Goal: Task Accomplishment & Management: Use online tool/utility

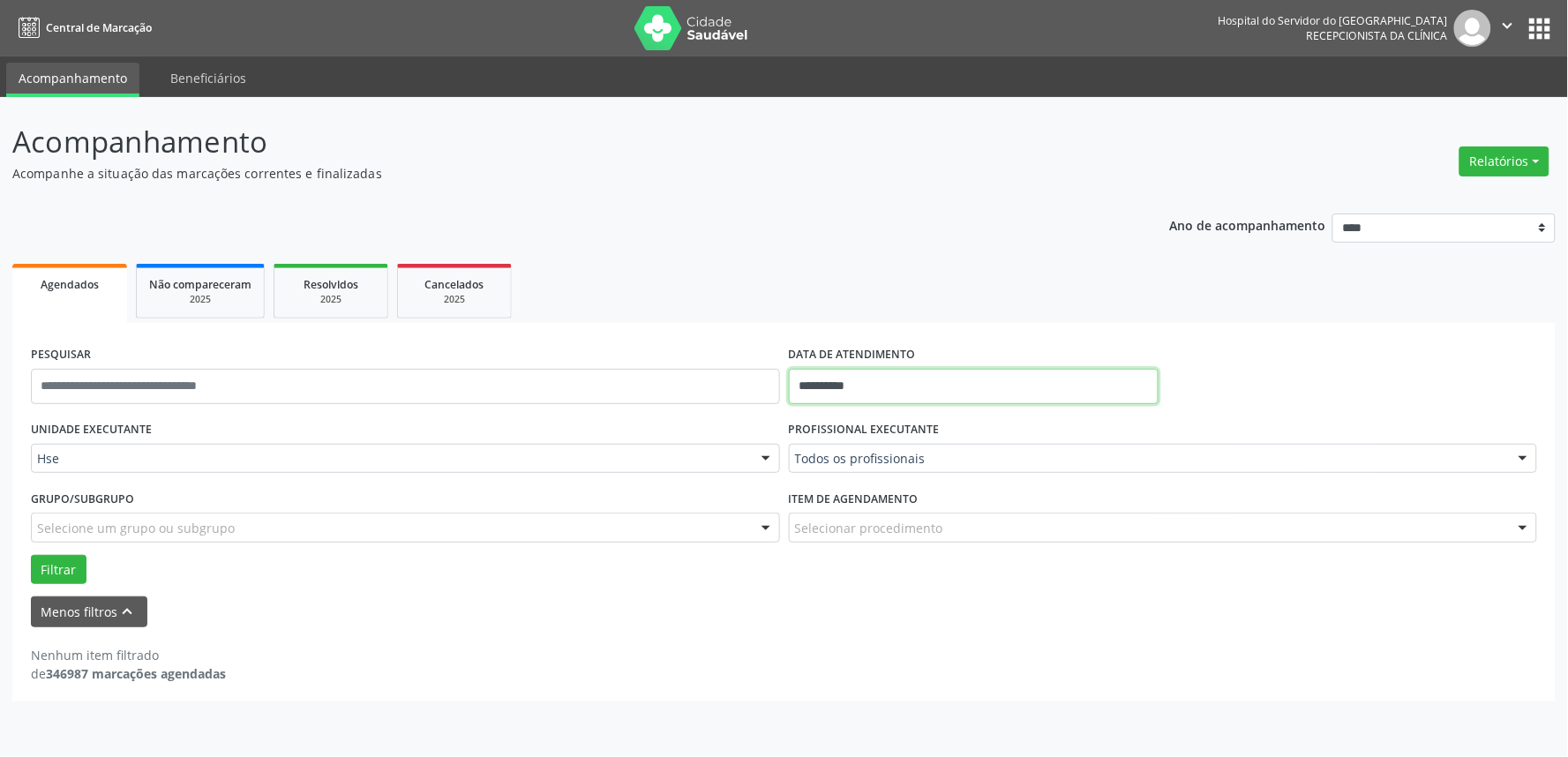
click at [909, 381] on input "**********" at bounding box center [974, 386] width 369 height 35
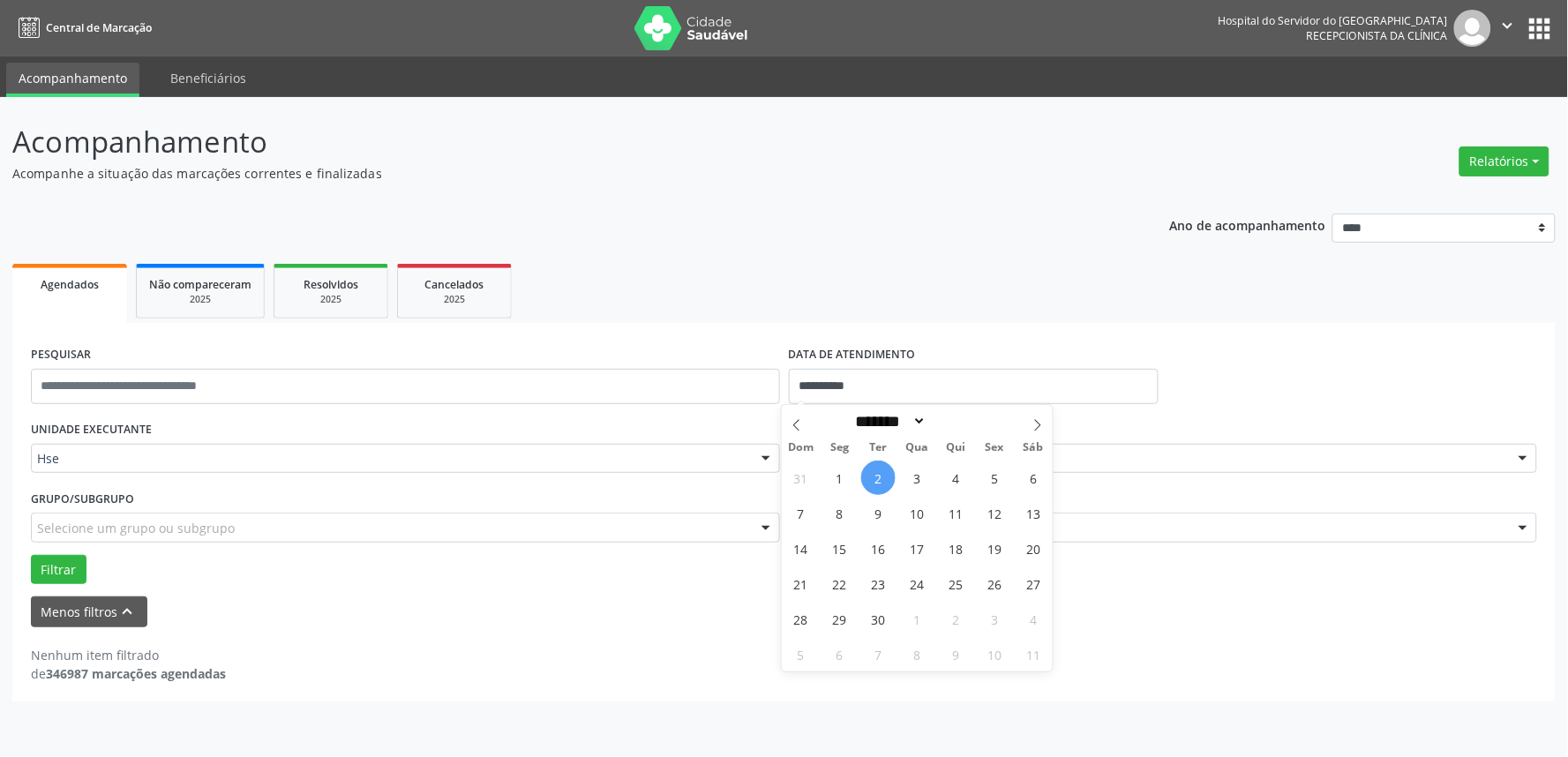
click at [876, 472] on span "2" at bounding box center [878, 477] width 34 height 34
type input "**********"
click at [870, 473] on span "2" at bounding box center [878, 477] width 34 height 34
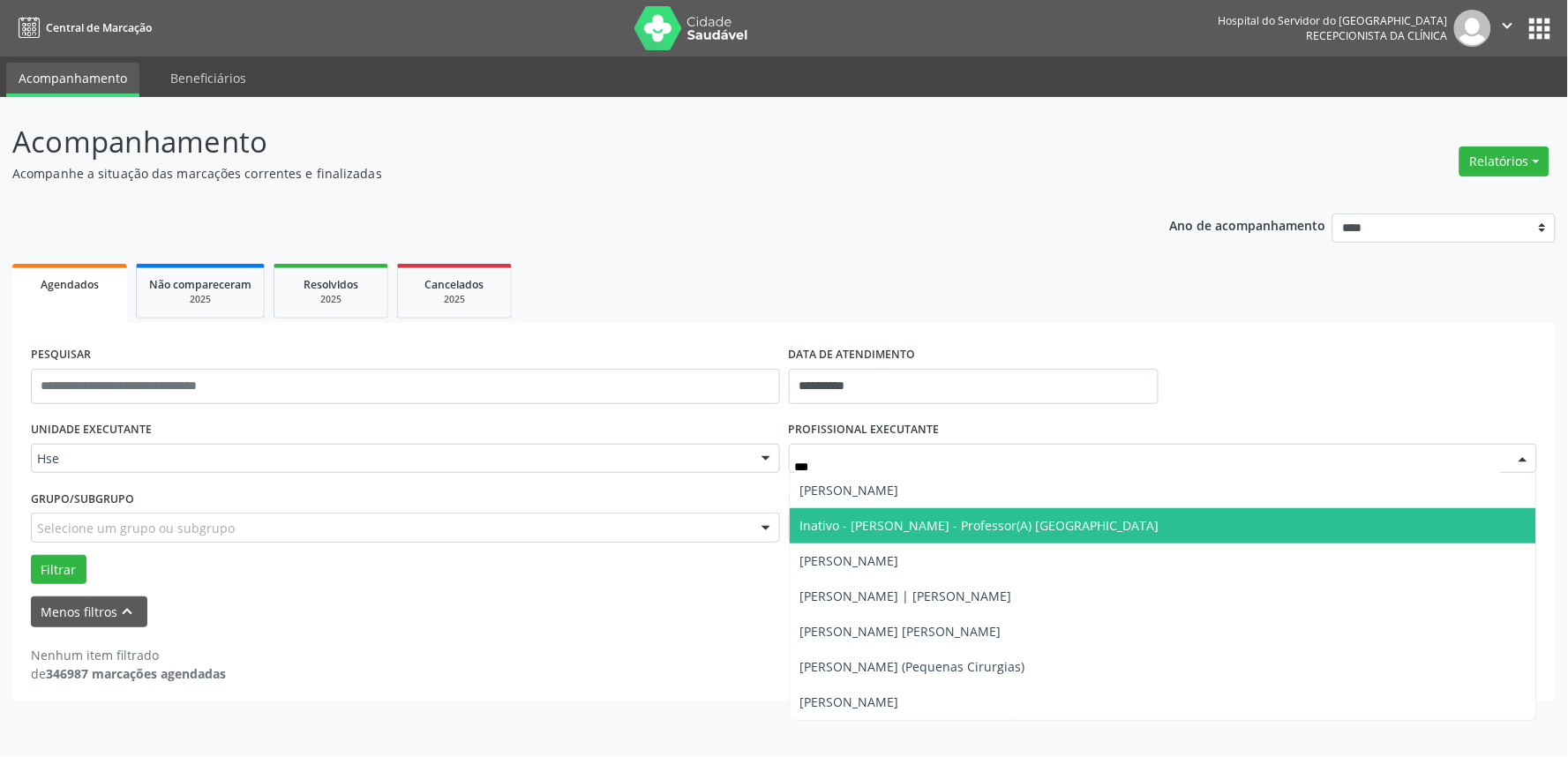
type input "****"
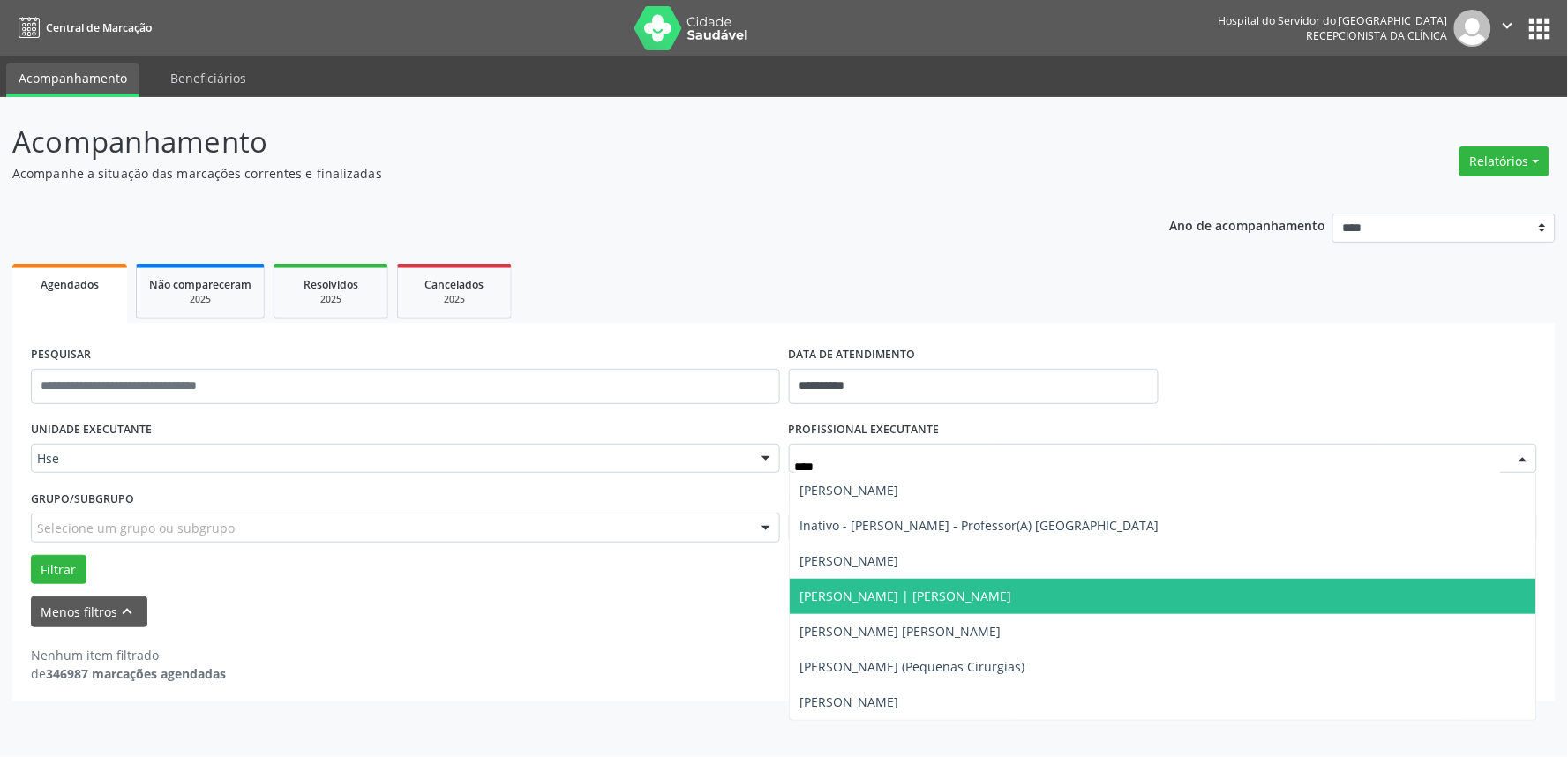
click at [895, 602] on span "[PERSON_NAME] | [PERSON_NAME]" at bounding box center [907, 595] width 212 height 17
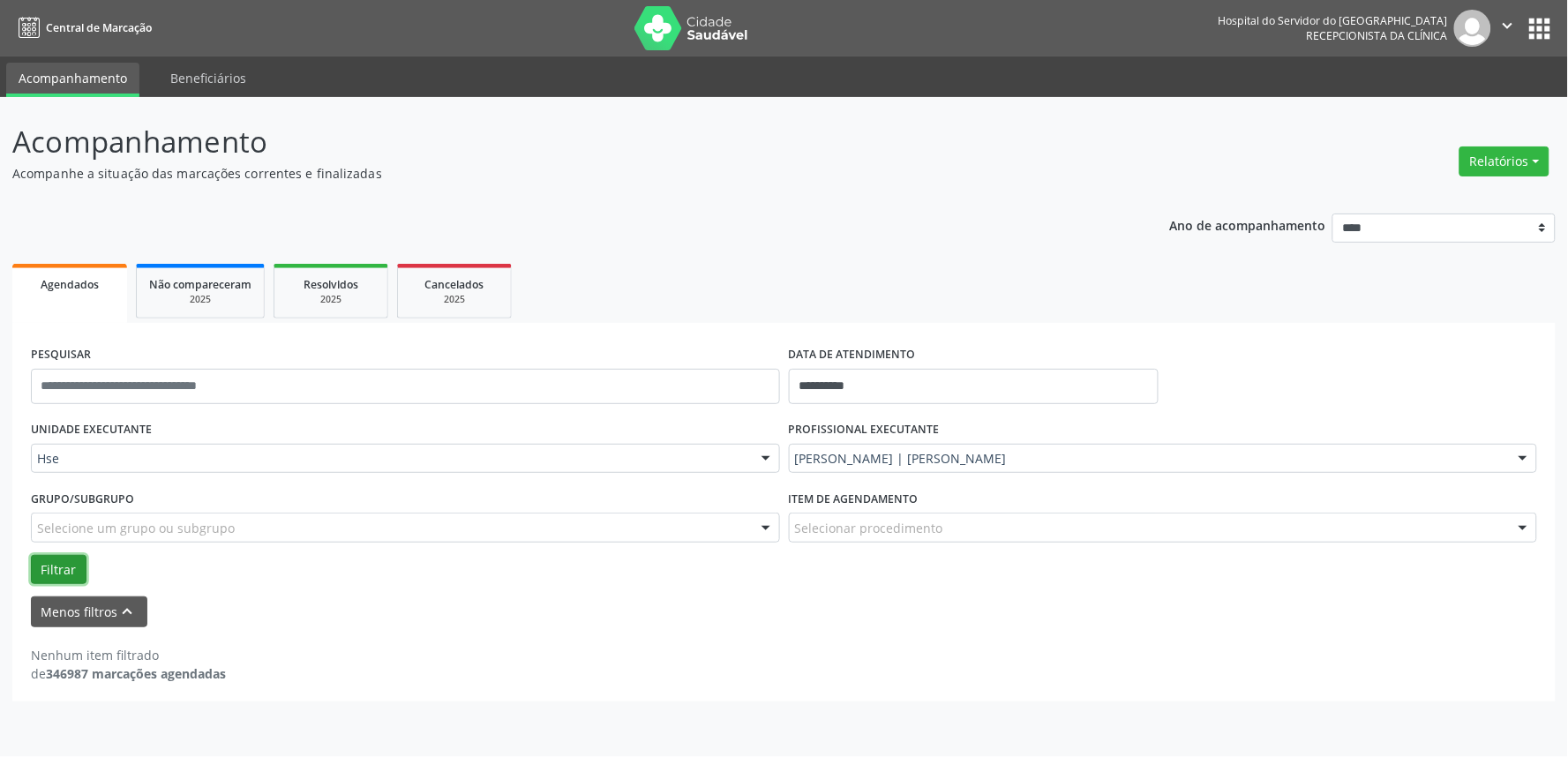
click at [66, 559] on button "Filtrar" at bounding box center [58, 569] width 56 height 30
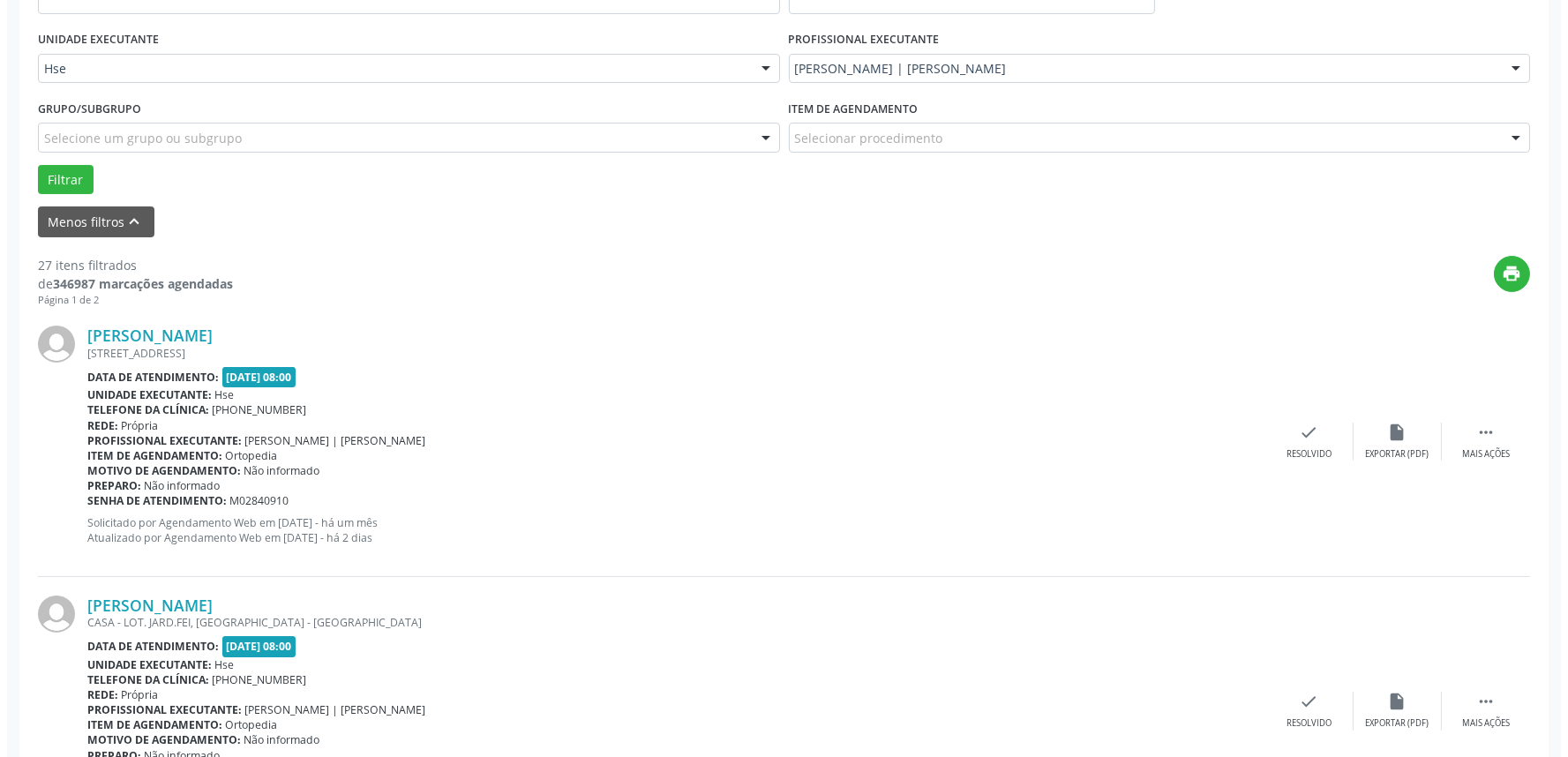
scroll to position [392, 0]
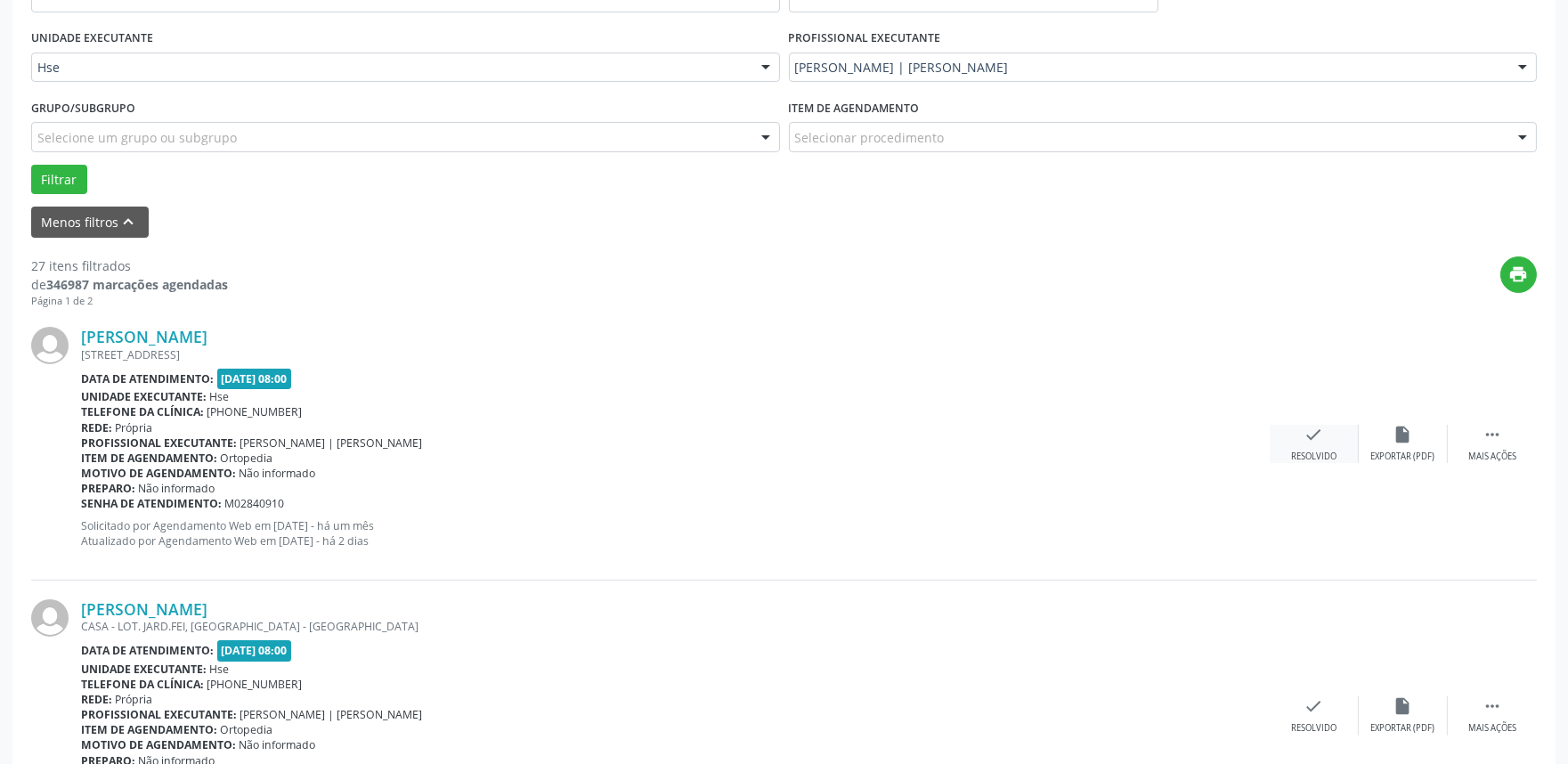
click at [1311, 443] on div "check Resolvido" at bounding box center [1314, 443] width 89 height 39
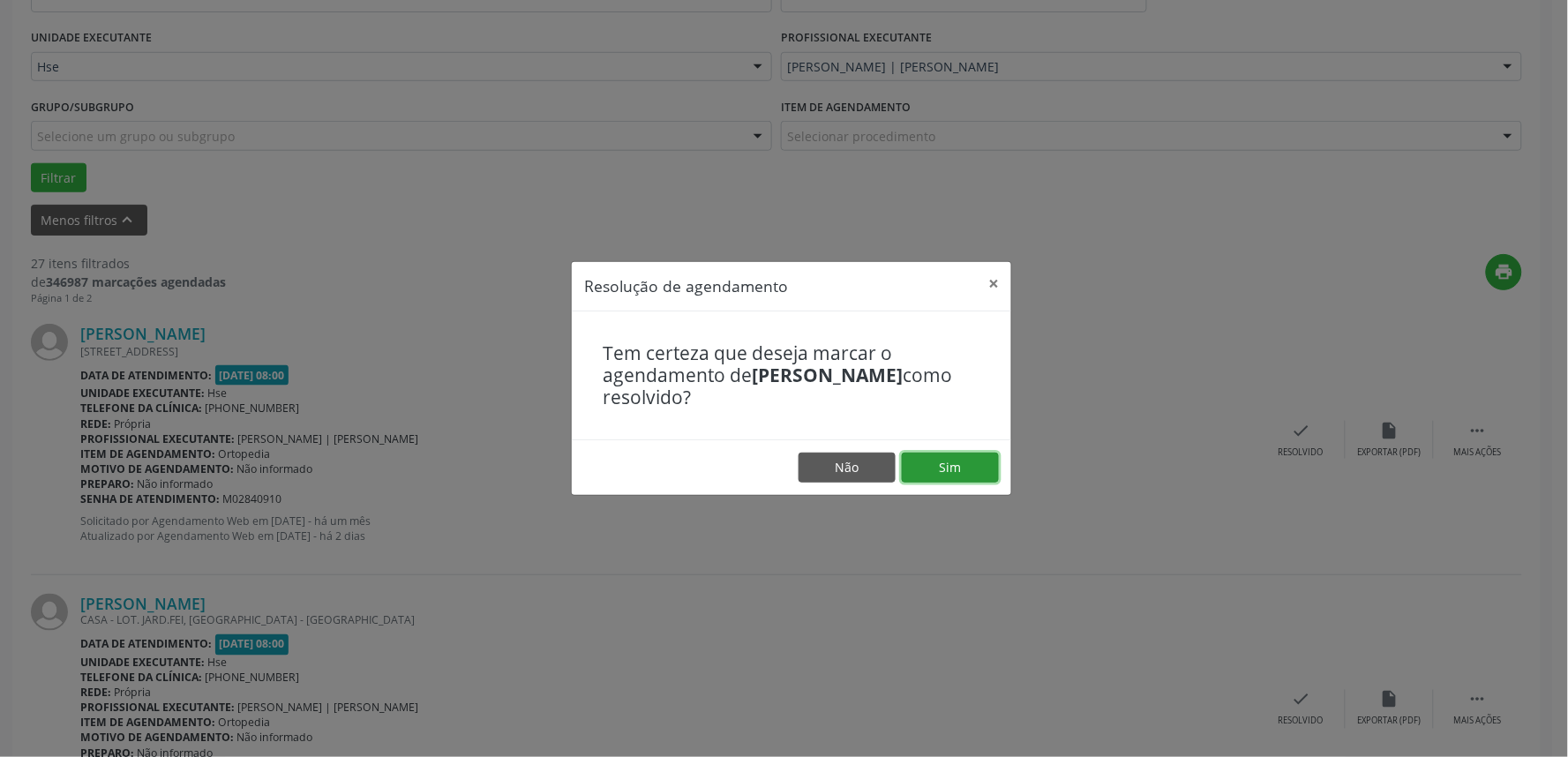
click at [924, 460] on button "Sim" at bounding box center [950, 467] width 97 height 30
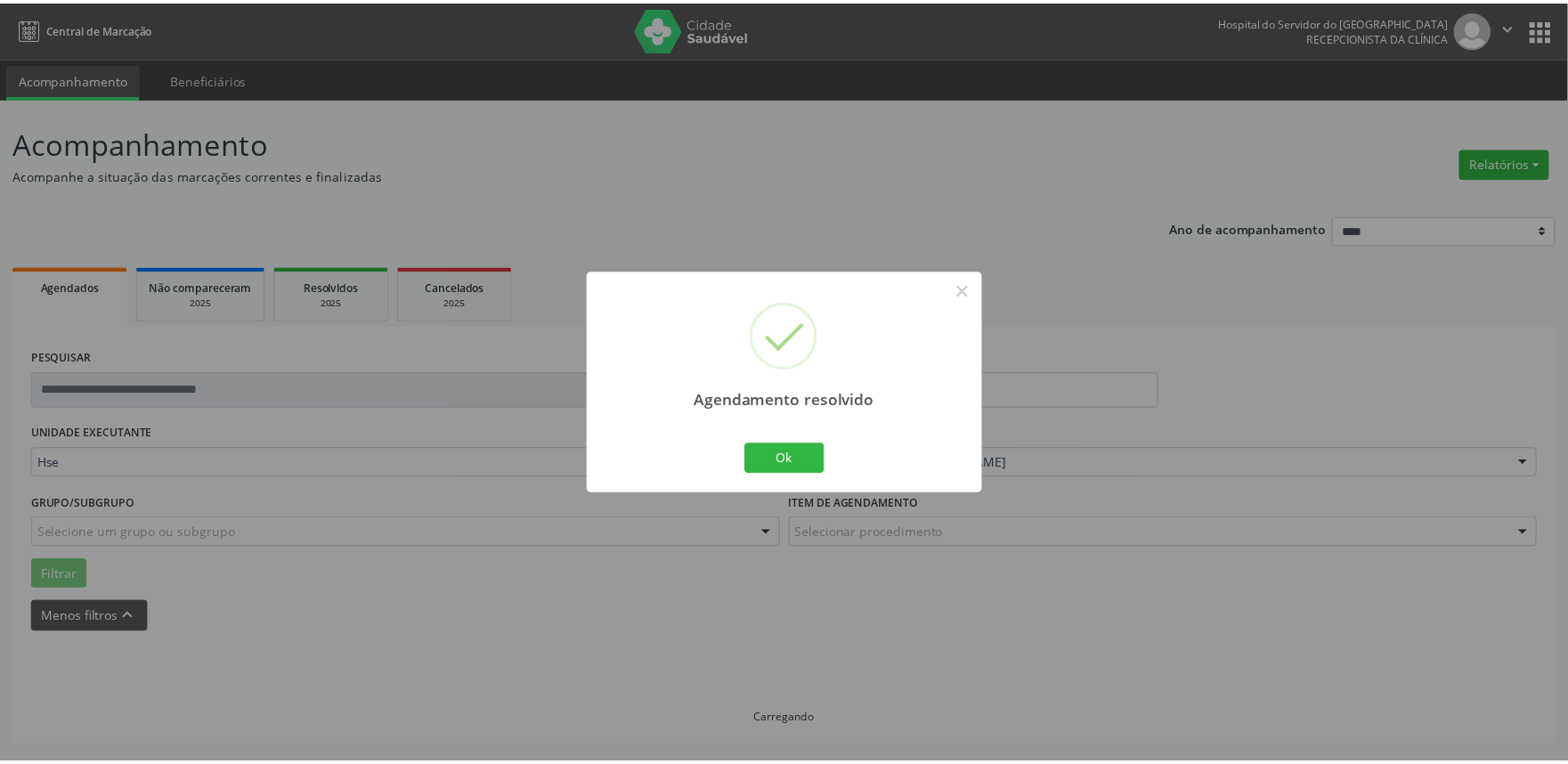
scroll to position [0, 0]
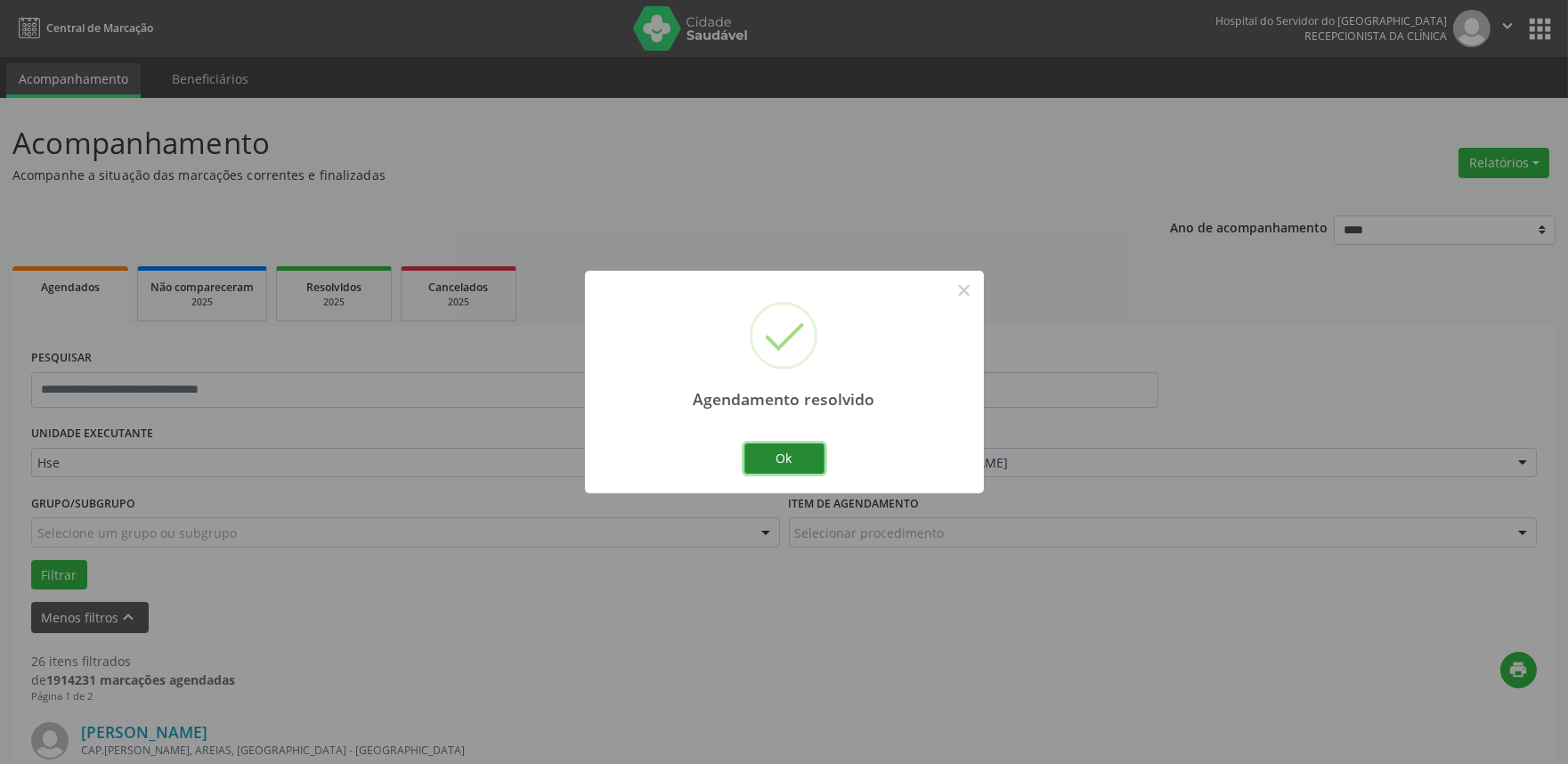
click at [758, 460] on button "Ok" at bounding box center [784, 458] width 80 height 31
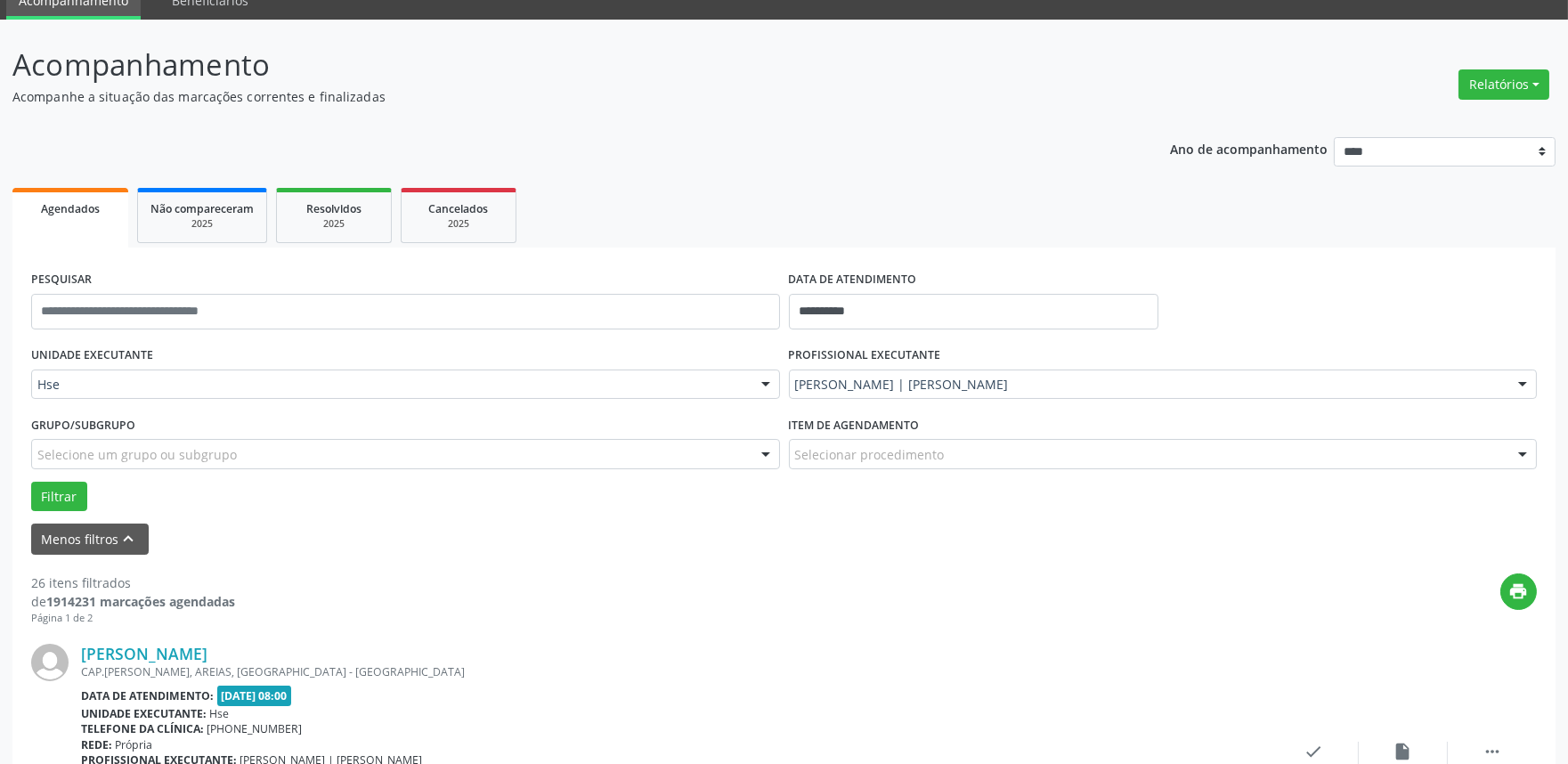
scroll to position [296, 0]
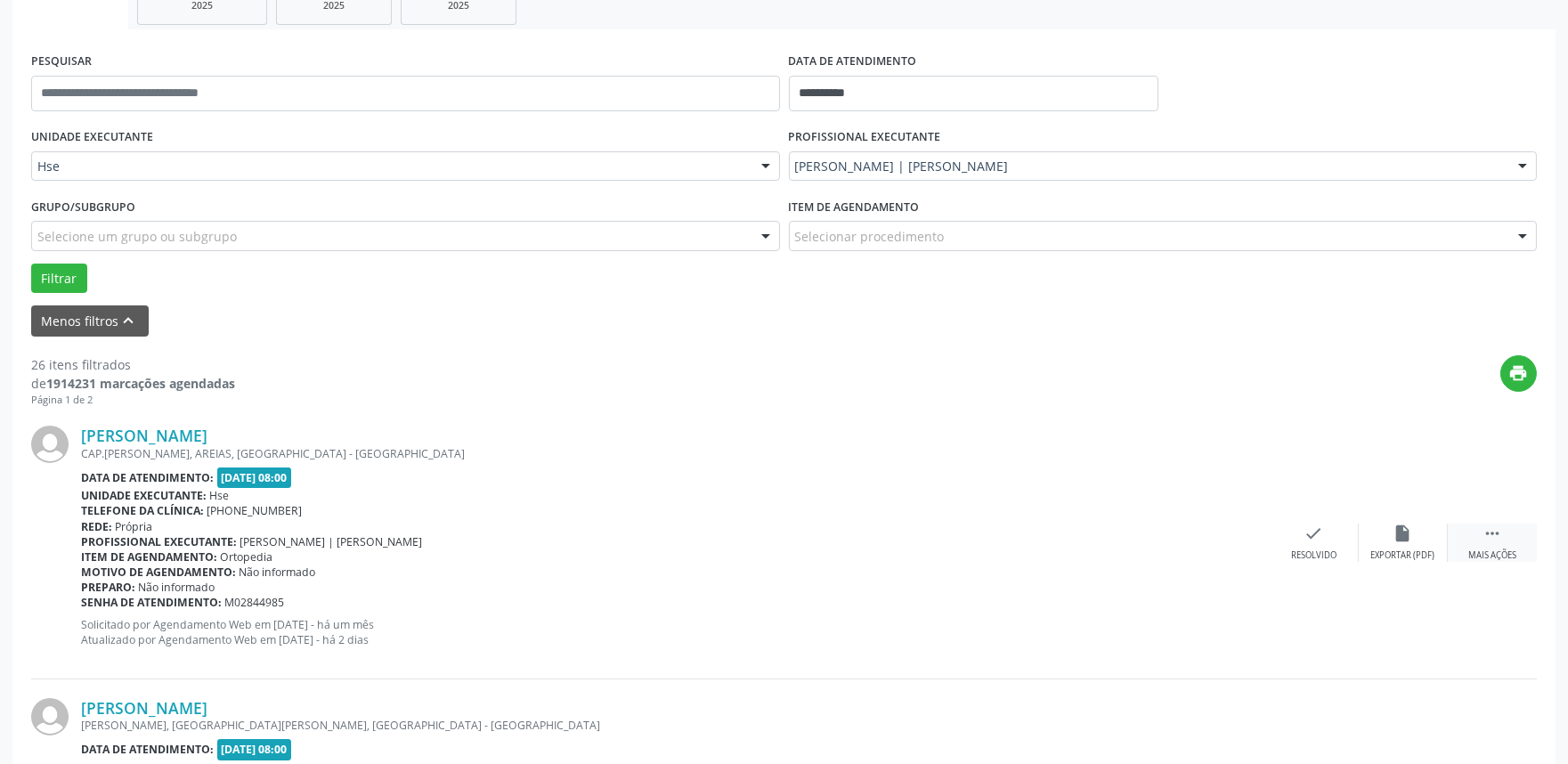
click at [1500, 545] on div " Mais ações" at bounding box center [1492, 542] width 89 height 39
click at [1398, 530] on icon "alarm_off" at bounding box center [1403, 533] width 20 height 20
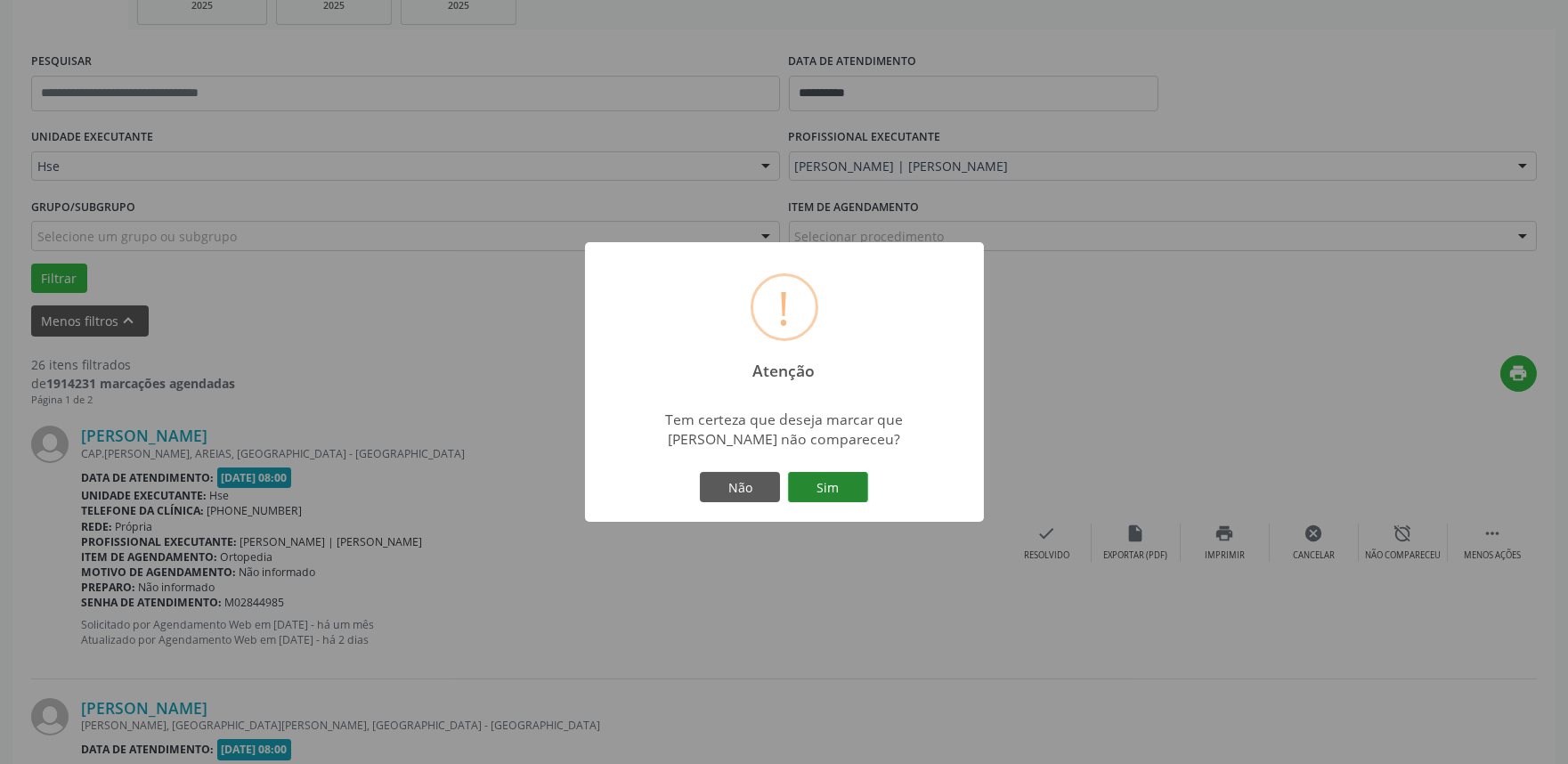
click at [821, 474] on button "Sim" at bounding box center [828, 487] width 80 height 31
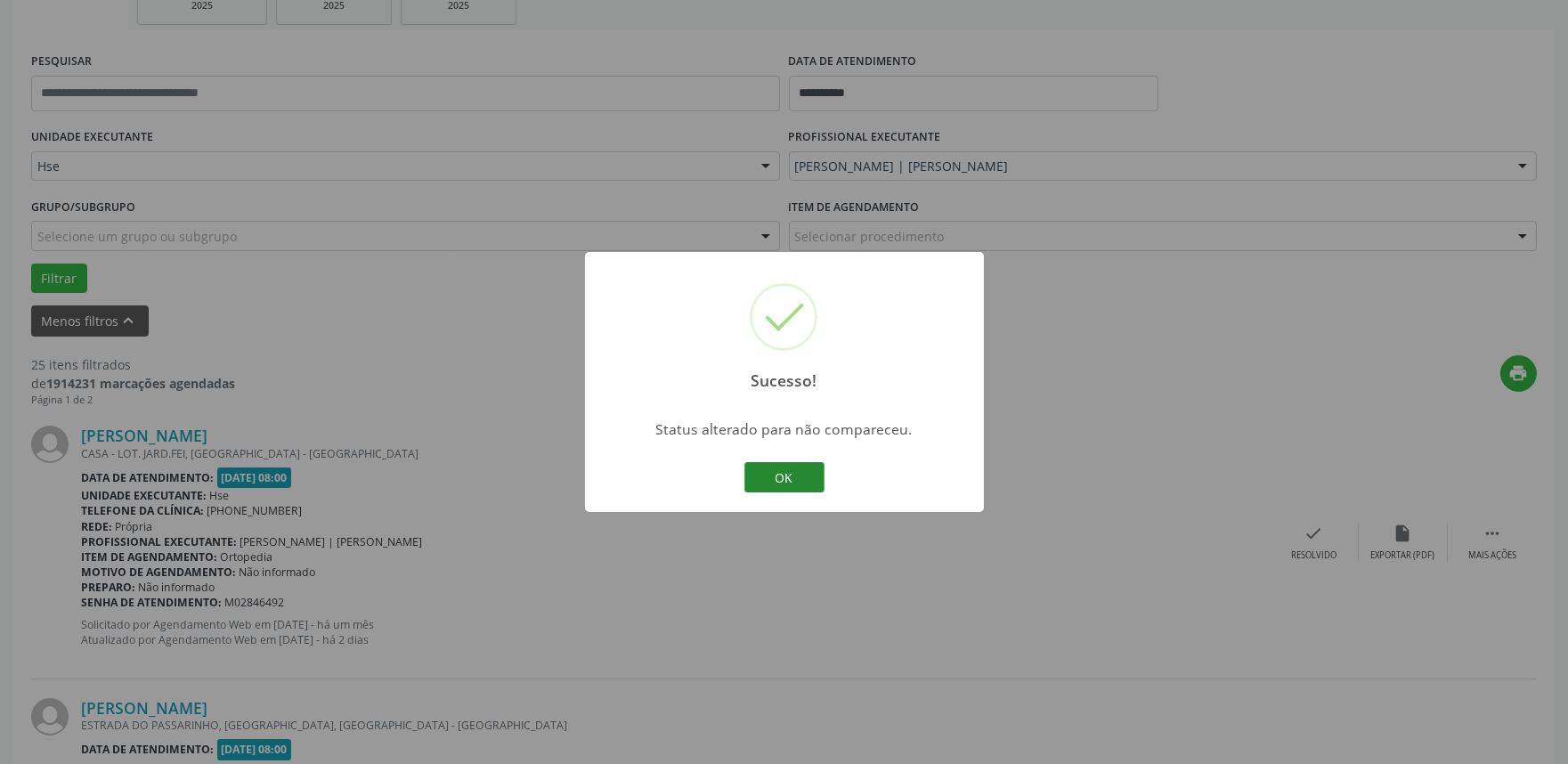
click at [798, 468] on button "OK" at bounding box center [784, 477] width 80 height 31
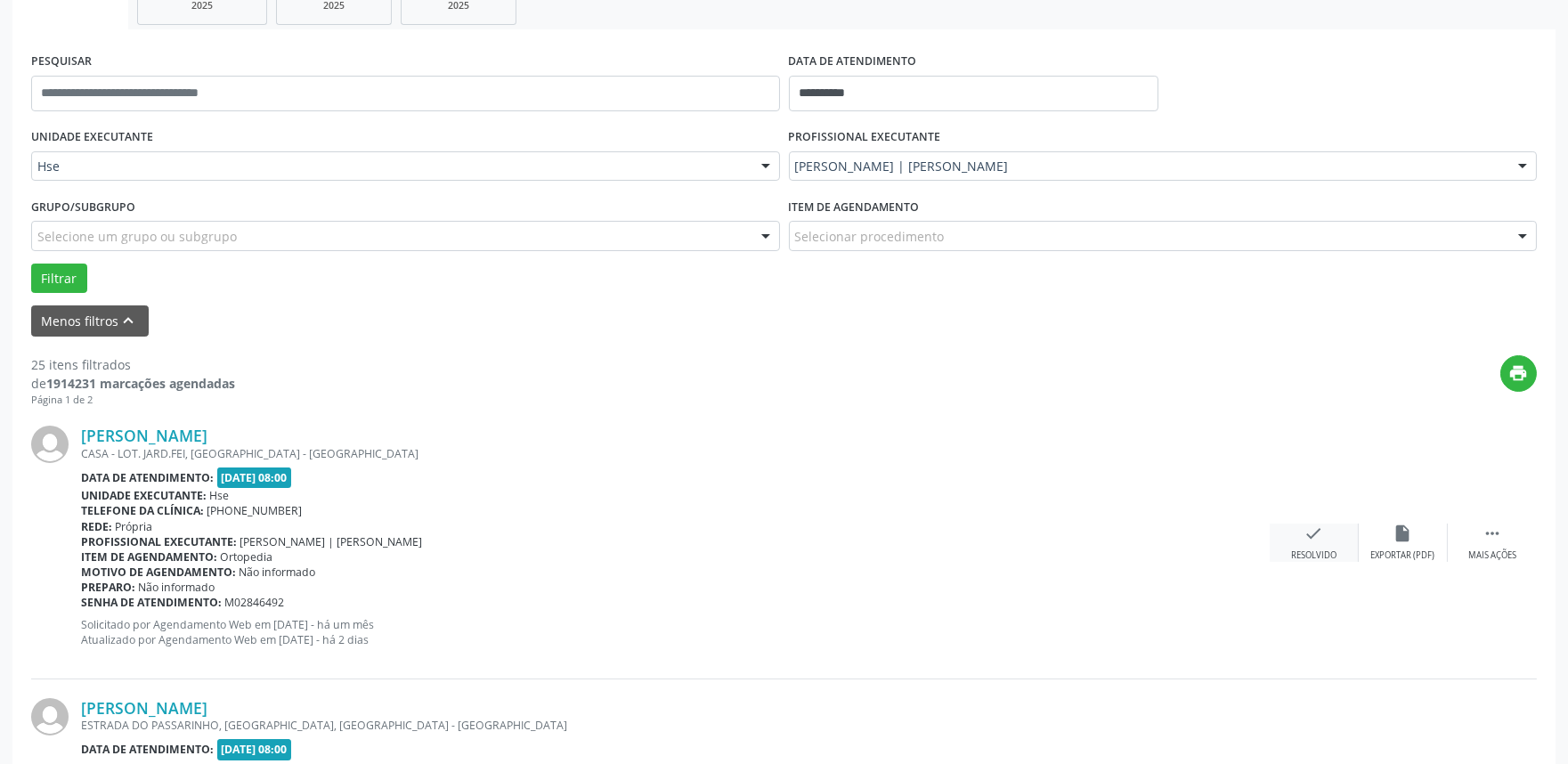
click at [1315, 549] on div "Resolvido" at bounding box center [1313, 555] width 46 height 13
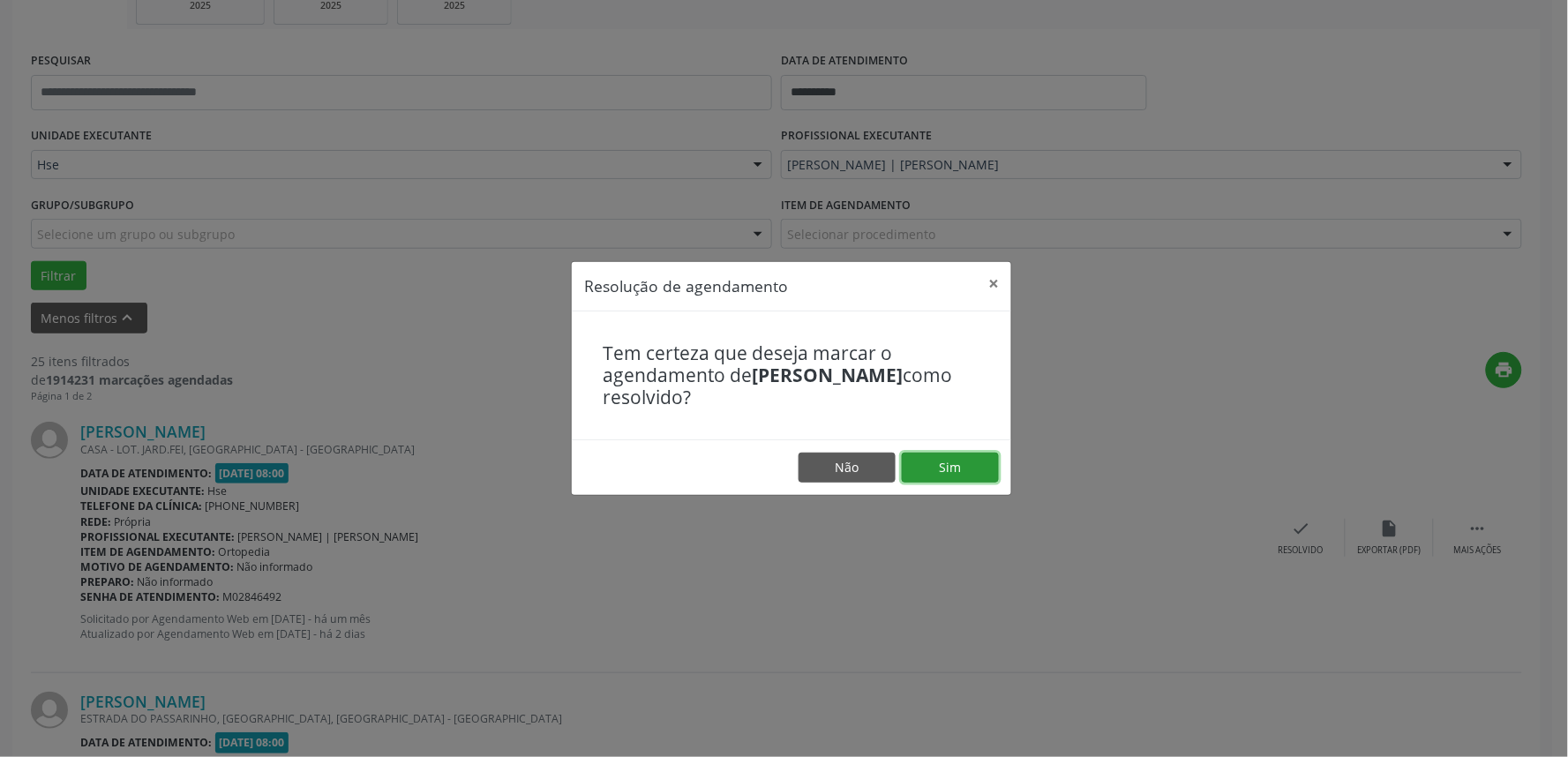
click at [967, 470] on button "Sim" at bounding box center [950, 467] width 97 height 30
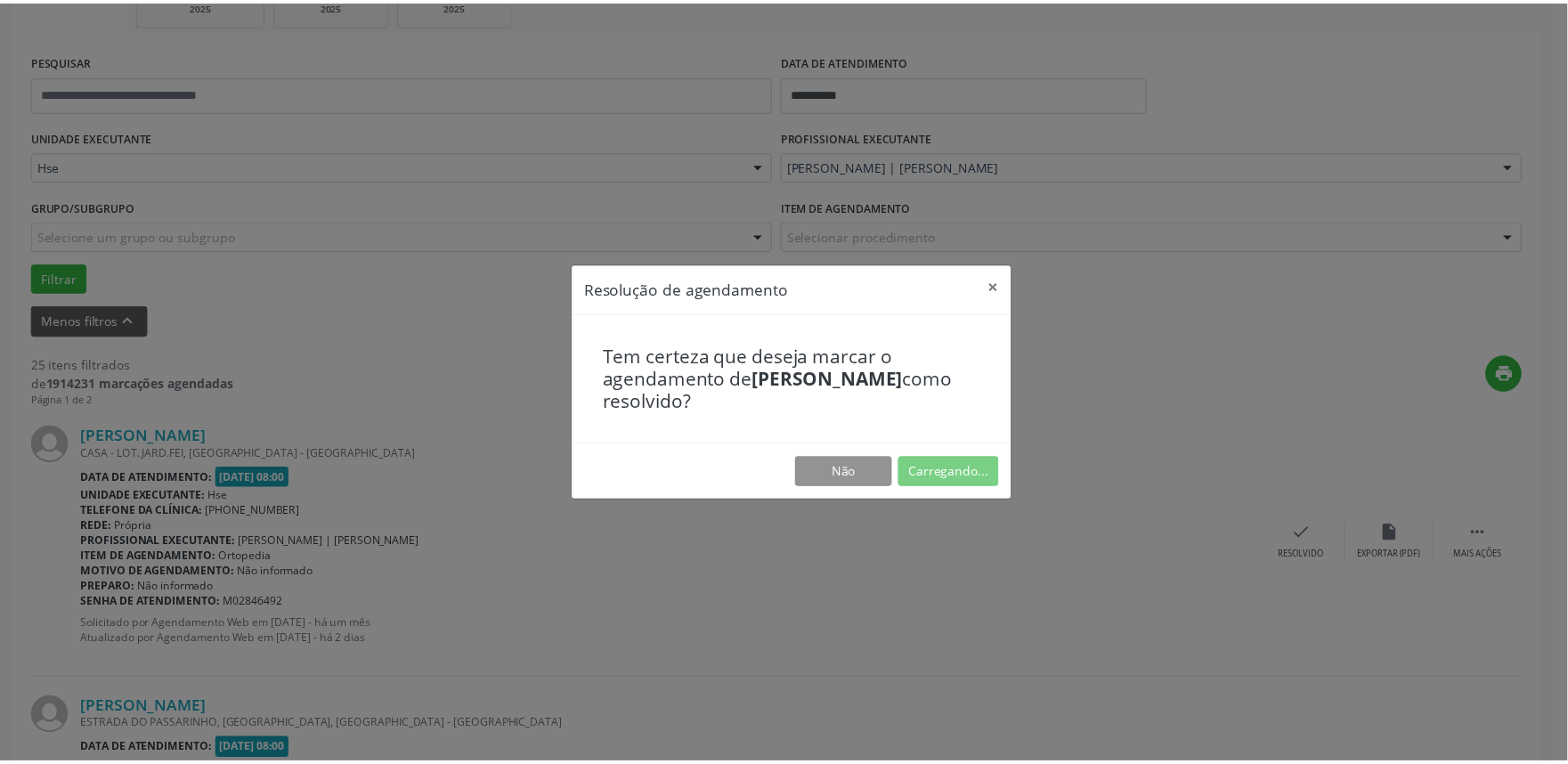
scroll to position [0, 0]
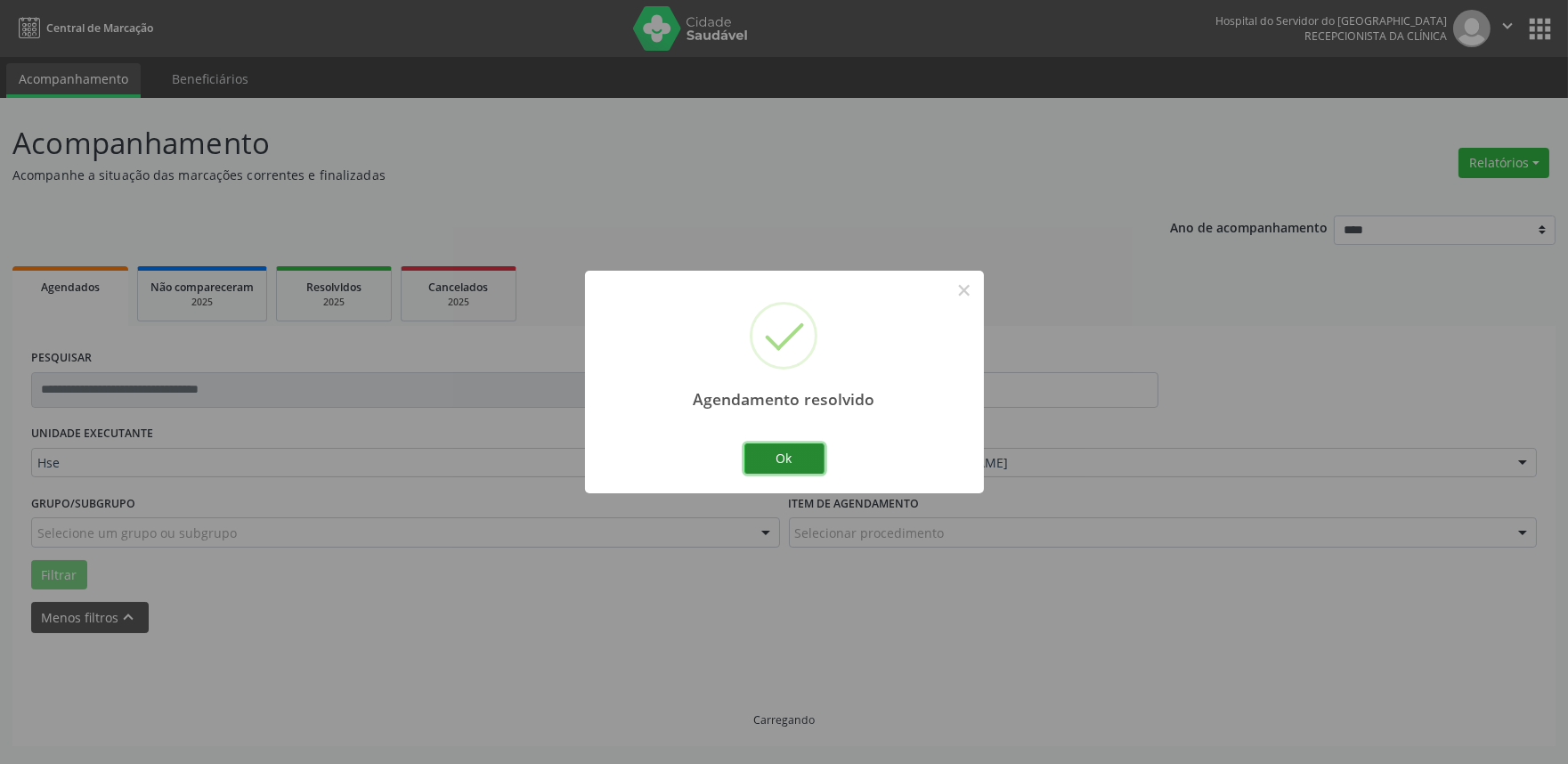
click at [808, 456] on button "Ok" at bounding box center [784, 458] width 80 height 31
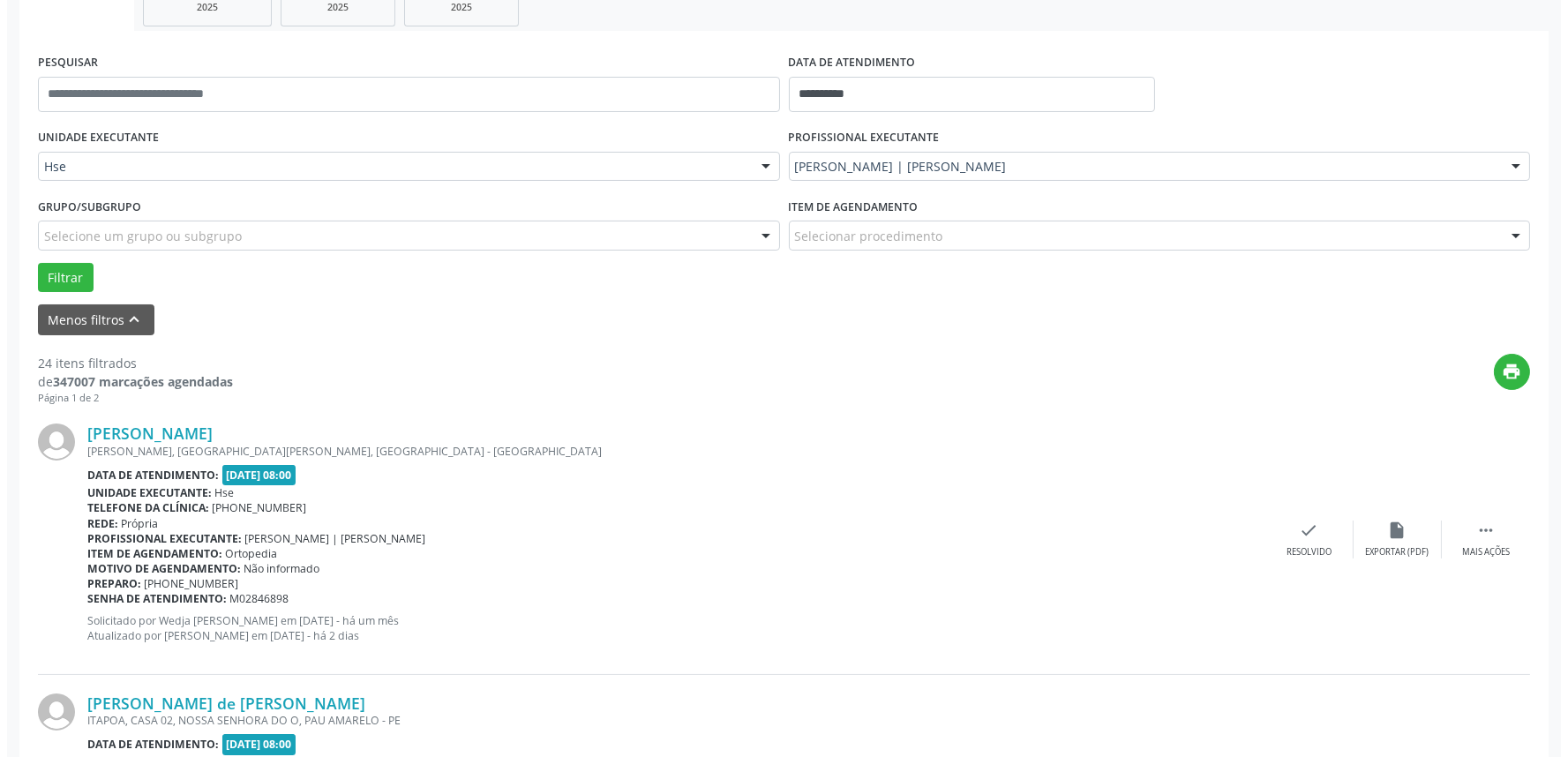
scroll to position [294, 0]
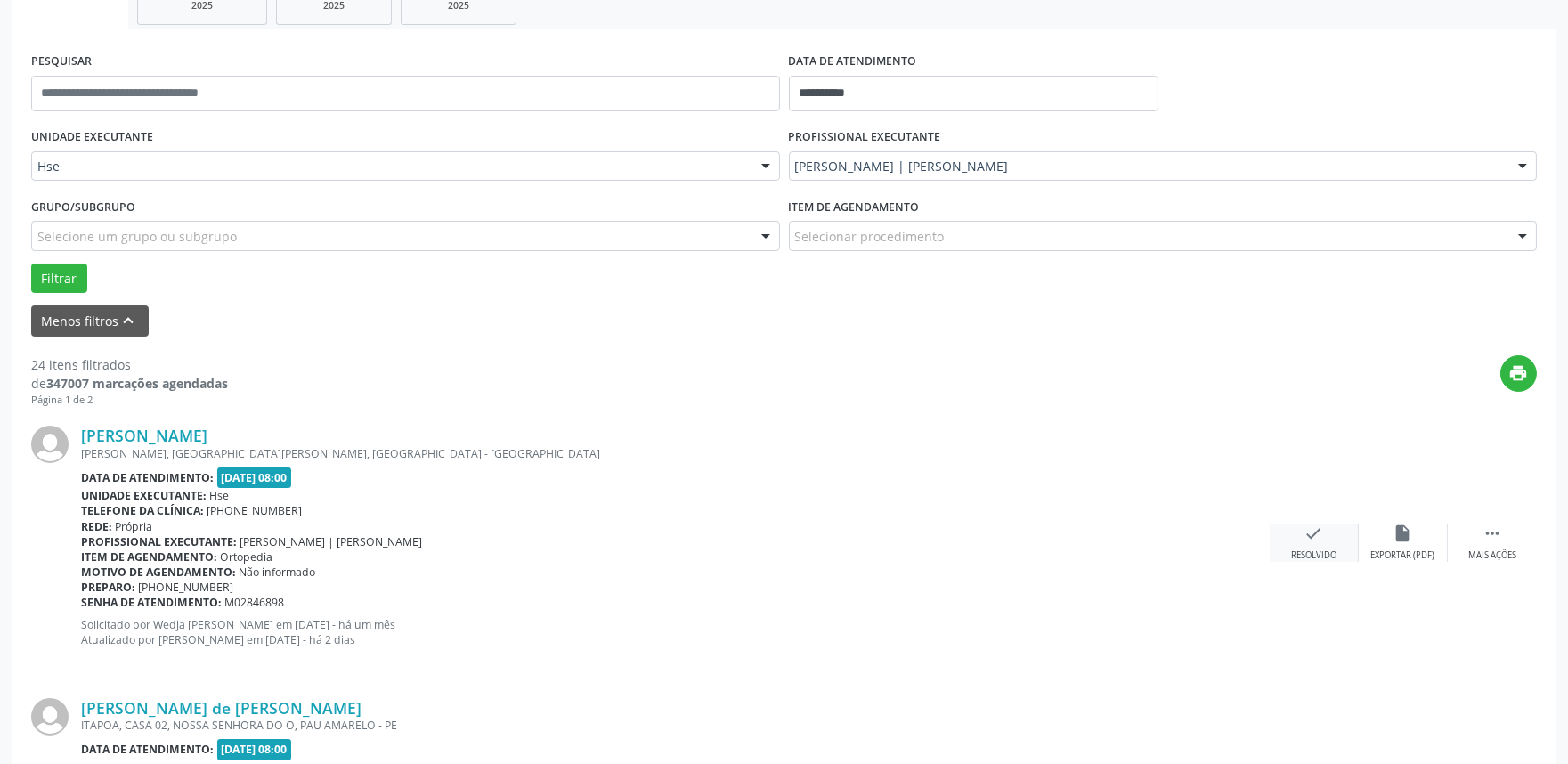
click at [1332, 541] on div "check Resolvido" at bounding box center [1314, 542] width 89 height 39
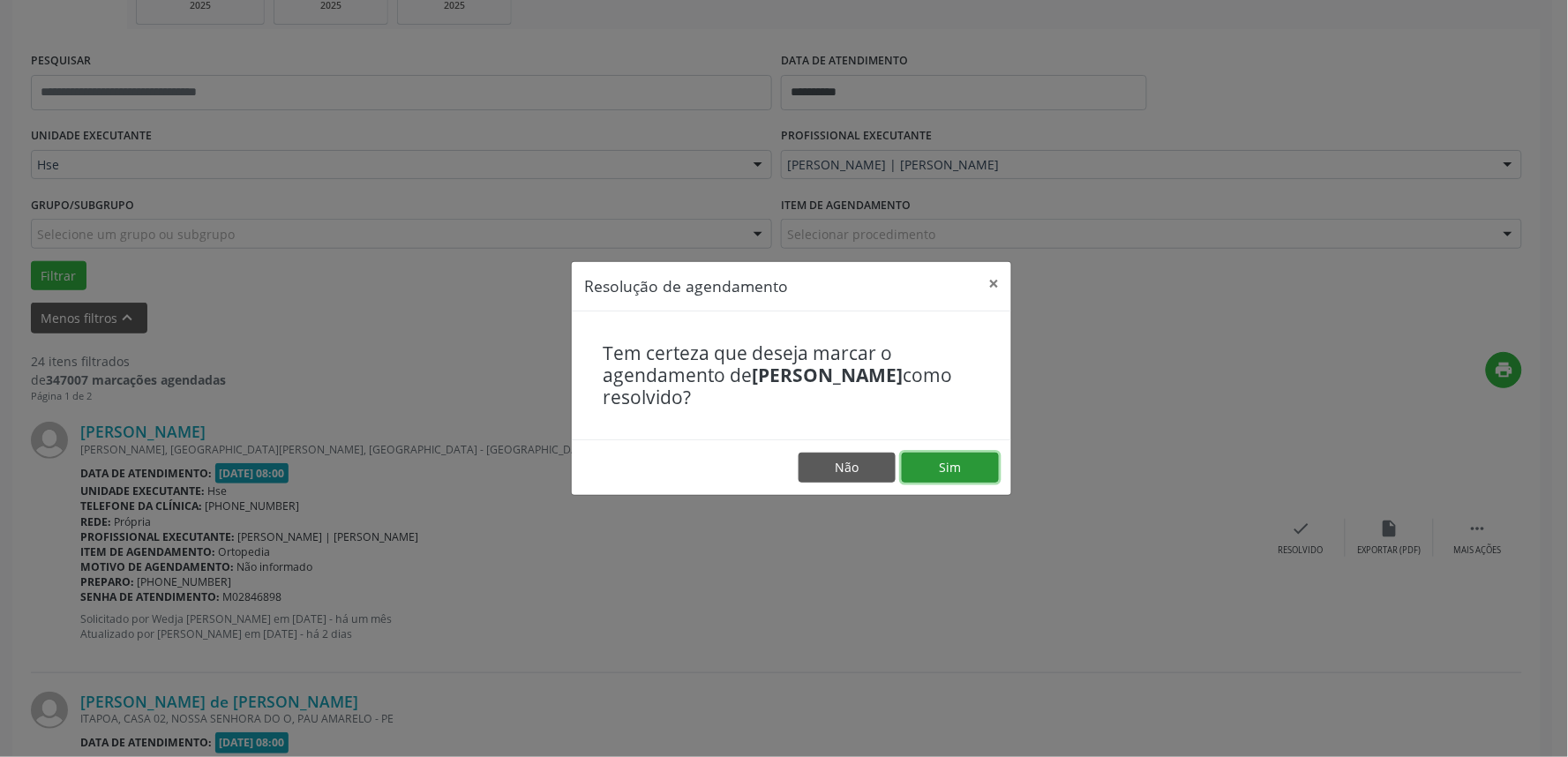
click at [960, 471] on button "Sim" at bounding box center [950, 467] width 97 height 30
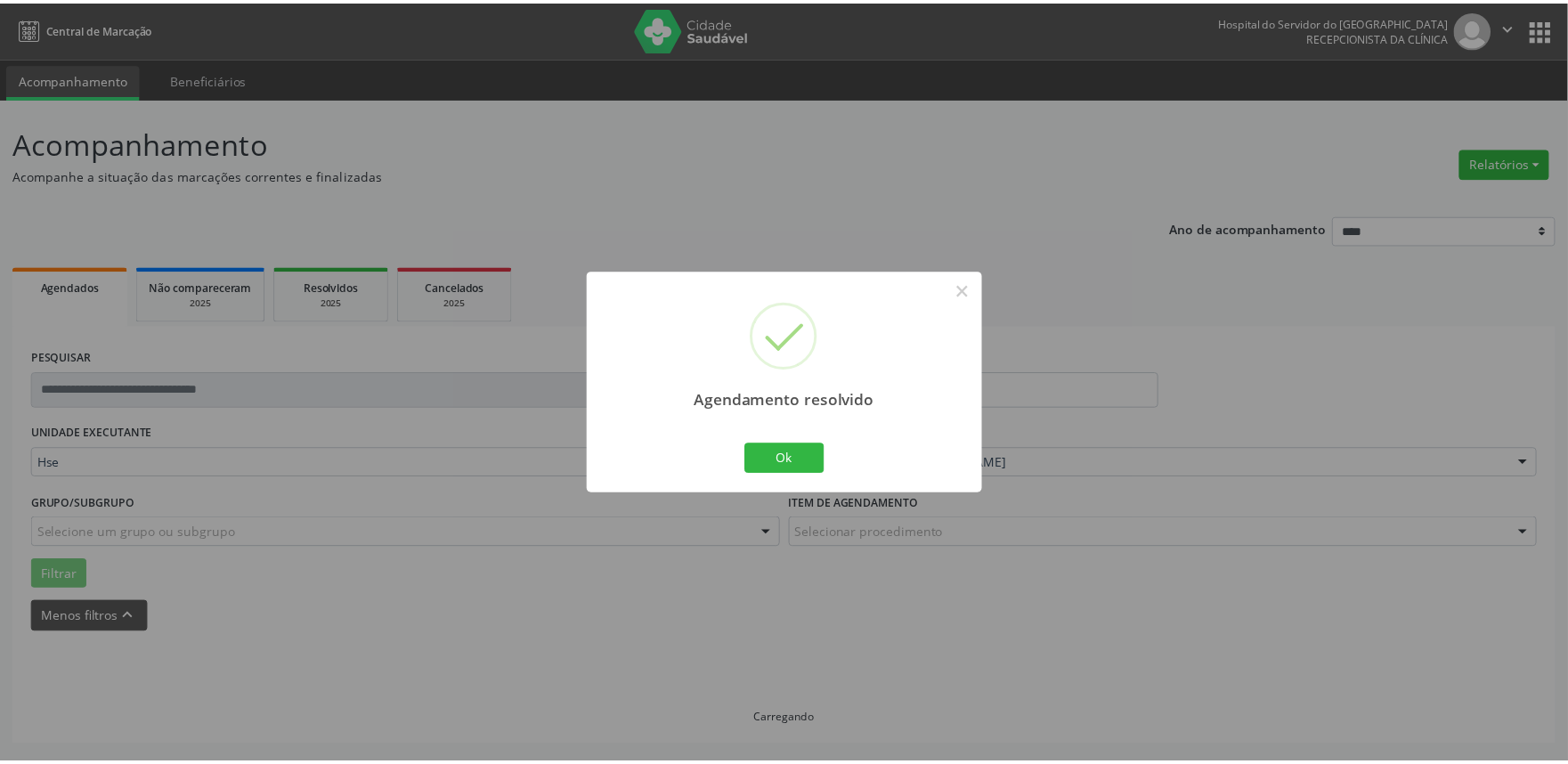
scroll to position [0, 0]
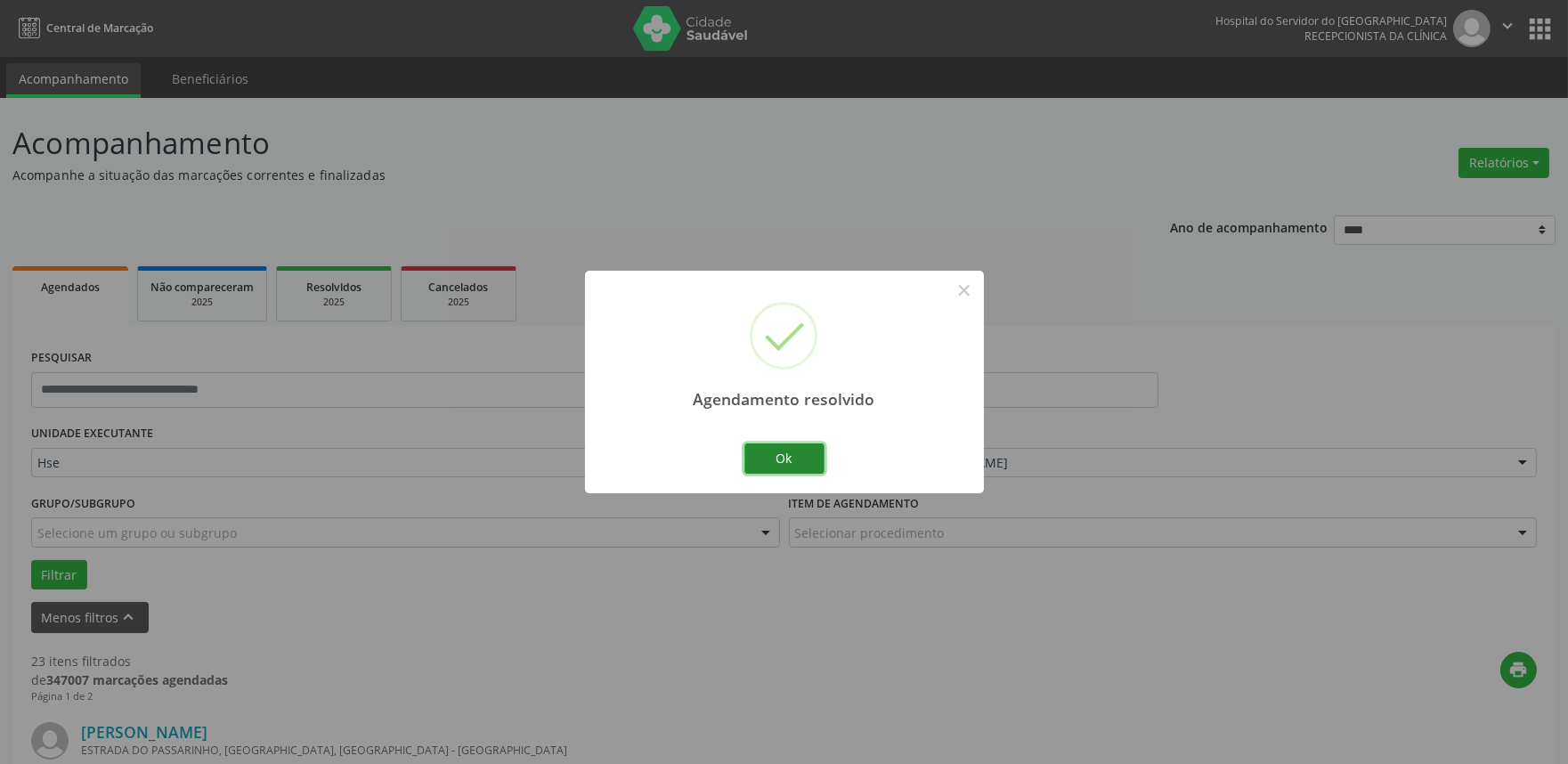
click at [757, 474] on button "Ok" at bounding box center [784, 458] width 80 height 31
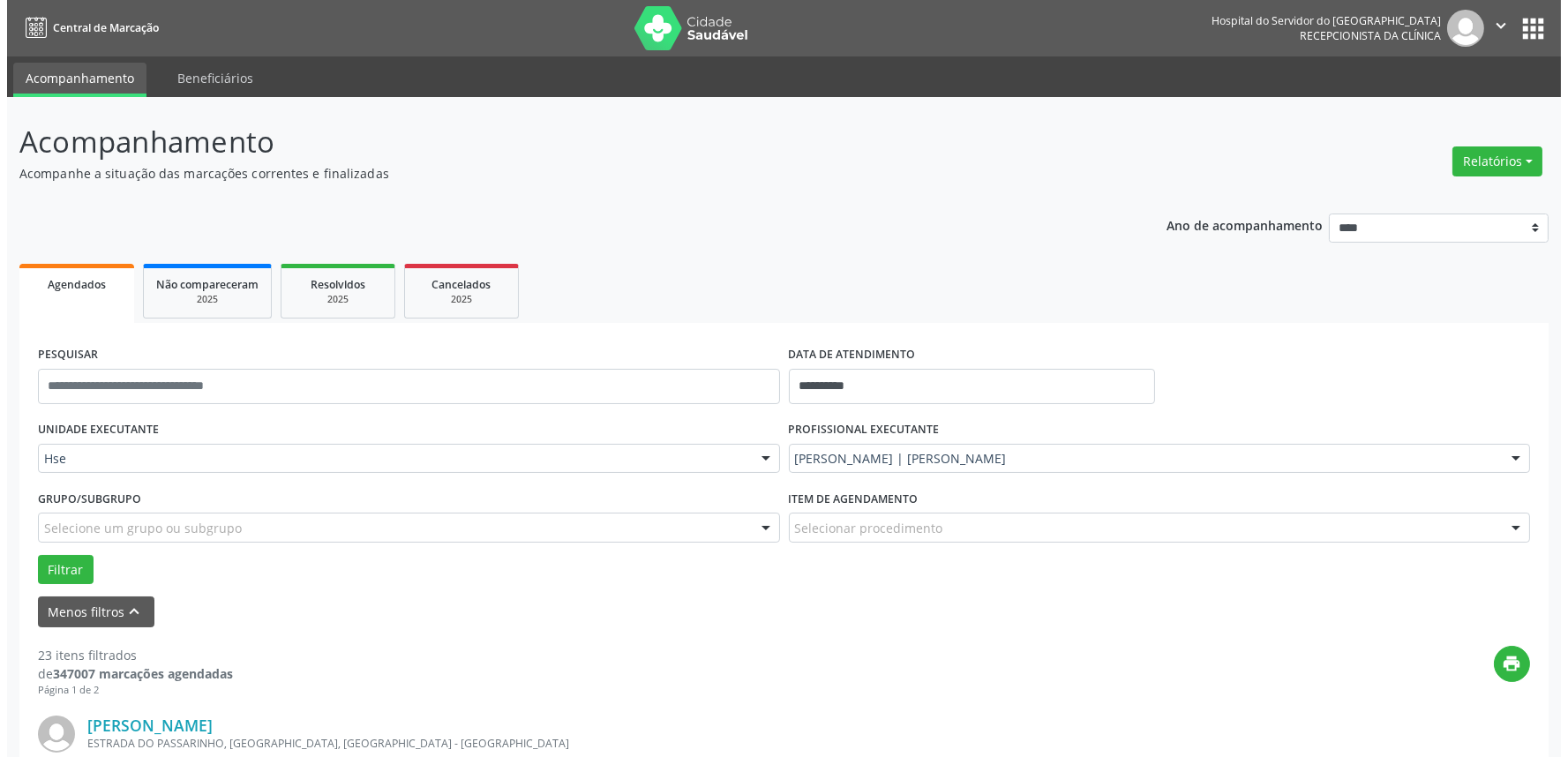
scroll to position [294, 0]
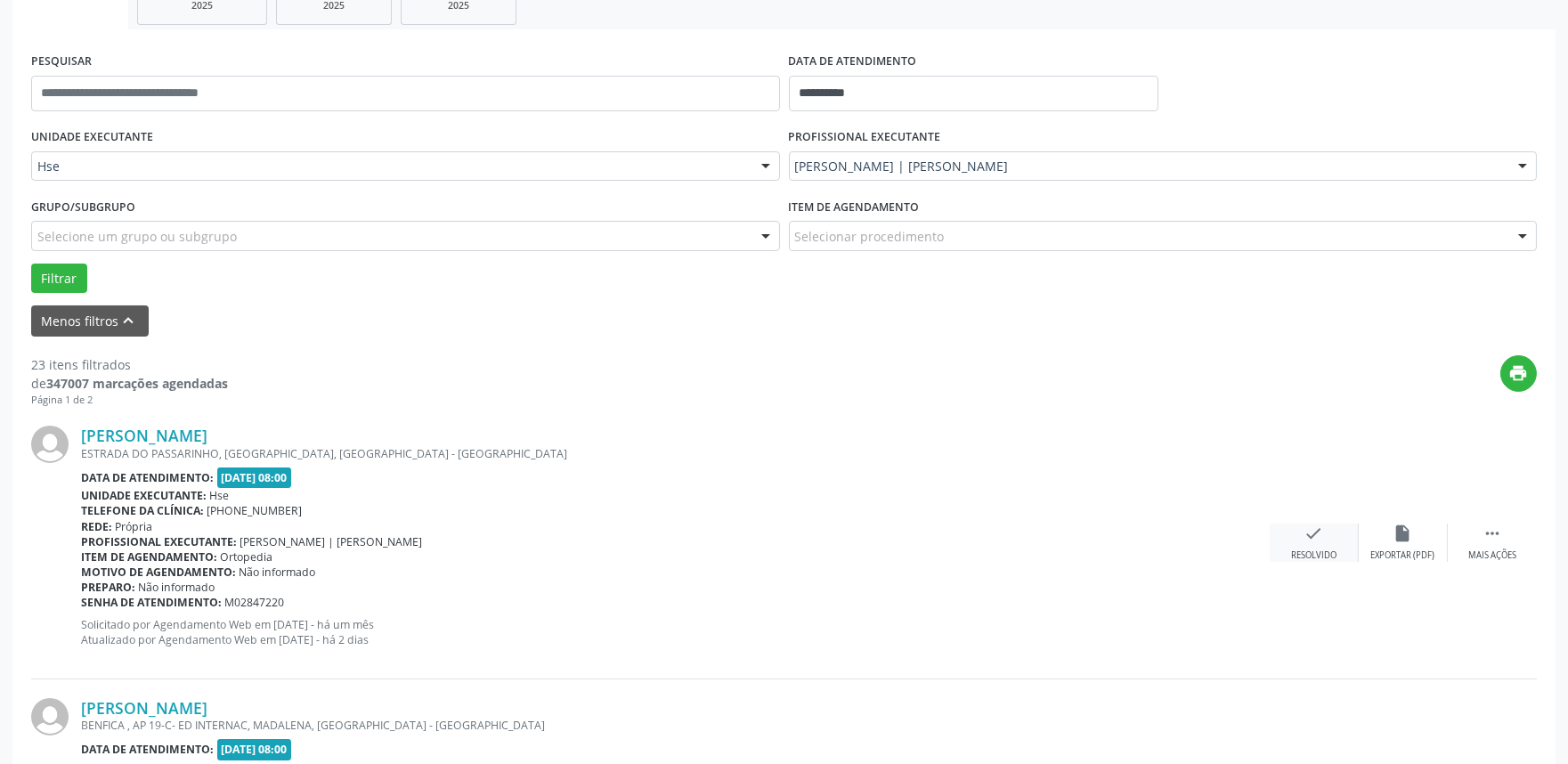
click at [1335, 549] on div "Resolvido" at bounding box center [1313, 555] width 46 height 13
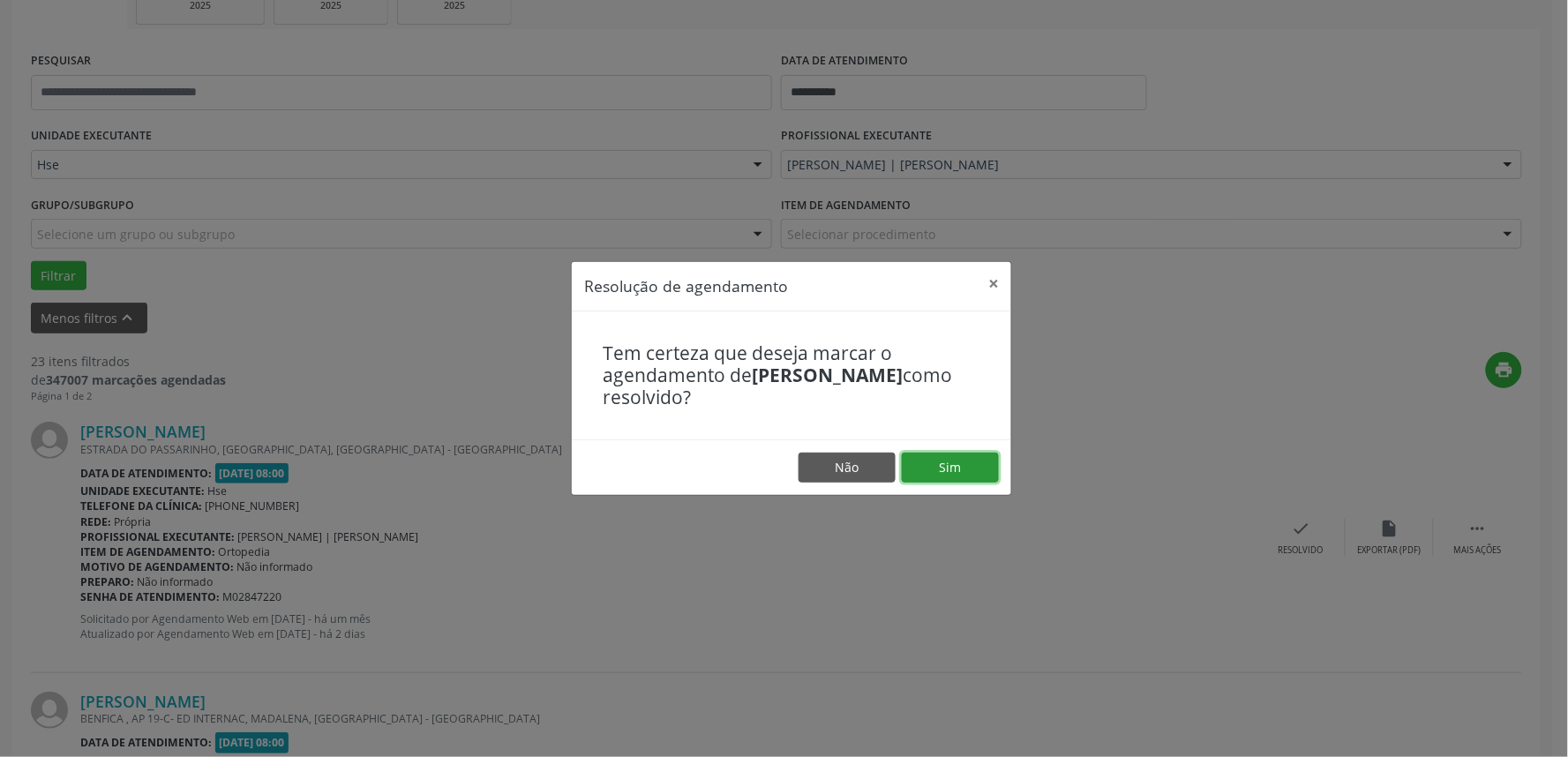
click at [941, 467] on button "Sim" at bounding box center [950, 467] width 97 height 30
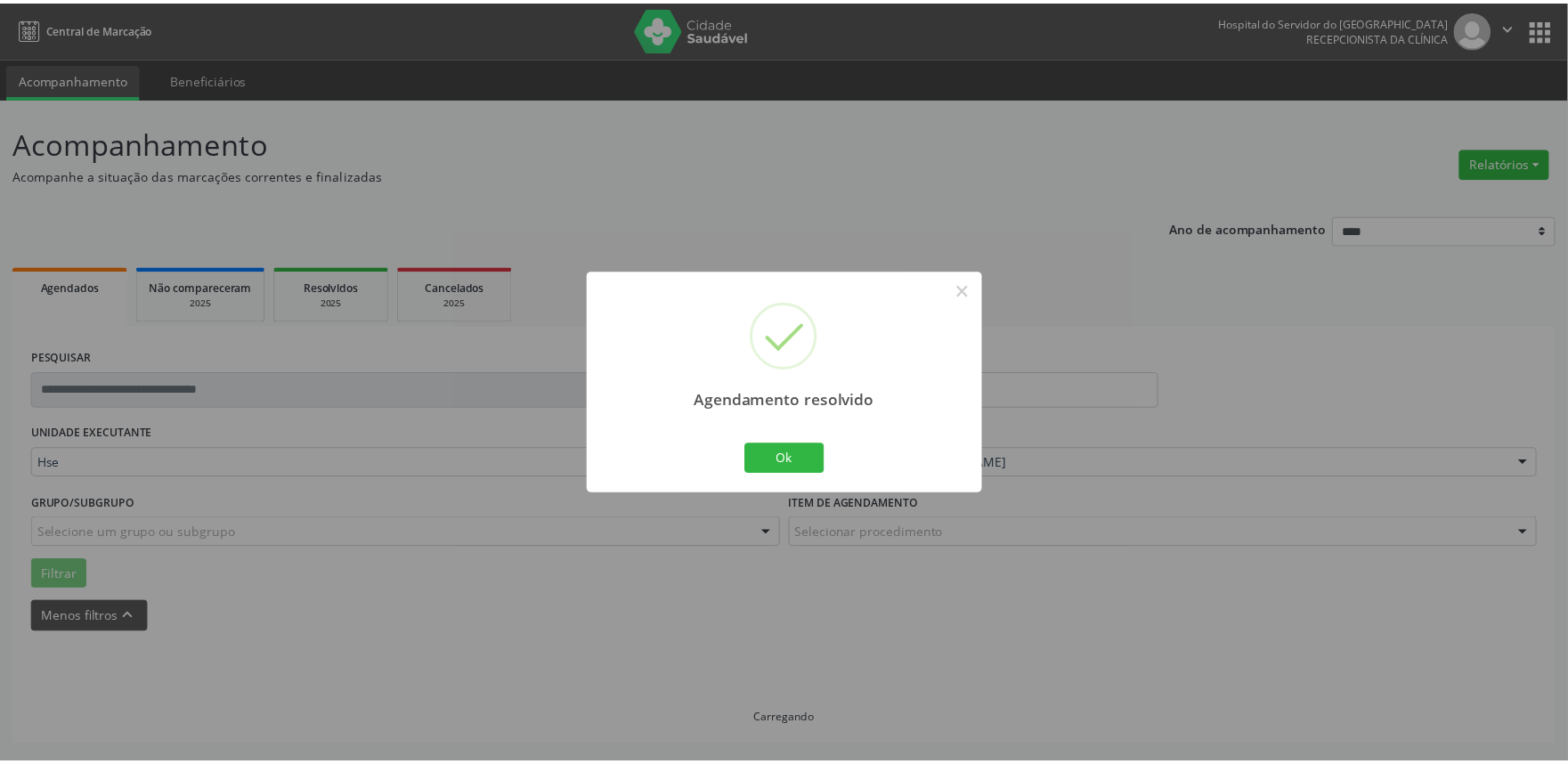
scroll to position [0, 0]
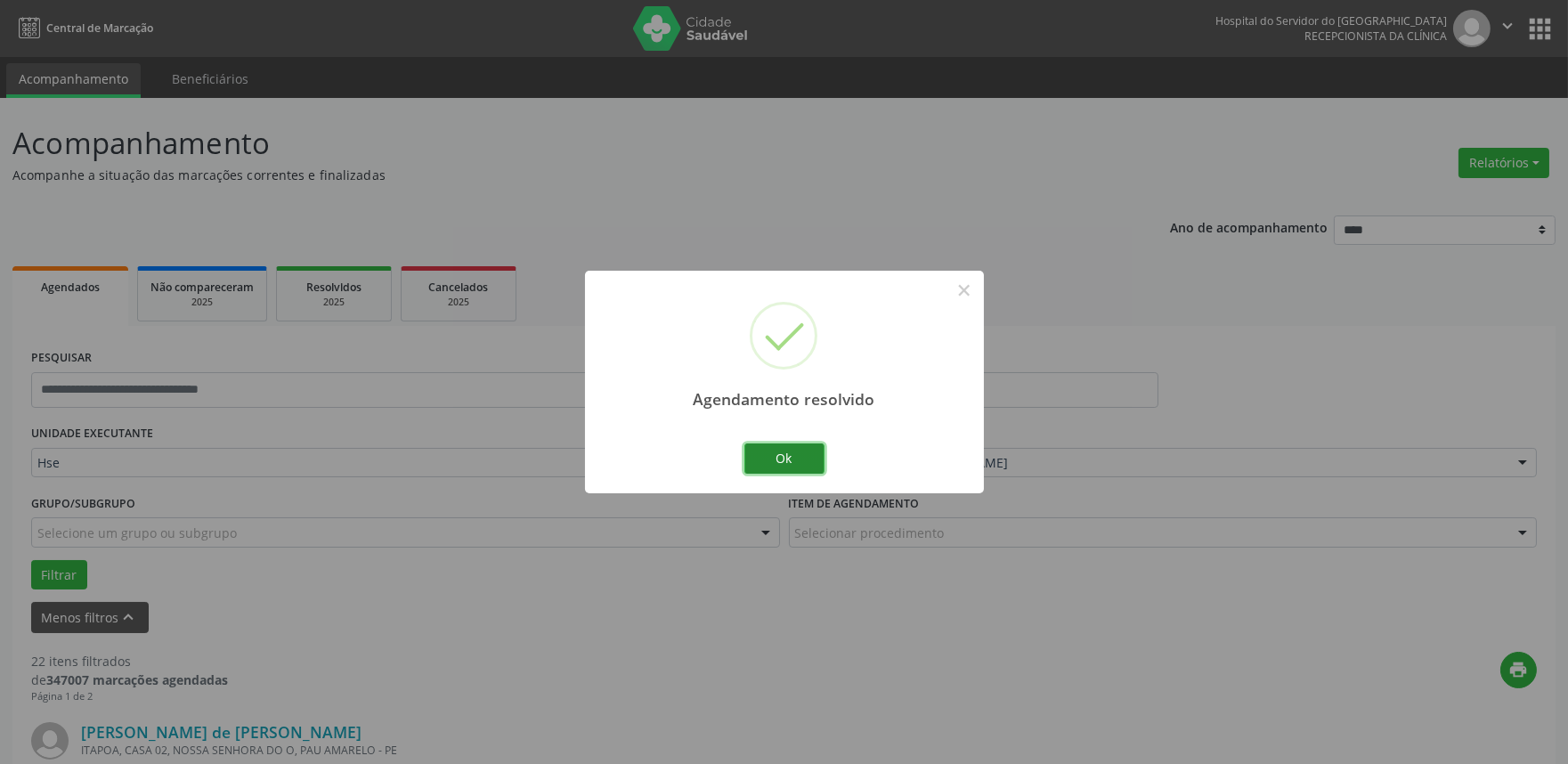
click at [788, 452] on button "Ok" at bounding box center [784, 458] width 80 height 31
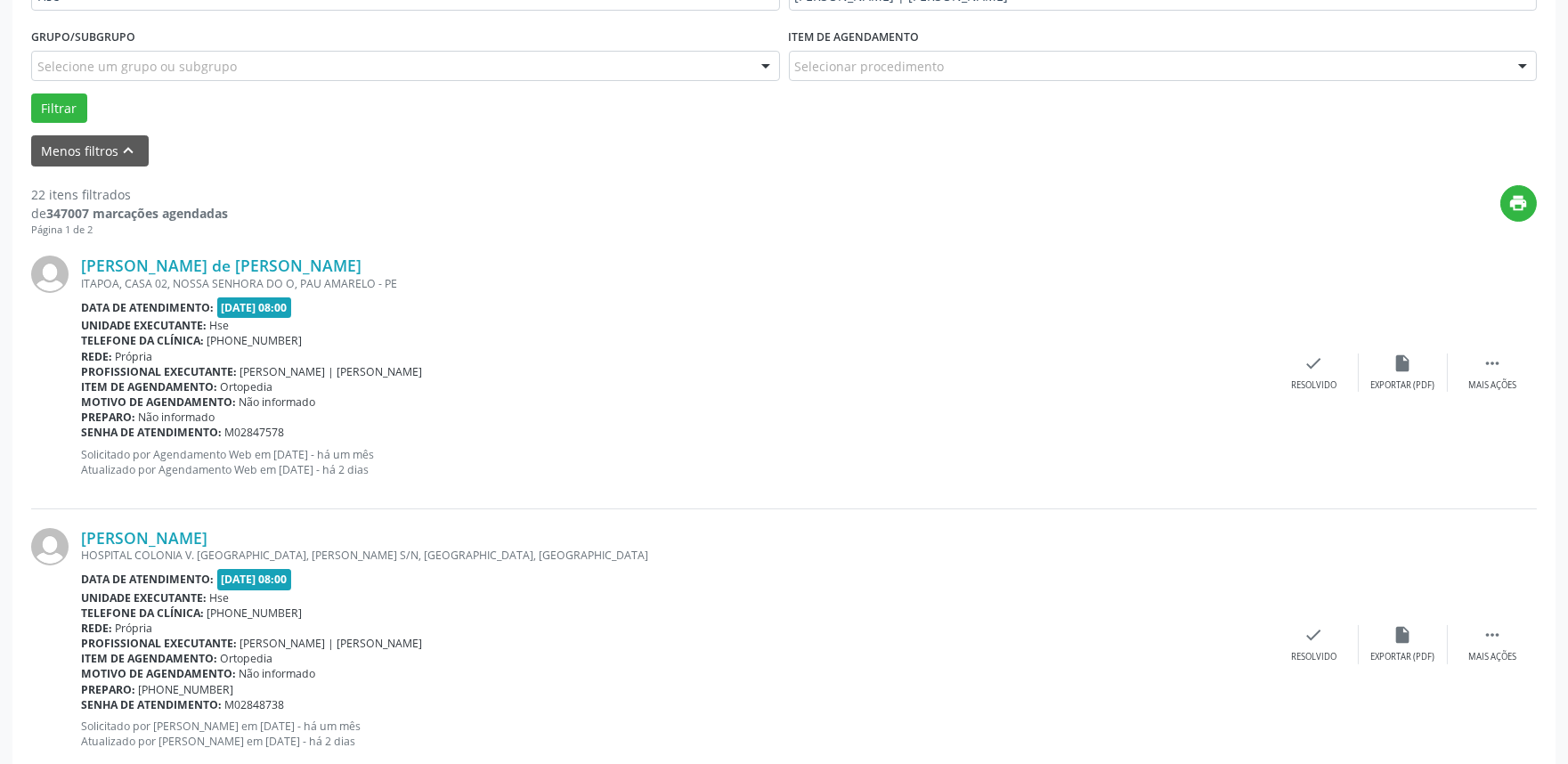
scroll to position [493, 0]
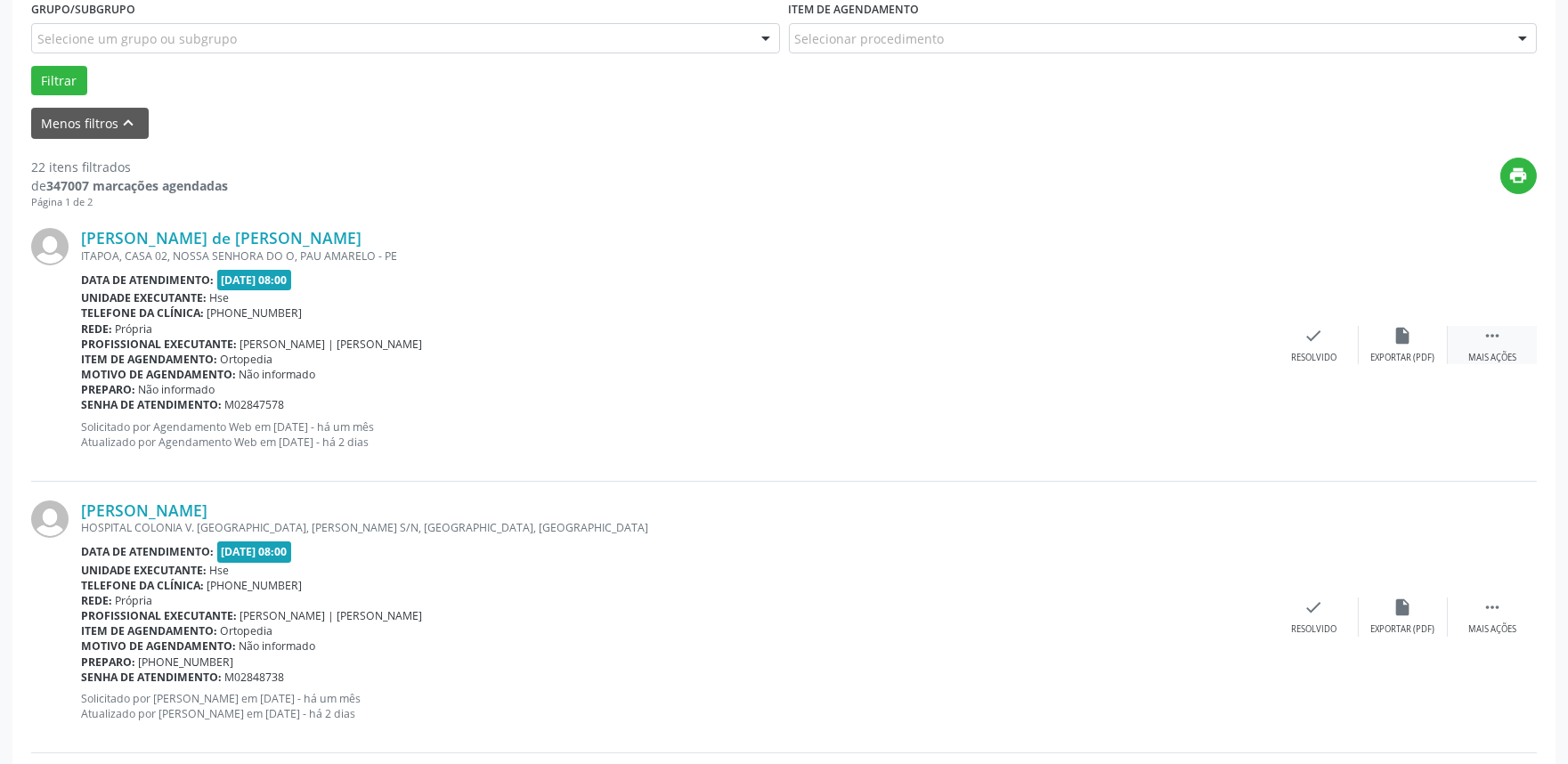
click at [1499, 342] on icon "" at bounding box center [1492, 336] width 20 height 20
click at [1402, 345] on div "alarm_off Não compareceu" at bounding box center [1403, 345] width 89 height 39
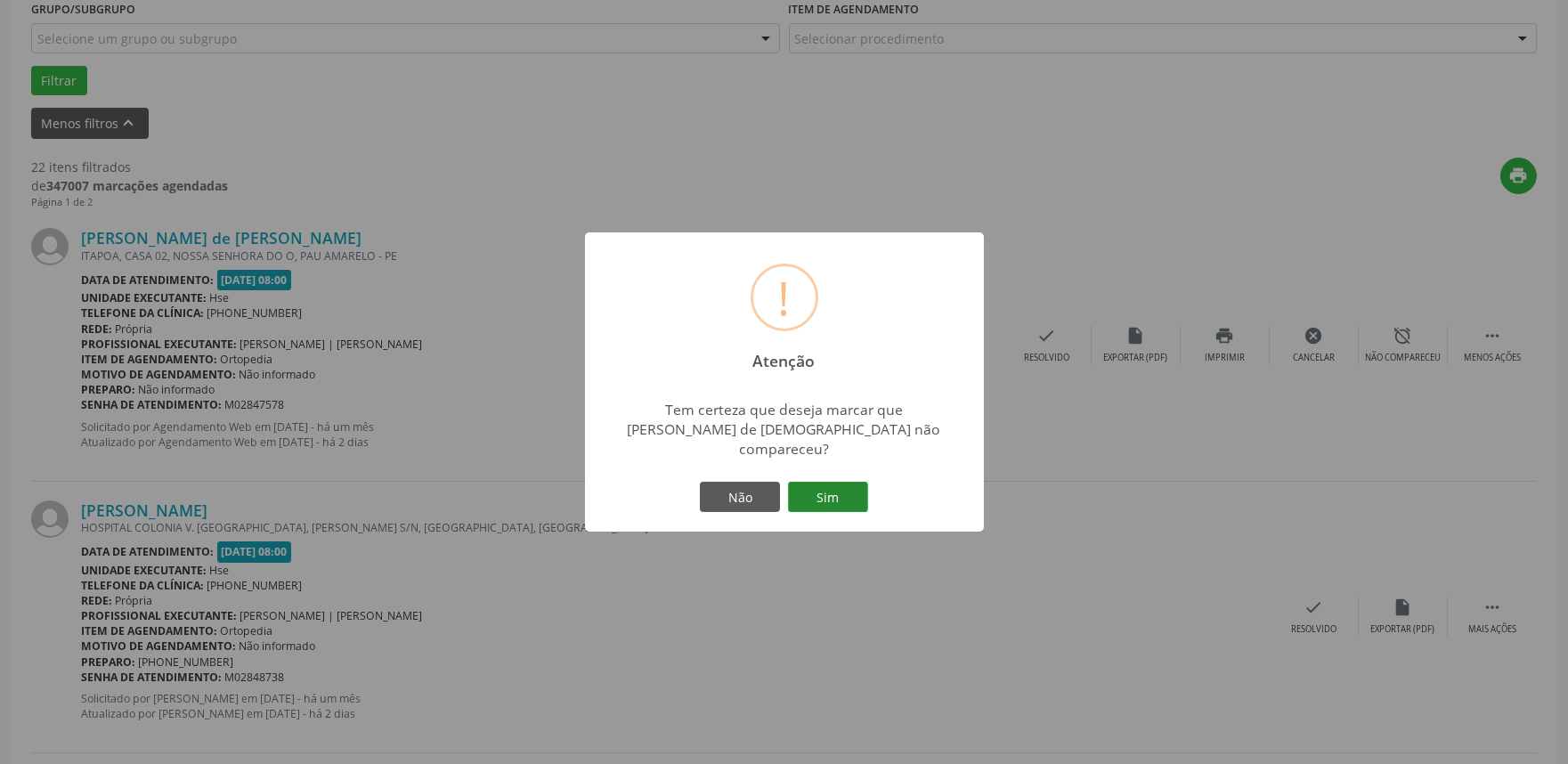
click at [843, 482] on button "Sim" at bounding box center [828, 496] width 80 height 31
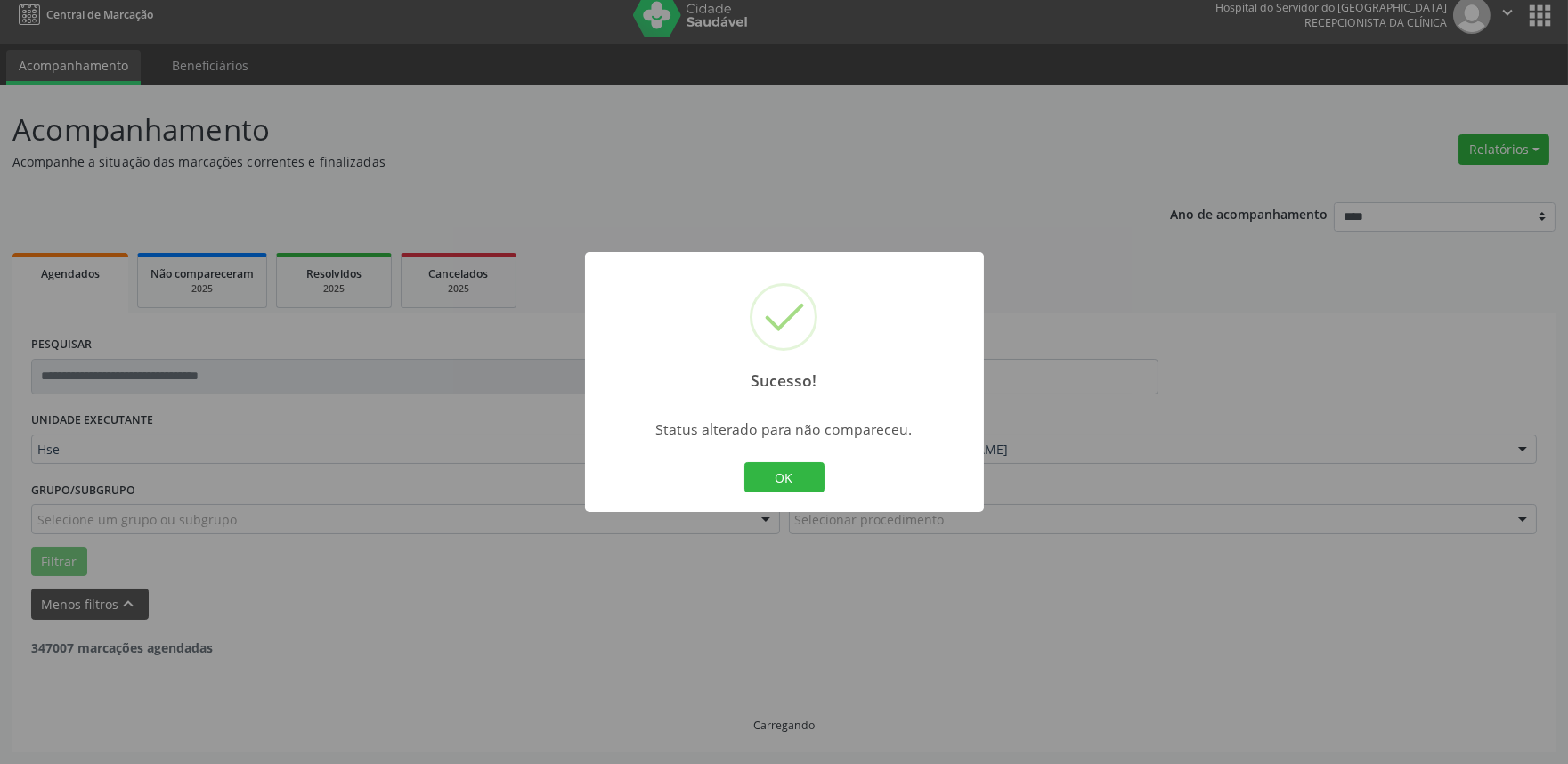
scroll to position [12, 0]
drag, startPoint x: 796, startPoint y: 476, endPoint x: 804, endPoint y: 455, distance: 22.5
click at [794, 476] on button "OK" at bounding box center [784, 477] width 80 height 31
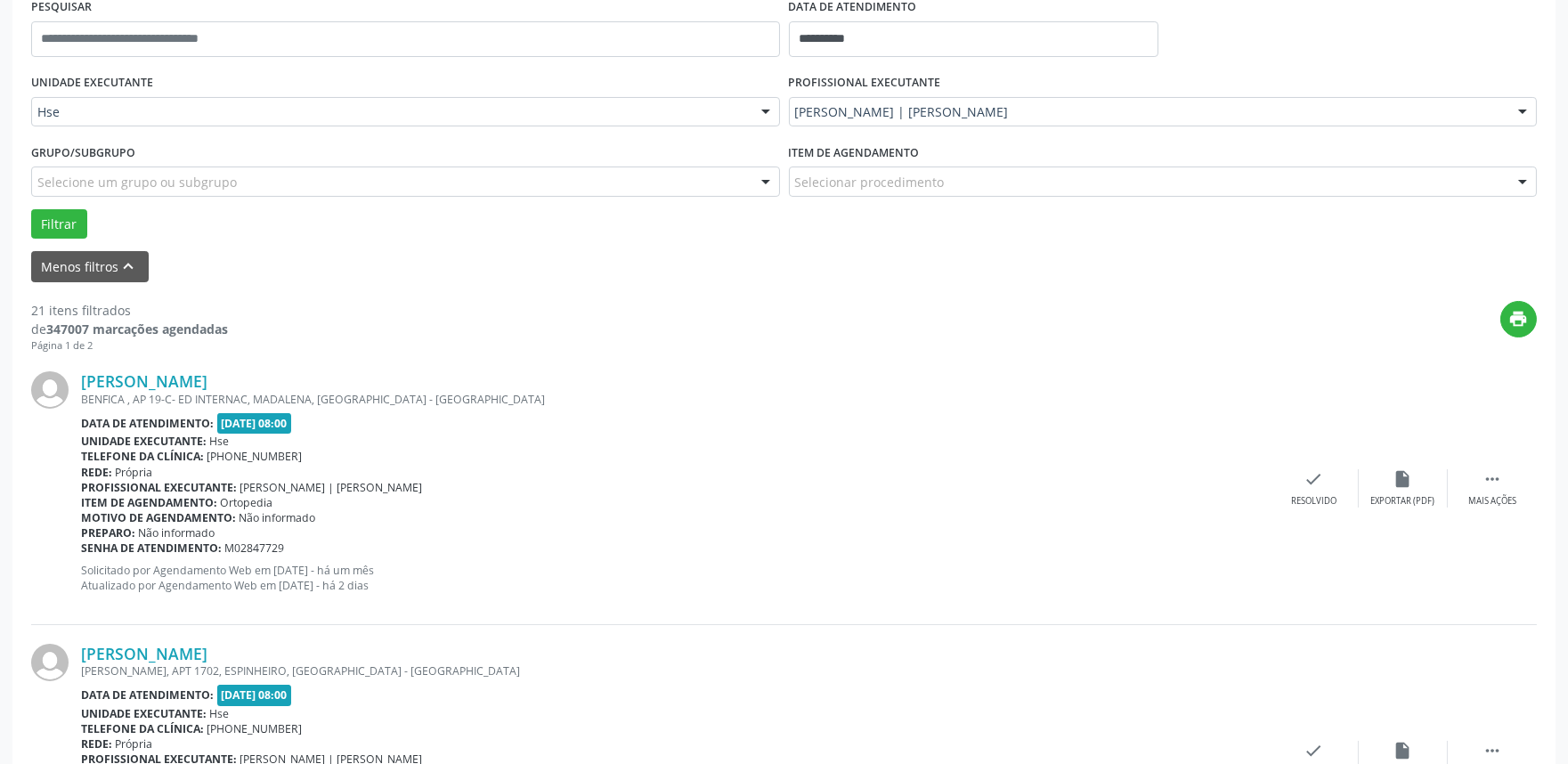
scroll to position [406, 0]
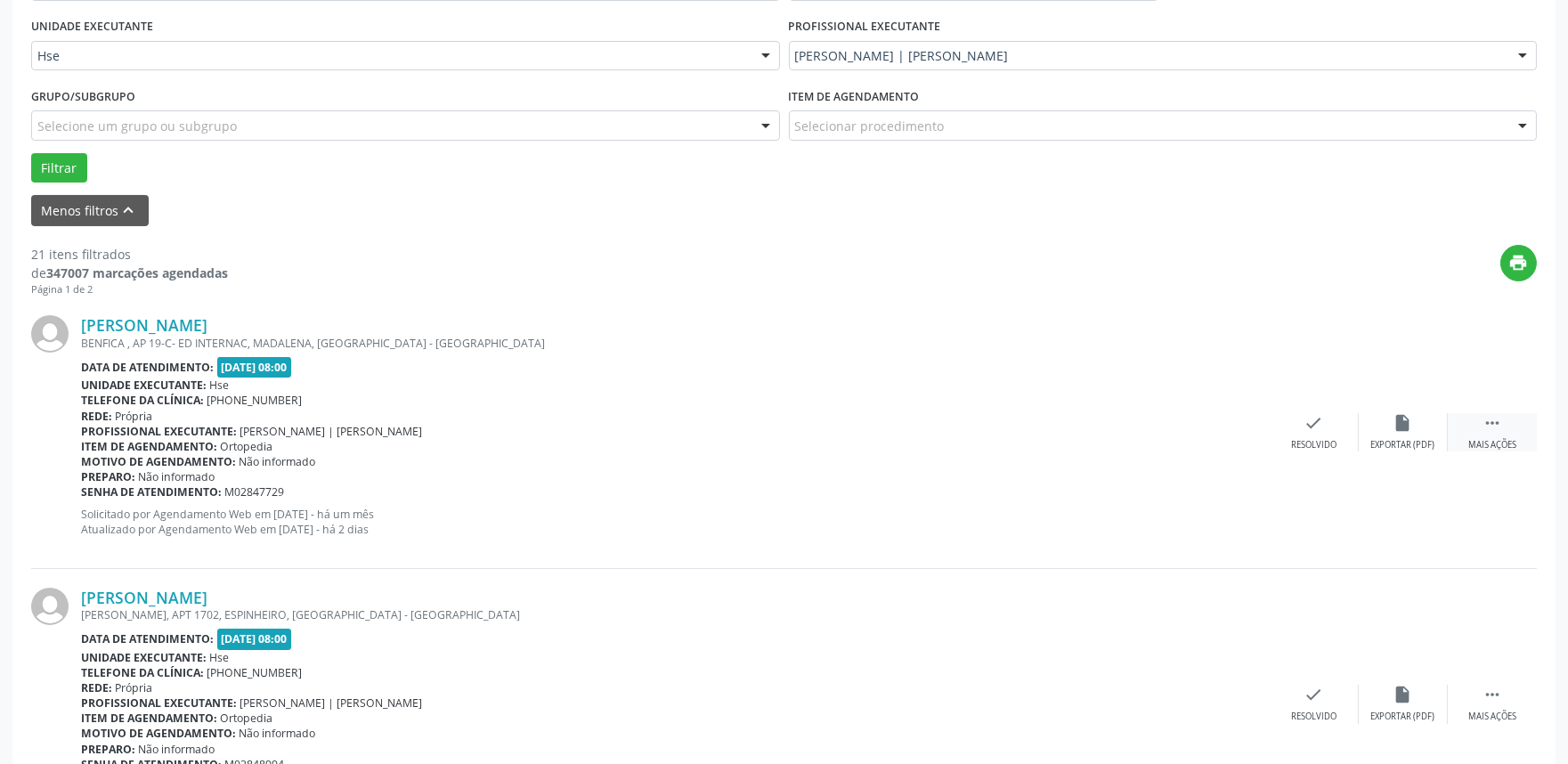
click at [1490, 432] on div " Mais ações" at bounding box center [1492, 432] width 89 height 39
click at [1402, 432] on div "alarm_off Não compareceu" at bounding box center [1403, 432] width 89 height 39
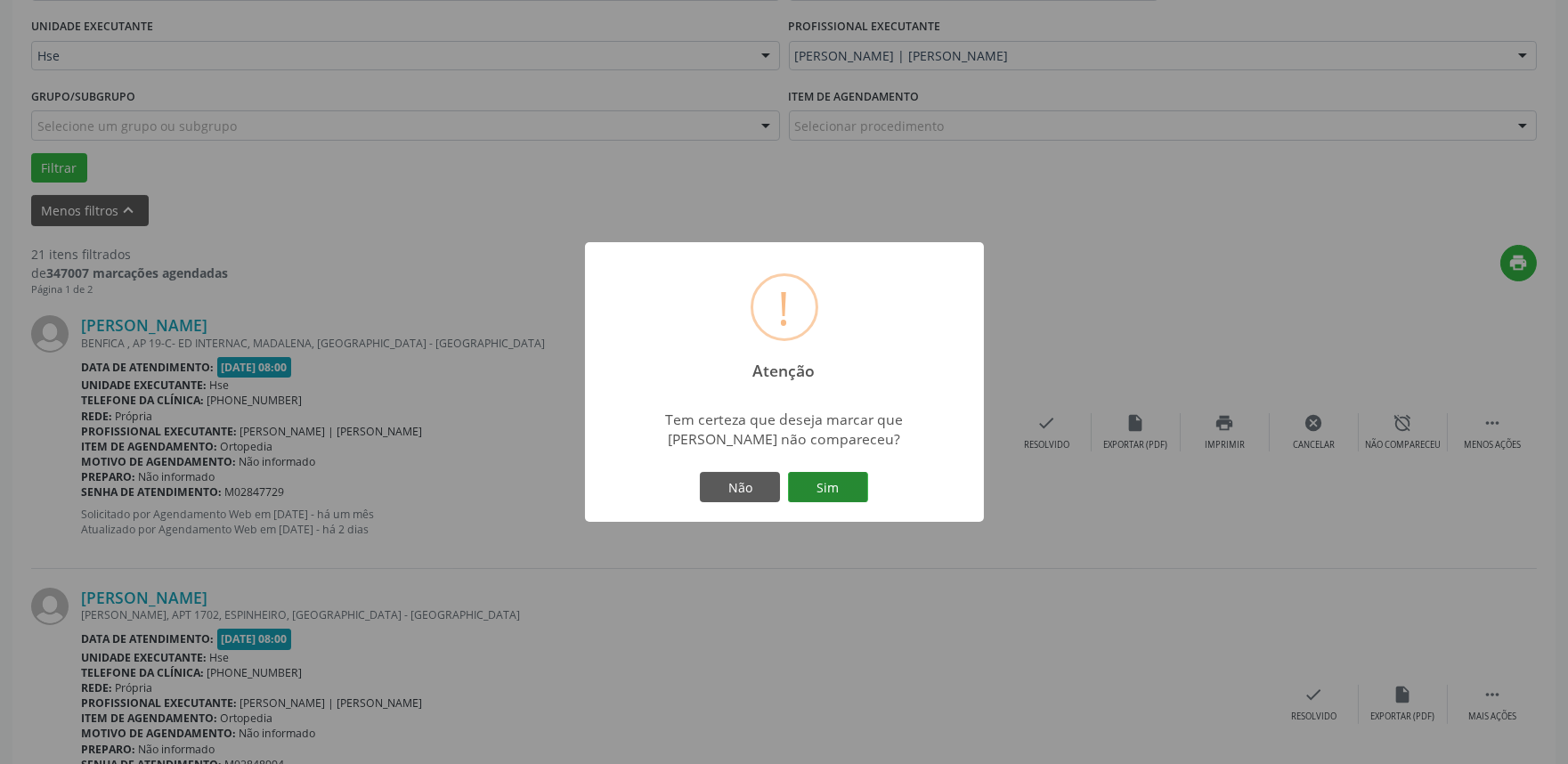
click at [834, 487] on button "Sim" at bounding box center [828, 487] width 80 height 31
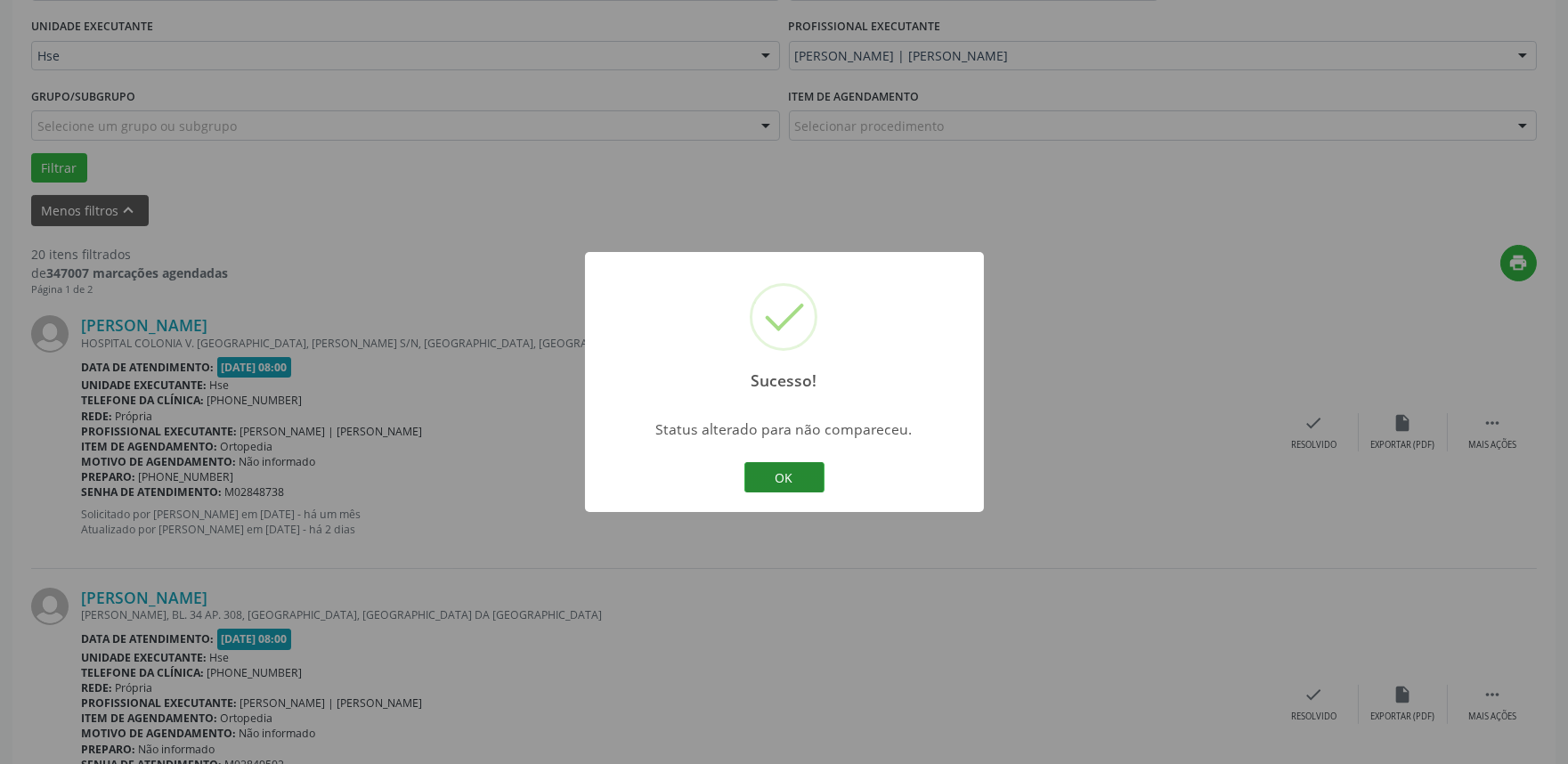
click at [776, 479] on button "OK" at bounding box center [784, 477] width 80 height 31
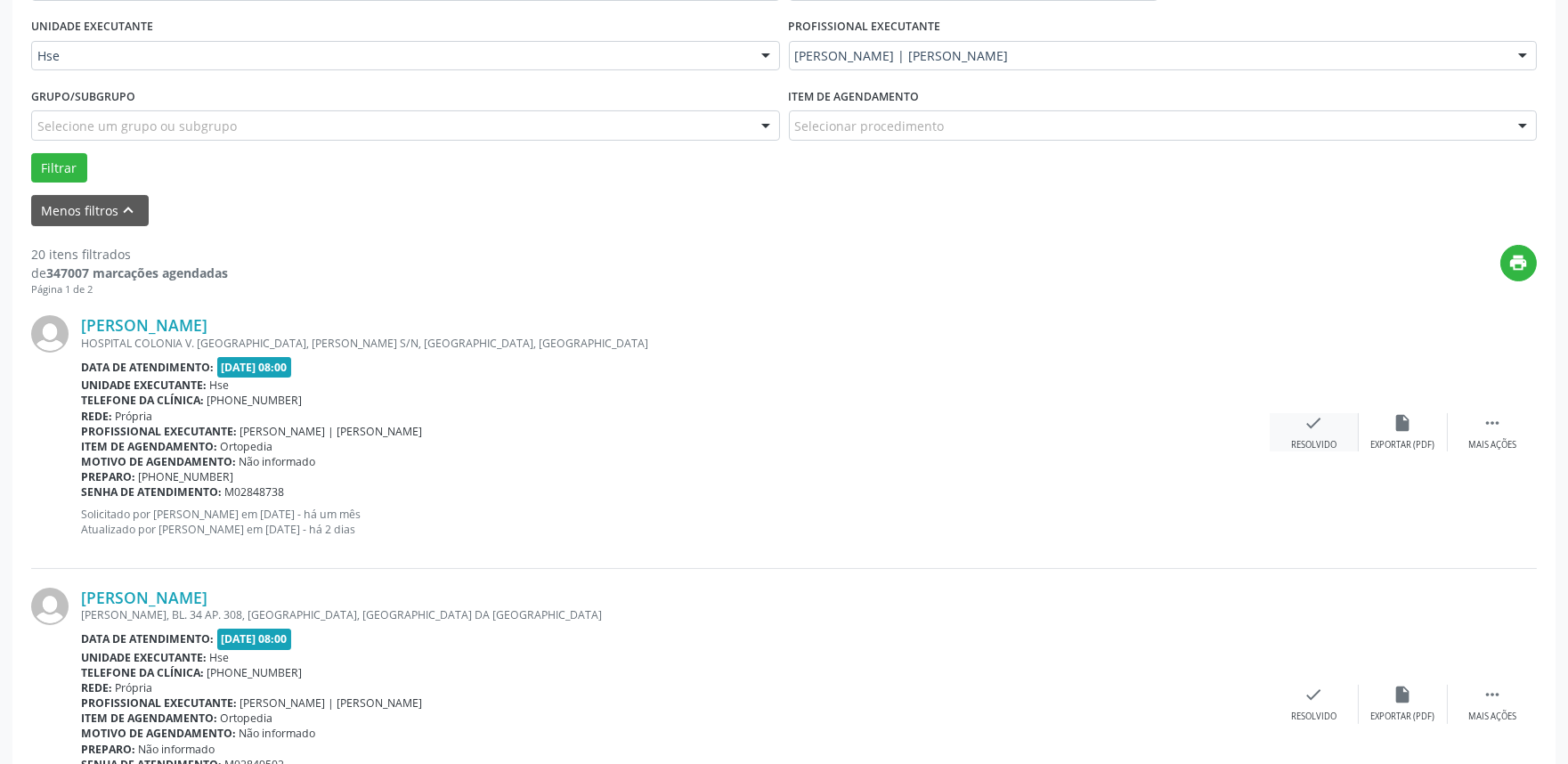
click at [1311, 432] on div "check Resolvido" at bounding box center [1314, 432] width 89 height 39
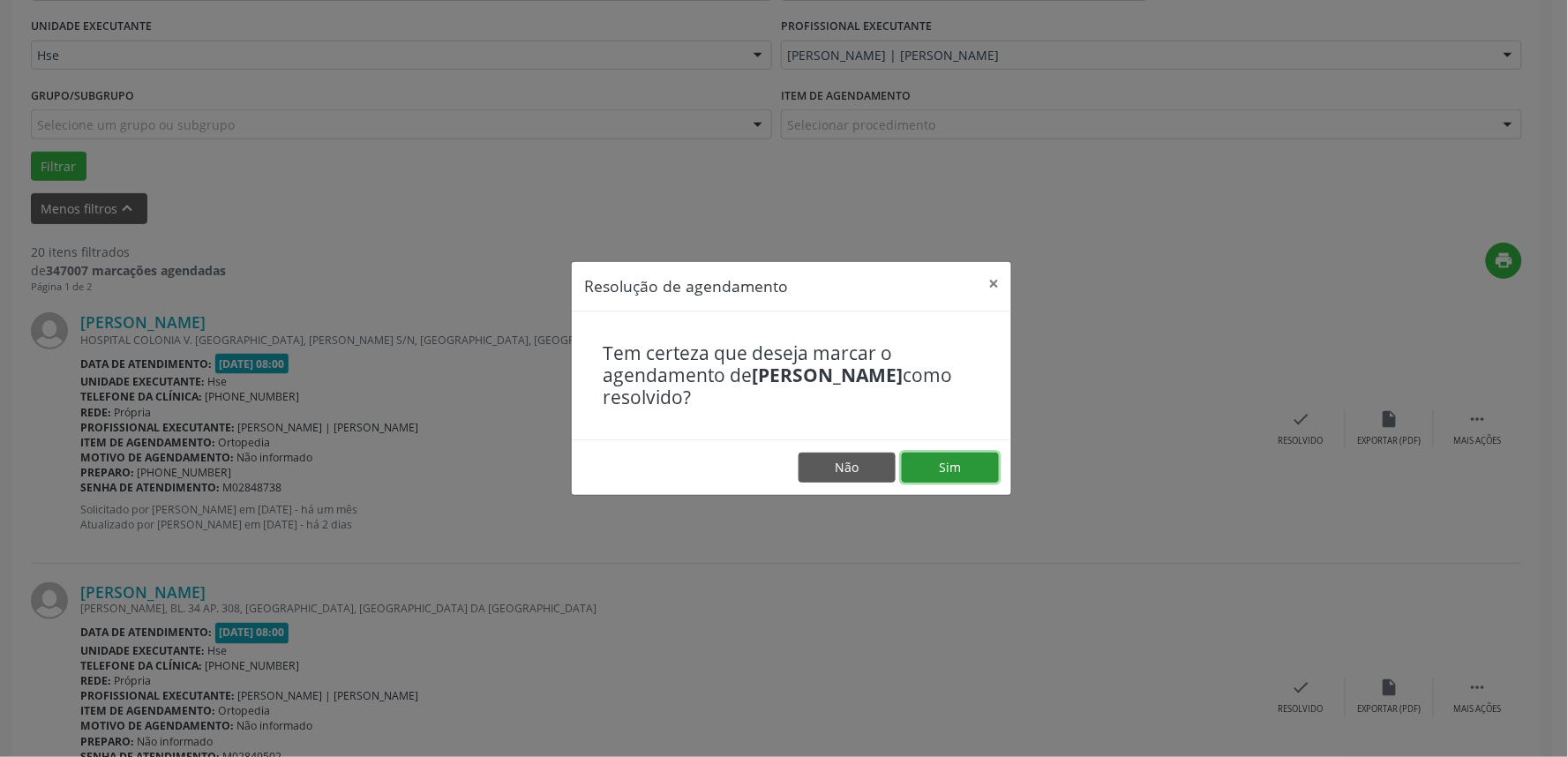
click at [933, 465] on button "Sim" at bounding box center [950, 467] width 97 height 30
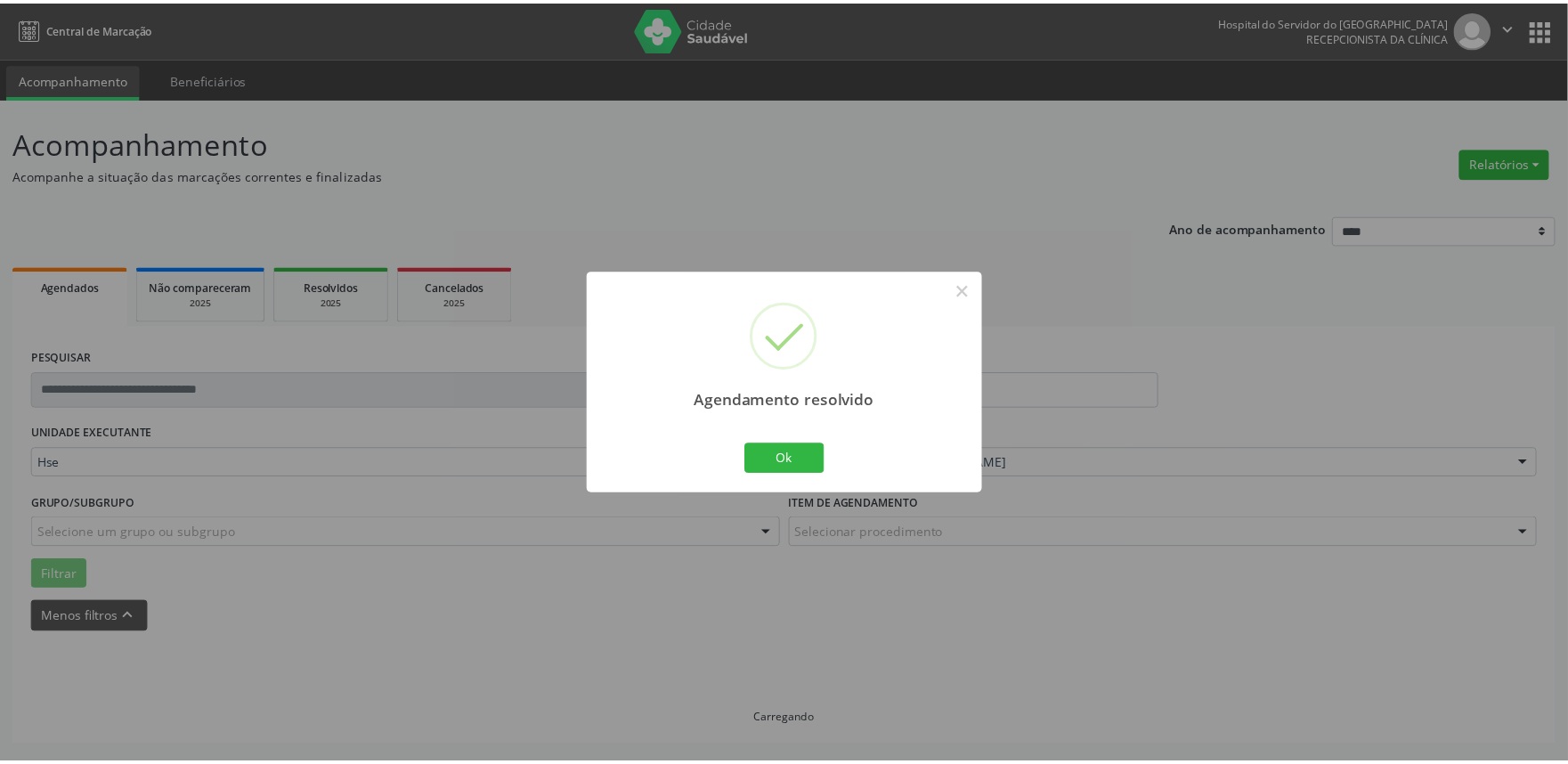
scroll to position [0, 0]
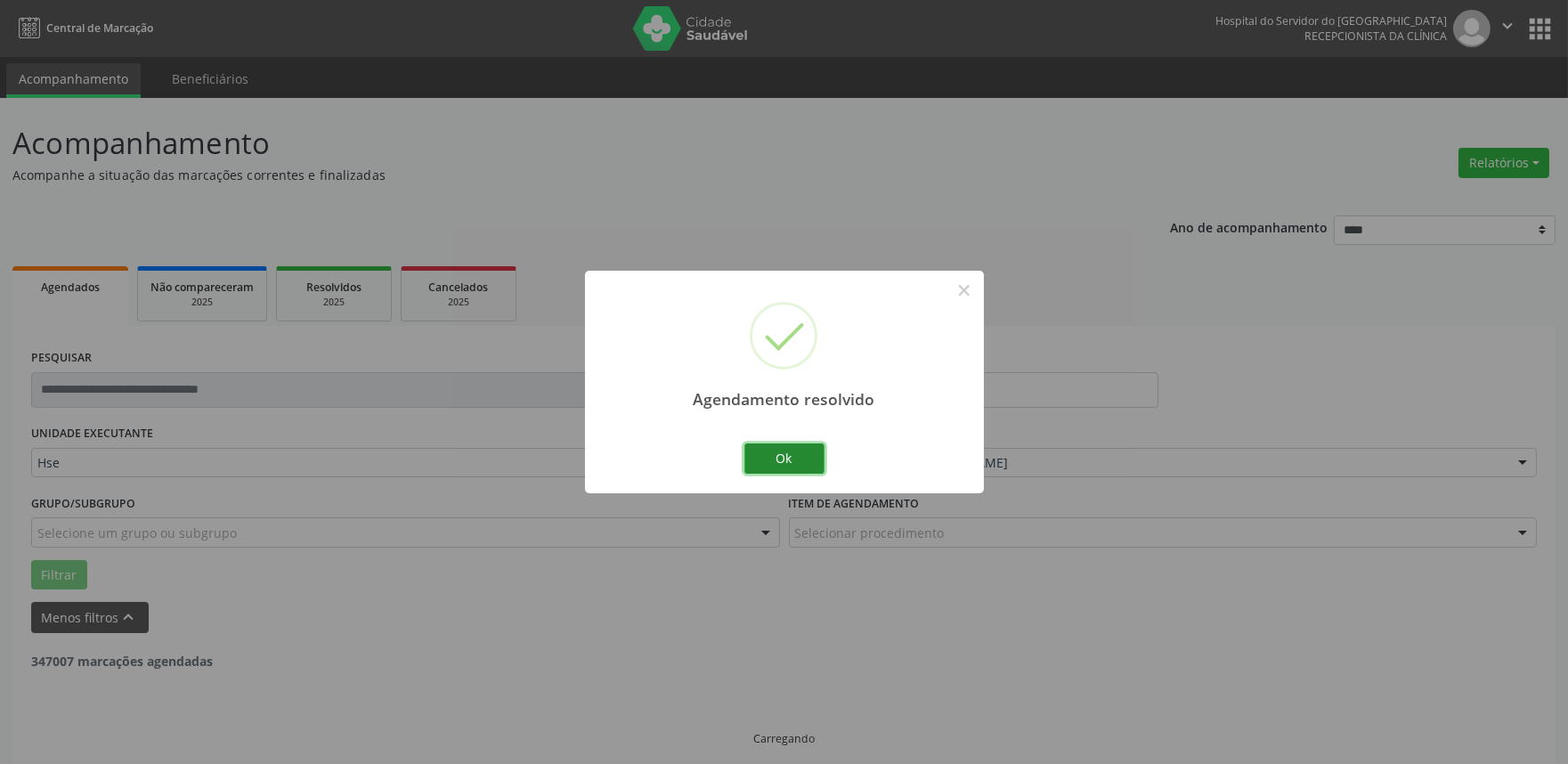
click at [806, 460] on button "Ok" at bounding box center [784, 458] width 80 height 31
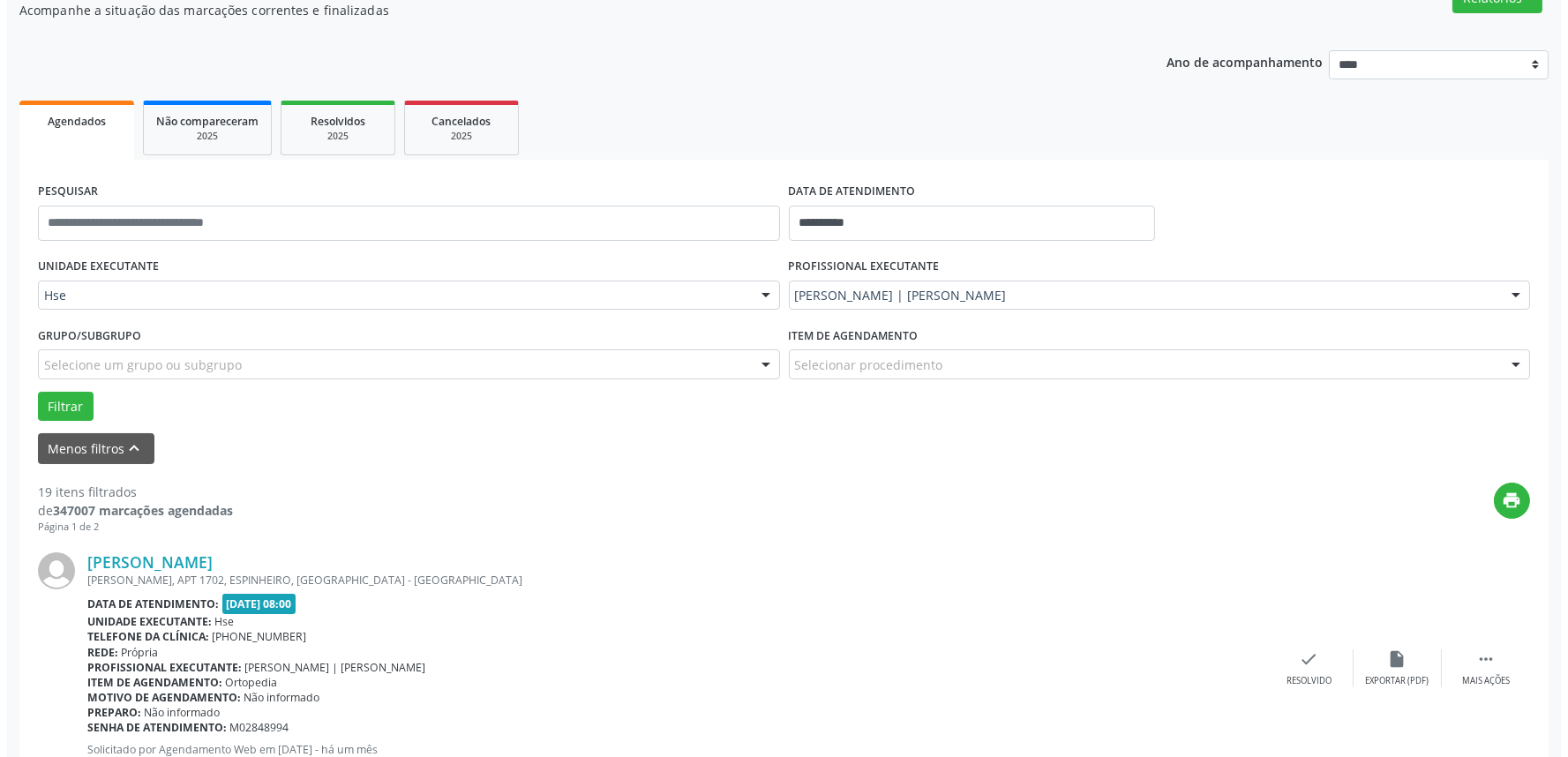
scroll to position [195, 0]
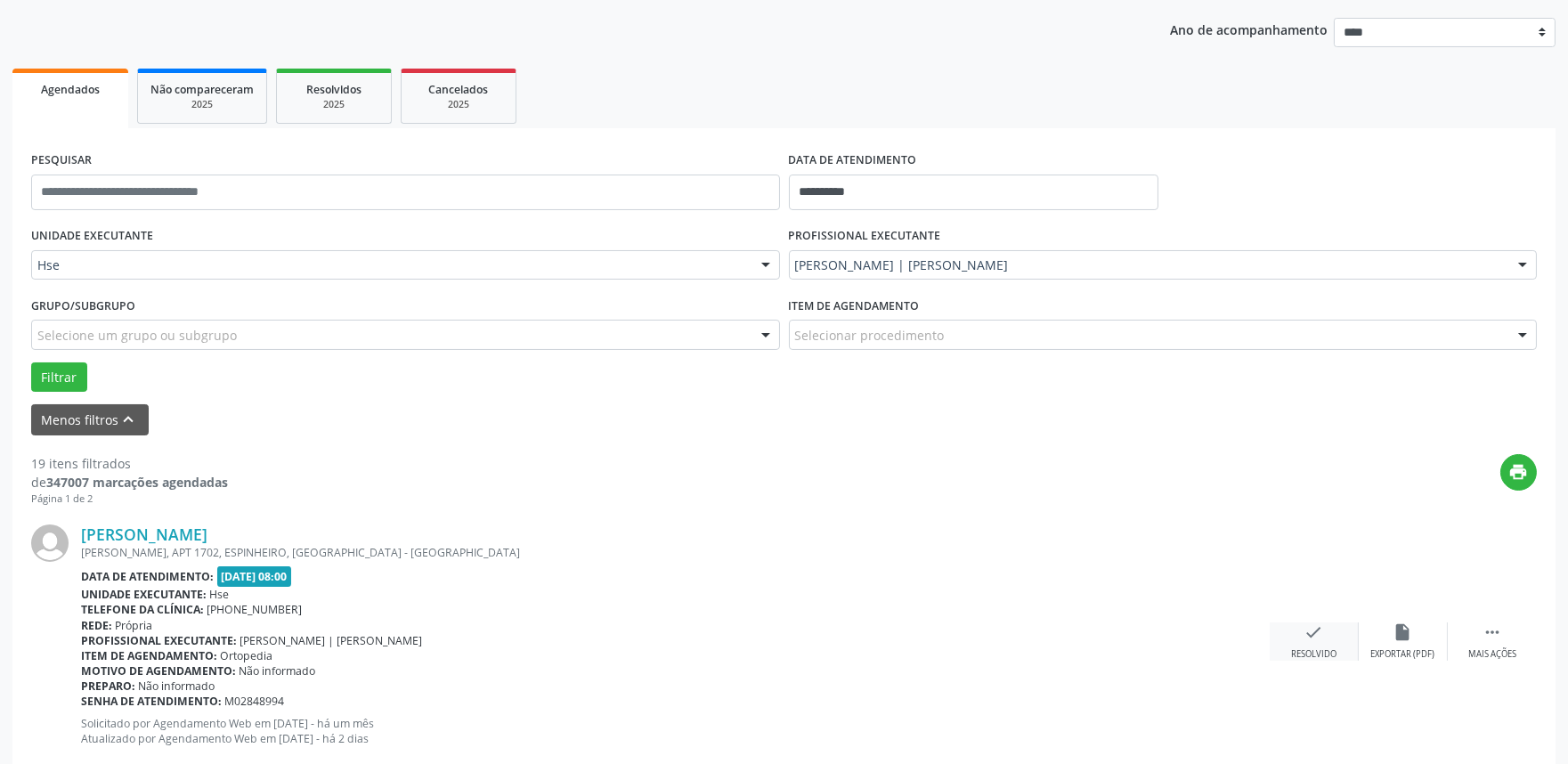
click at [1319, 642] on div "check Resolvido" at bounding box center [1314, 641] width 89 height 39
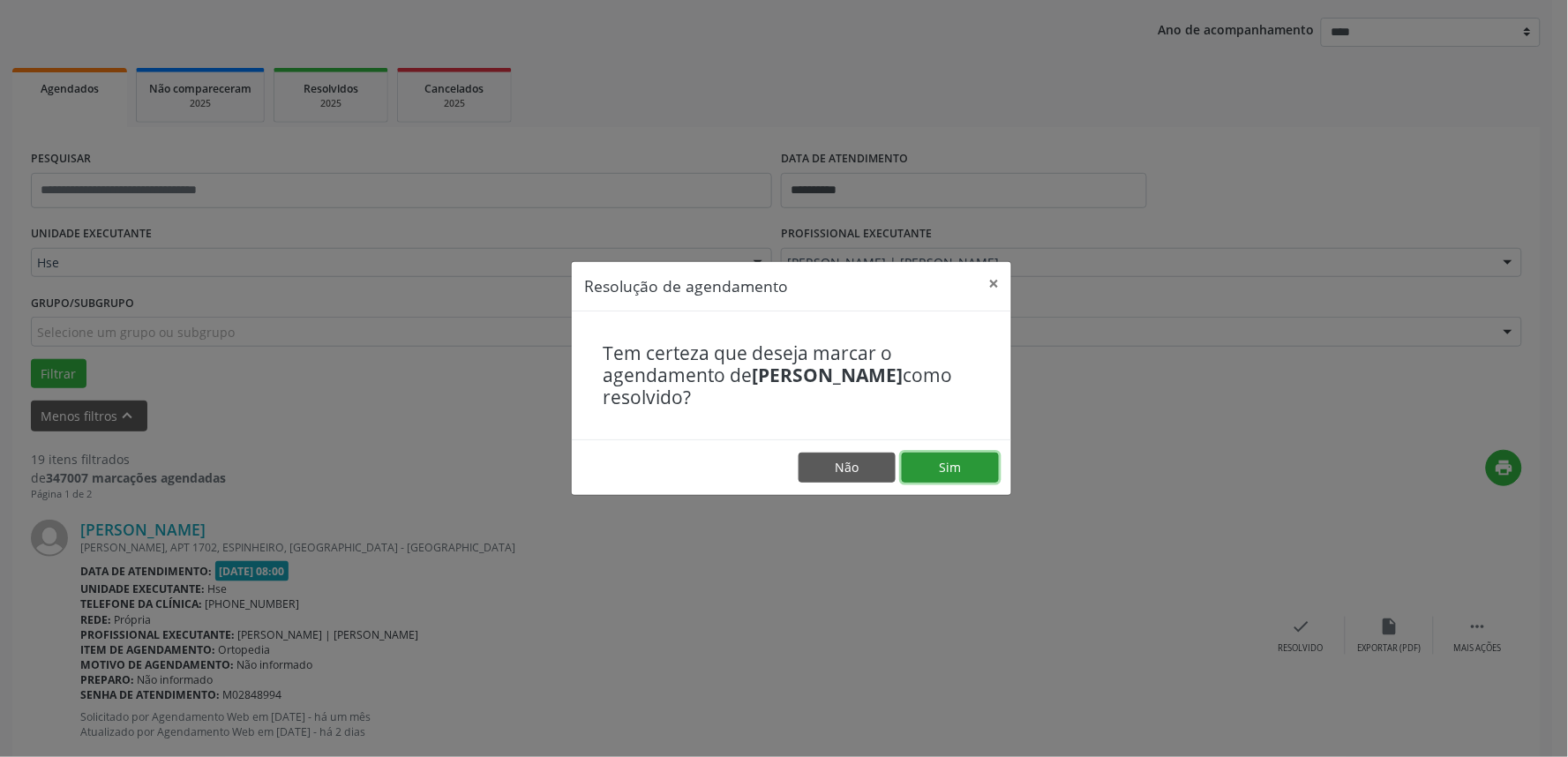
click at [964, 468] on button "Sim" at bounding box center [950, 467] width 97 height 30
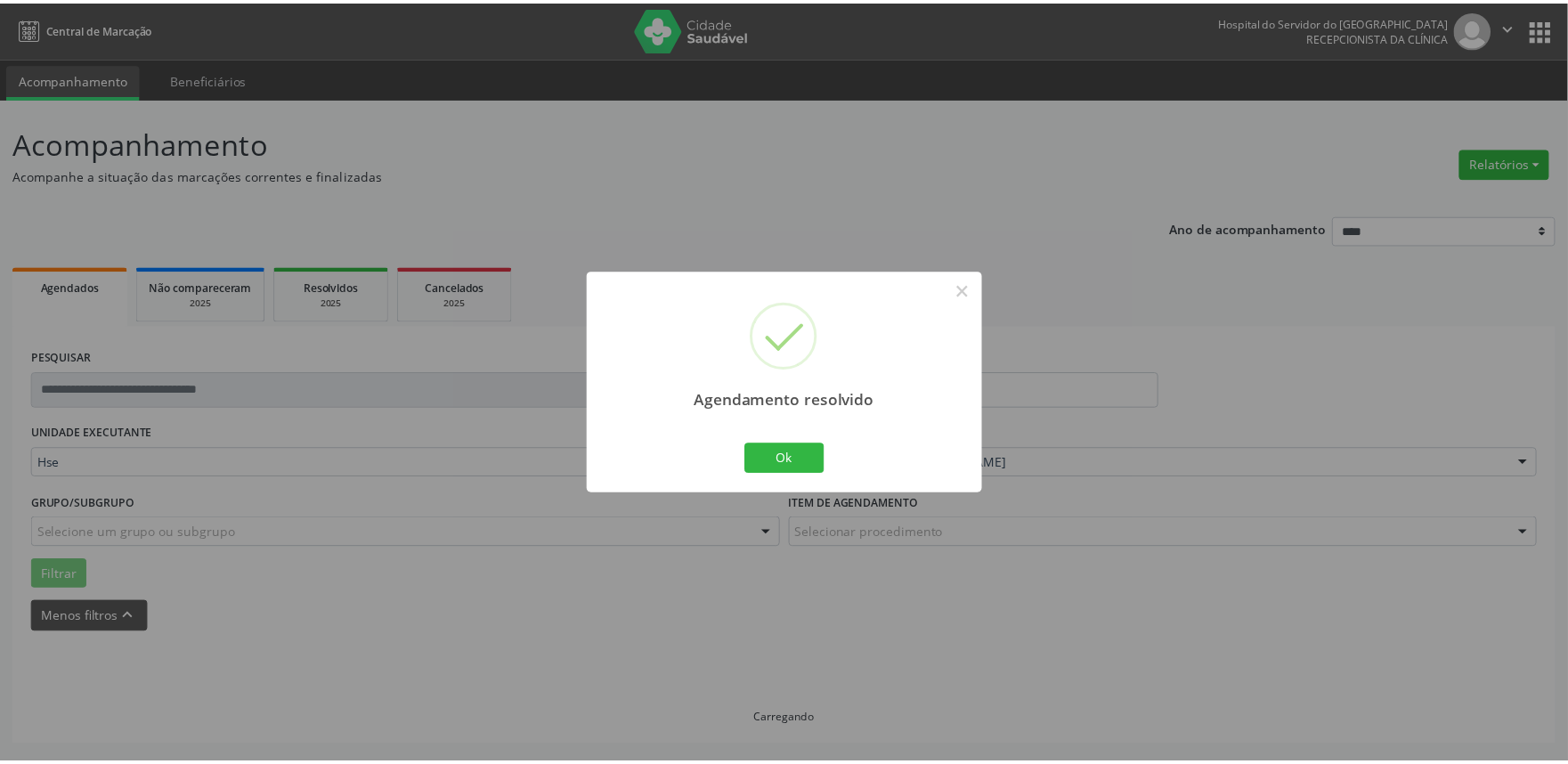
scroll to position [0, 0]
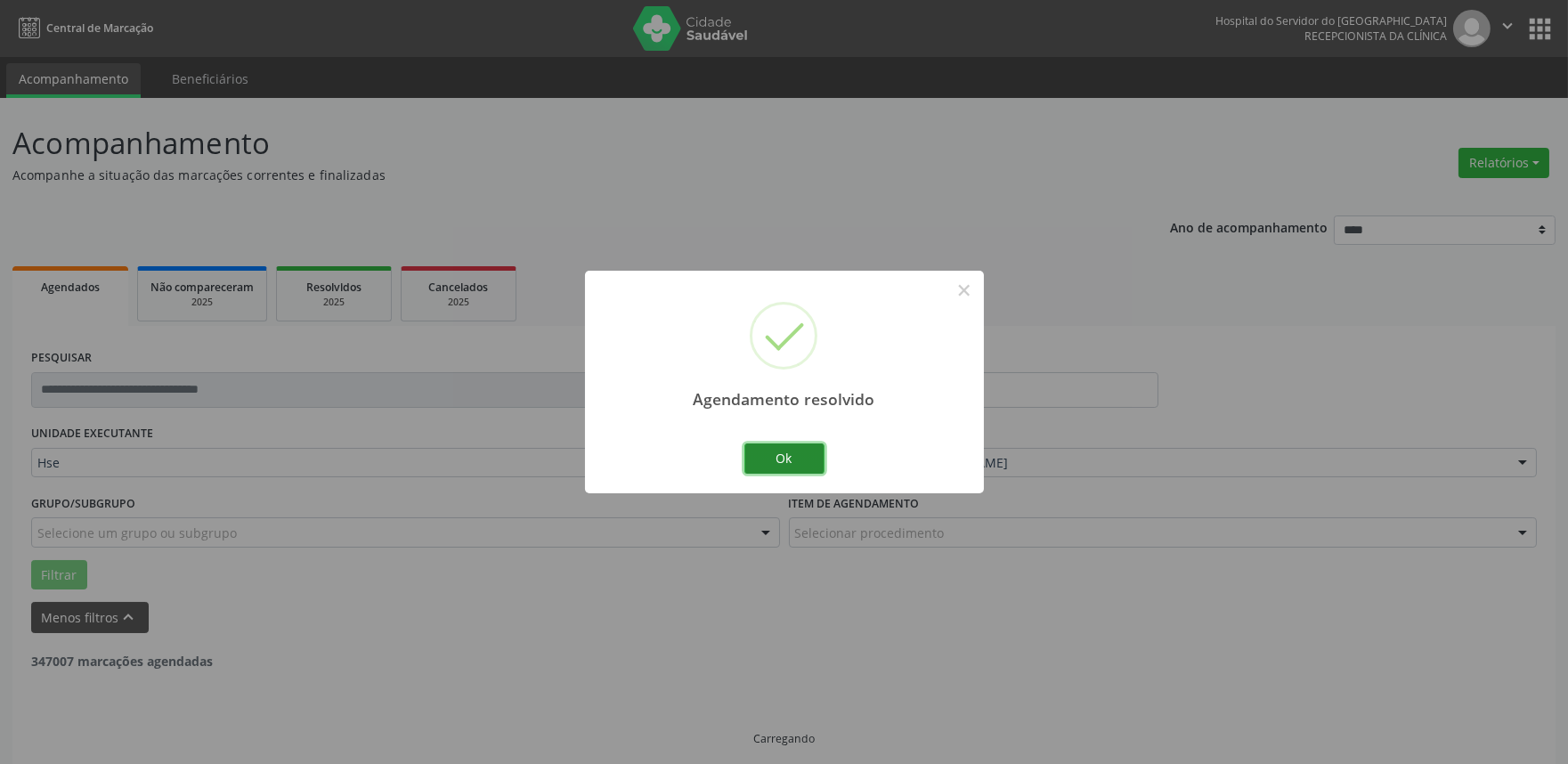
click at [786, 461] on button "Ok" at bounding box center [784, 458] width 80 height 31
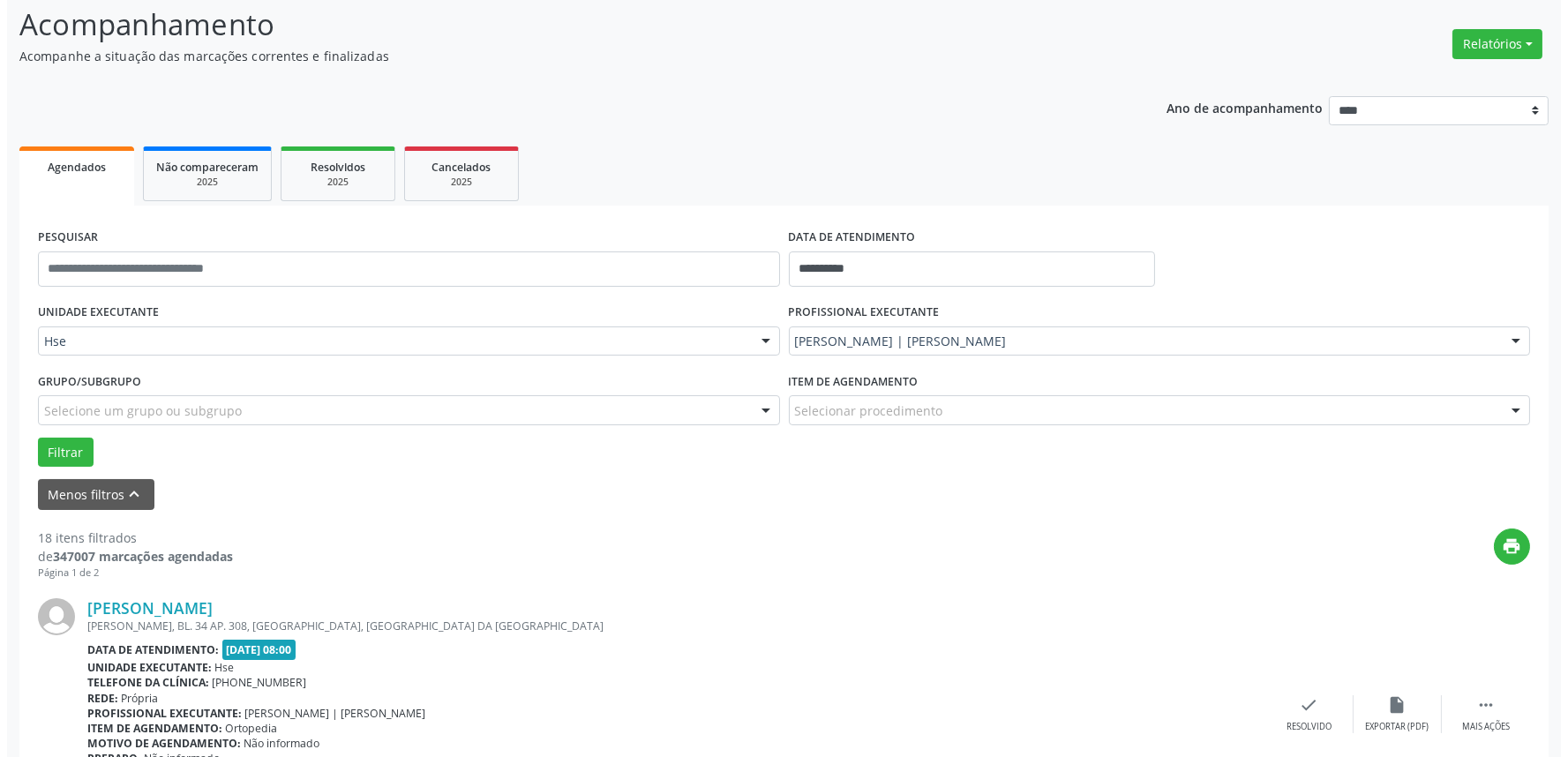
scroll to position [294, 0]
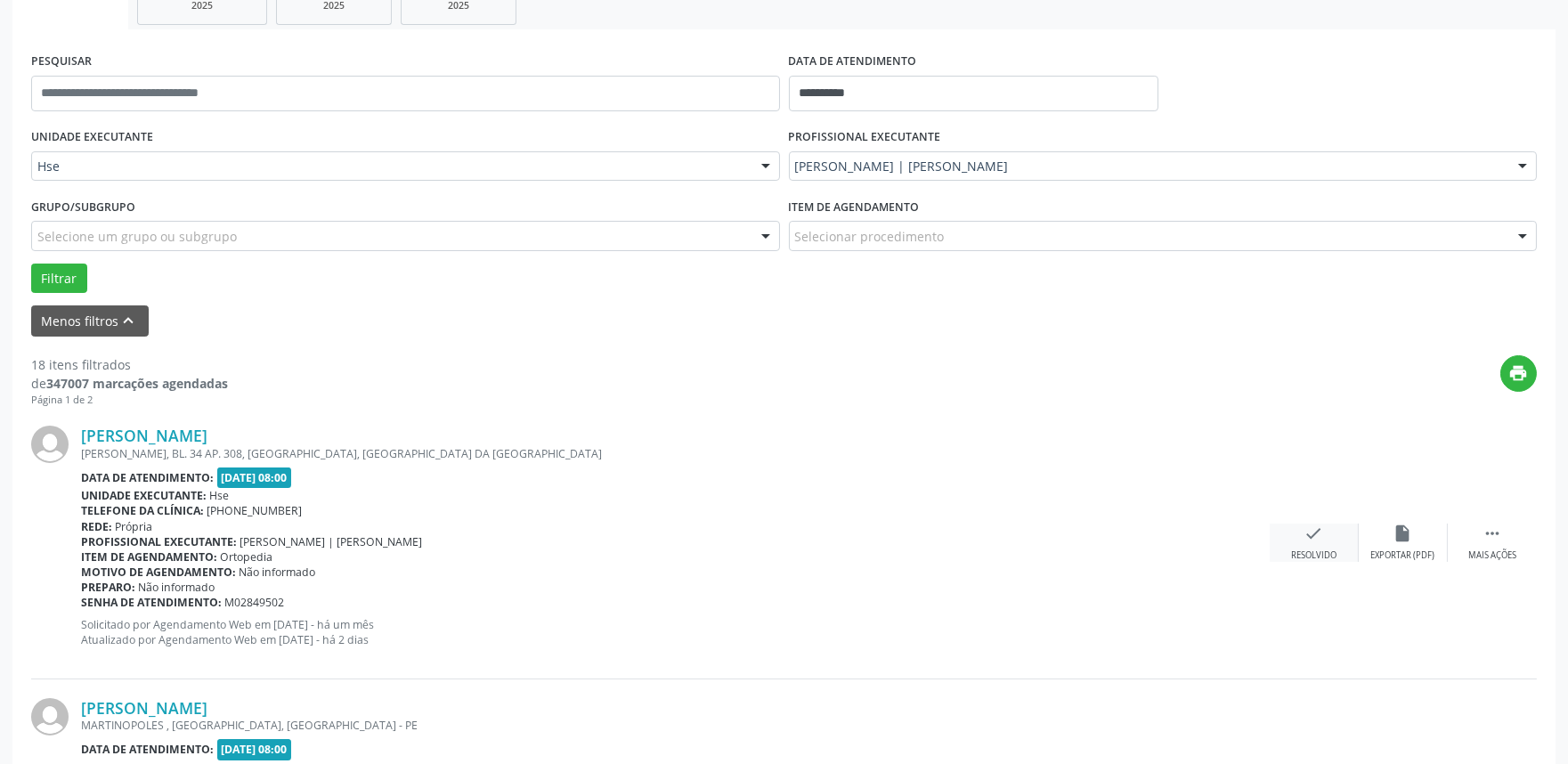
click at [1315, 541] on div "check Resolvido" at bounding box center [1314, 542] width 89 height 39
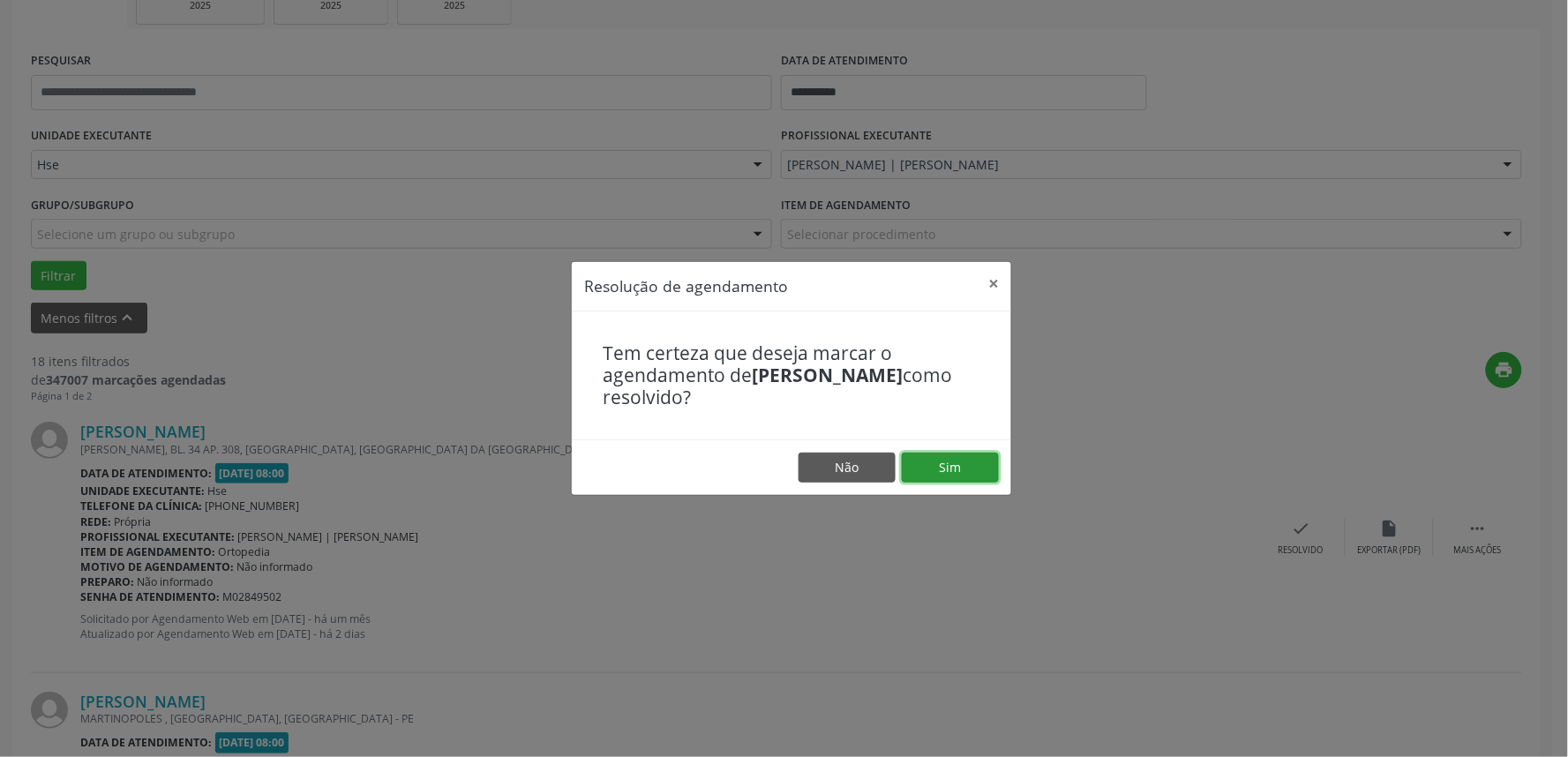
click at [933, 460] on button "Sim" at bounding box center [950, 467] width 97 height 30
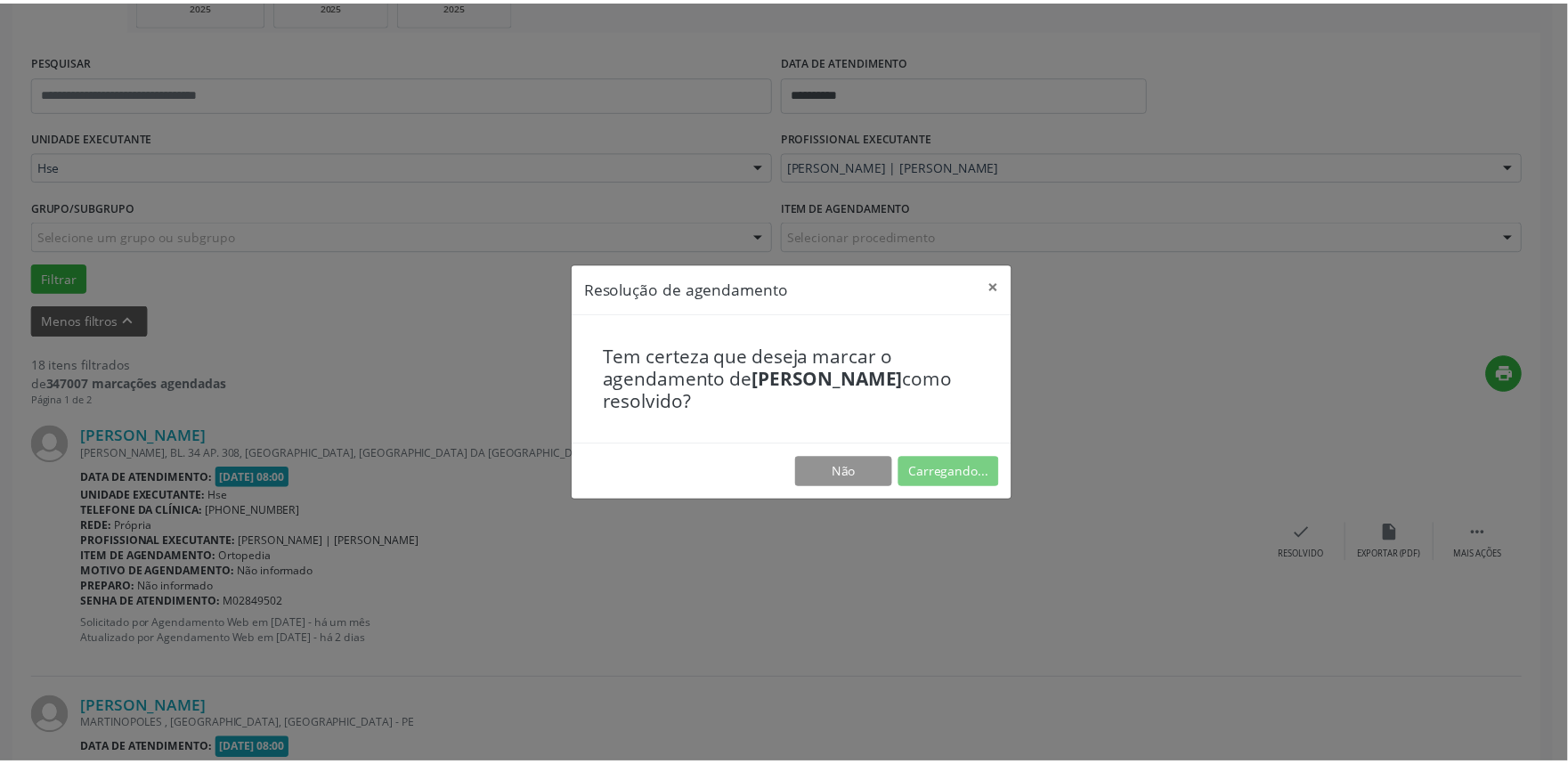
scroll to position [0, 0]
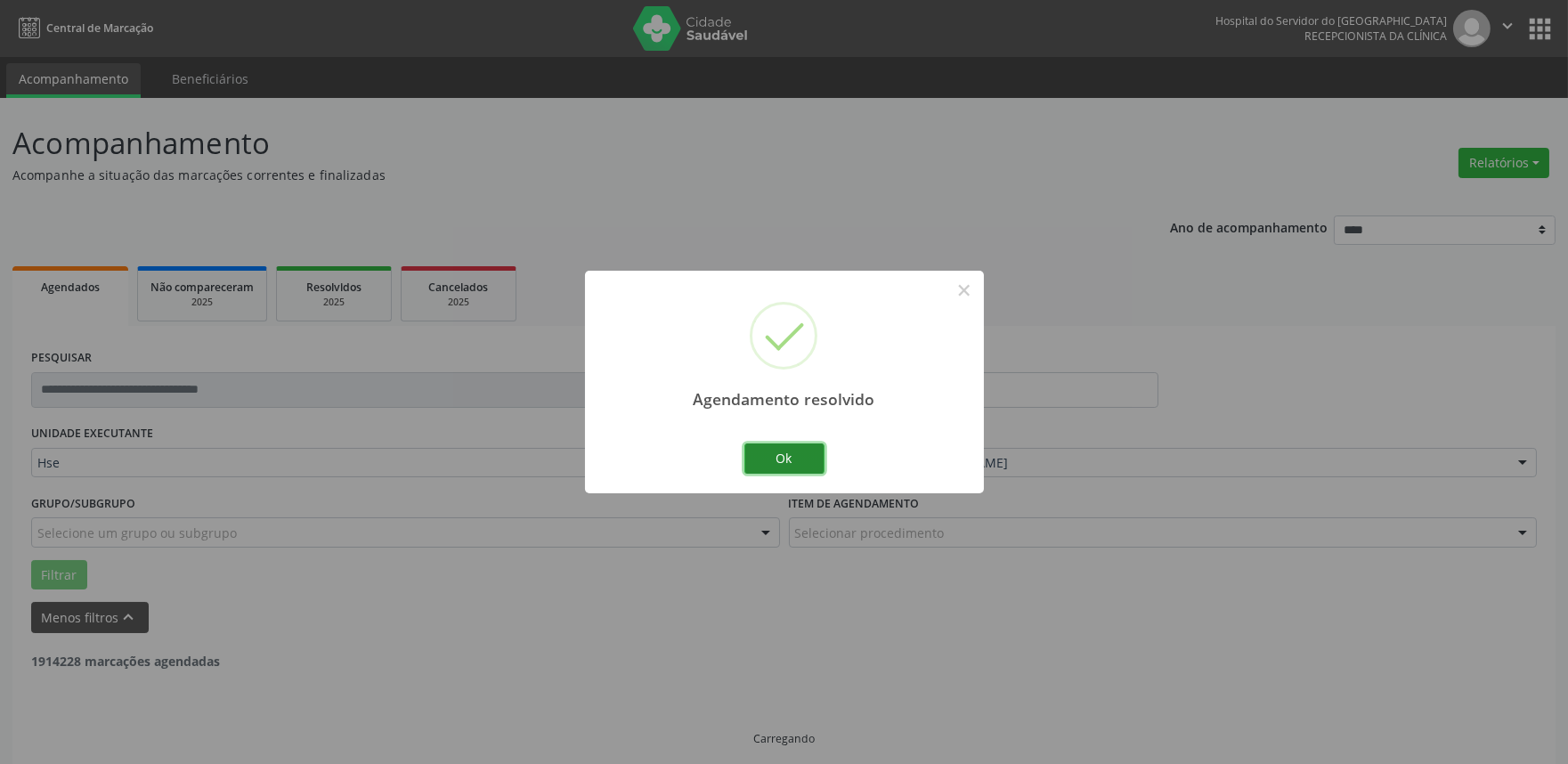
click at [785, 459] on button "Ok" at bounding box center [784, 458] width 80 height 31
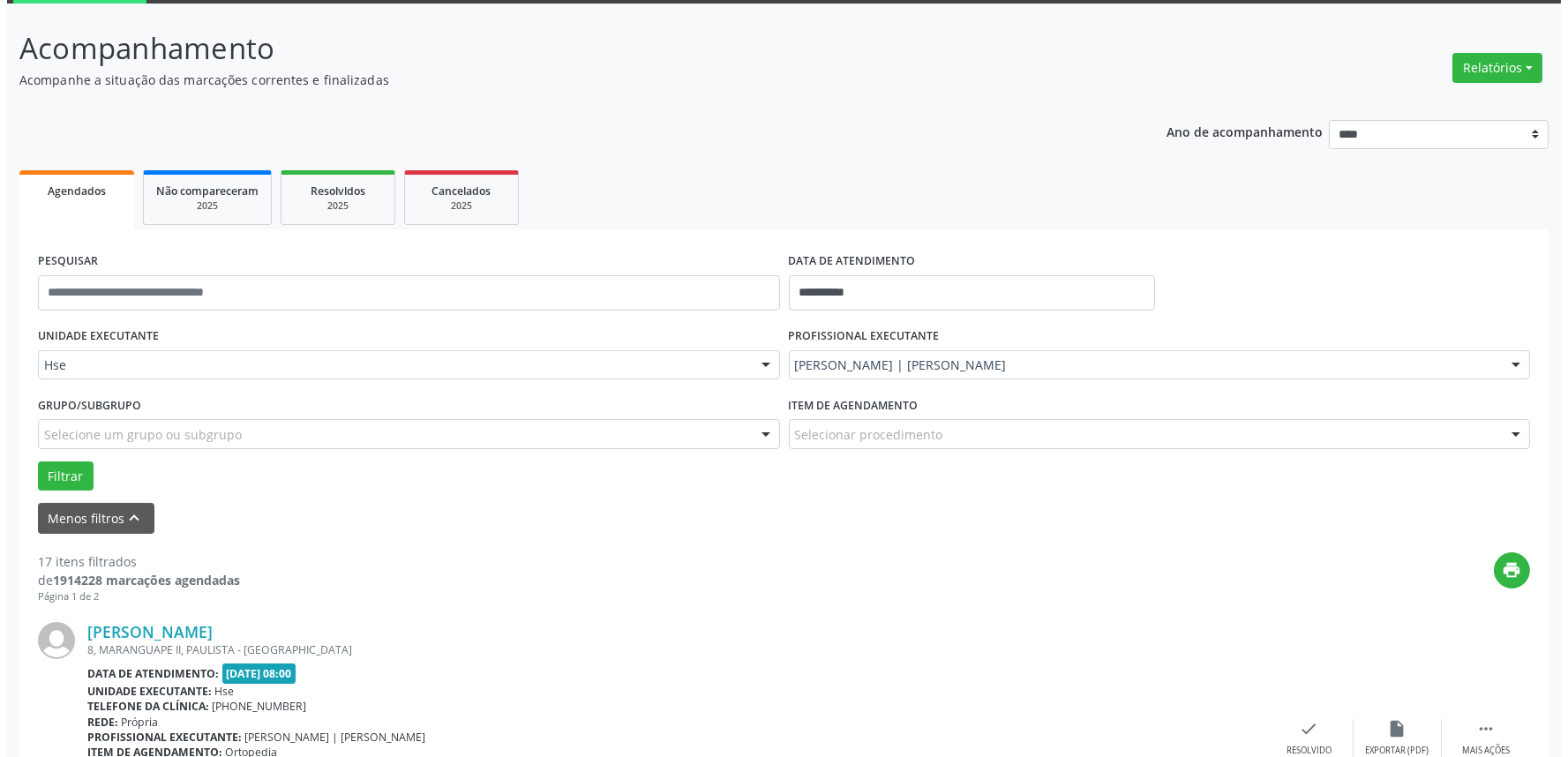
scroll to position [294, 0]
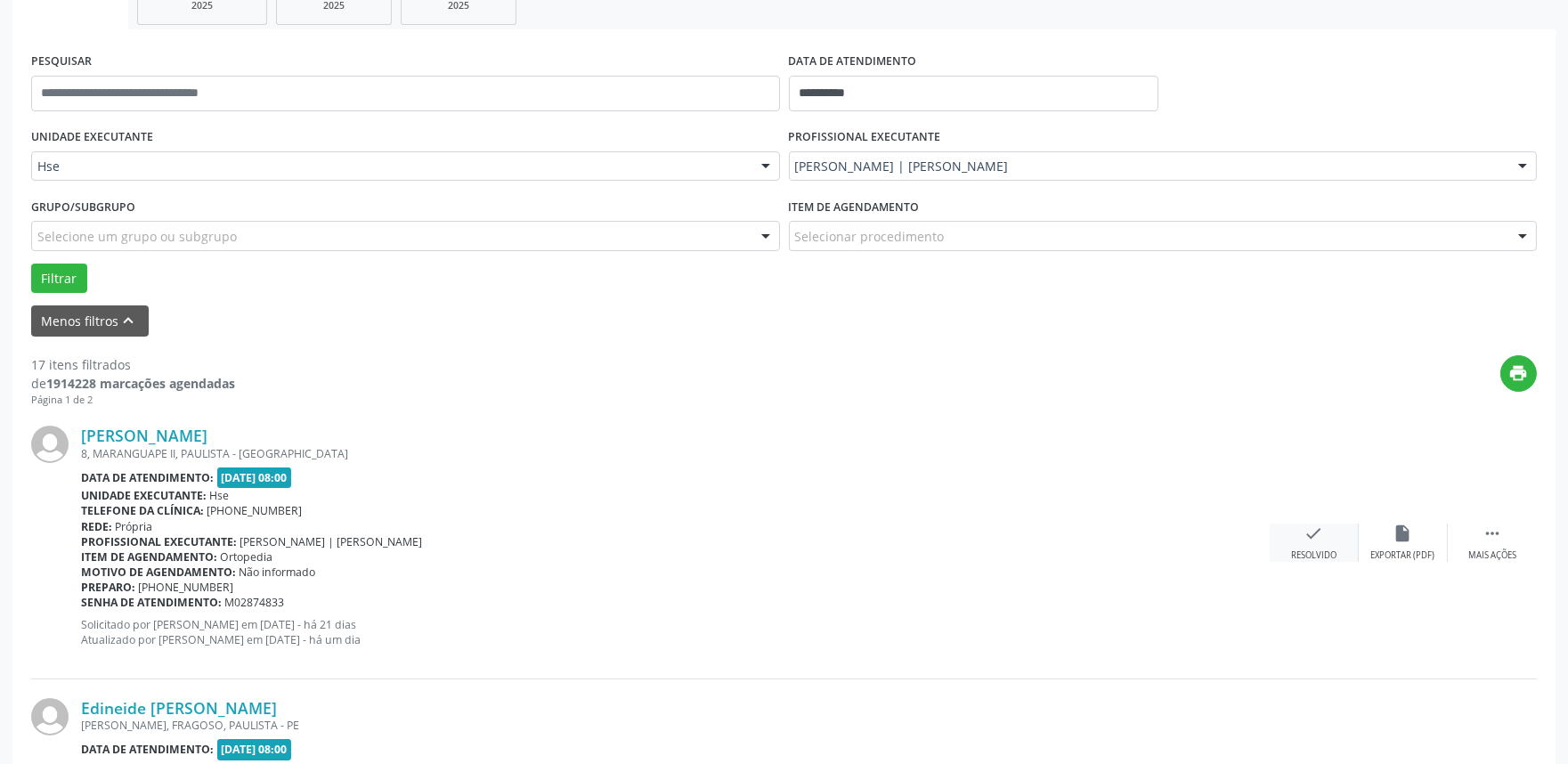
click at [1320, 543] on div "check Resolvido" at bounding box center [1314, 542] width 89 height 39
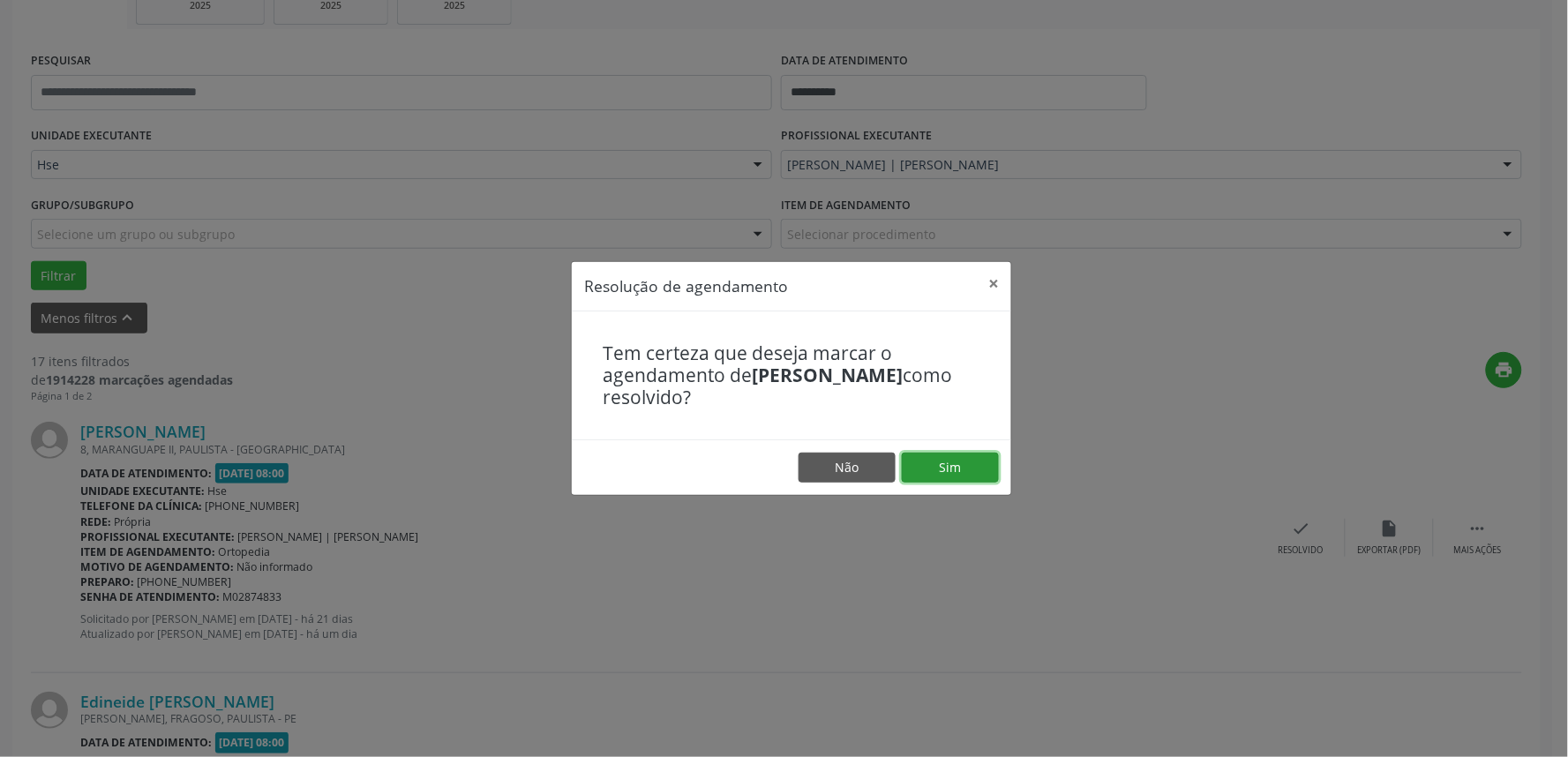
click at [968, 457] on button "Sim" at bounding box center [950, 467] width 97 height 30
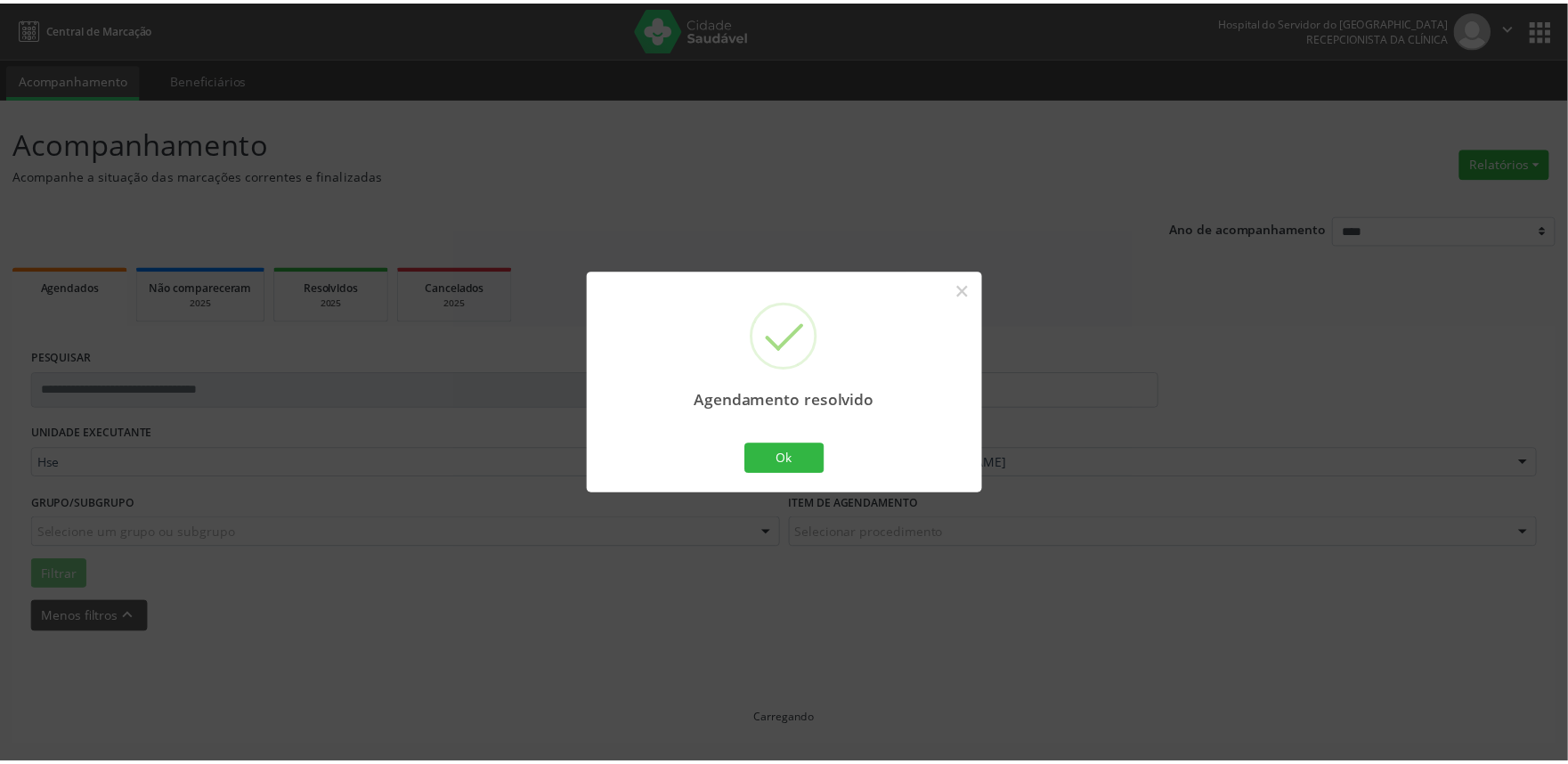
scroll to position [0, 0]
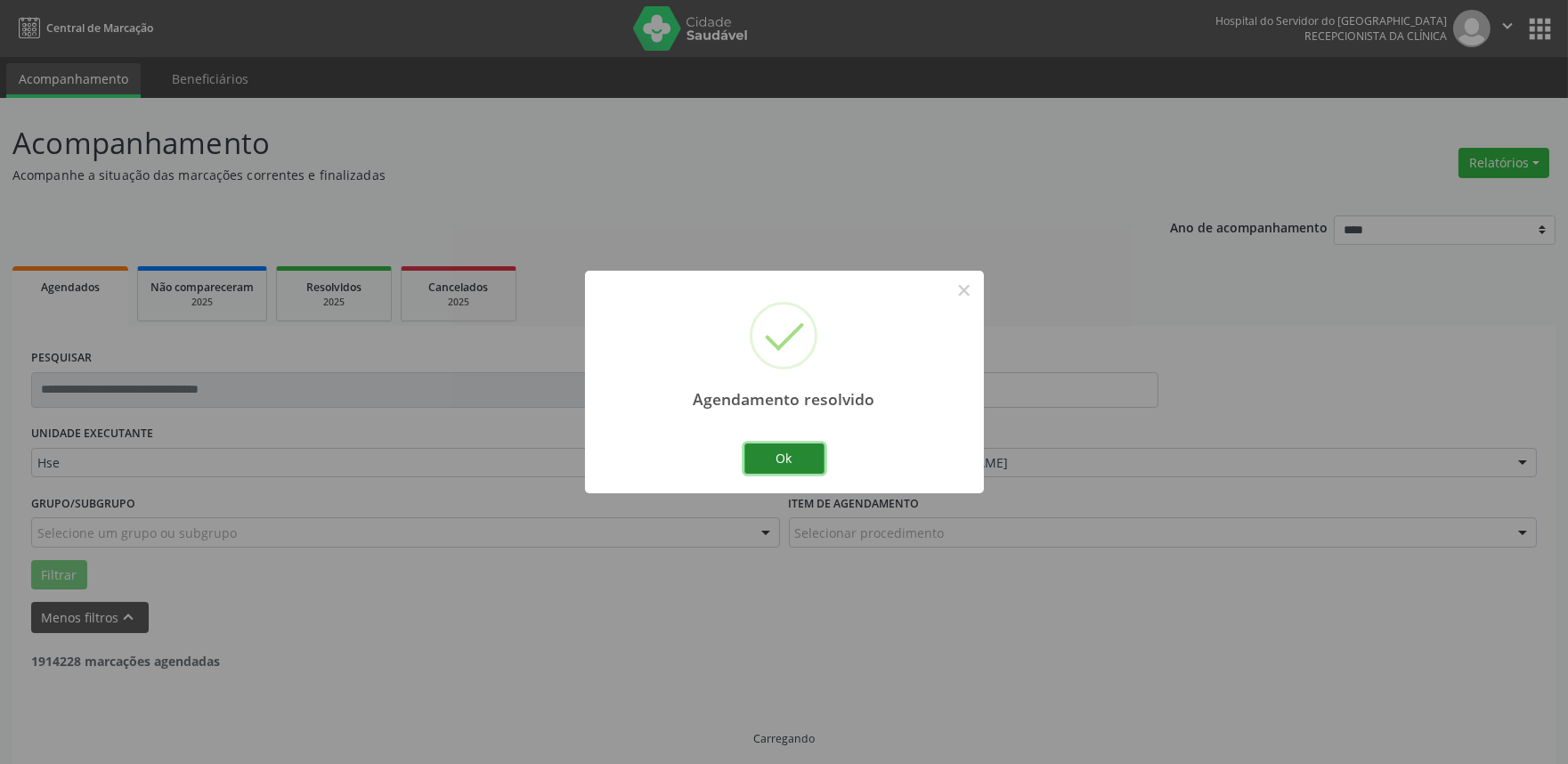
click at [775, 450] on button "Ok" at bounding box center [784, 458] width 80 height 31
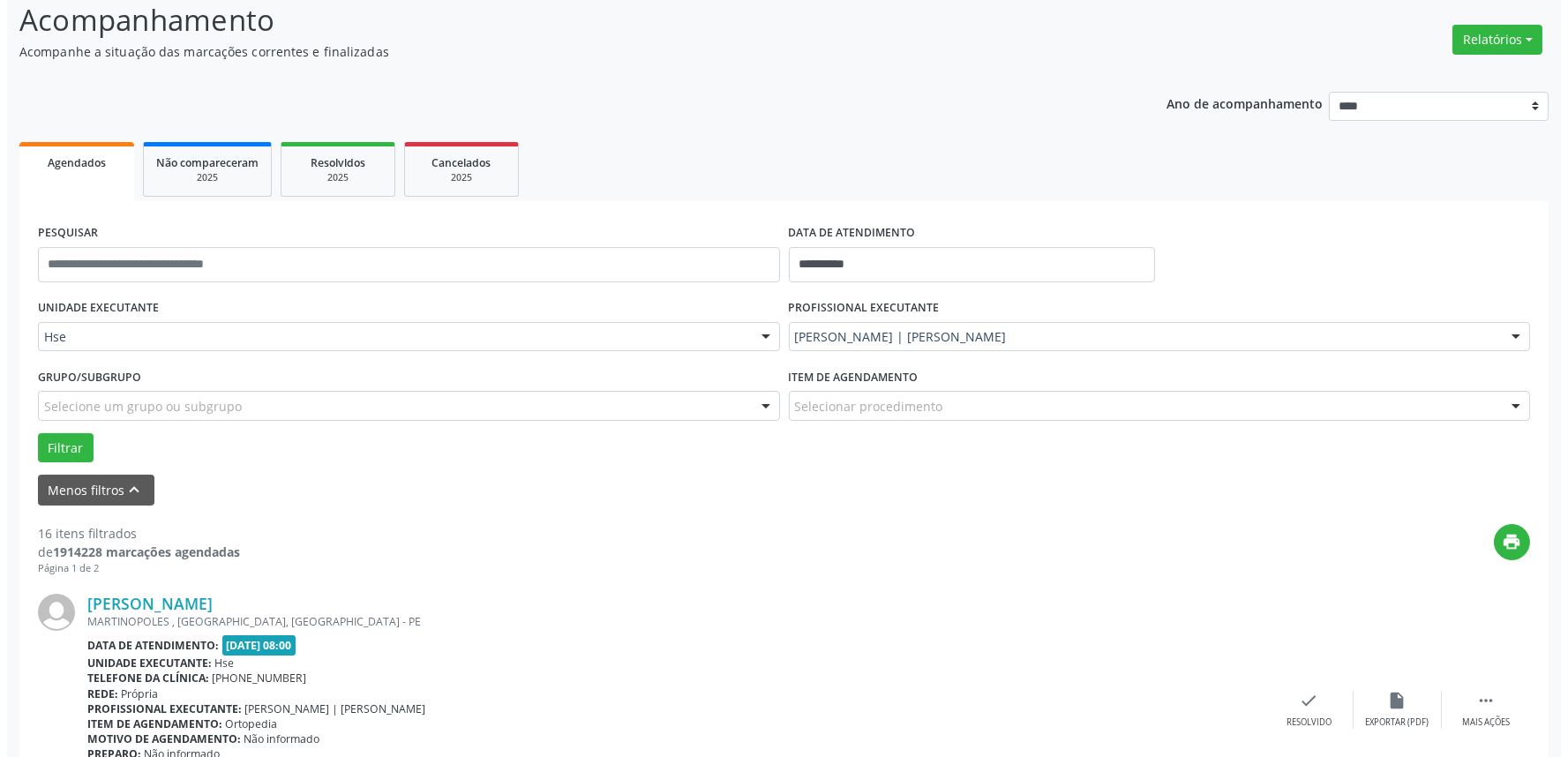
scroll to position [392, 0]
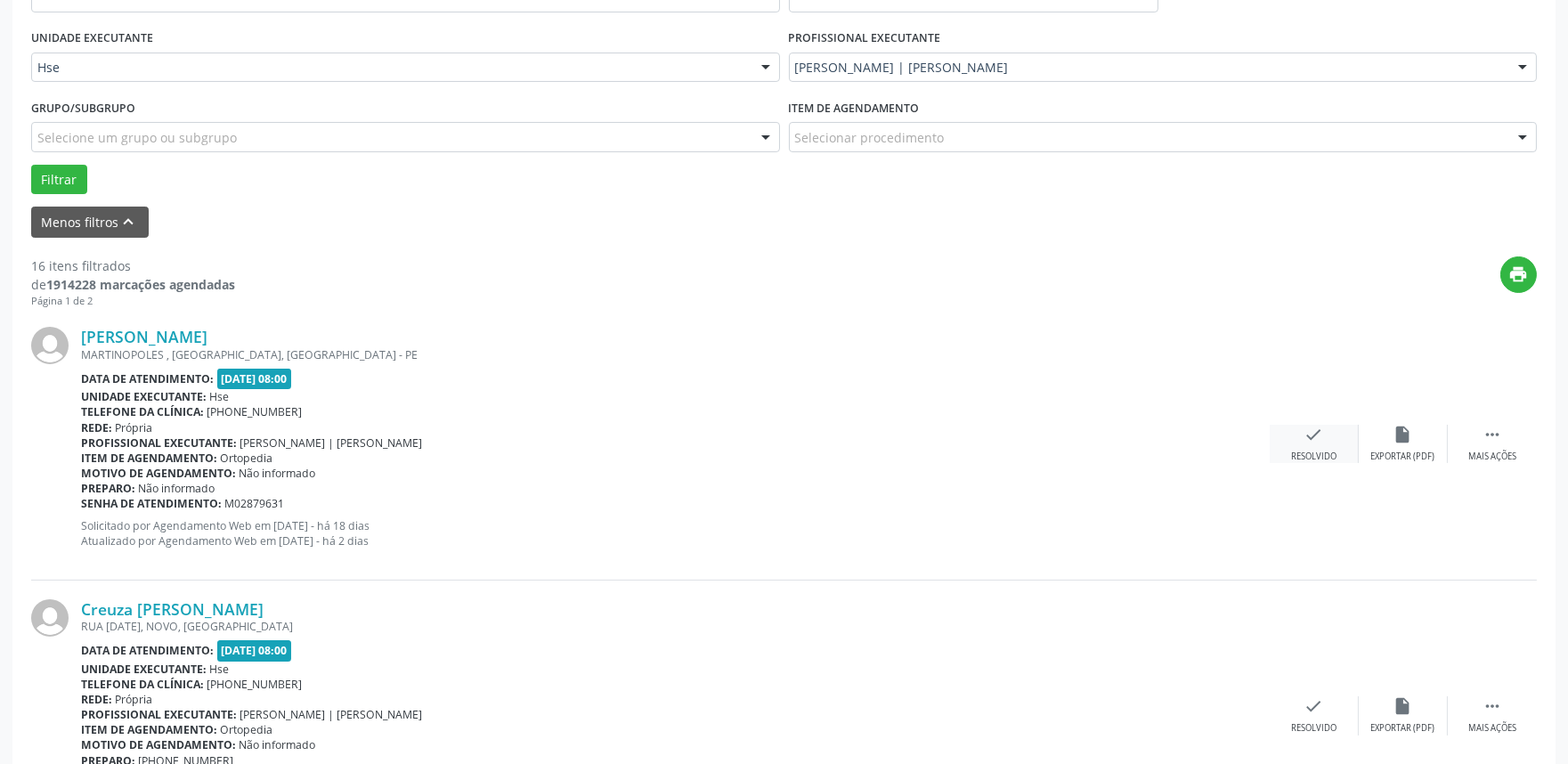
click at [1305, 442] on icon "check" at bounding box center [1314, 434] width 20 height 20
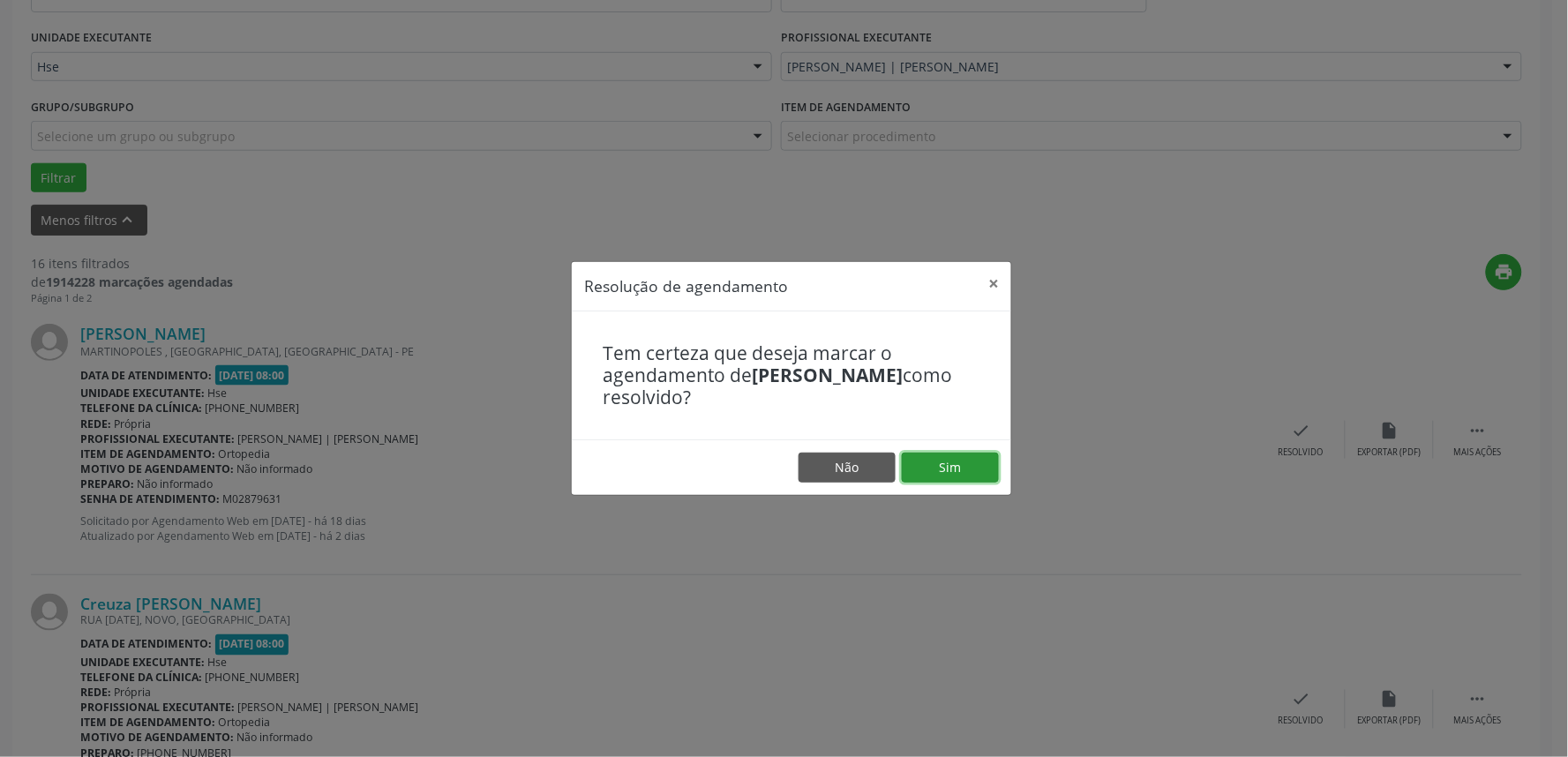
click at [954, 473] on button "Sim" at bounding box center [950, 467] width 97 height 30
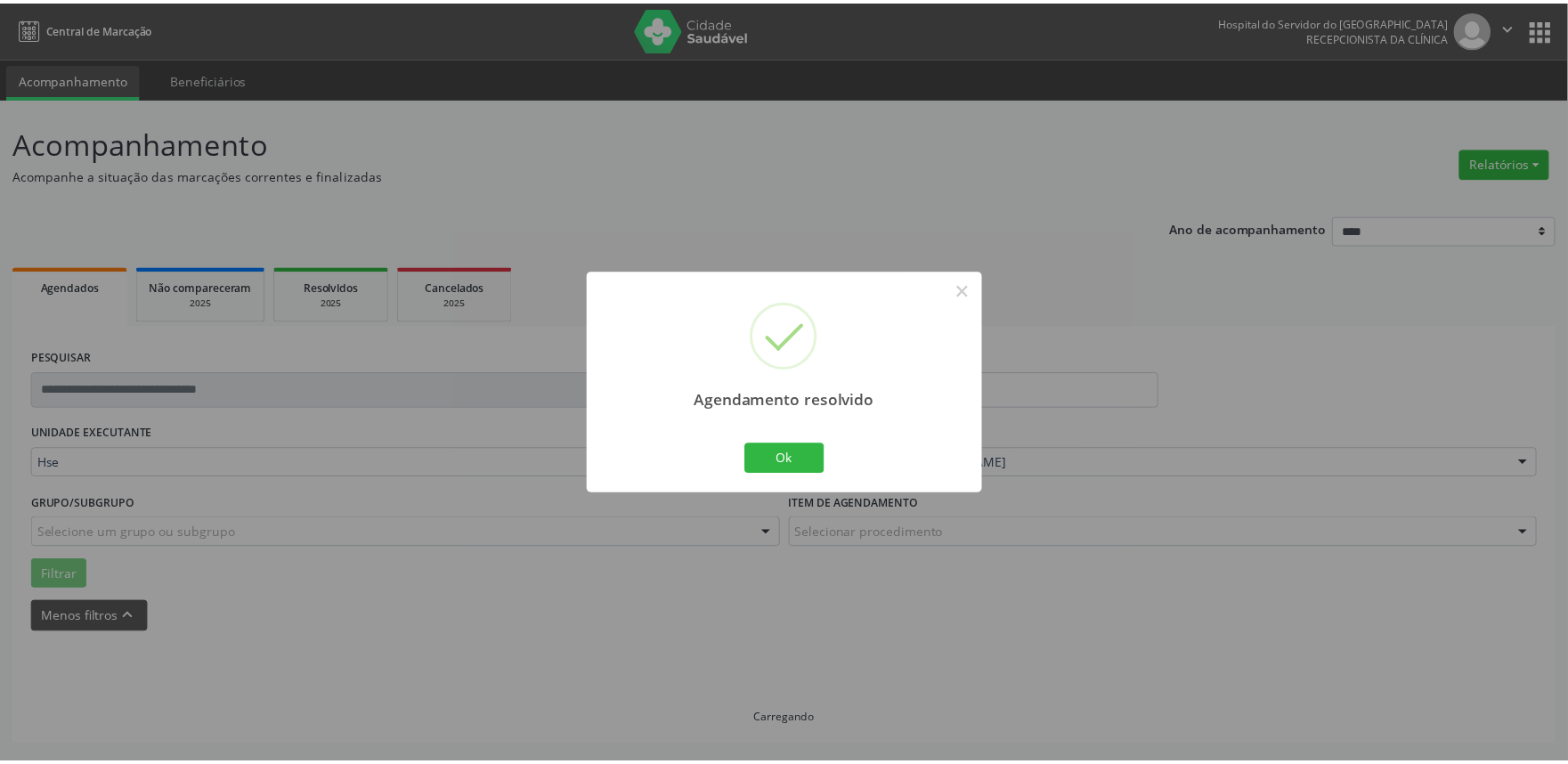
scroll to position [0, 0]
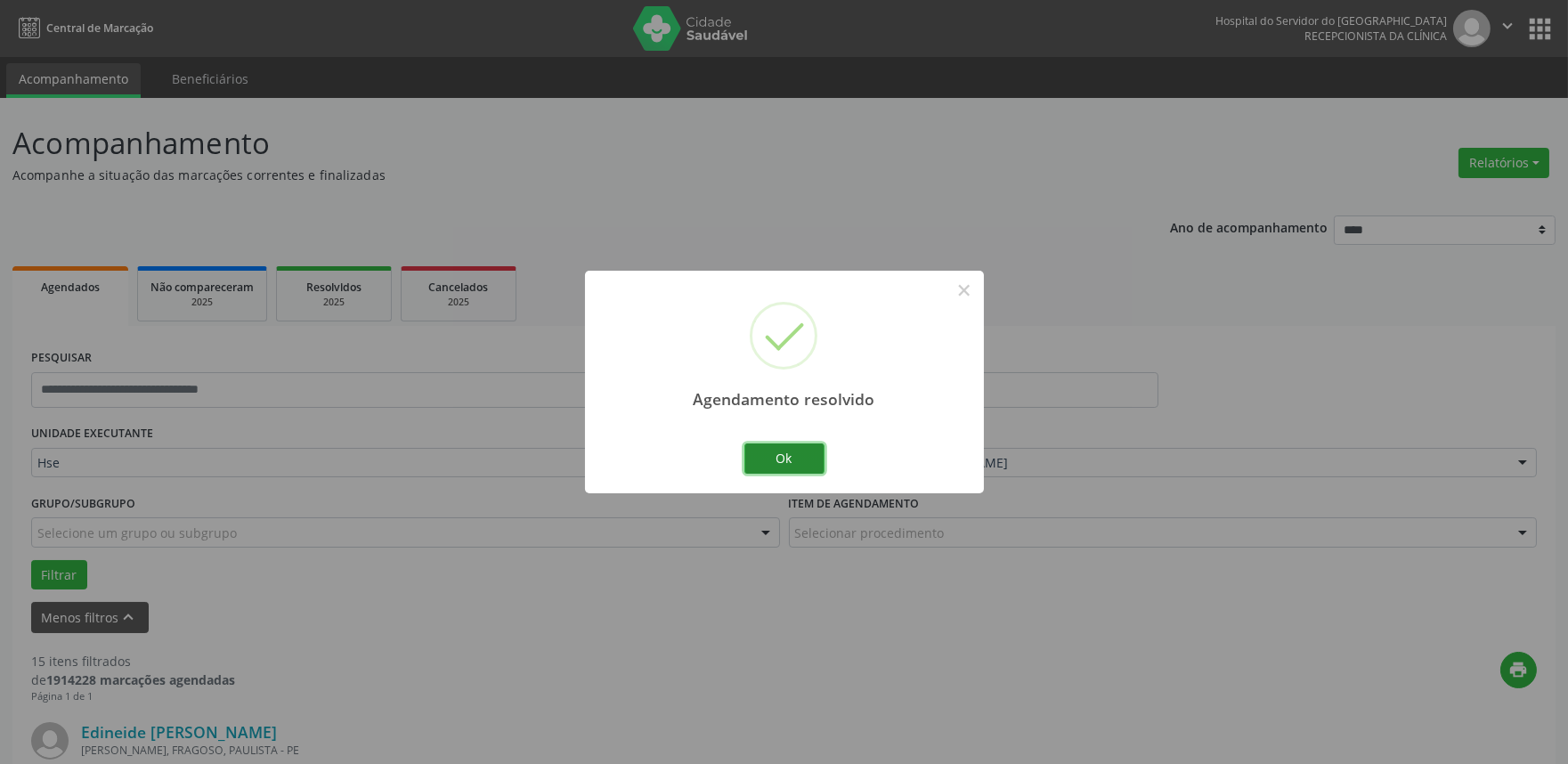
click at [763, 458] on button "Ok" at bounding box center [784, 458] width 80 height 31
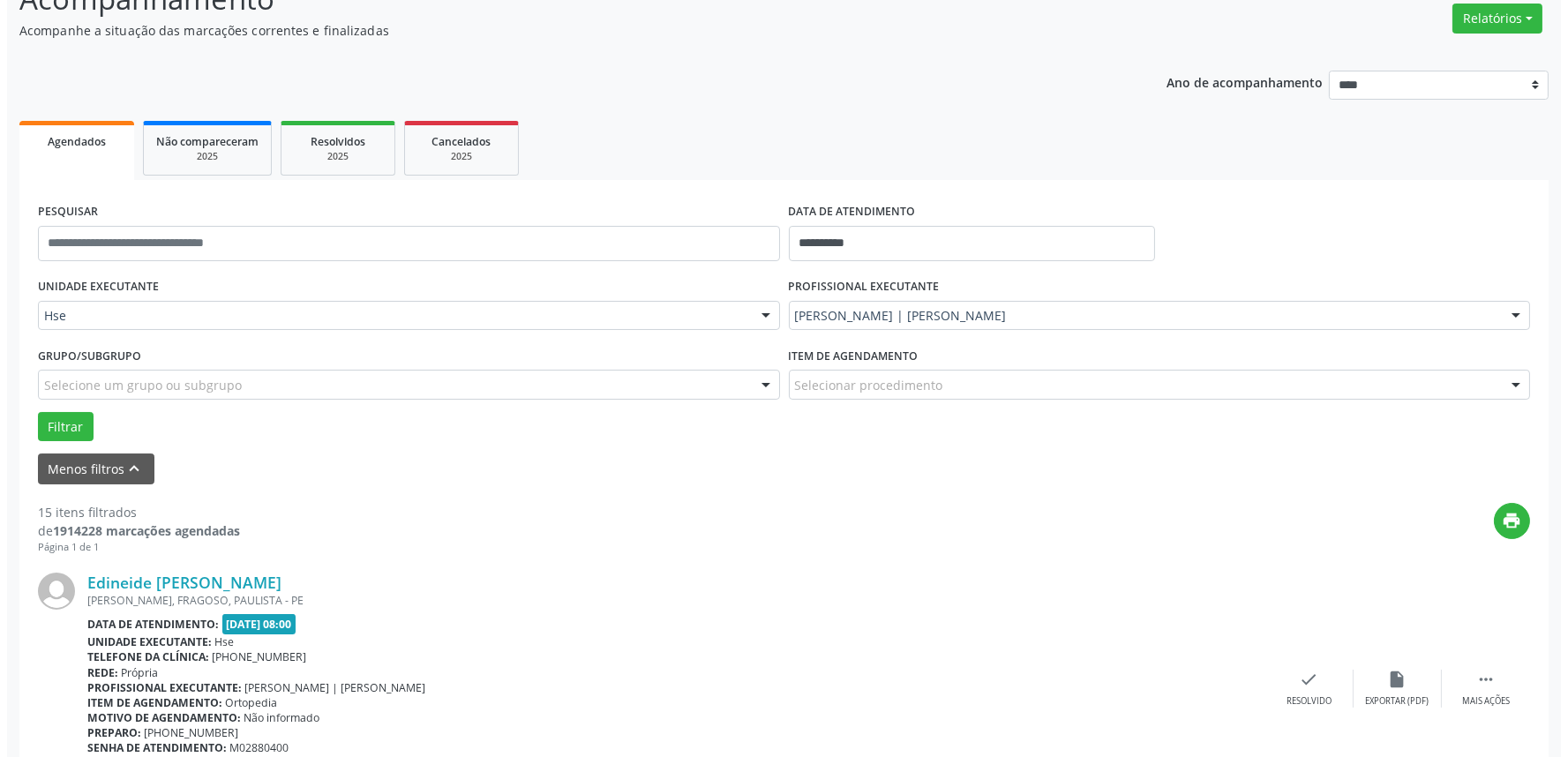
scroll to position [294, 0]
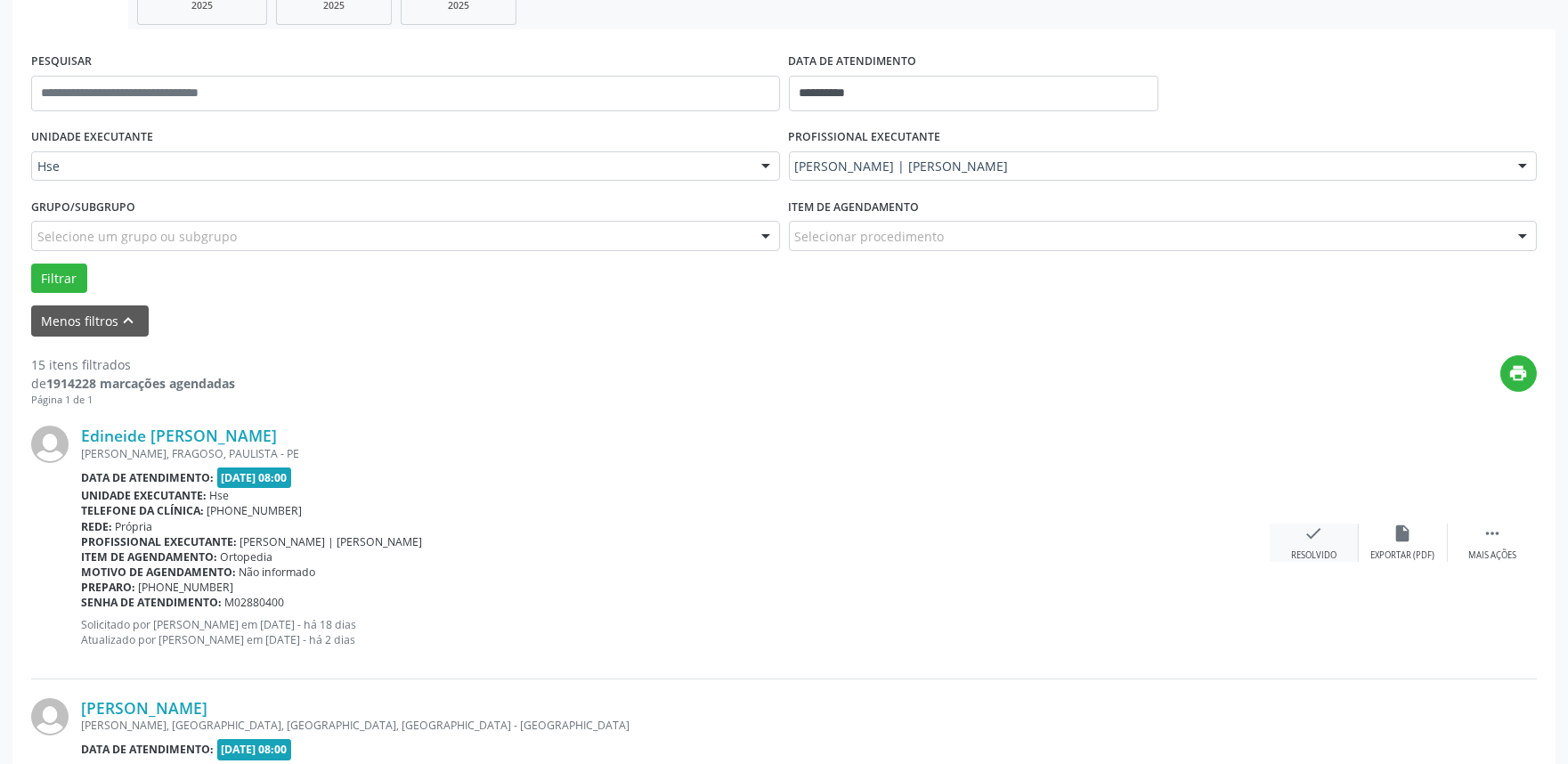
click at [1313, 543] on div "check Resolvido" at bounding box center [1314, 542] width 89 height 39
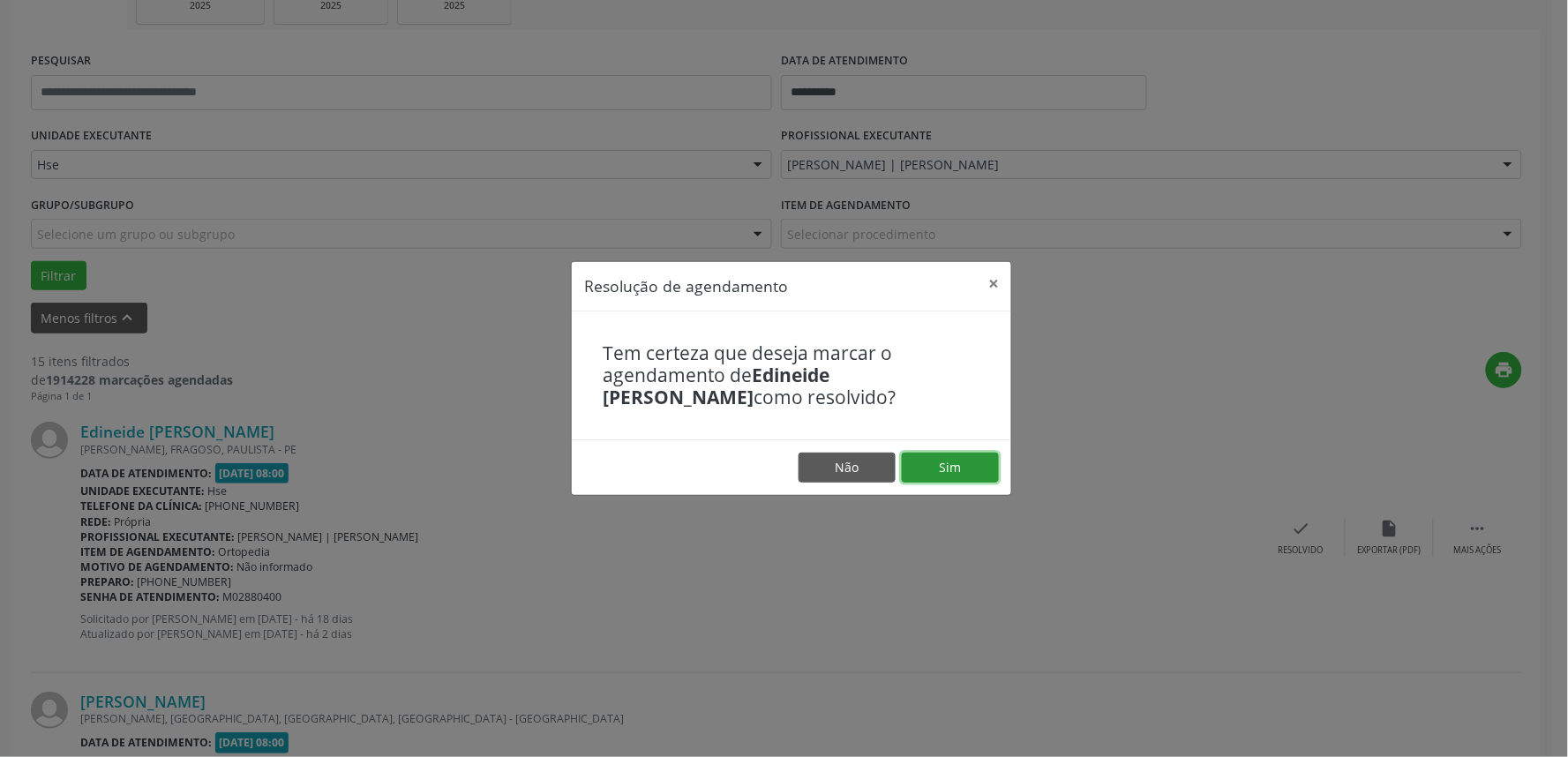
click at [928, 470] on button "Sim" at bounding box center [950, 467] width 97 height 30
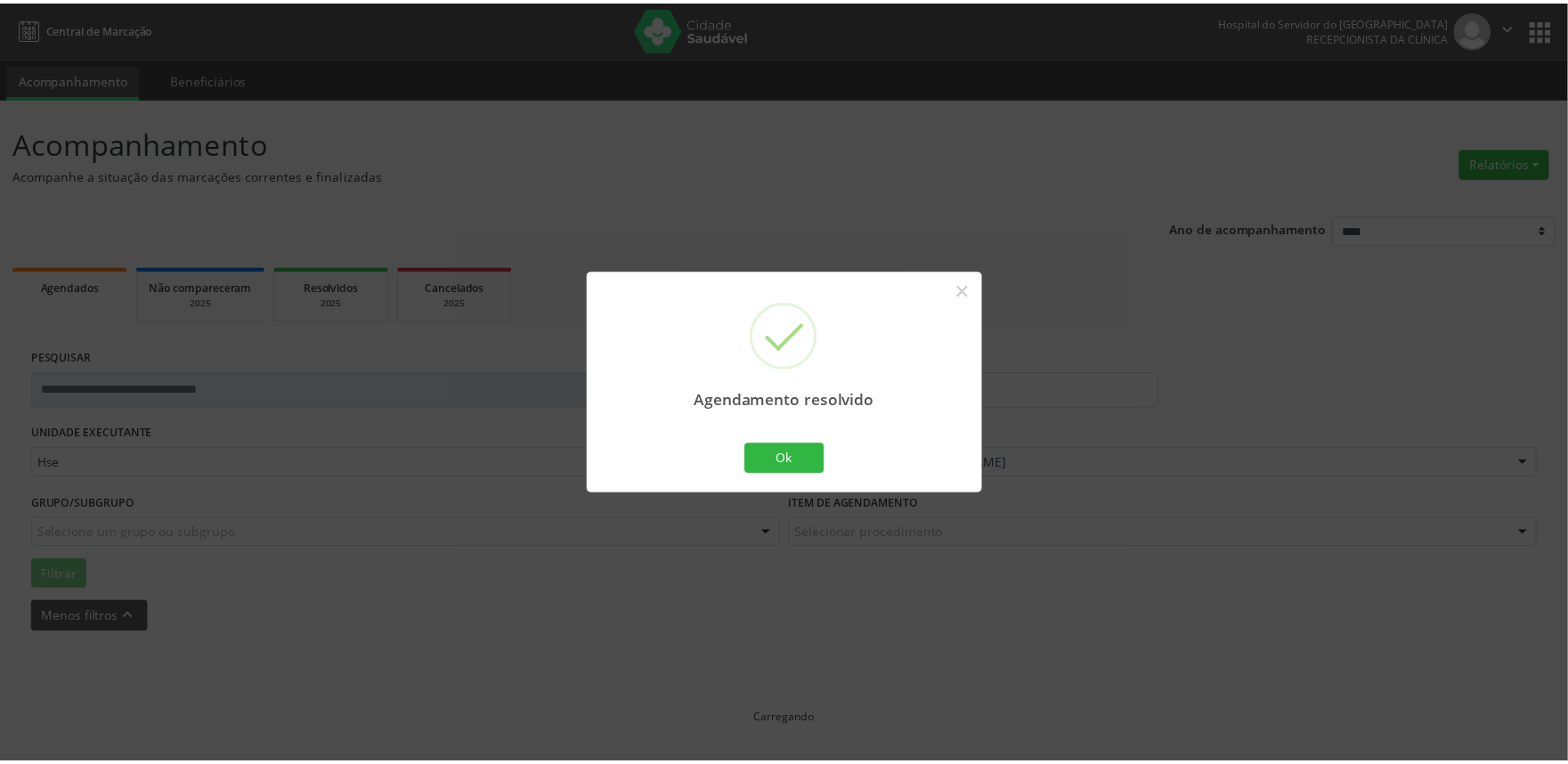
scroll to position [0, 0]
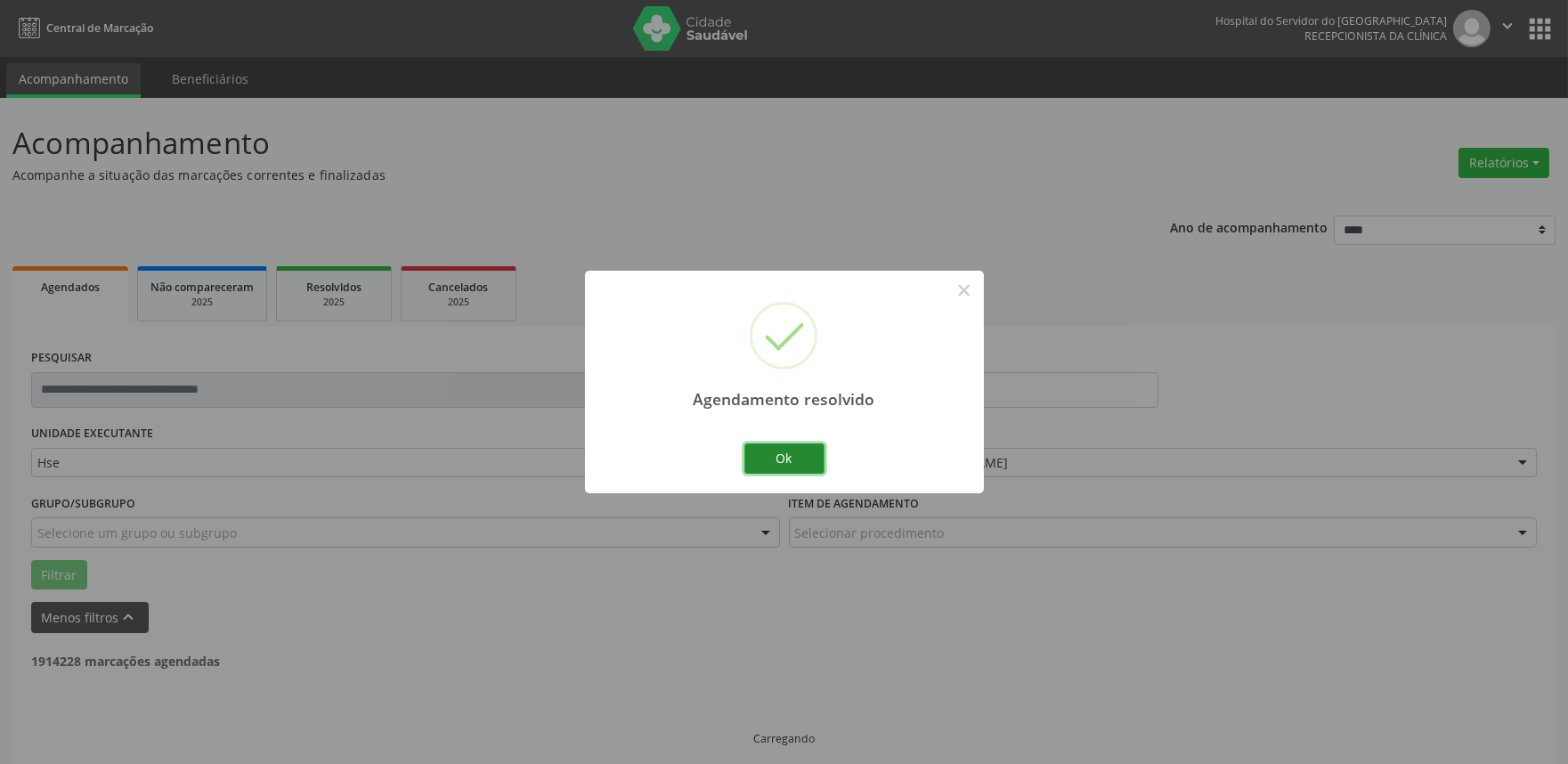
click at [801, 466] on button "Ok" at bounding box center [784, 458] width 80 height 31
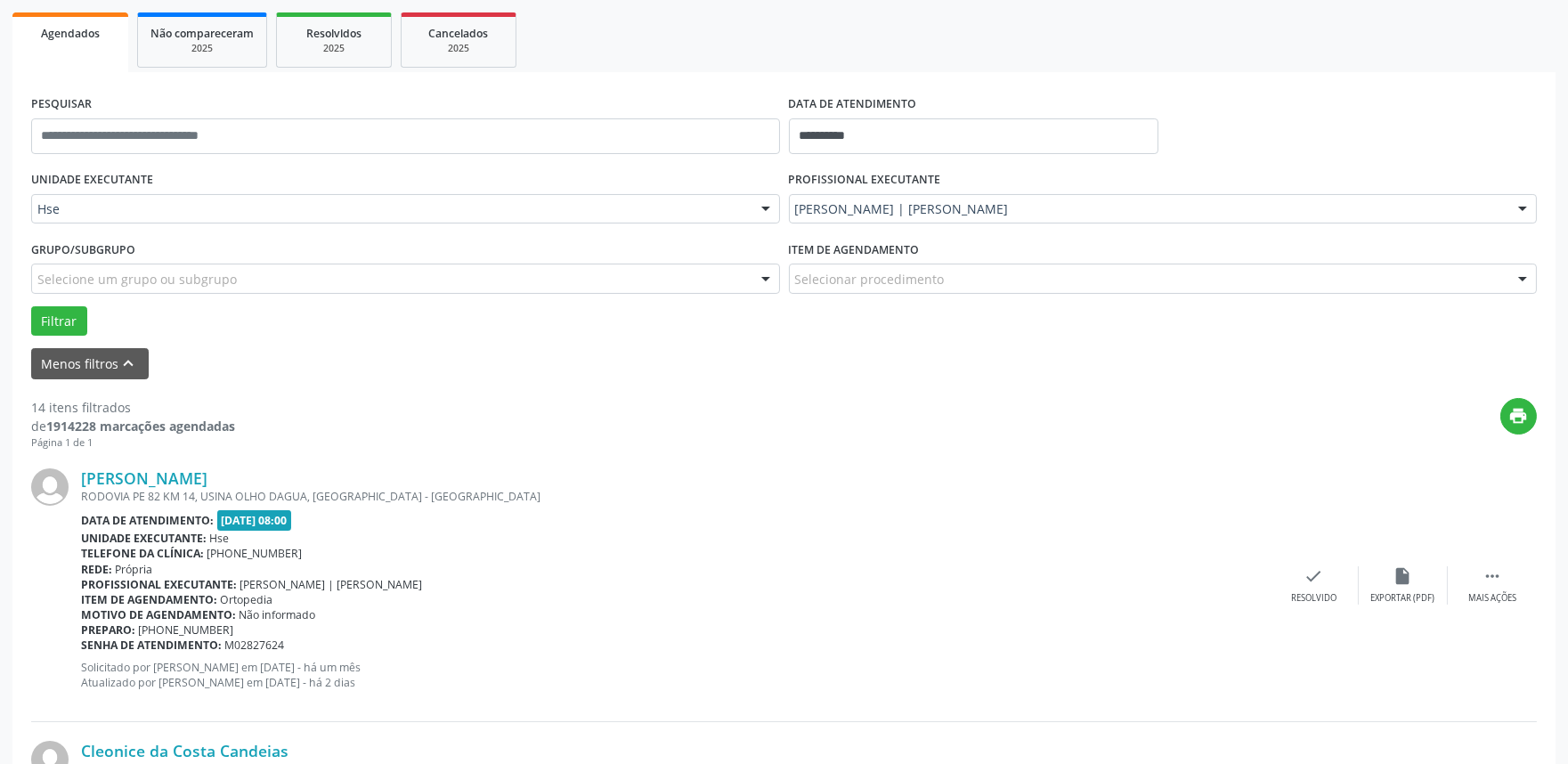
scroll to position [296, 0]
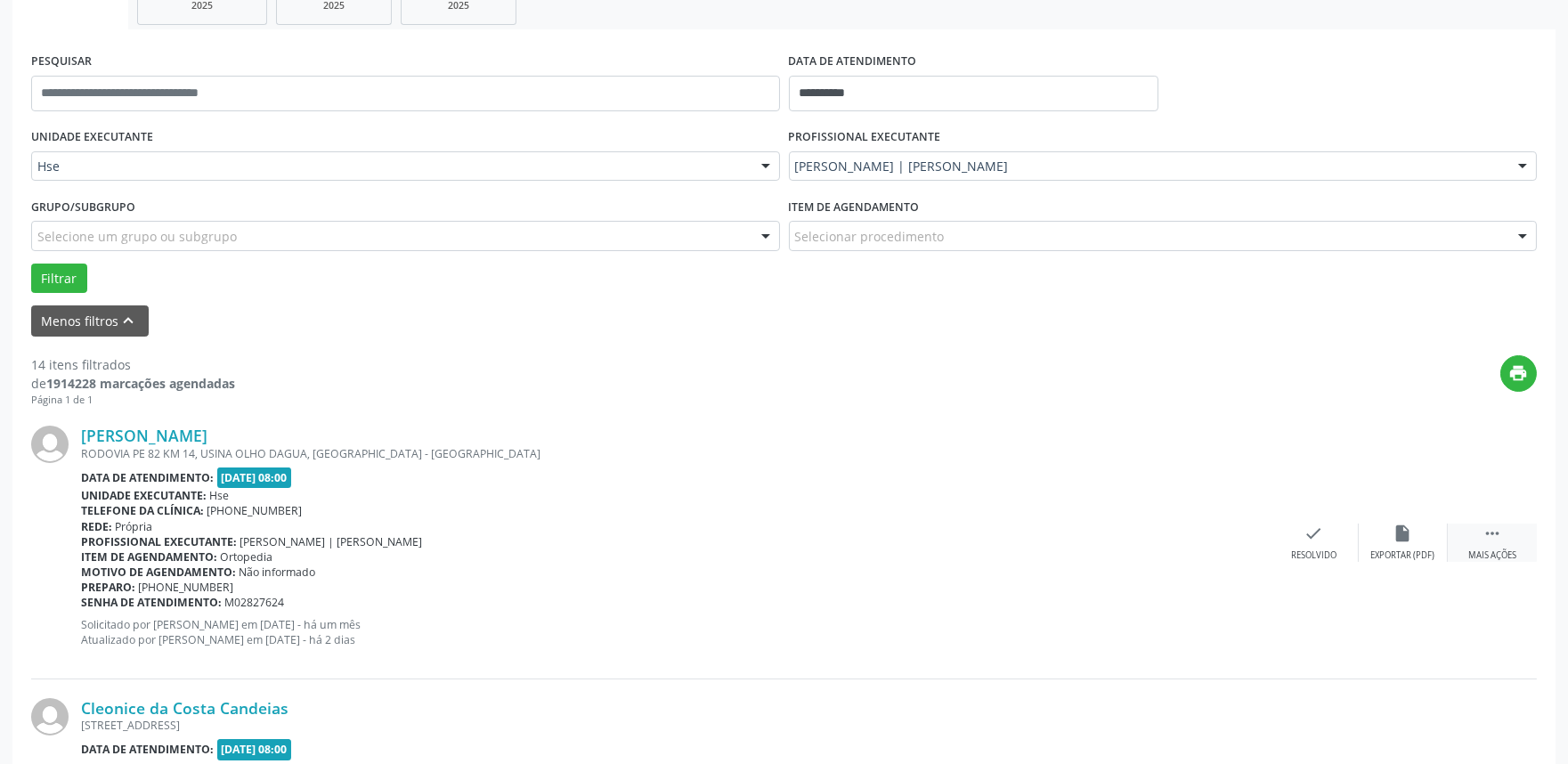
click at [1507, 538] on div " Mais ações" at bounding box center [1492, 542] width 89 height 39
click at [1398, 534] on icon "alarm_off" at bounding box center [1403, 533] width 20 height 20
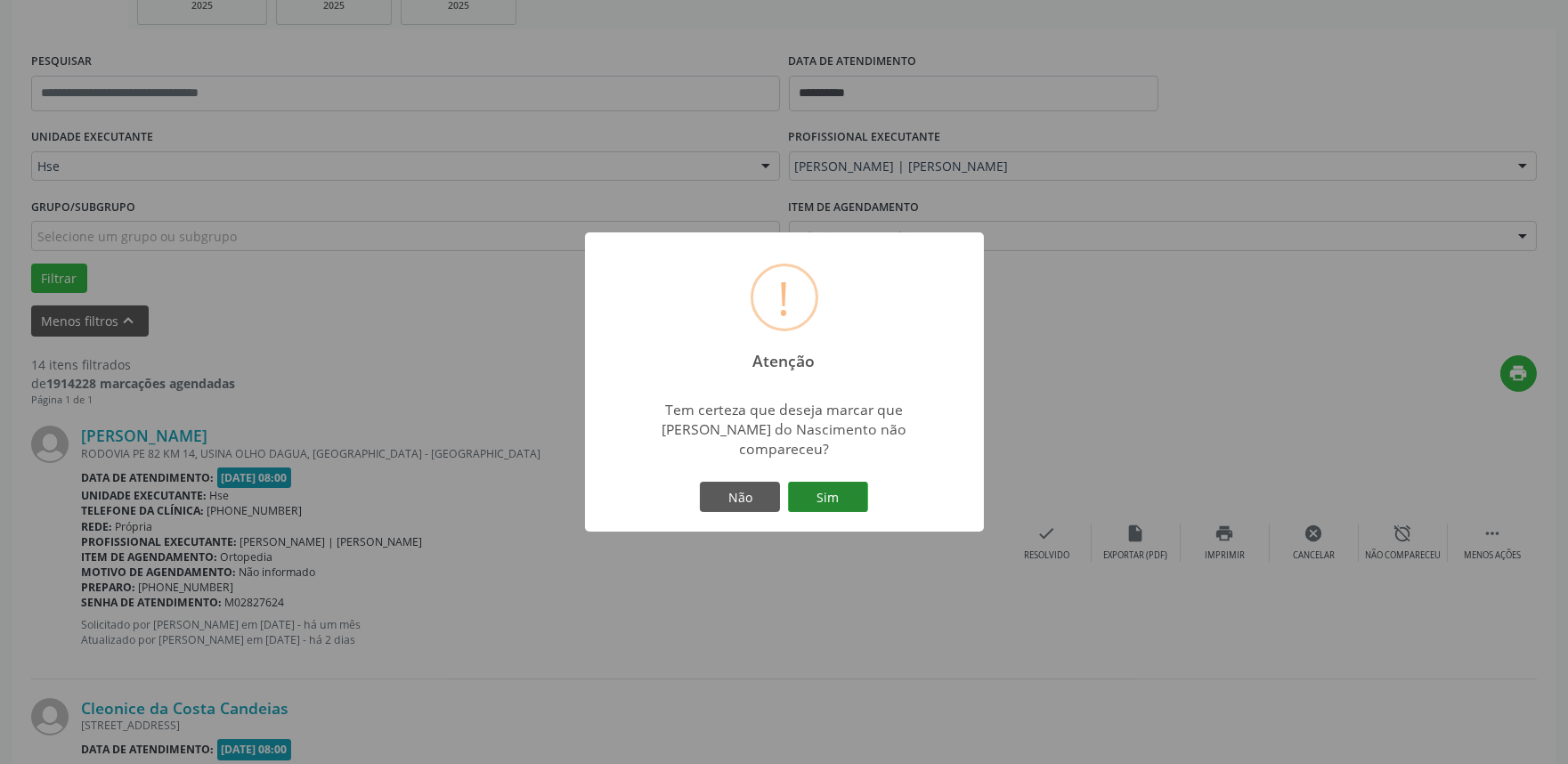
click at [822, 482] on button "Sim" at bounding box center [828, 496] width 80 height 31
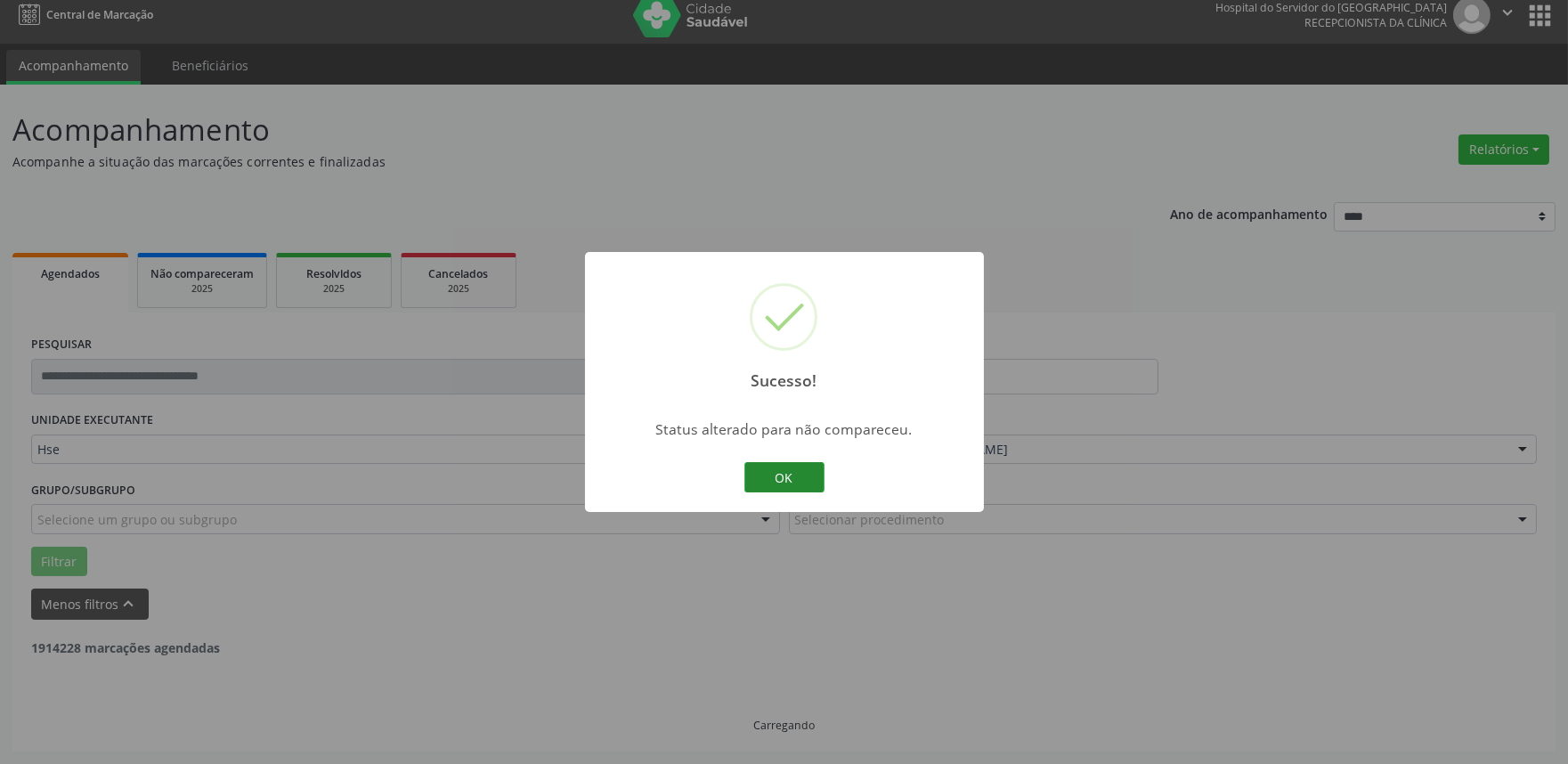
click at [785, 474] on button "OK" at bounding box center [784, 477] width 80 height 31
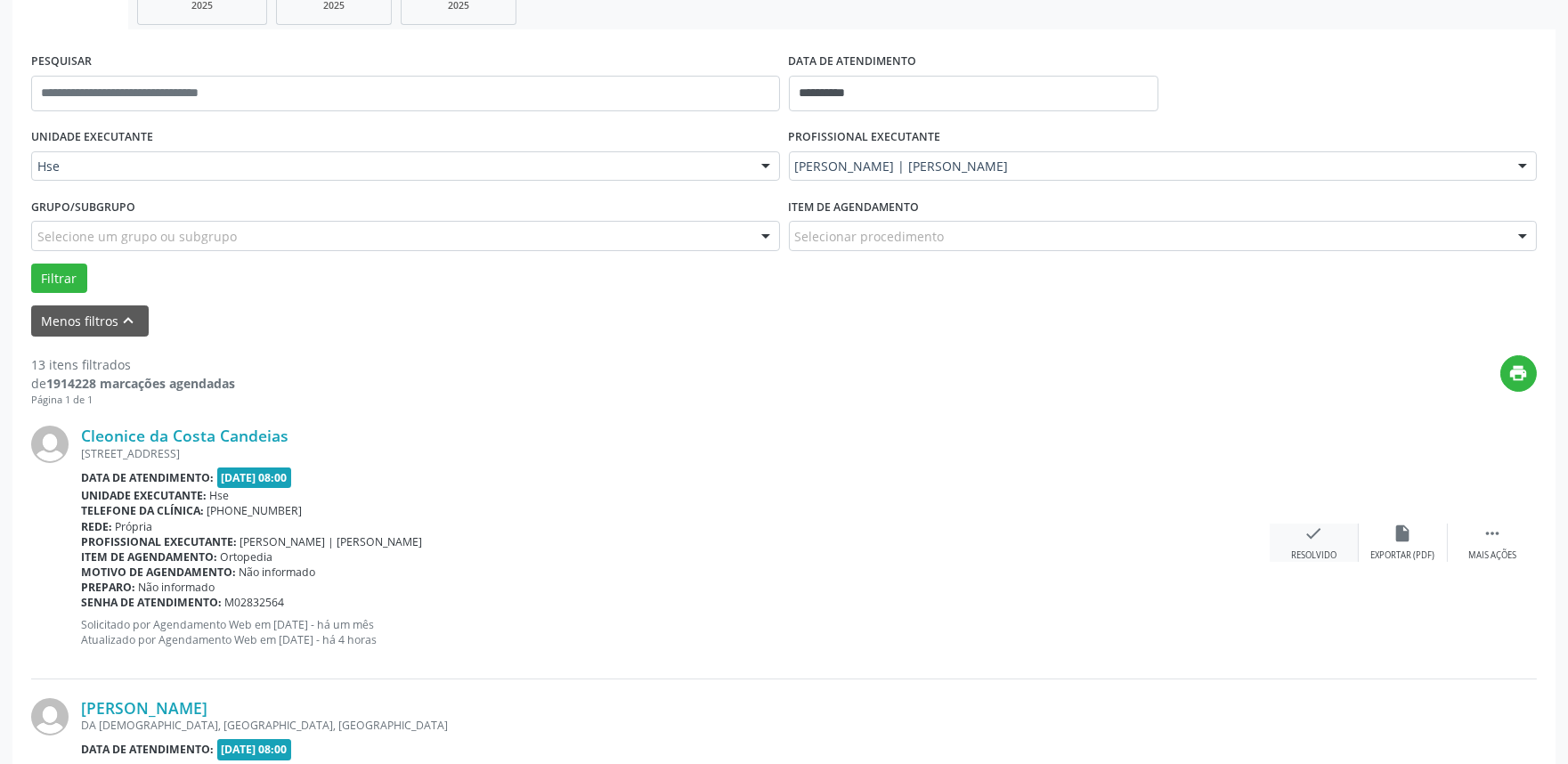
click at [1297, 543] on div "check Resolvido" at bounding box center [1314, 542] width 89 height 39
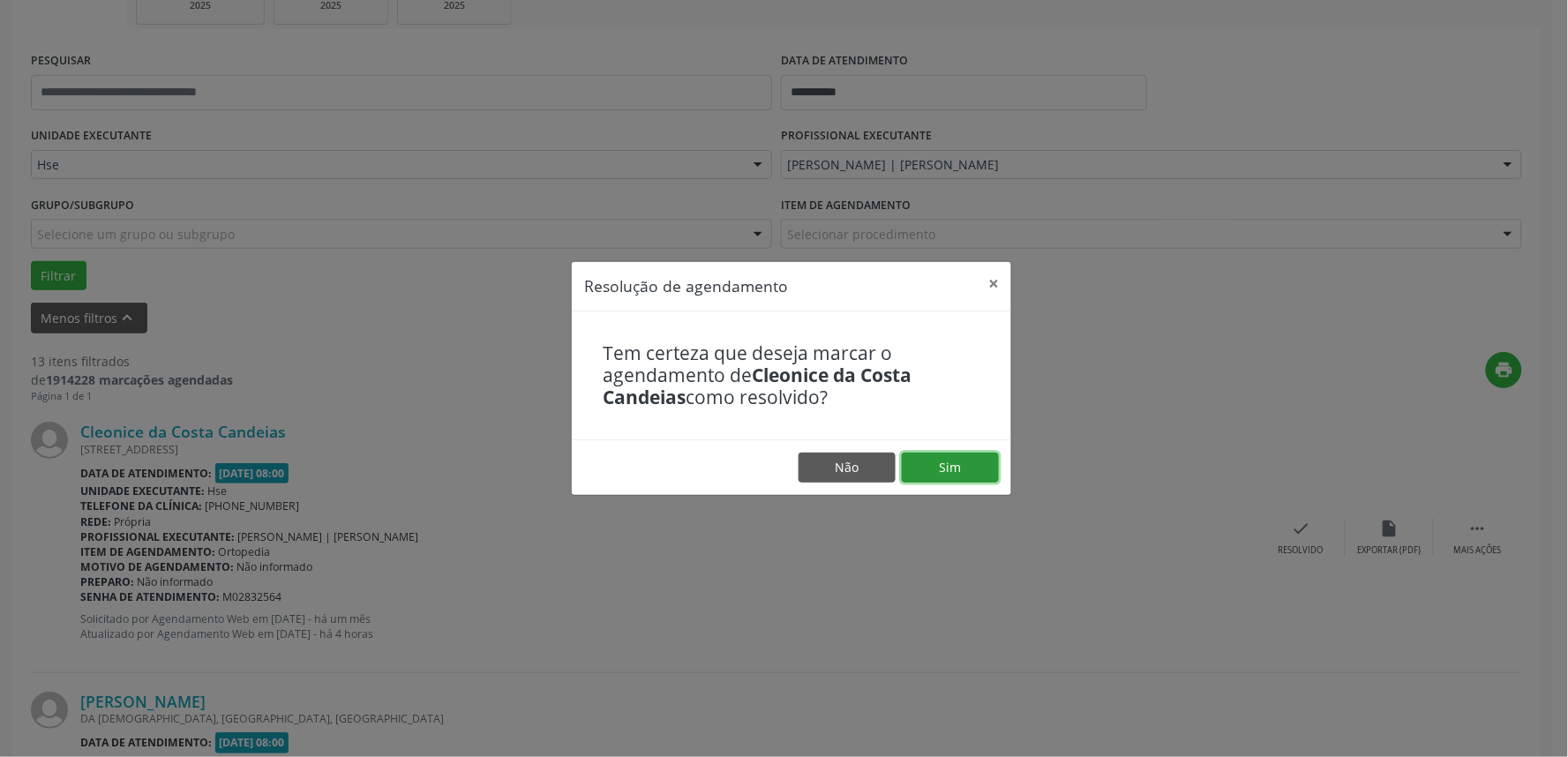
click at [936, 464] on button "Sim" at bounding box center [950, 467] width 97 height 30
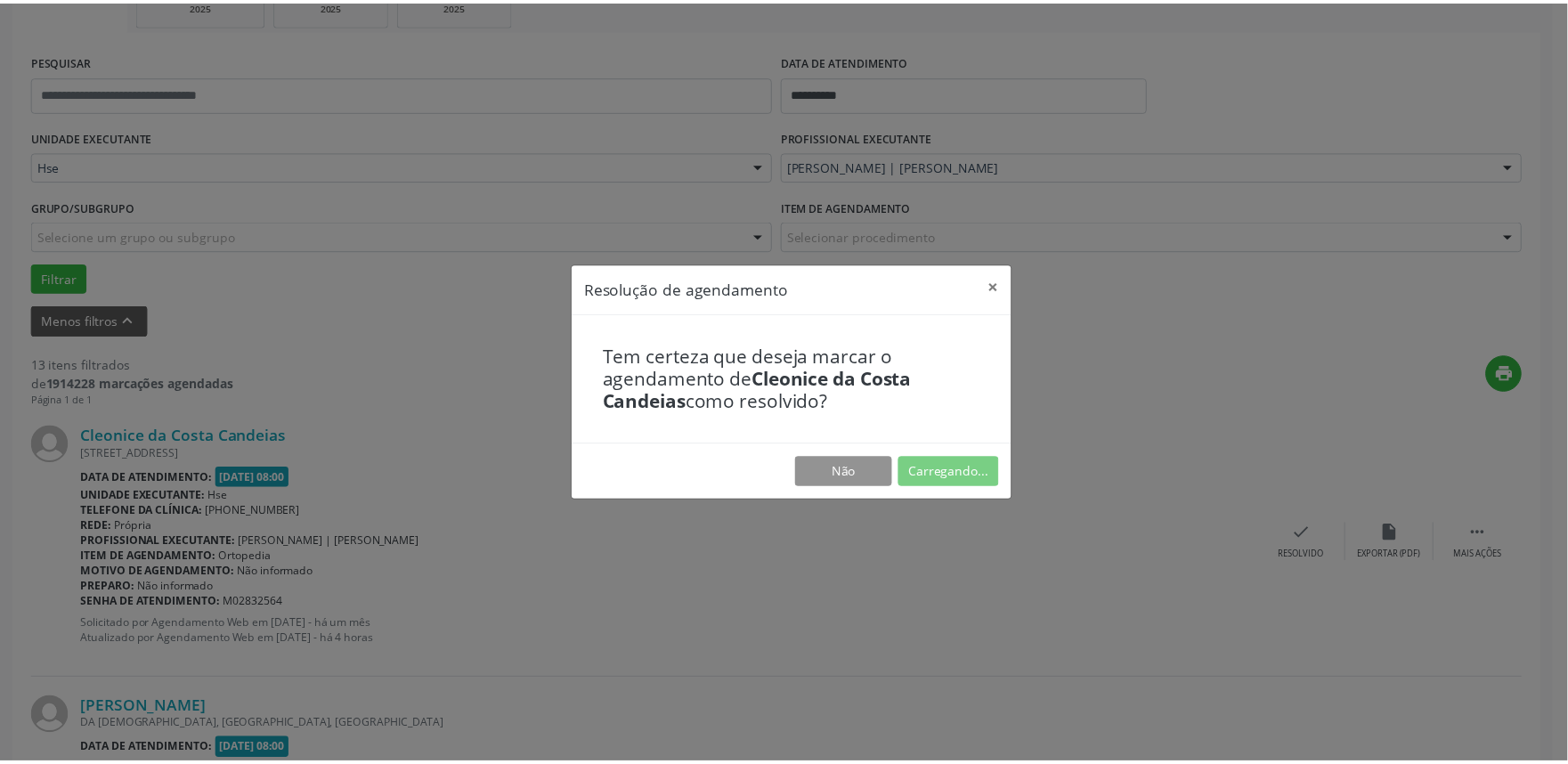
scroll to position [0, 0]
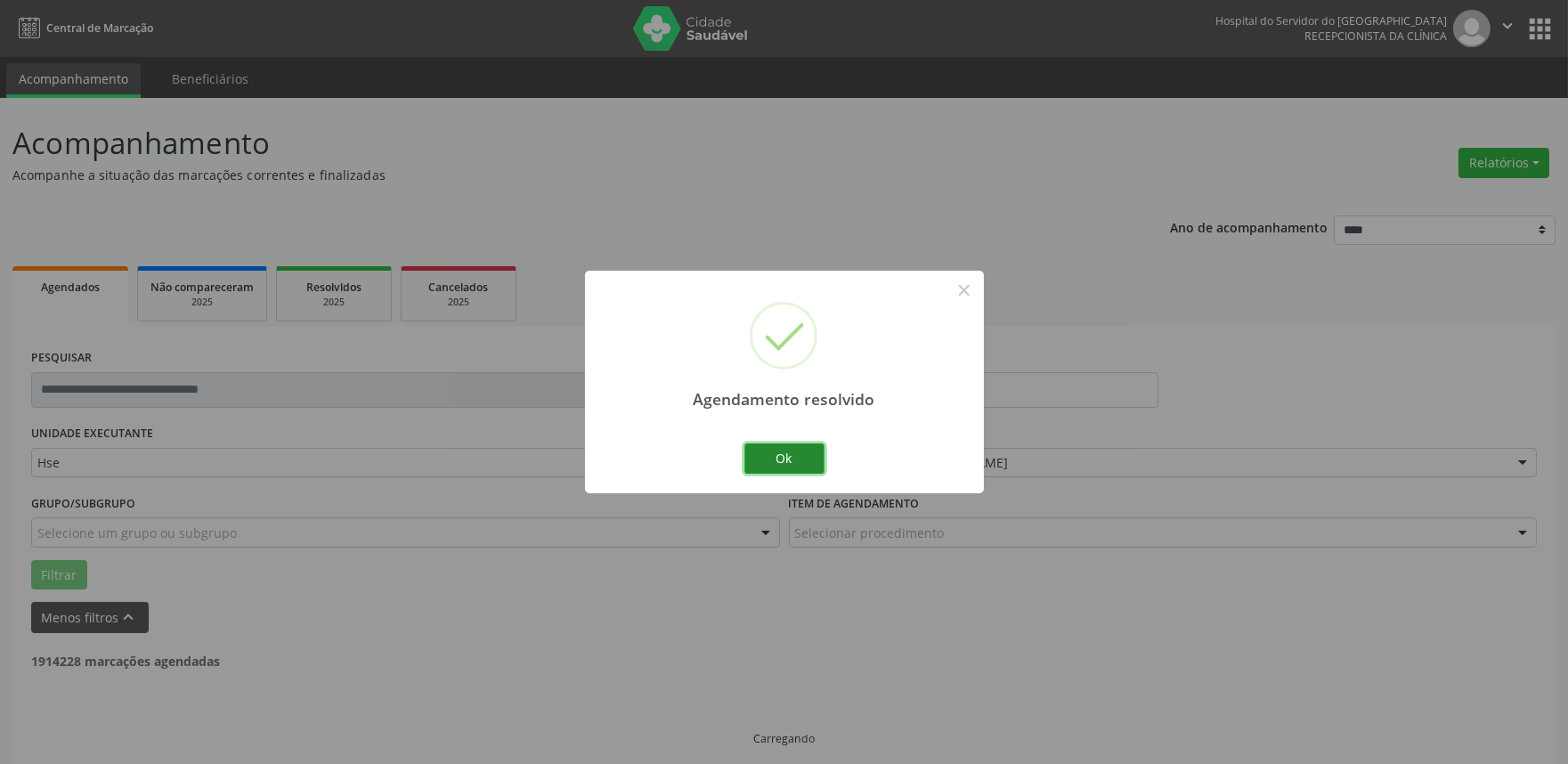
click at [808, 449] on button "Ok" at bounding box center [784, 458] width 80 height 31
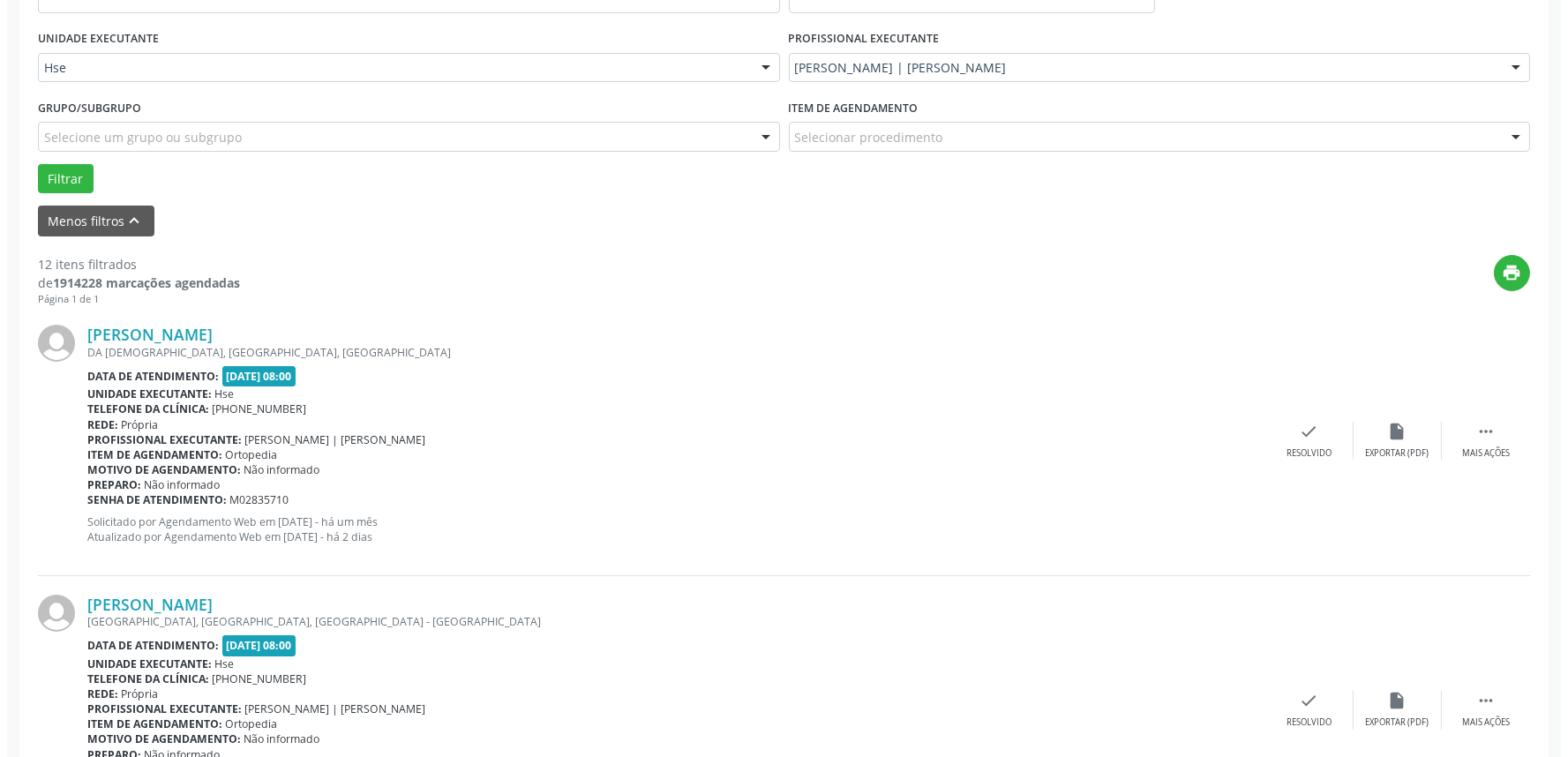
scroll to position [392, 0]
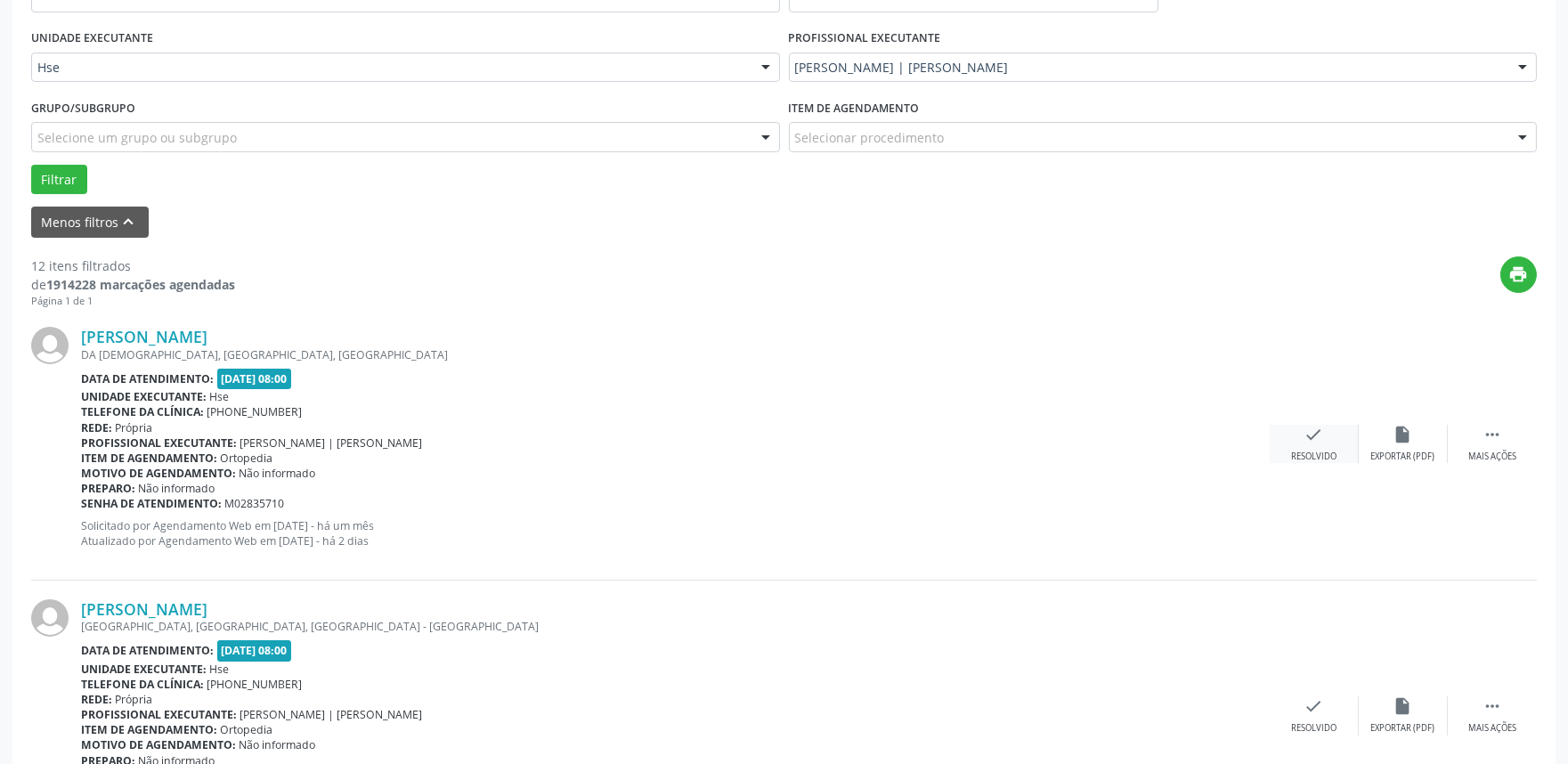
click at [1313, 433] on icon "check" at bounding box center [1314, 434] width 20 height 20
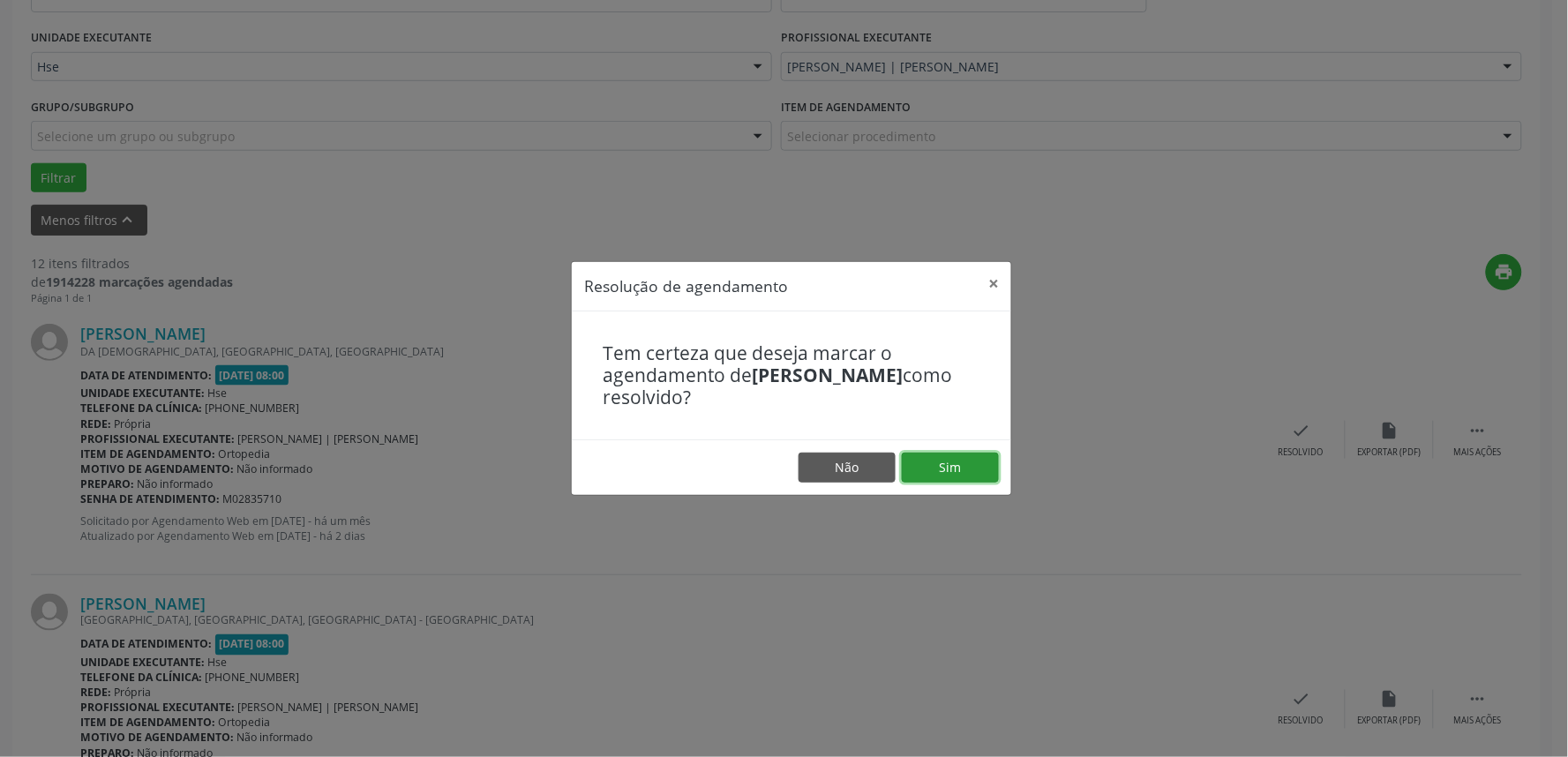
click at [973, 465] on button "Sim" at bounding box center [950, 467] width 97 height 30
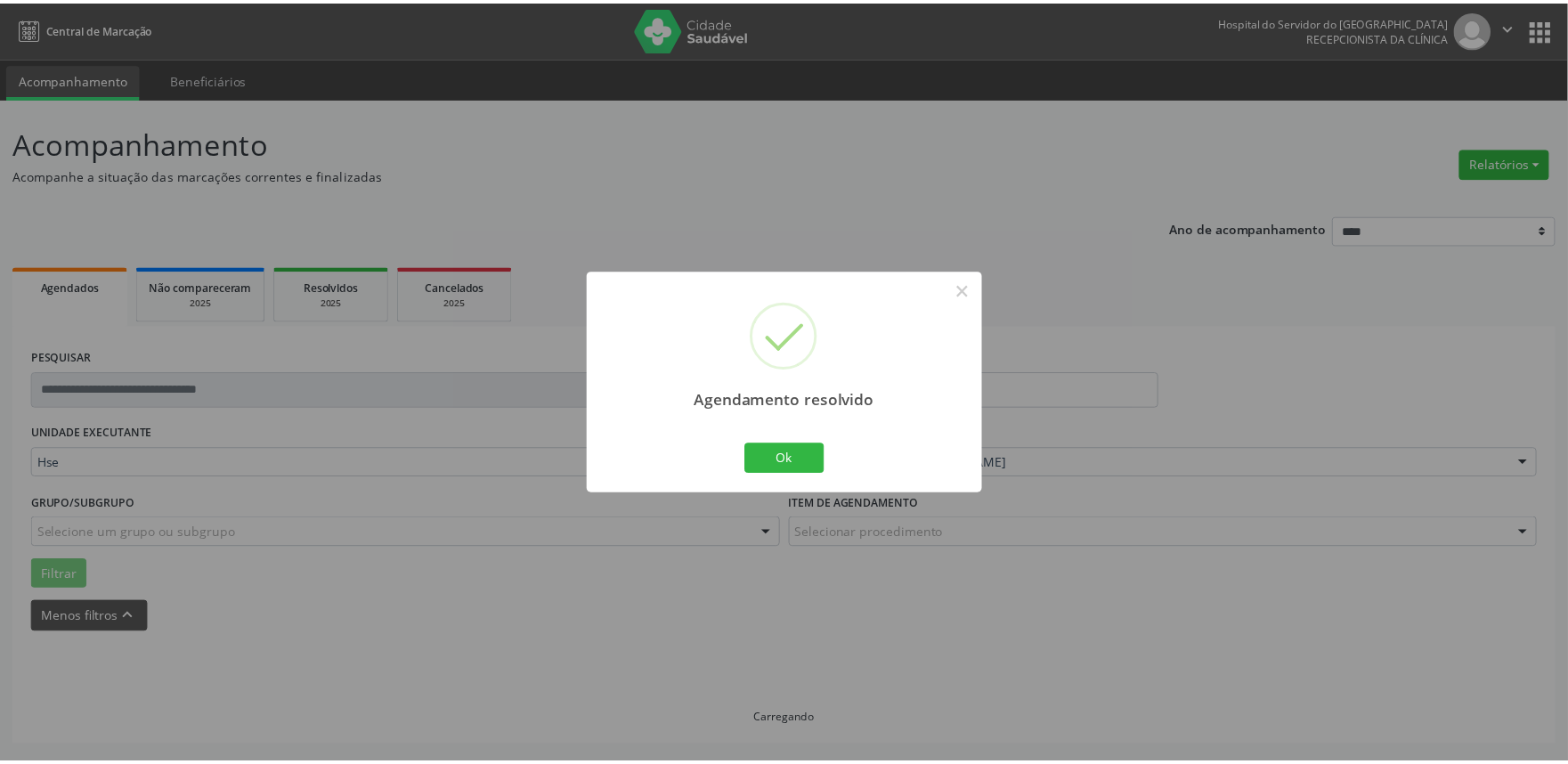
scroll to position [0, 0]
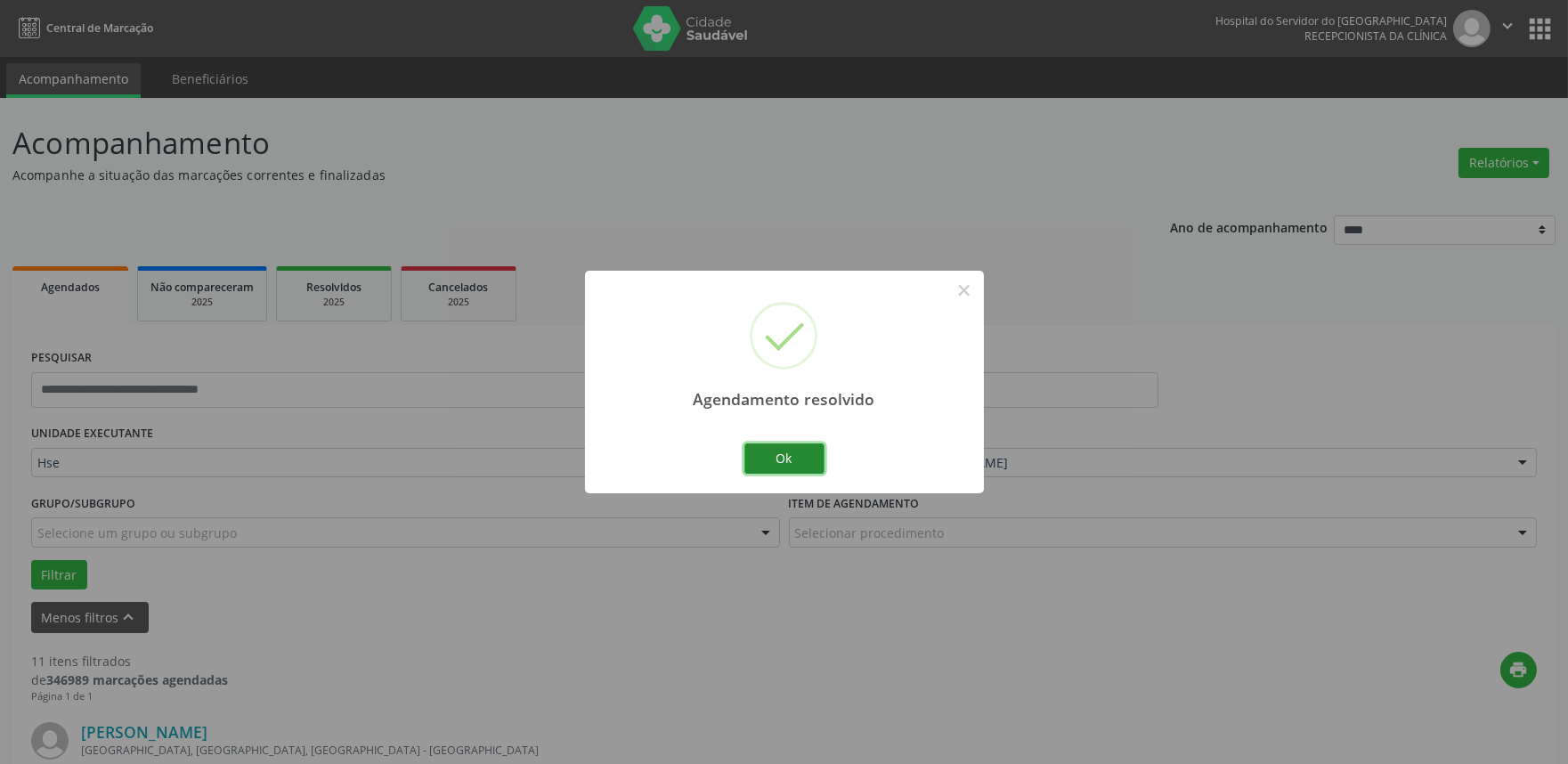
click at [796, 464] on button "Ok" at bounding box center [784, 458] width 80 height 31
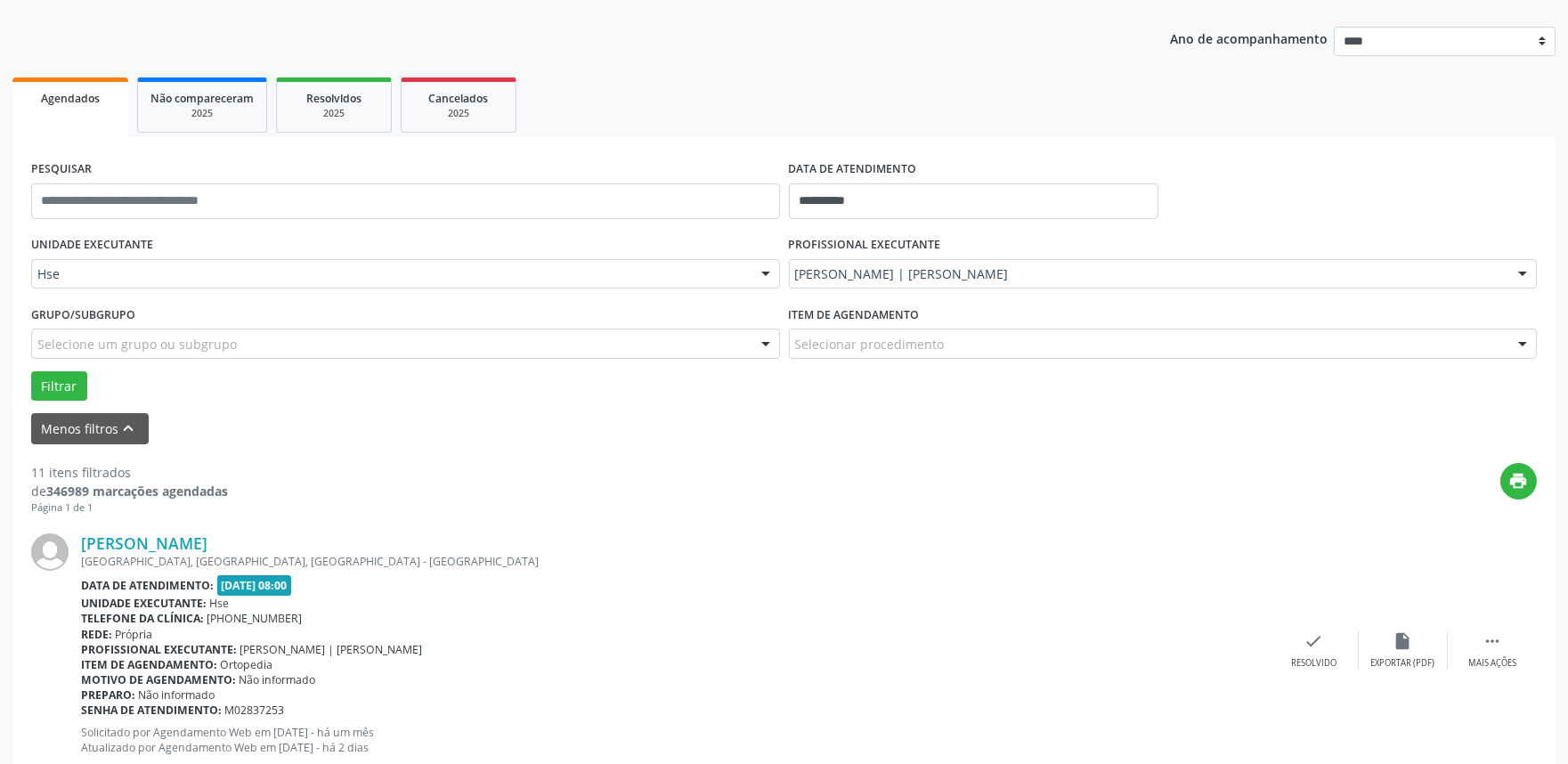
scroll to position [395, 0]
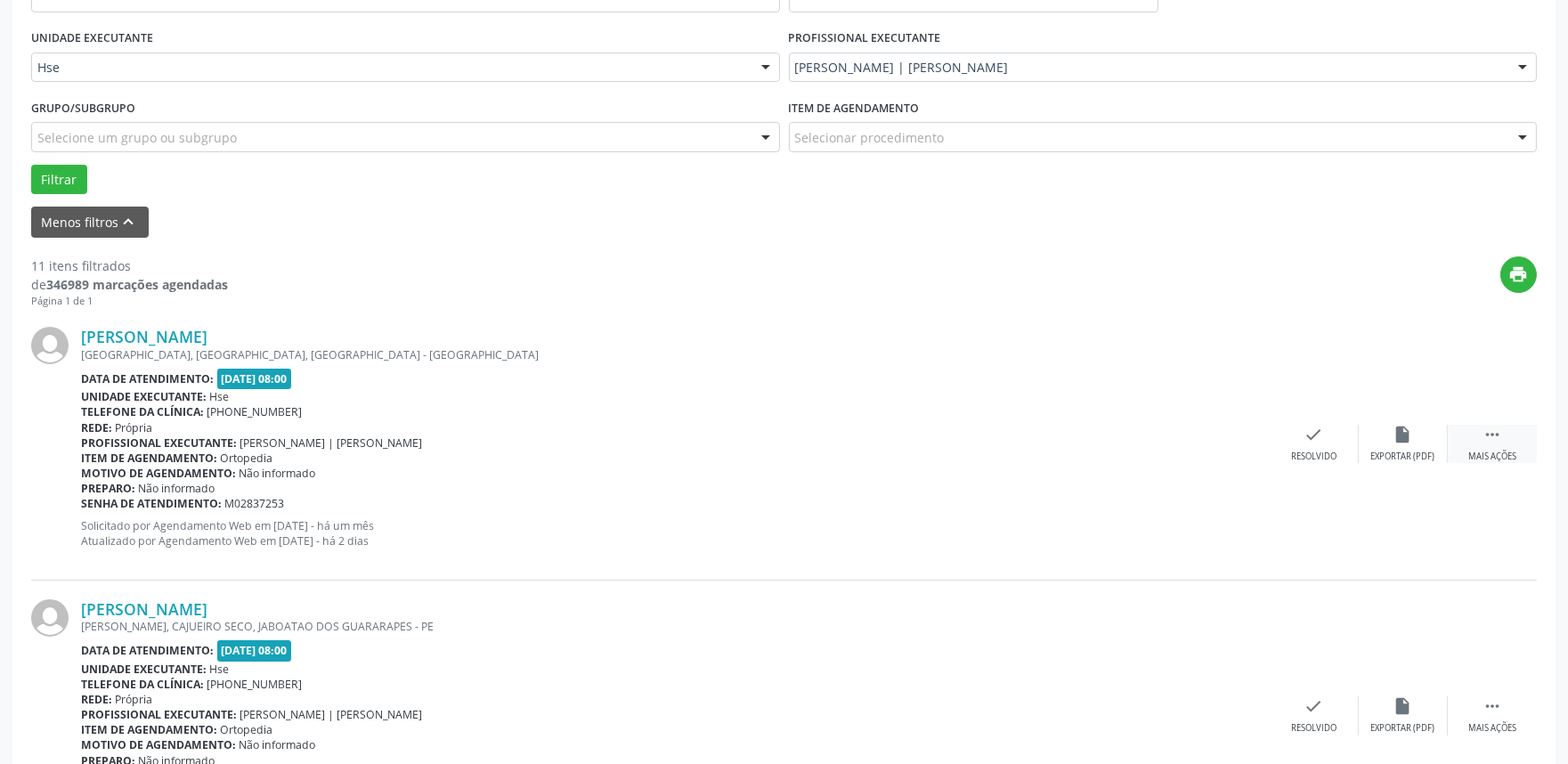
click at [1501, 437] on icon "" at bounding box center [1492, 434] width 20 height 20
click at [1386, 450] on div "Não compareceu" at bounding box center [1402, 456] width 75 height 13
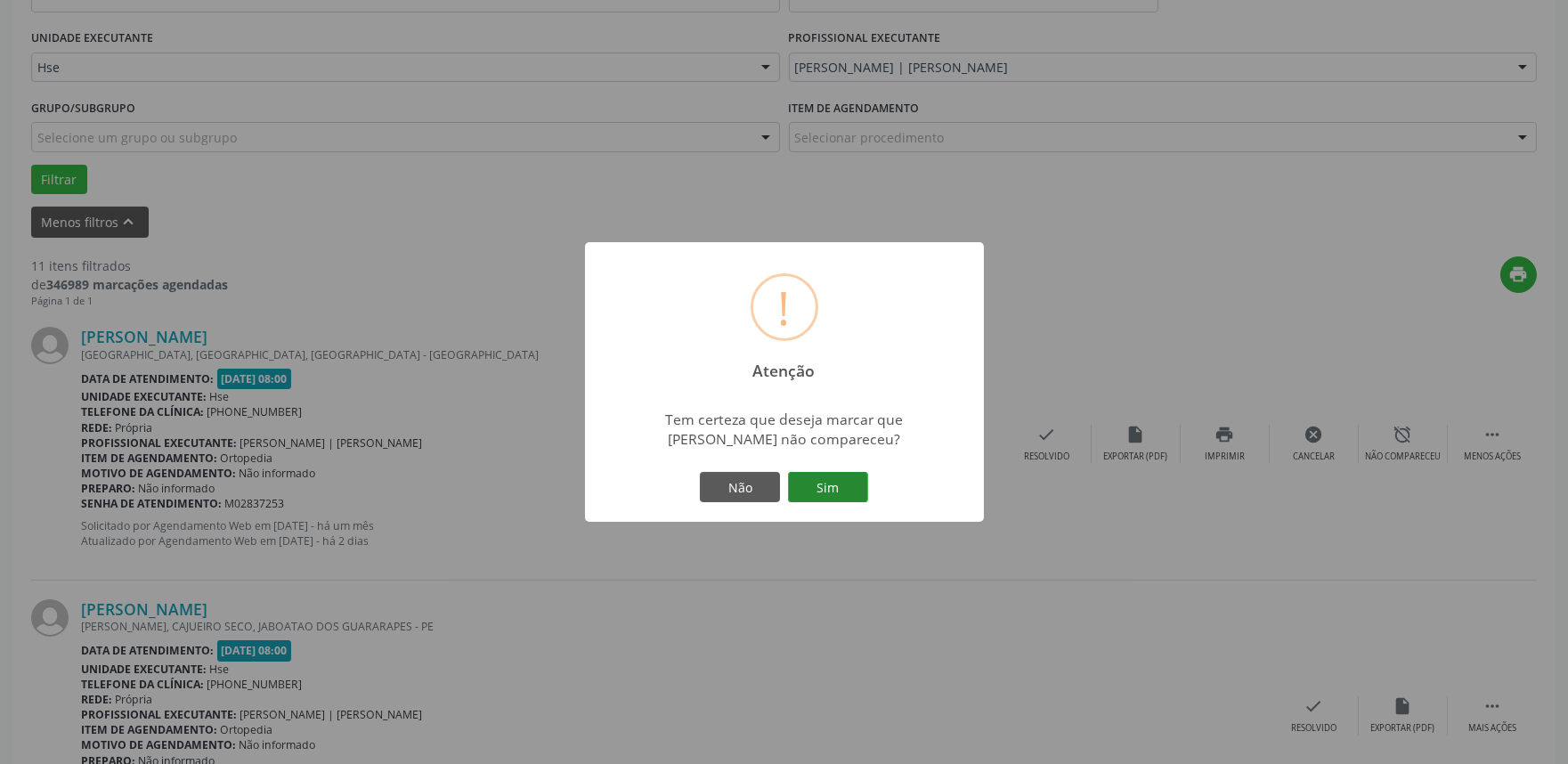
click at [840, 485] on button "Sim" at bounding box center [828, 487] width 80 height 31
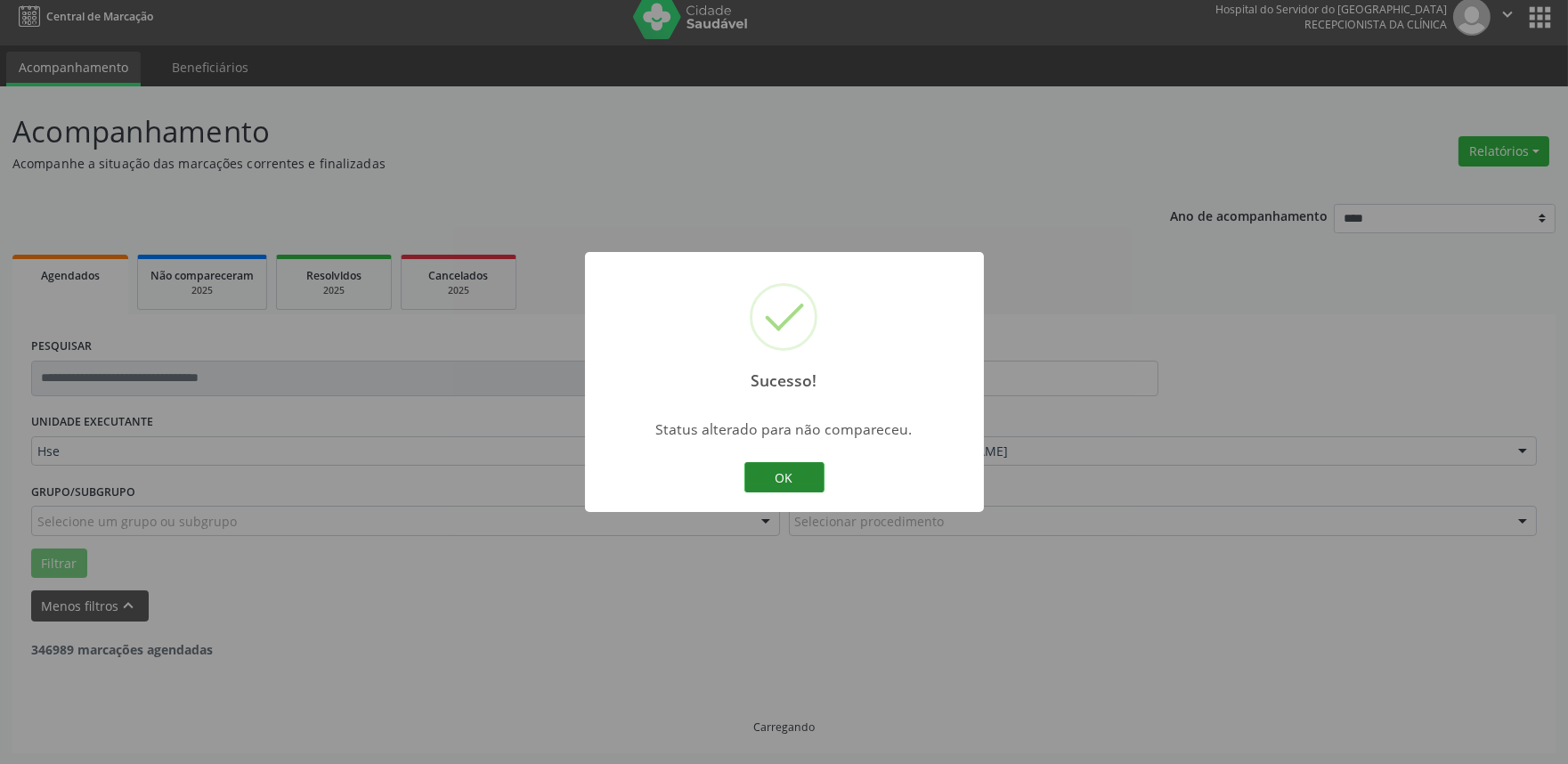
click at [795, 481] on button "OK" at bounding box center [784, 477] width 80 height 31
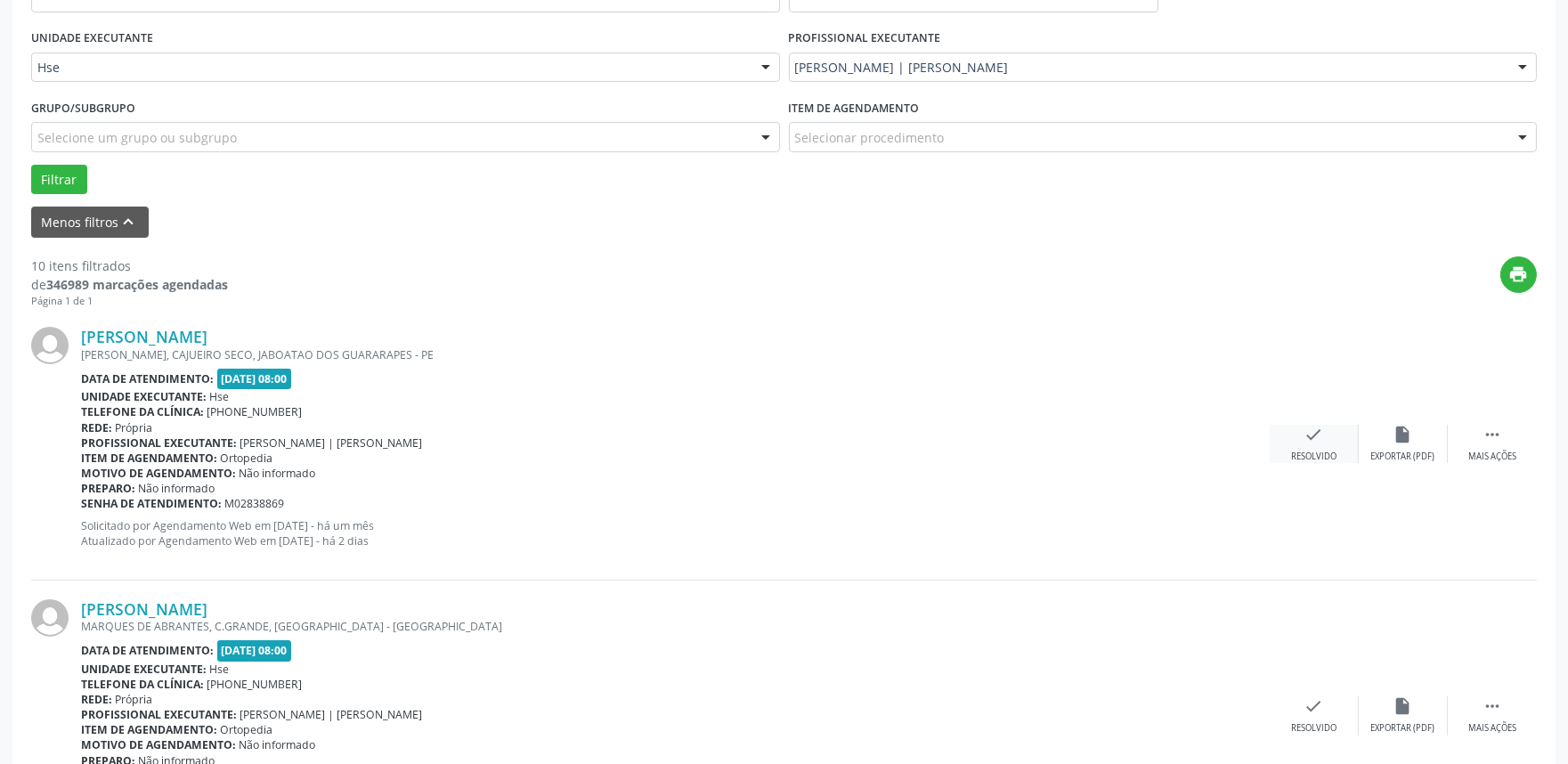
click at [1327, 445] on div "check Resolvido" at bounding box center [1314, 443] width 89 height 39
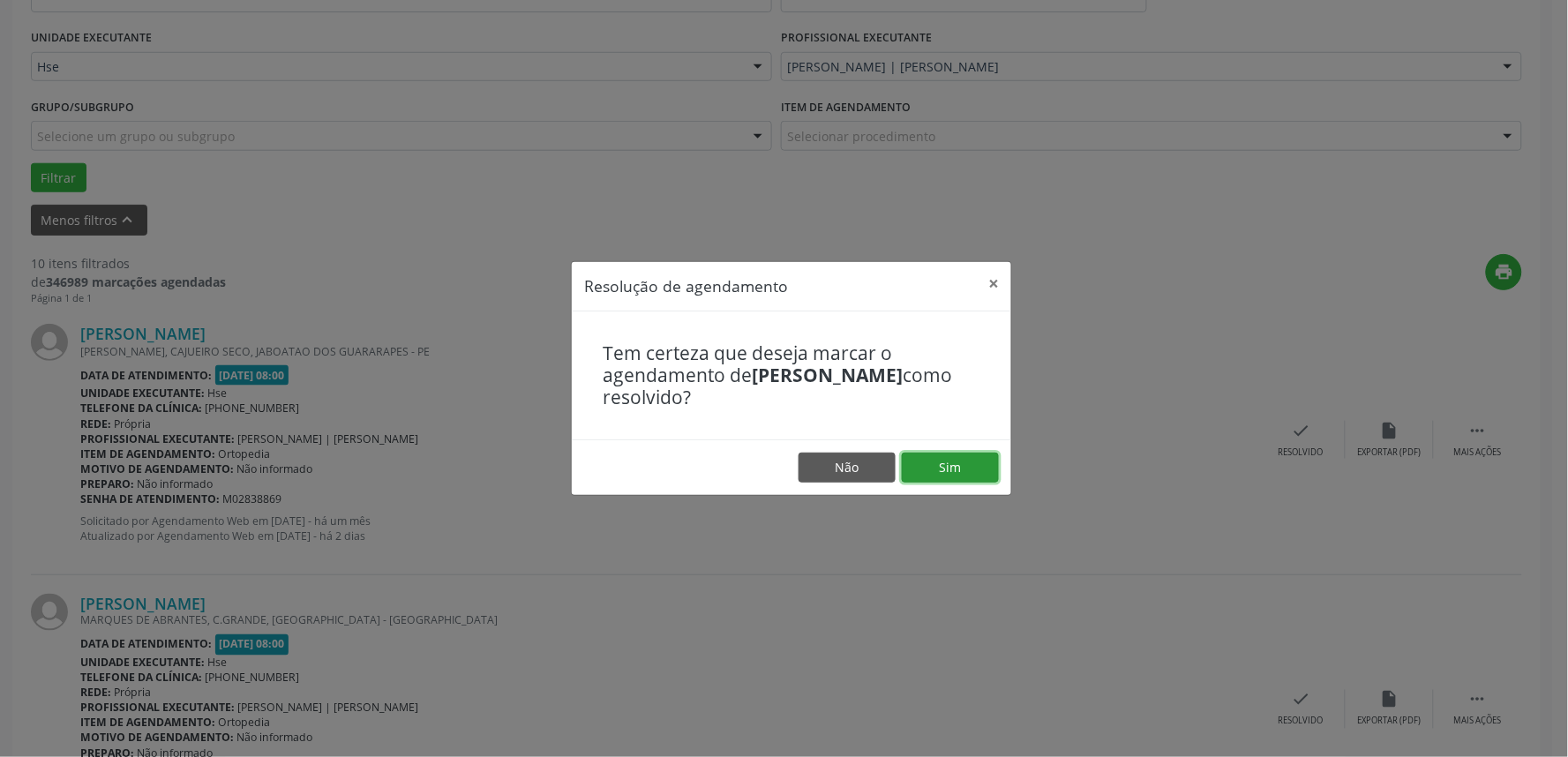
click at [975, 460] on button "Sim" at bounding box center [950, 467] width 97 height 30
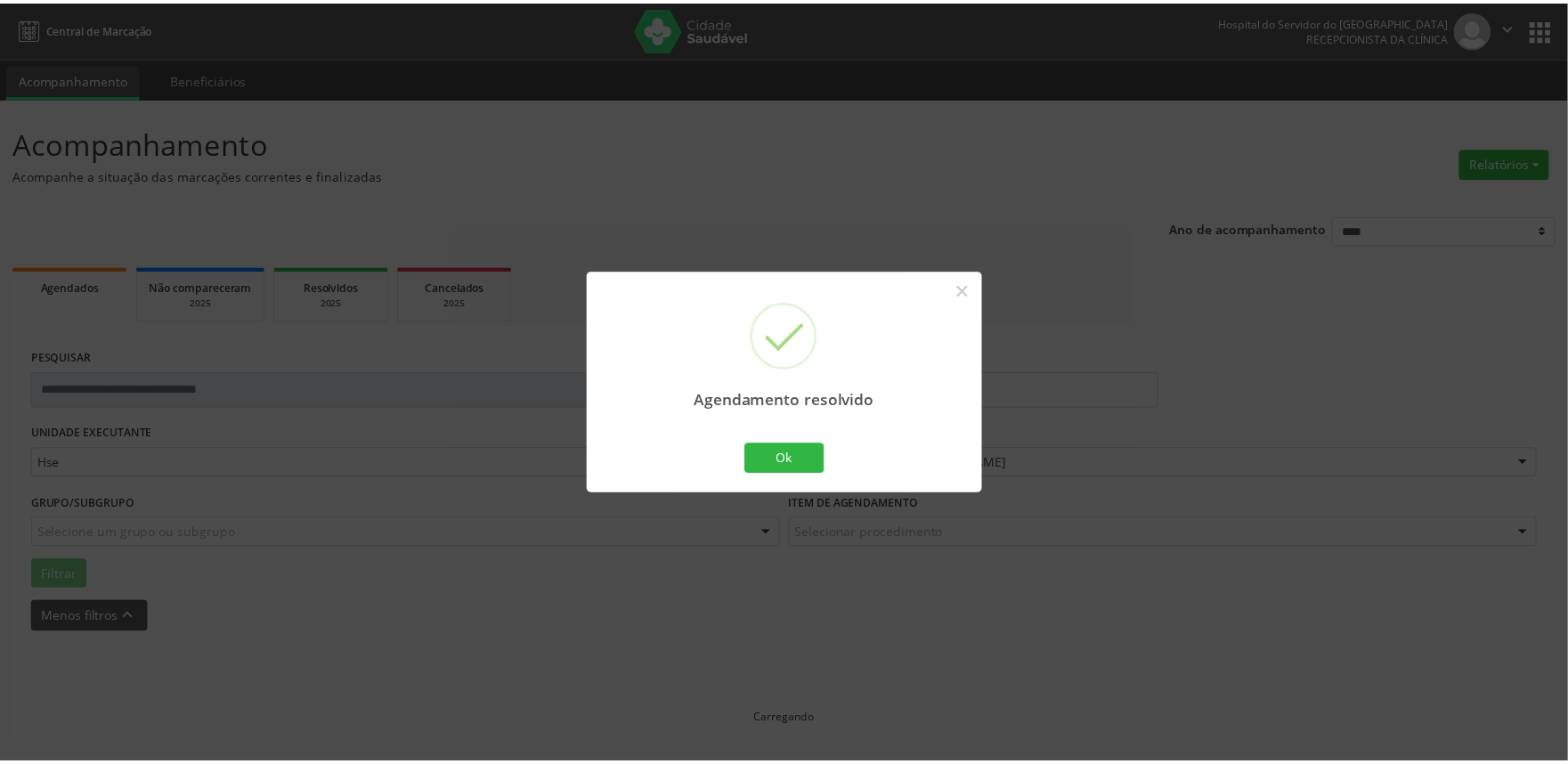
scroll to position [0, 0]
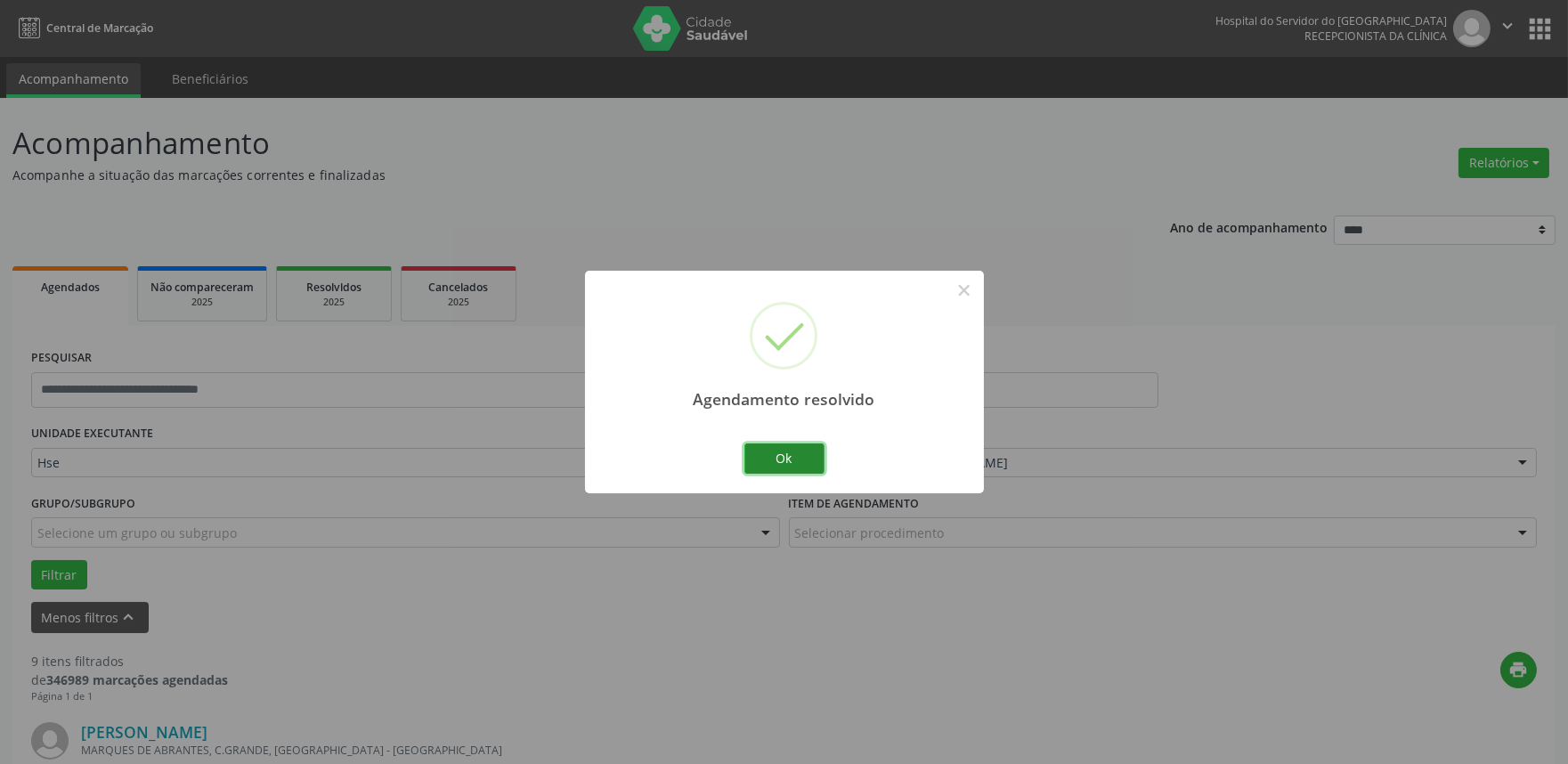
click at [802, 464] on button "Ok" at bounding box center [784, 458] width 80 height 31
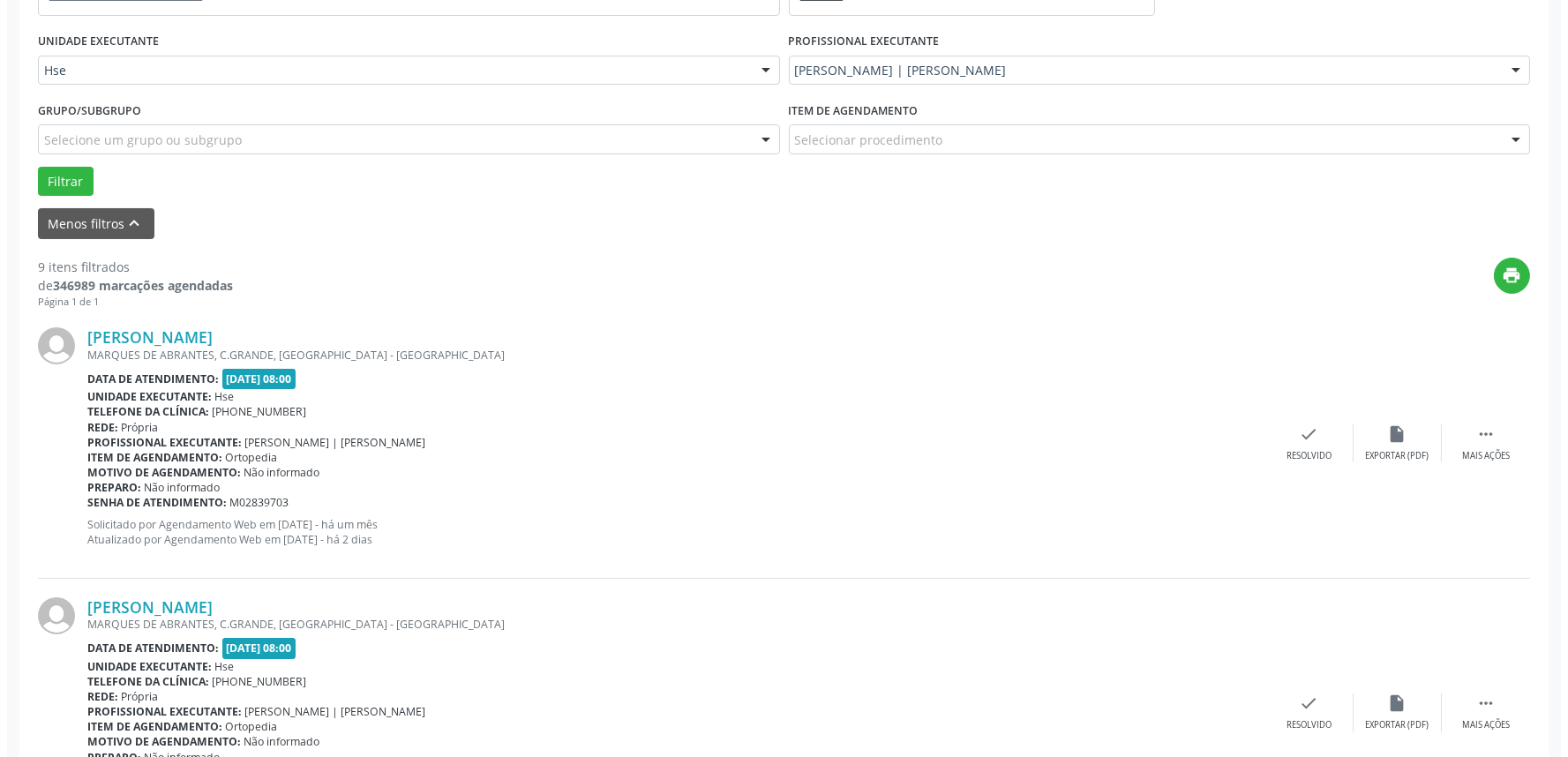
scroll to position [392, 0]
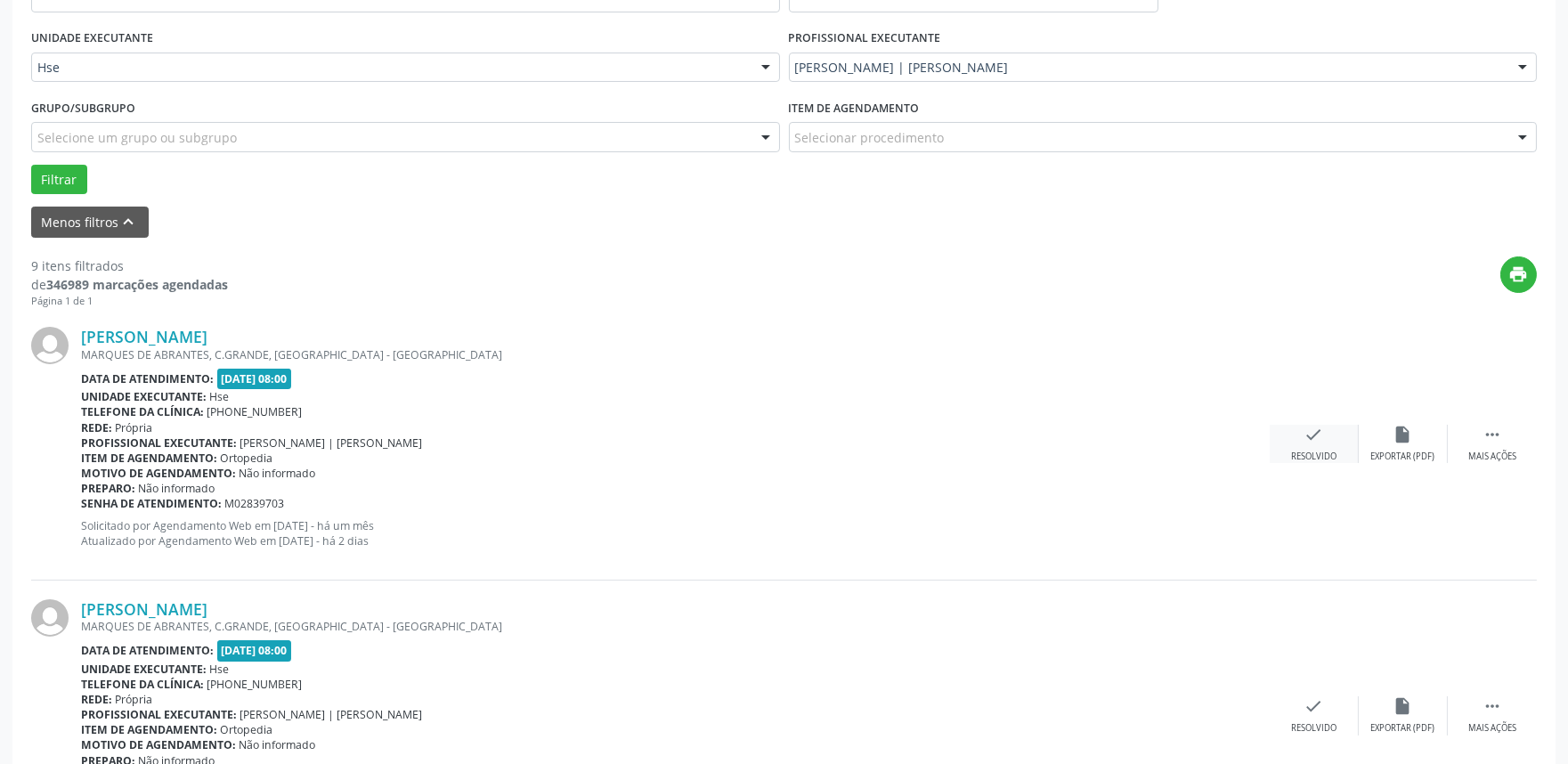
click at [1311, 440] on icon "check" at bounding box center [1314, 434] width 20 height 20
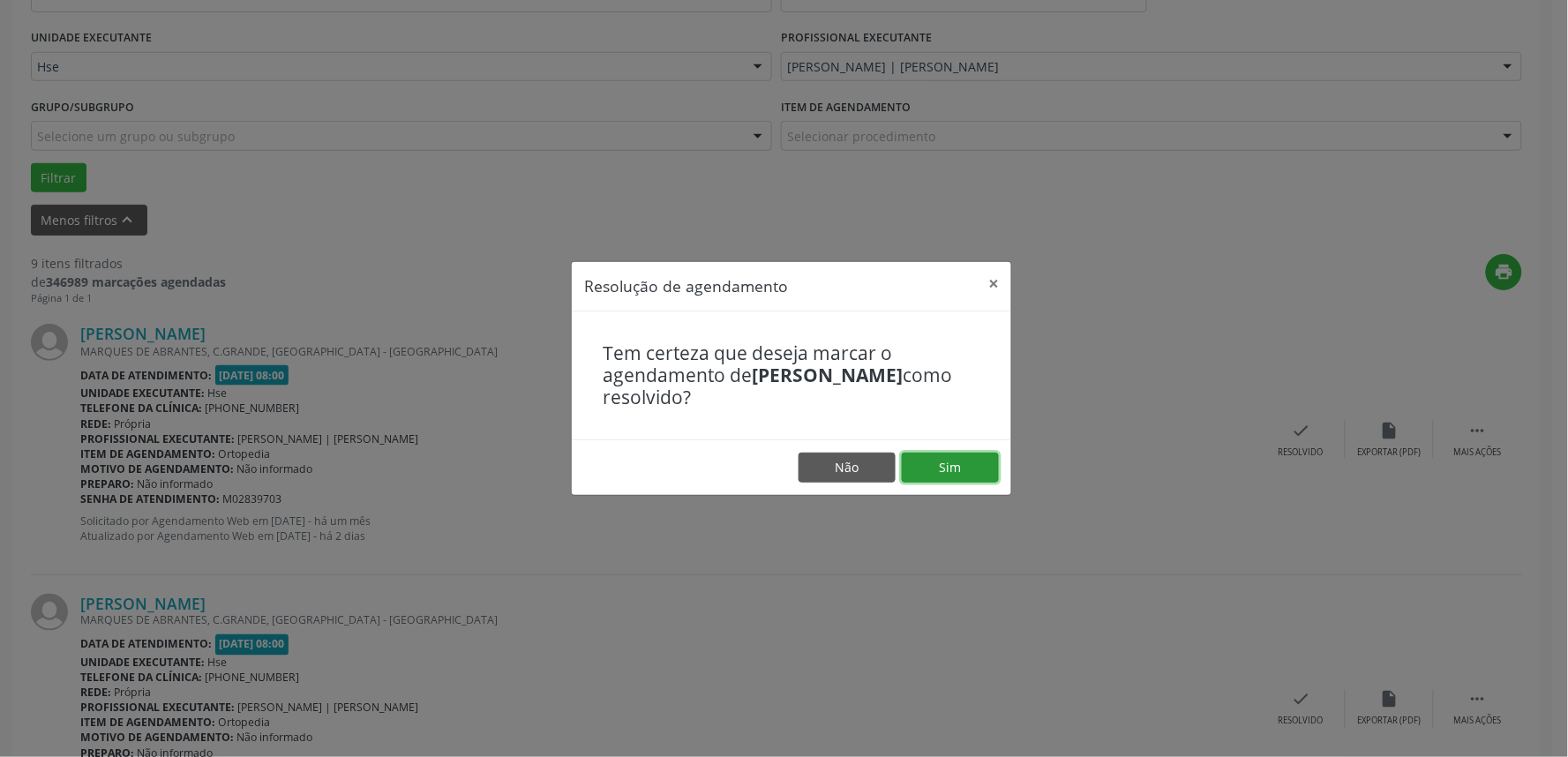
click at [951, 469] on button "Sim" at bounding box center [950, 467] width 97 height 30
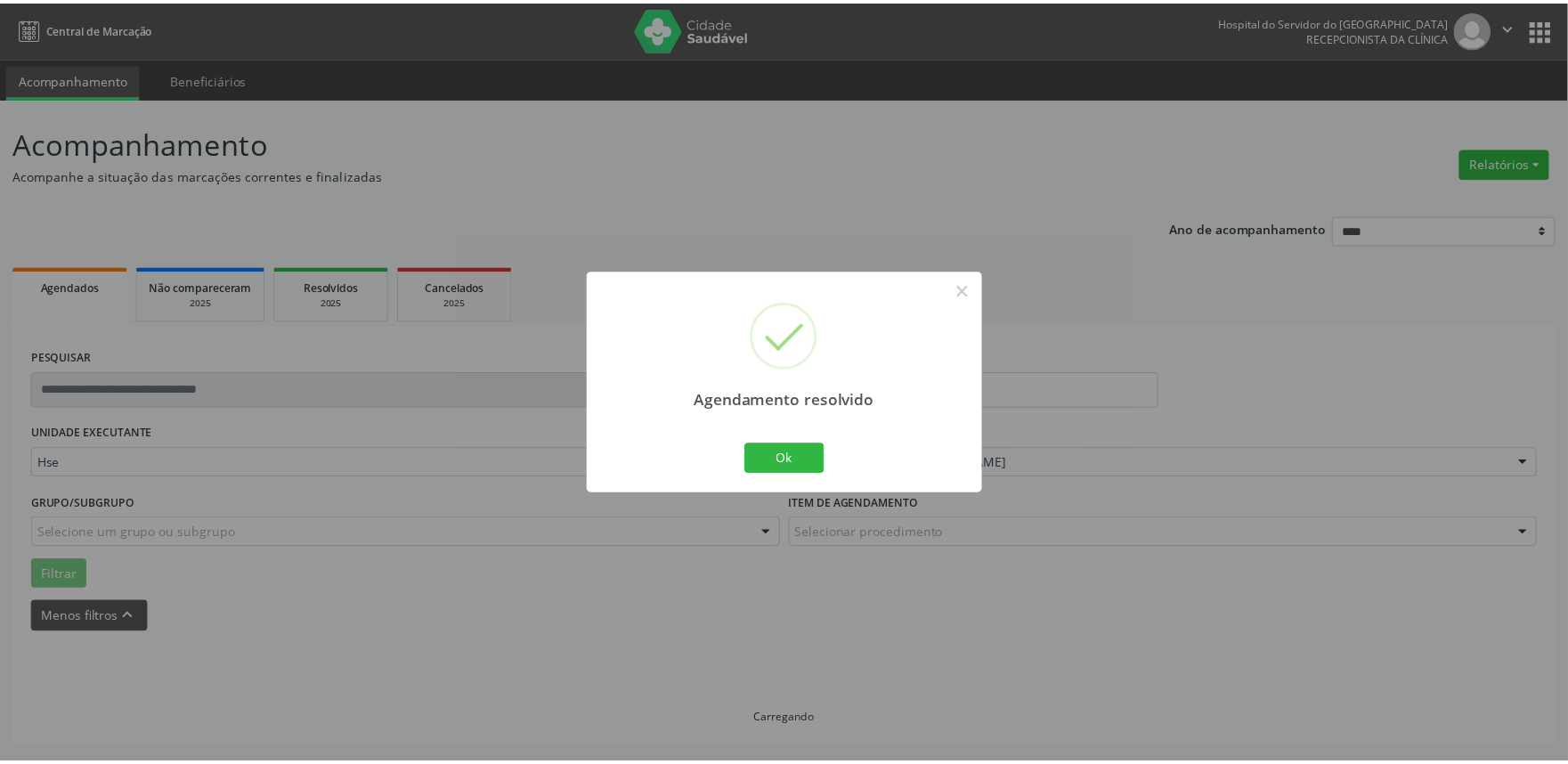
scroll to position [0, 0]
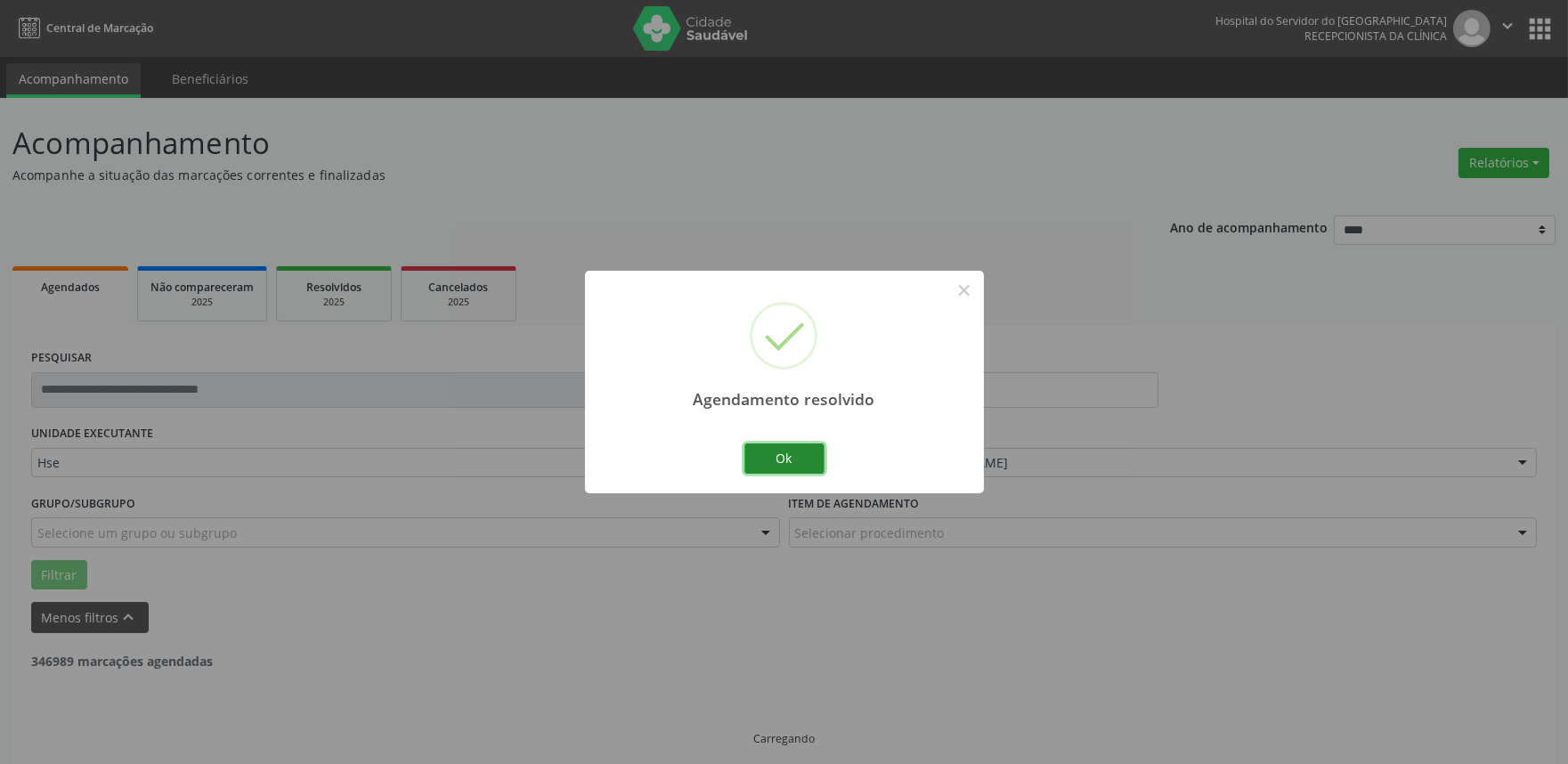
click at [785, 466] on button "Ok" at bounding box center [784, 458] width 80 height 31
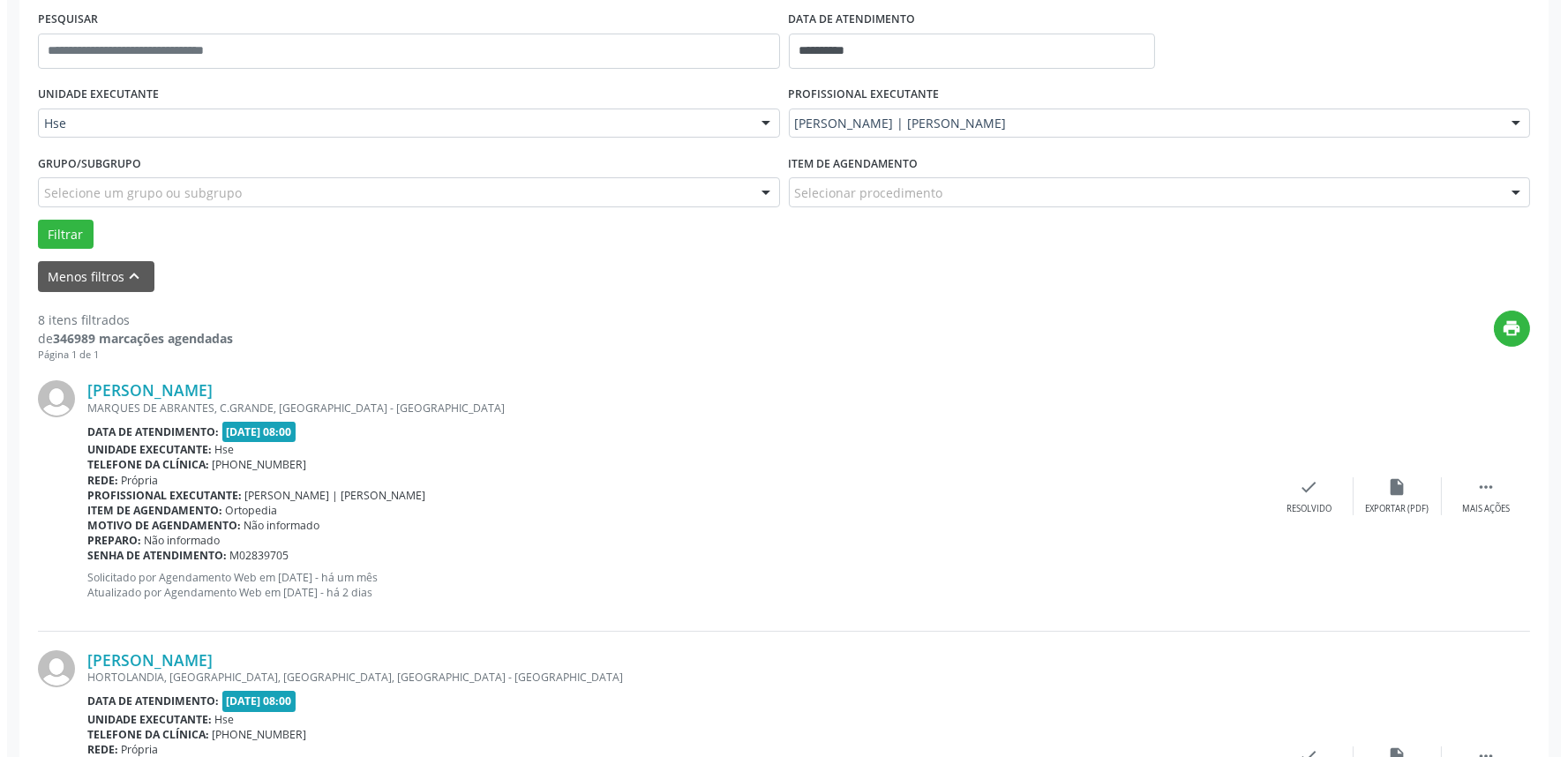
scroll to position [392, 0]
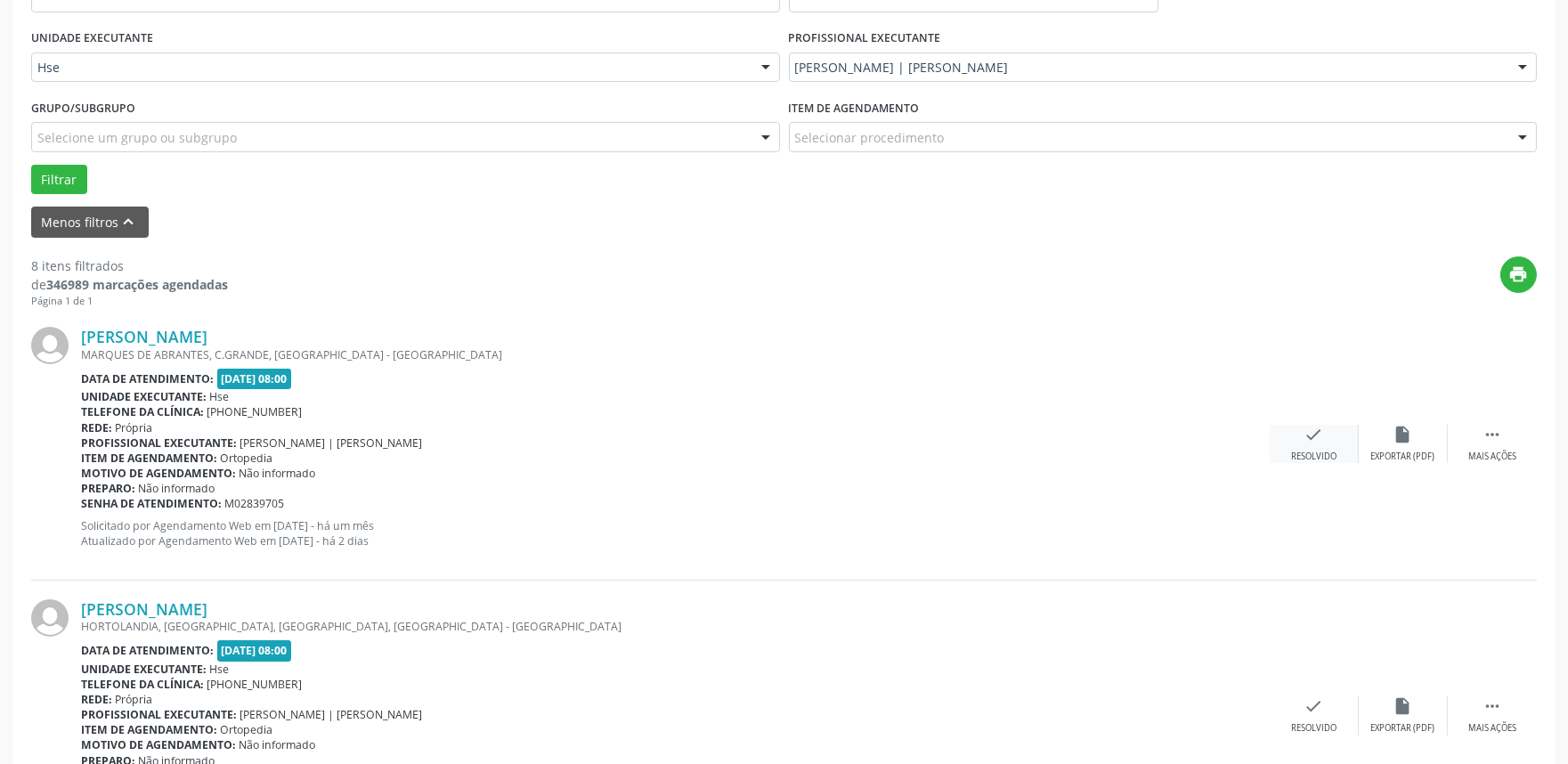
click at [1315, 445] on div "check Resolvido" at bounding box center [1314, 443] width 89 height 39
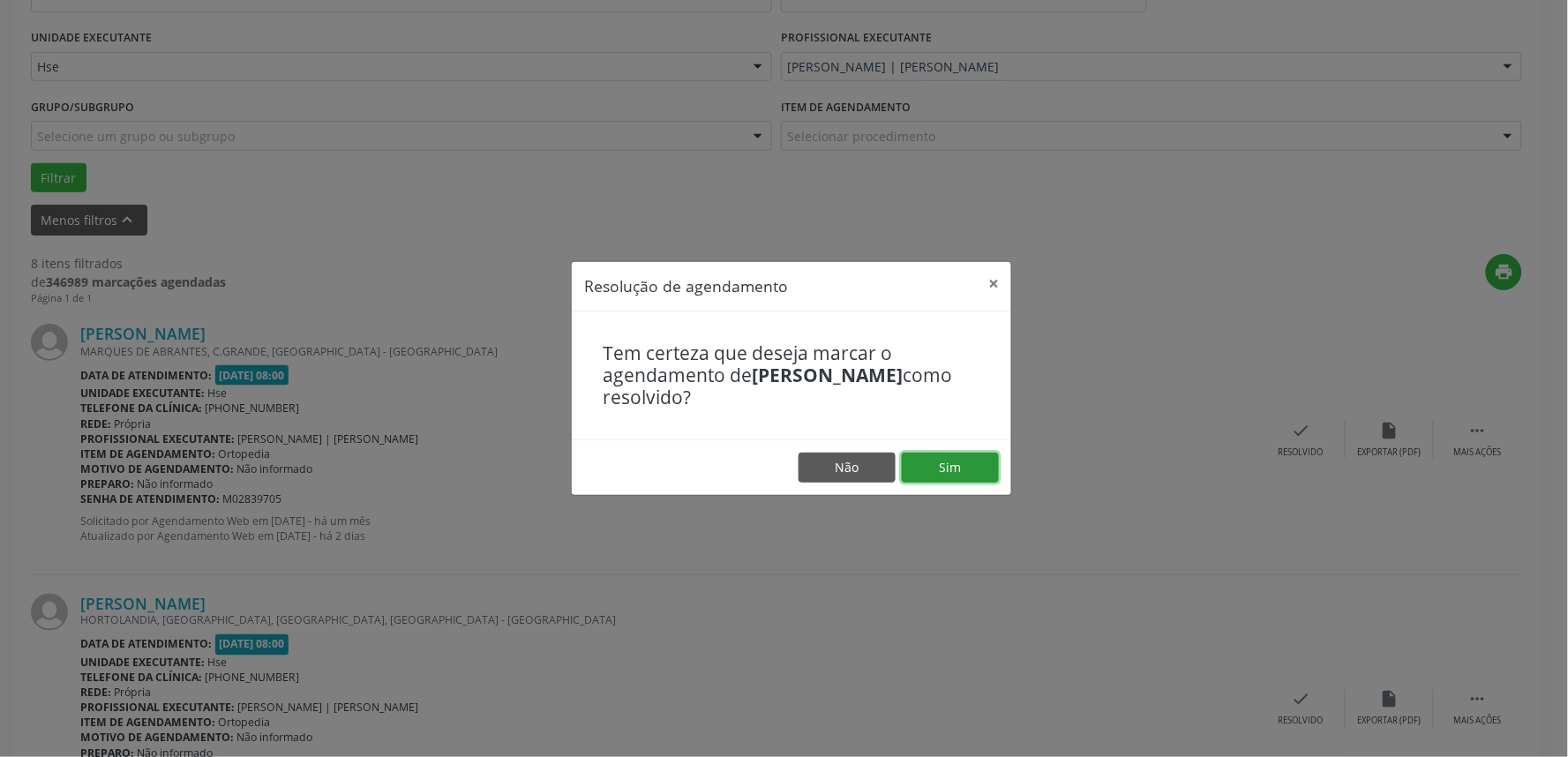
click at [962, 460] on button "Sim" at bounding box center [950, 467] width 97 height 30
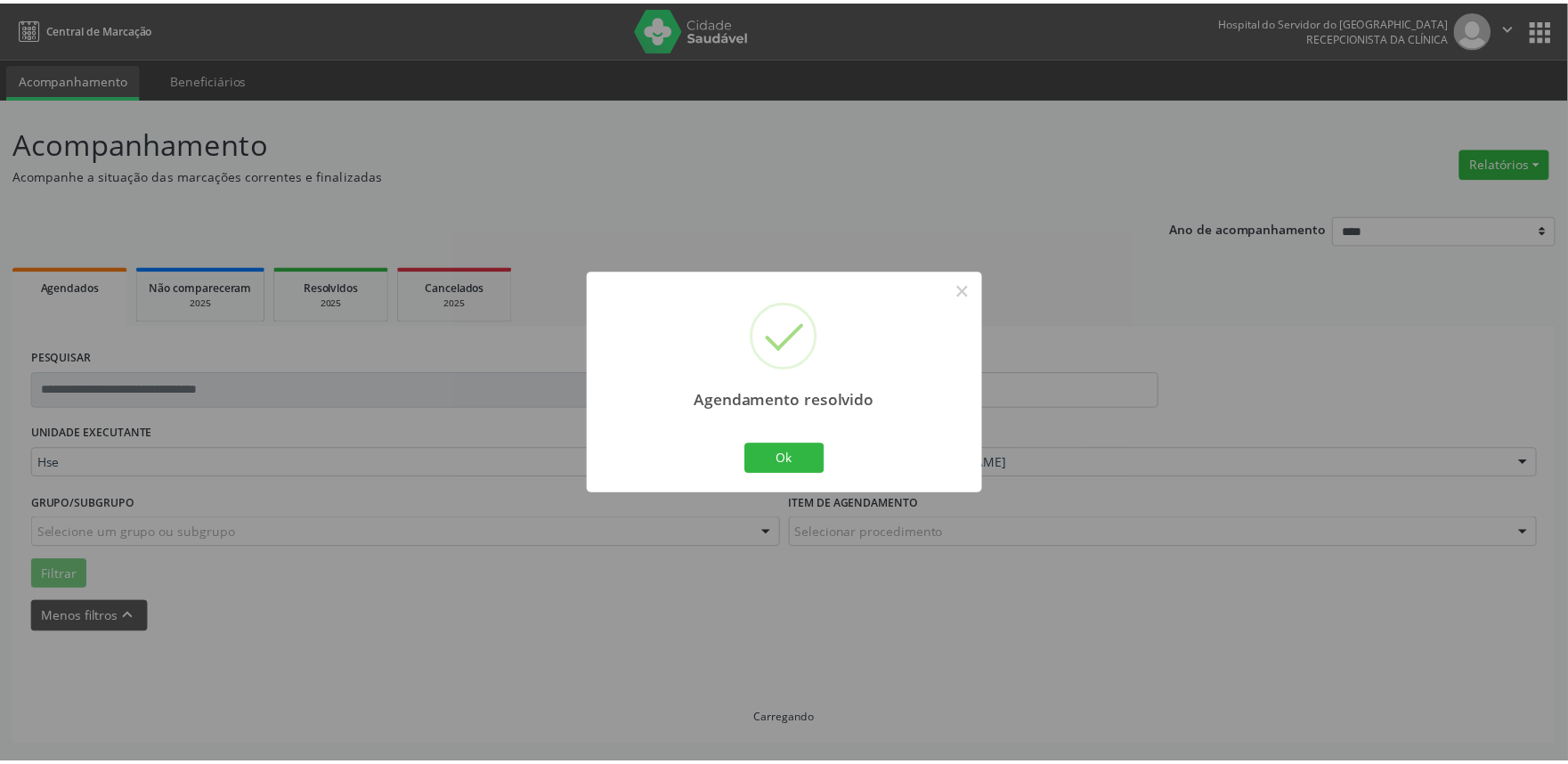
scroll to position [0, 0]
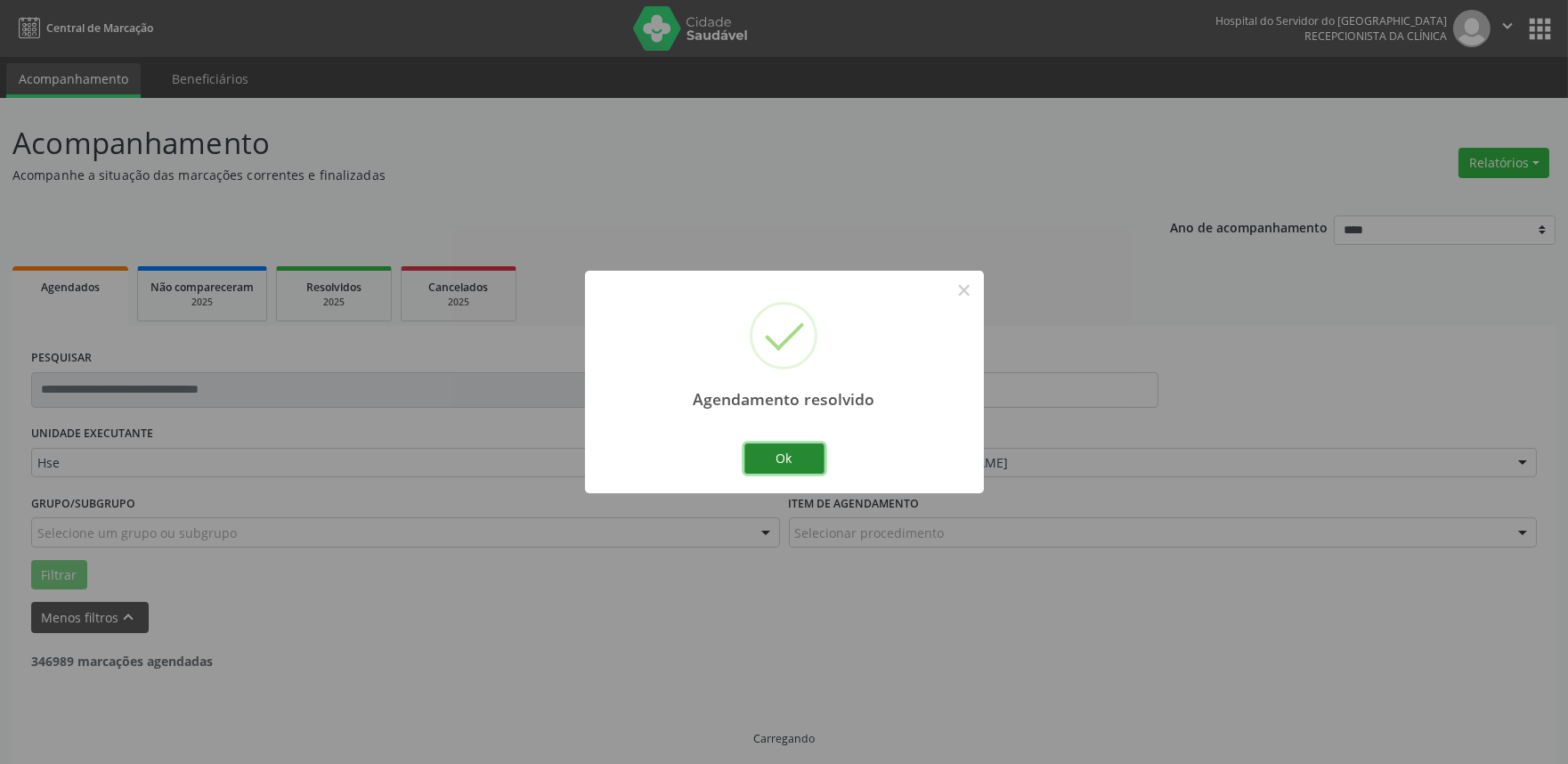
click at [773, 455] on button "Ok" at bounding box center [784, 458] width 80 height 31
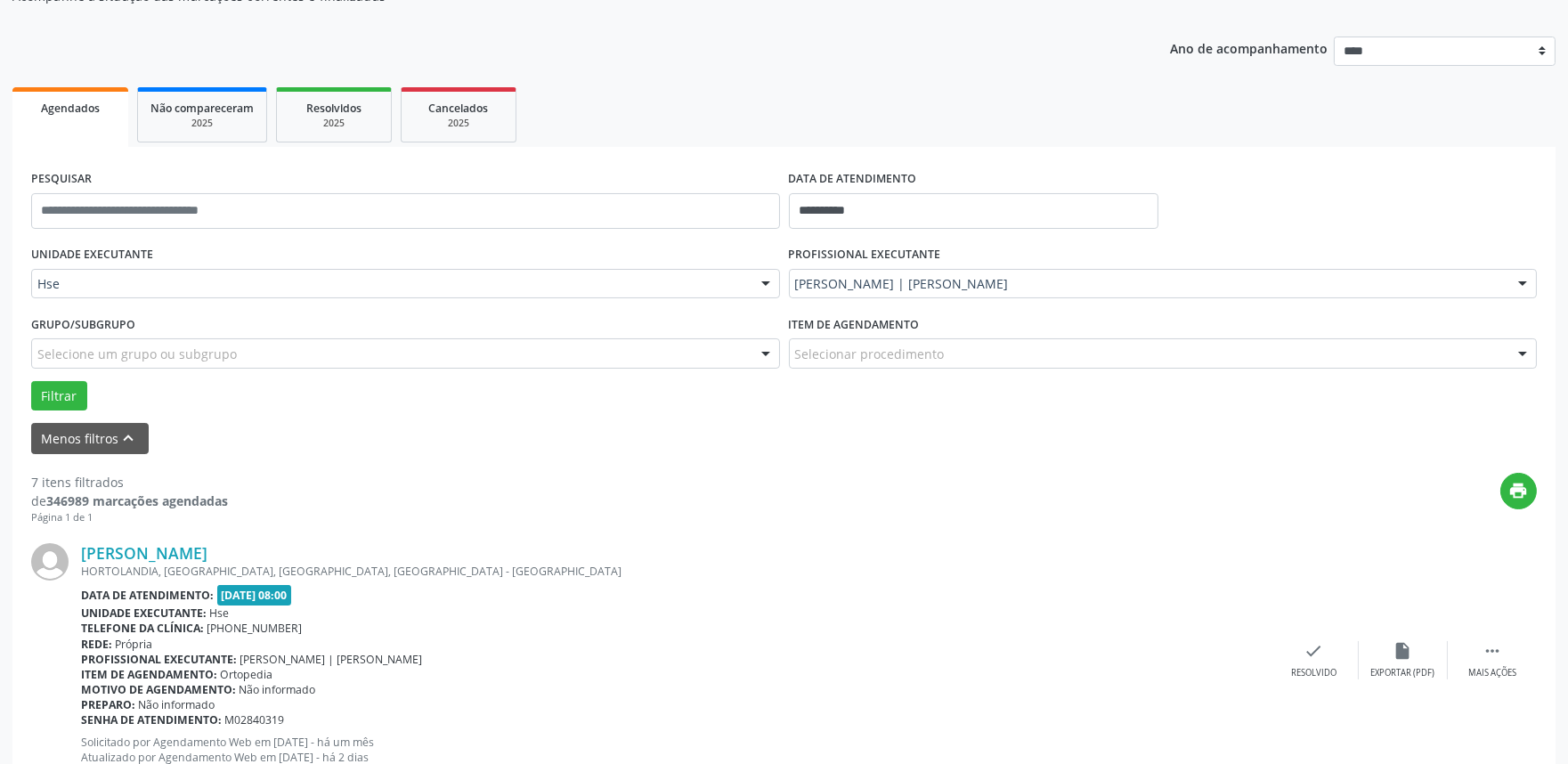
scroll to position [395, 0]
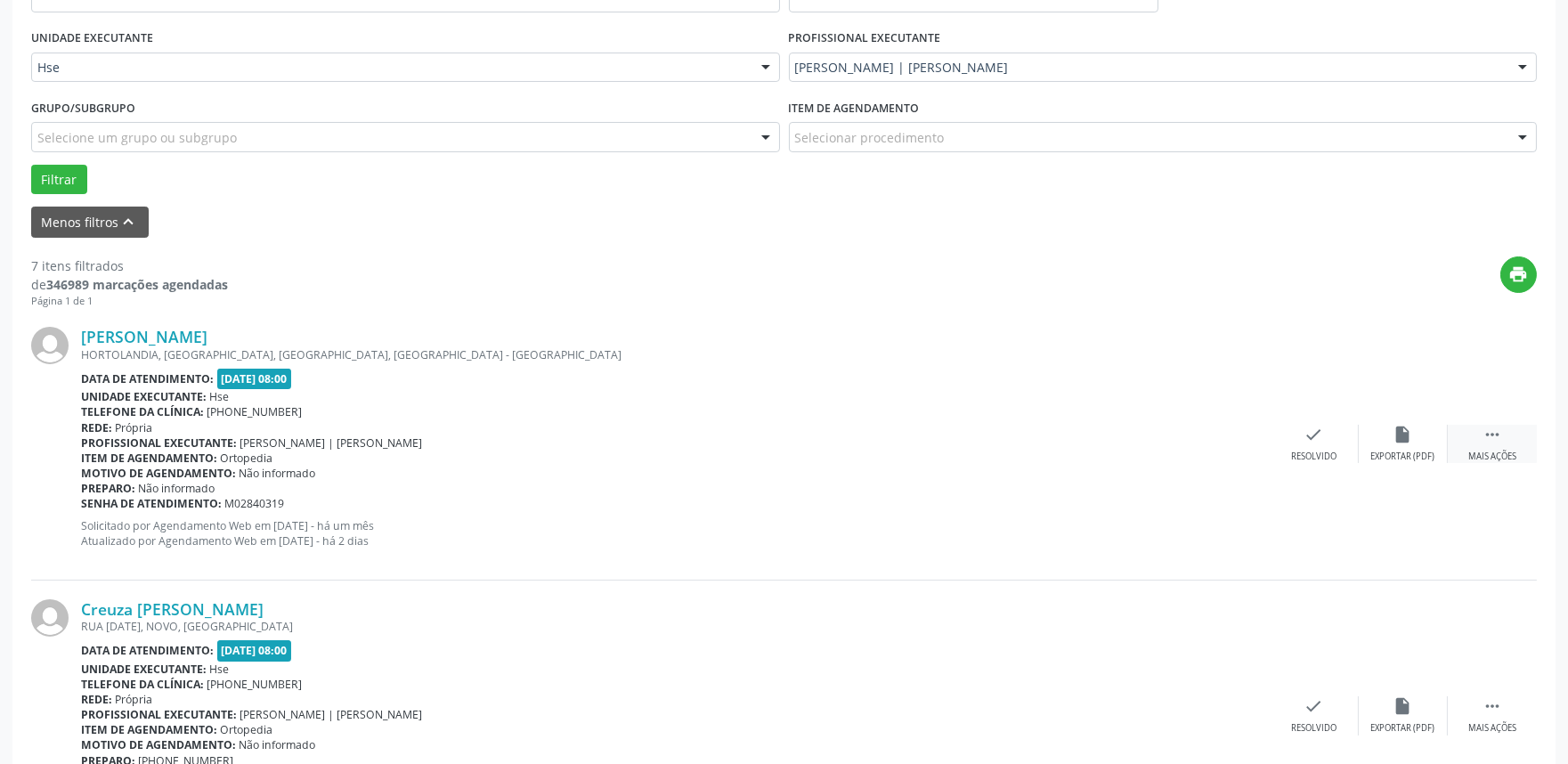
click at [1507, 441] on div " Mais ações" at bounding box center [1492, 443] width 89 height 39
click at [1409, 448] on div "alarm_off Não compareceu" at bounding box center [1403, 443] width 89 height 39
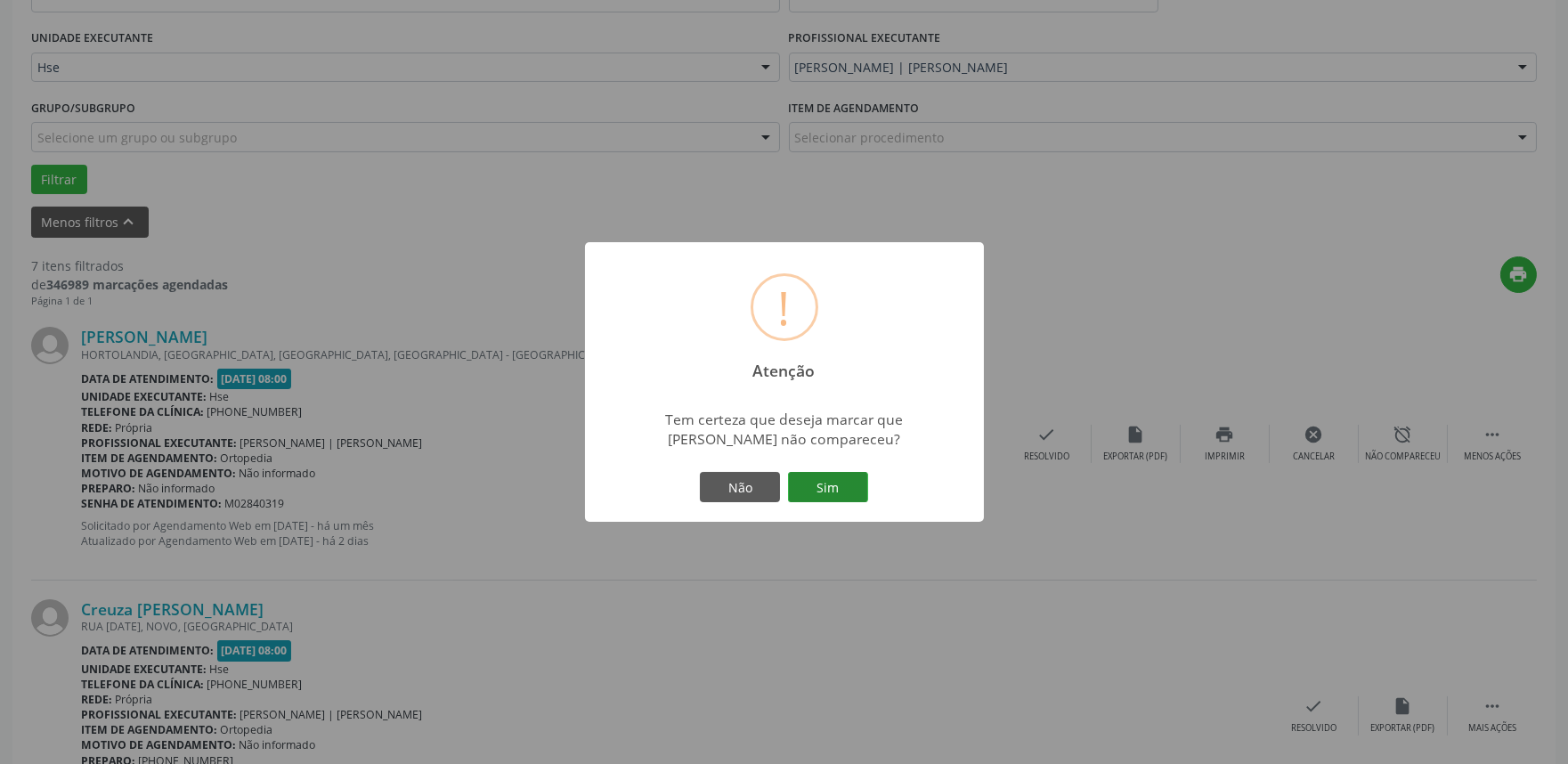
click at [839, 488] on button "Sim" at bounding box center [828, 487] width 80 height 31
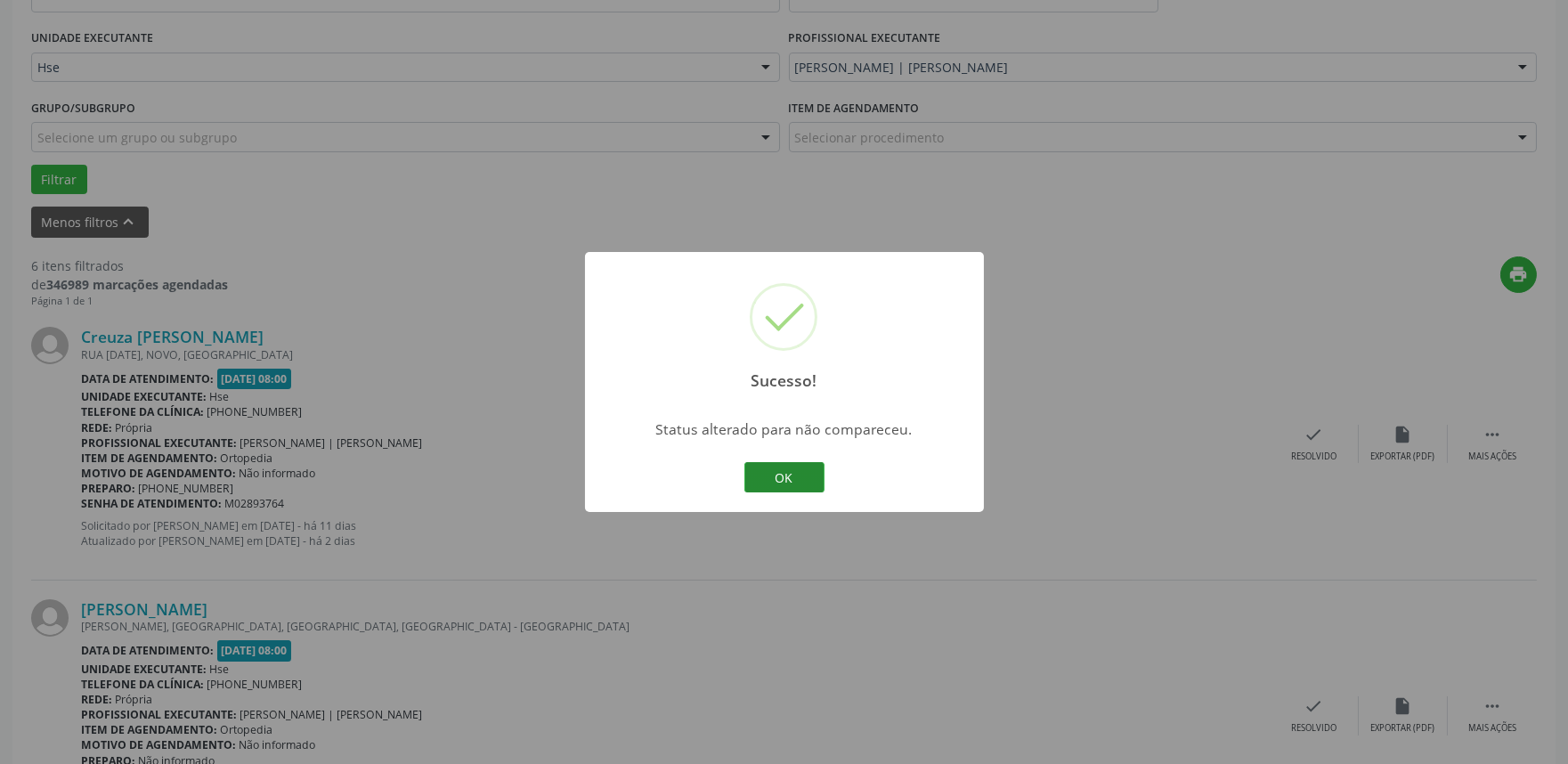
click at [817, 474] on button "OK" at bounding box center [784, 477] width 80 height 31
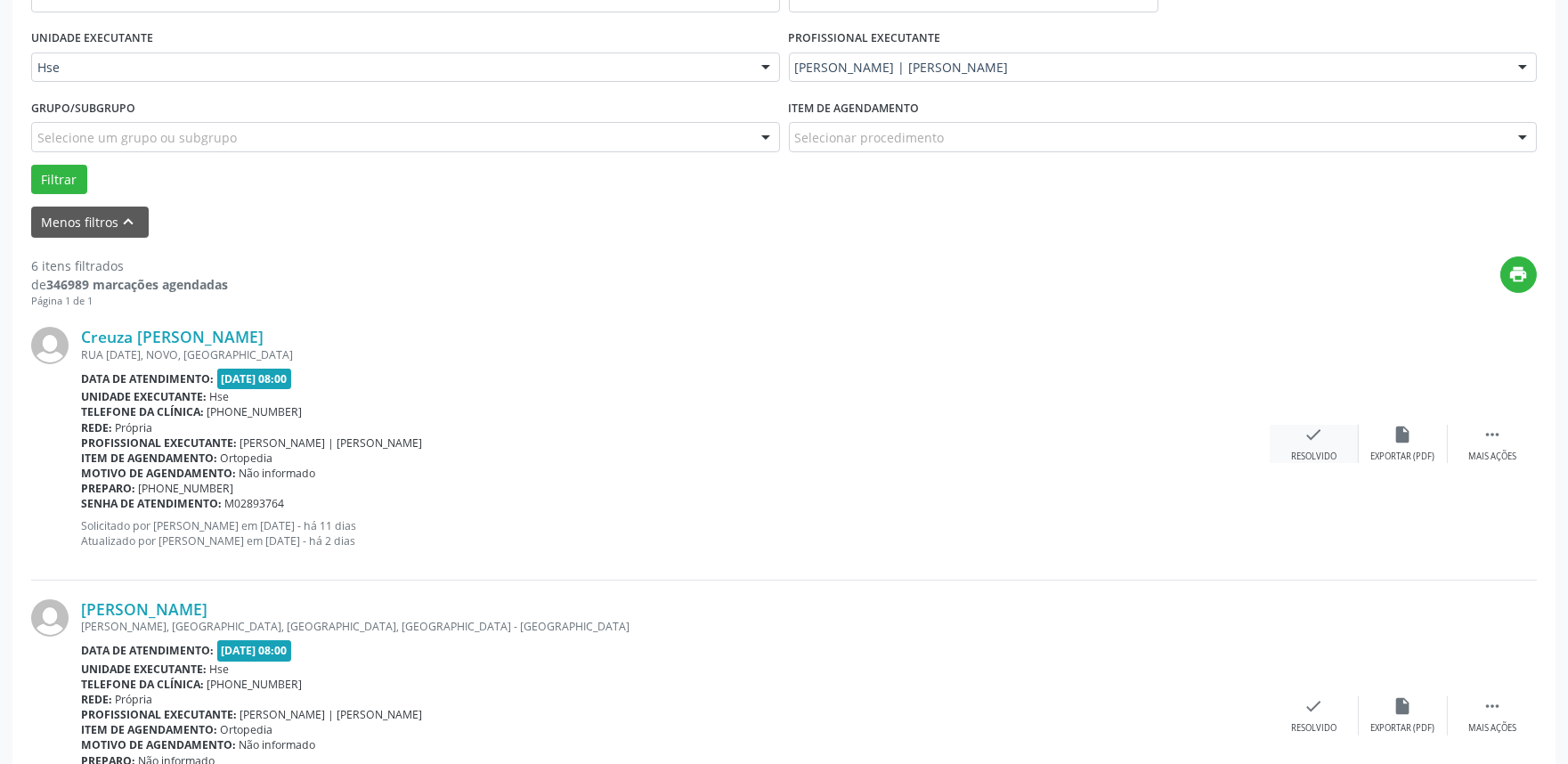
click at [1315, 441] on icon "check" at bounding box center [1314, 434] width 20 height 20
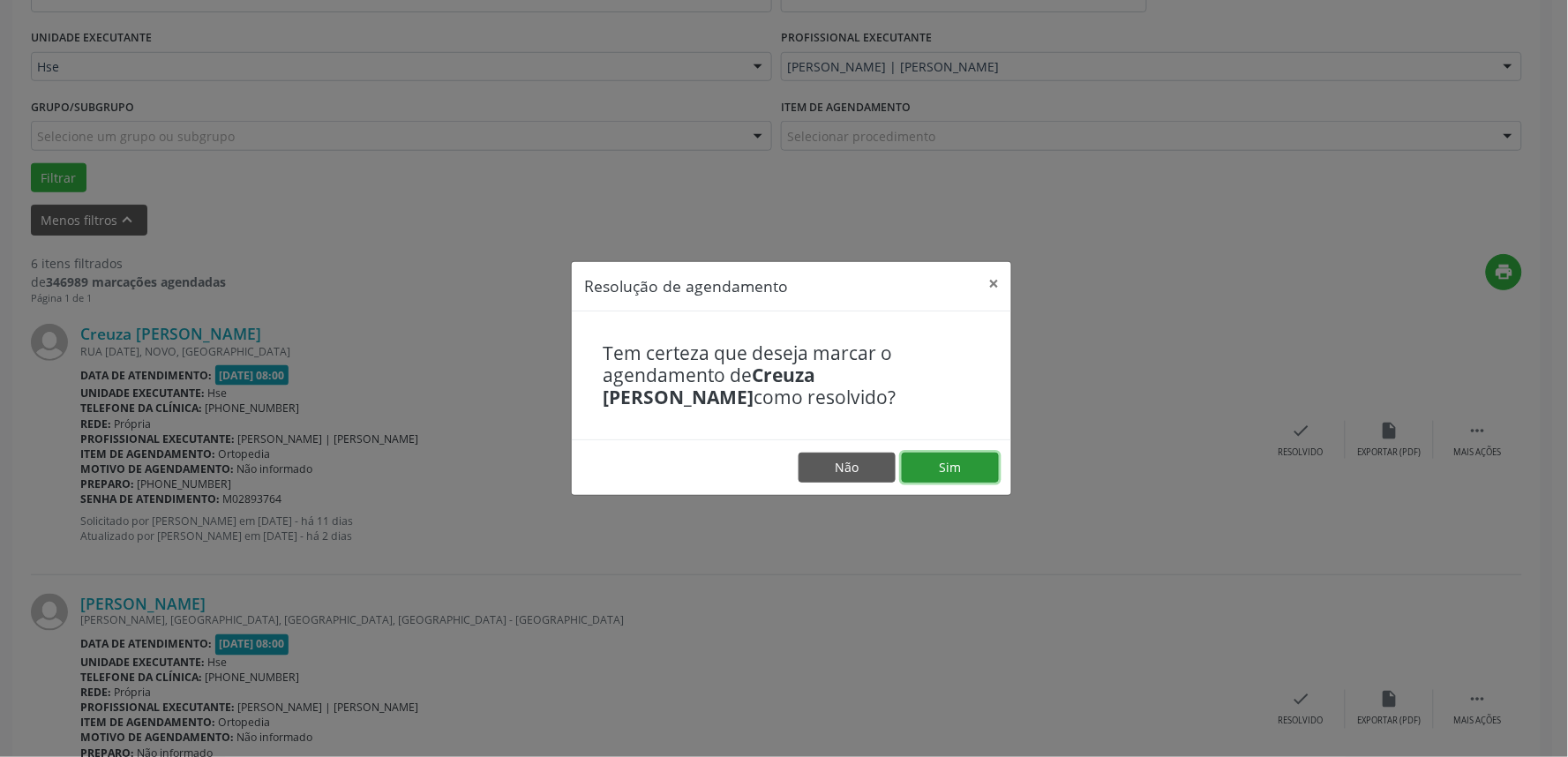
click at [939, 462] on button "Sim" at bounding box center [950, 467] width 97 height 30
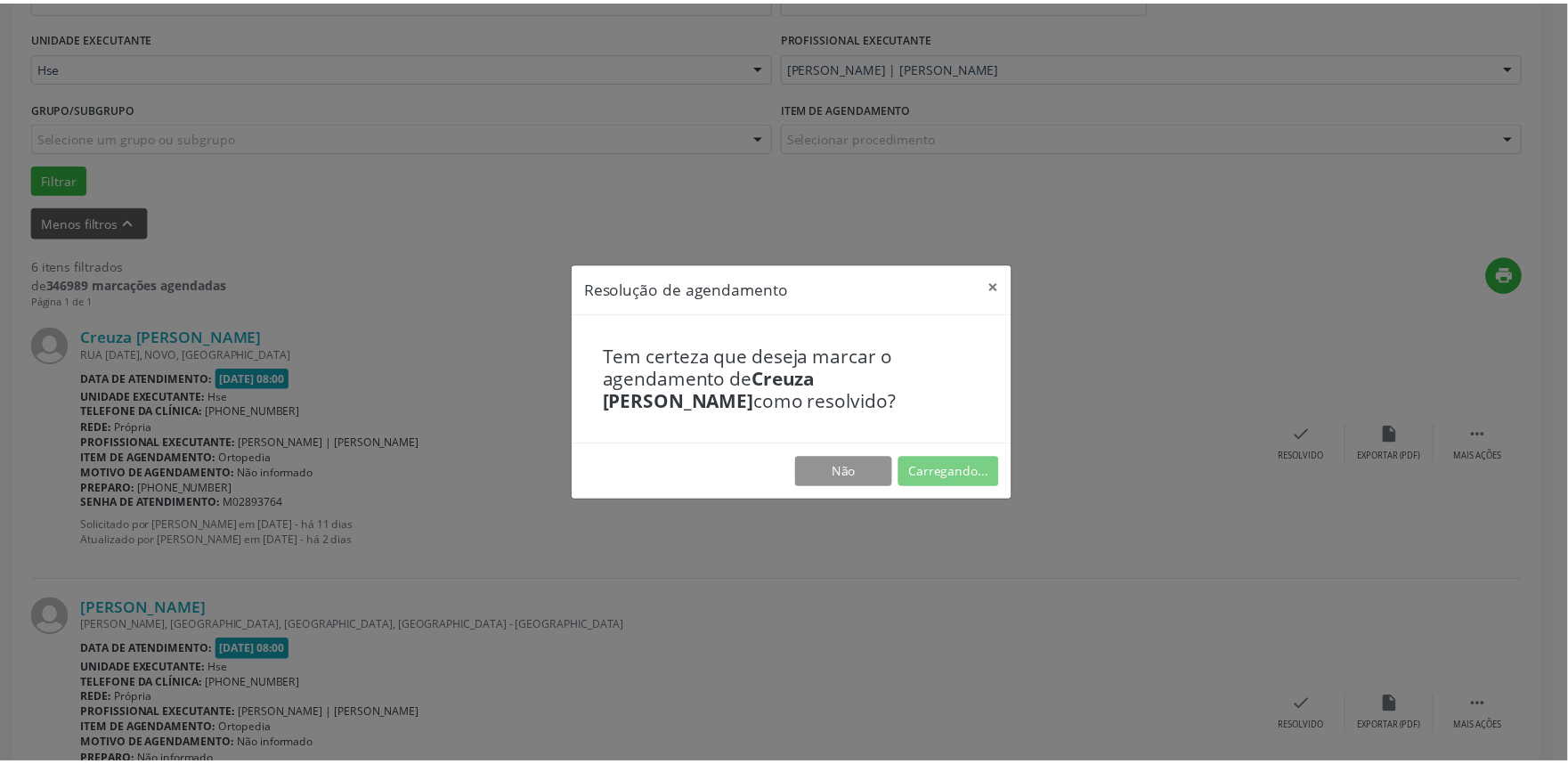
scroll to position [0, 0]
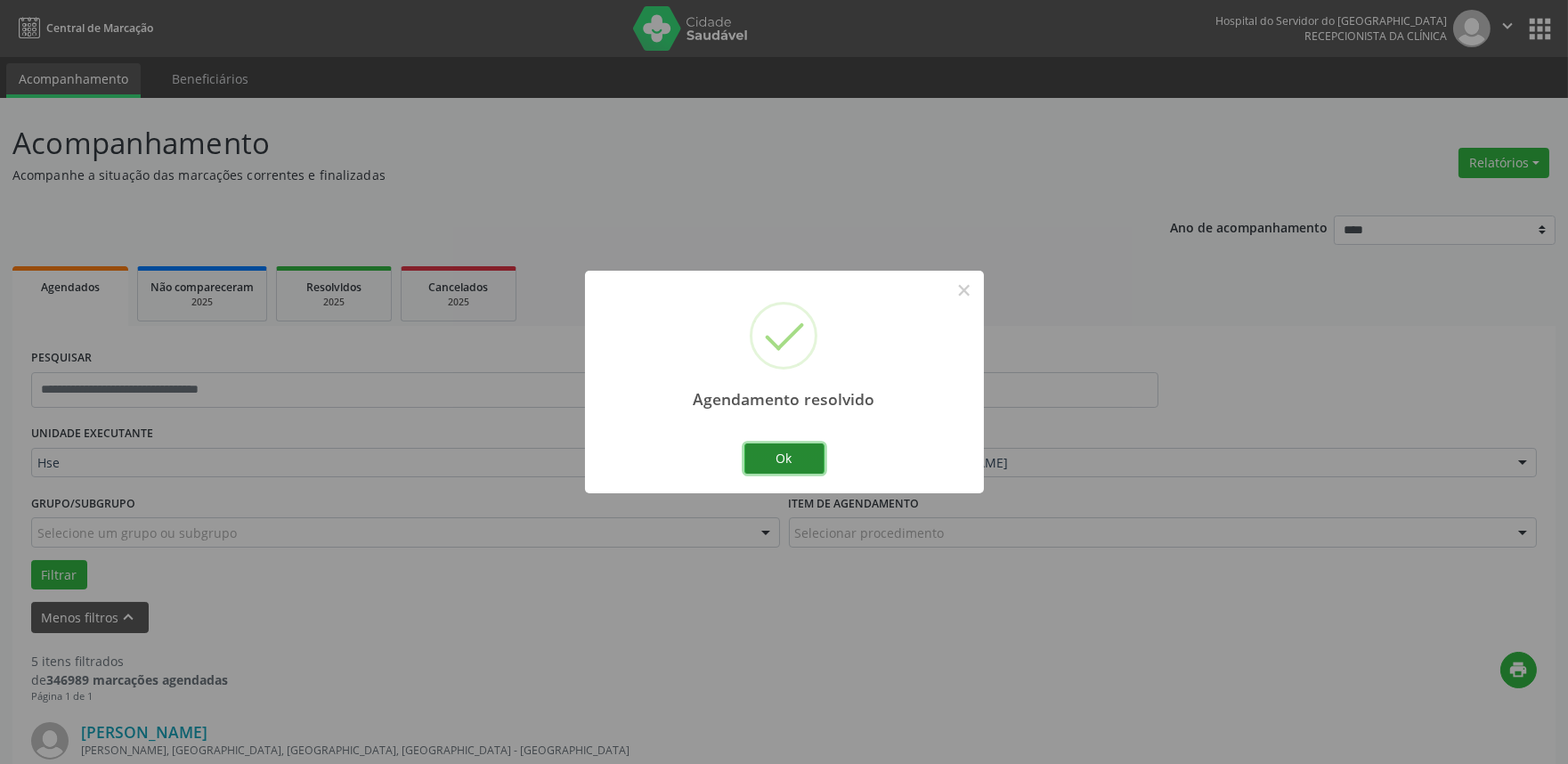
click at [801, 455] on button "Ok" at bounding box center [784, 458] width 80 height 31
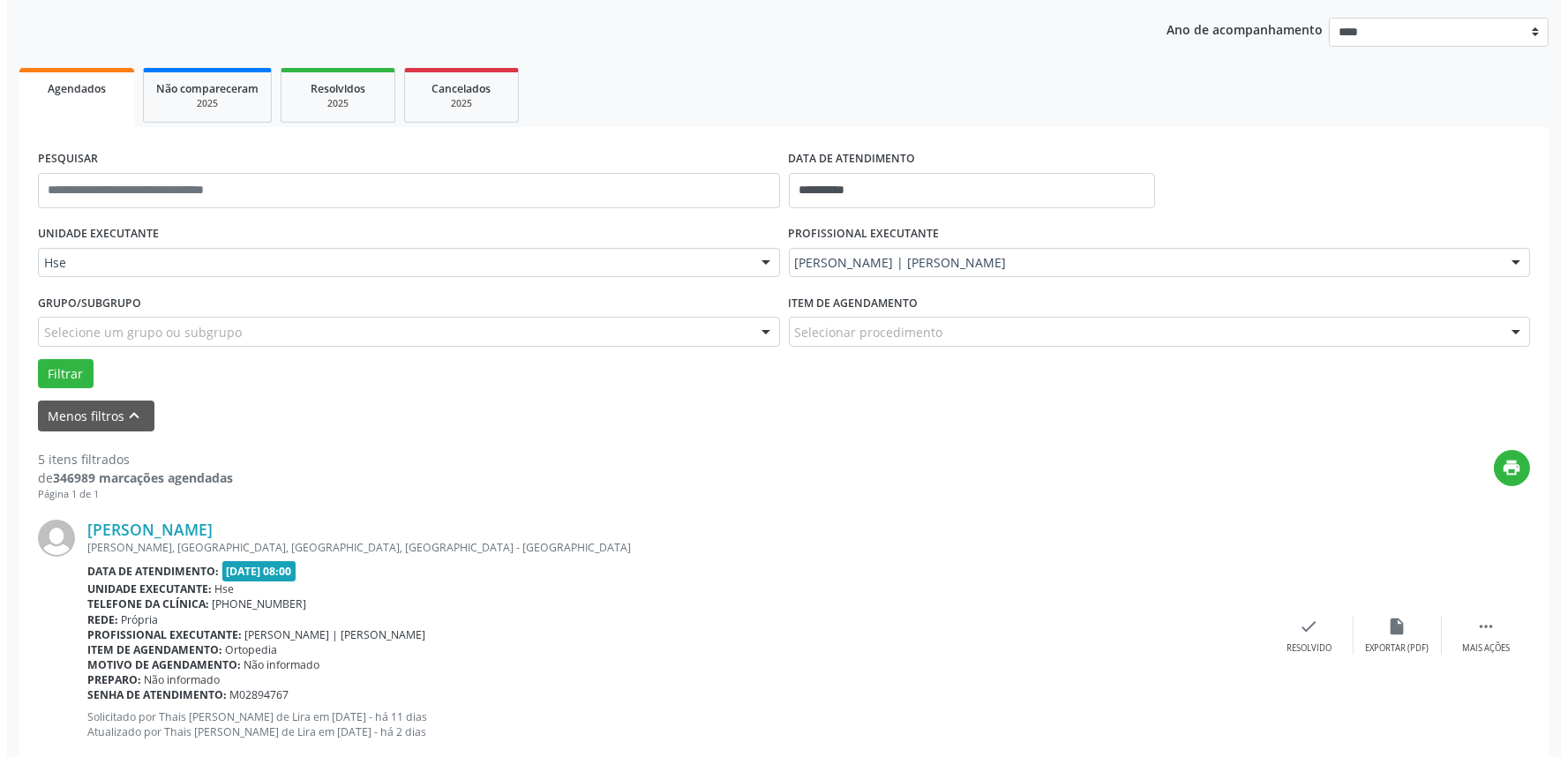
scroll to position [392, 0]
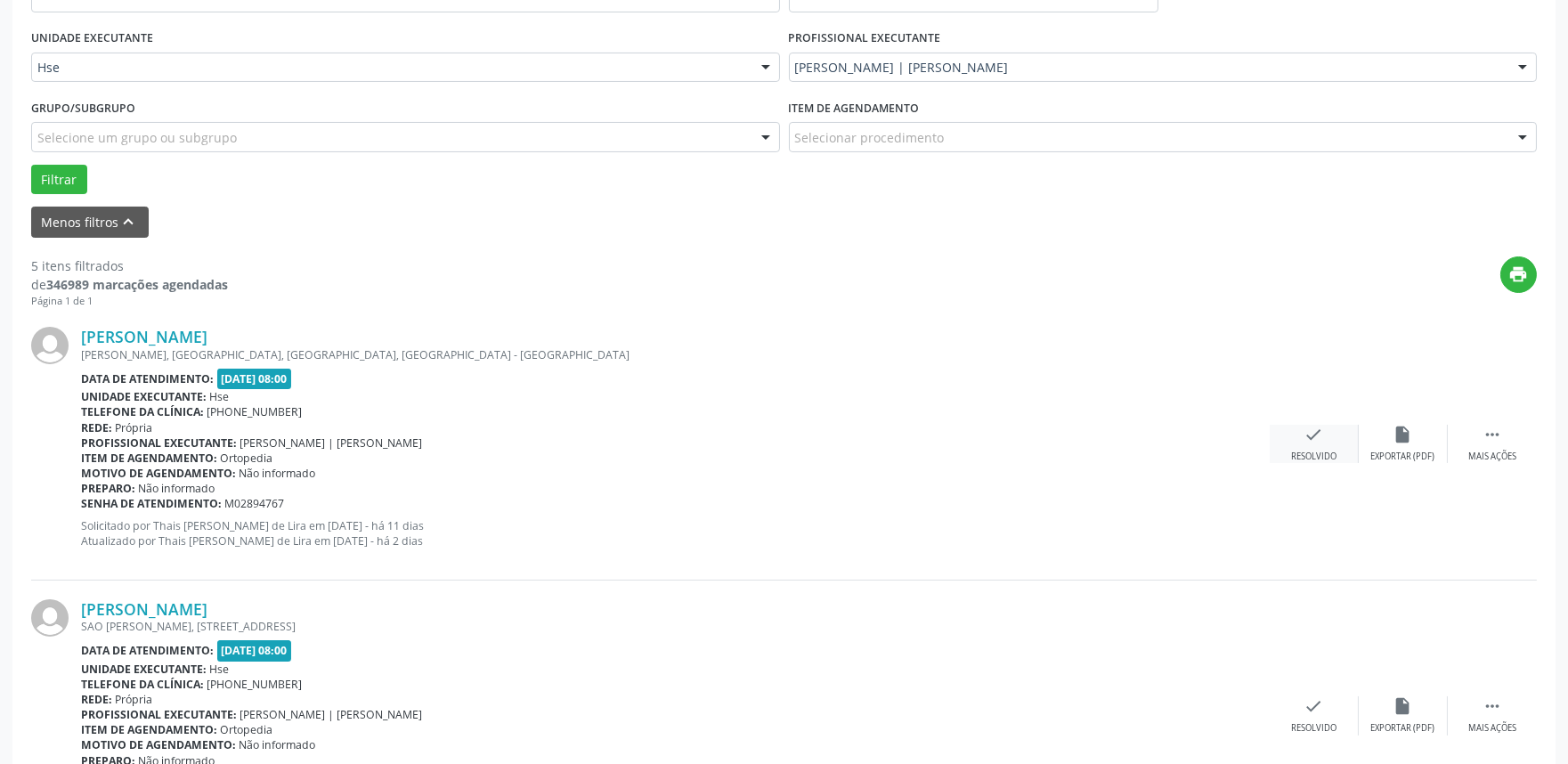
click at [1328, 442] on div "check Resolvido" at bounding box center [1314, 443] width 89 height 39
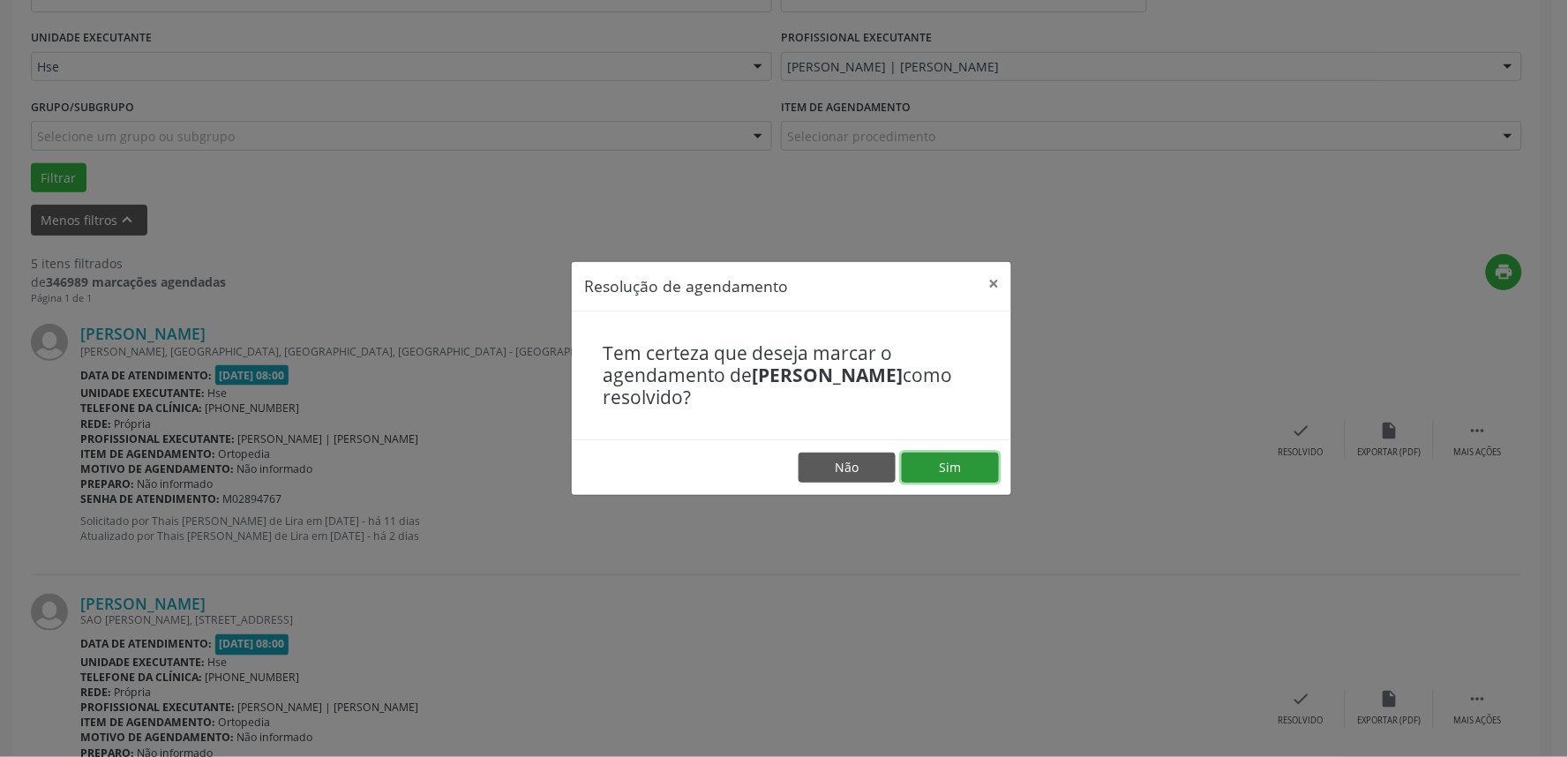
click at [944, 470] on button "Sim" at bounding box center [950, 467] width 97 height 30
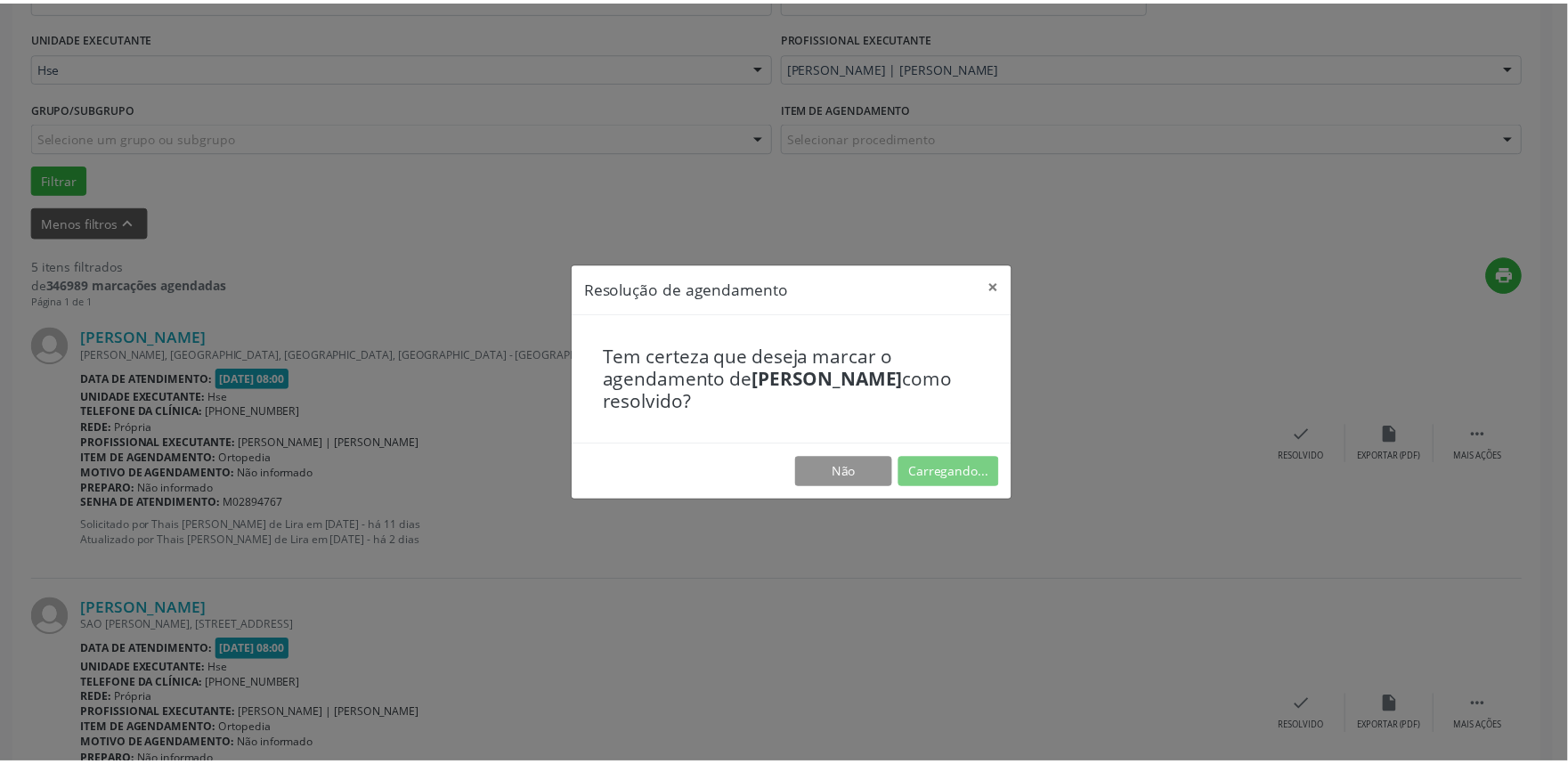
scroll to position [0, 0]
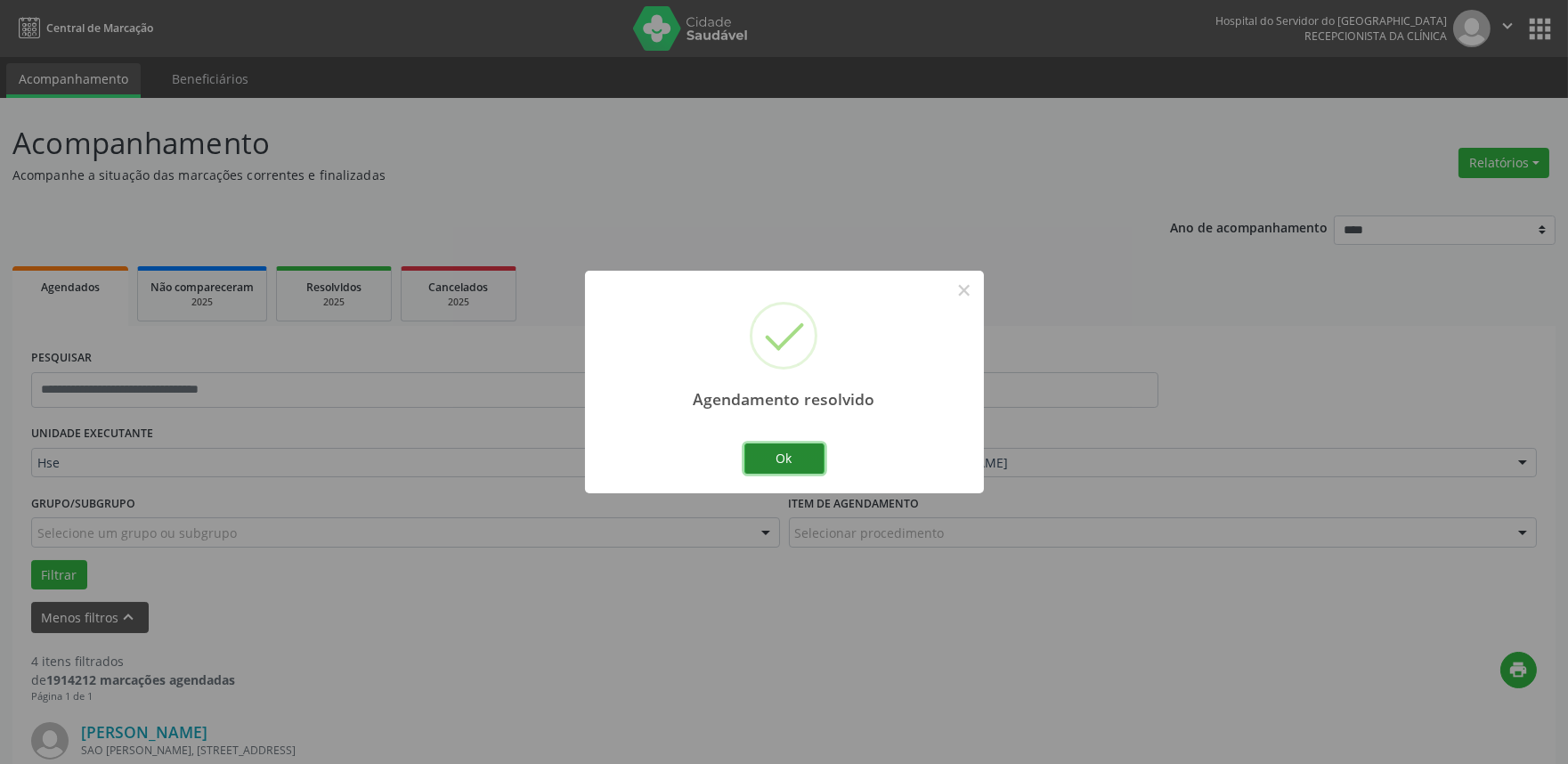
click at [796, 451] on button "Ok" at bounding box center [784, 458] width 80 height 31
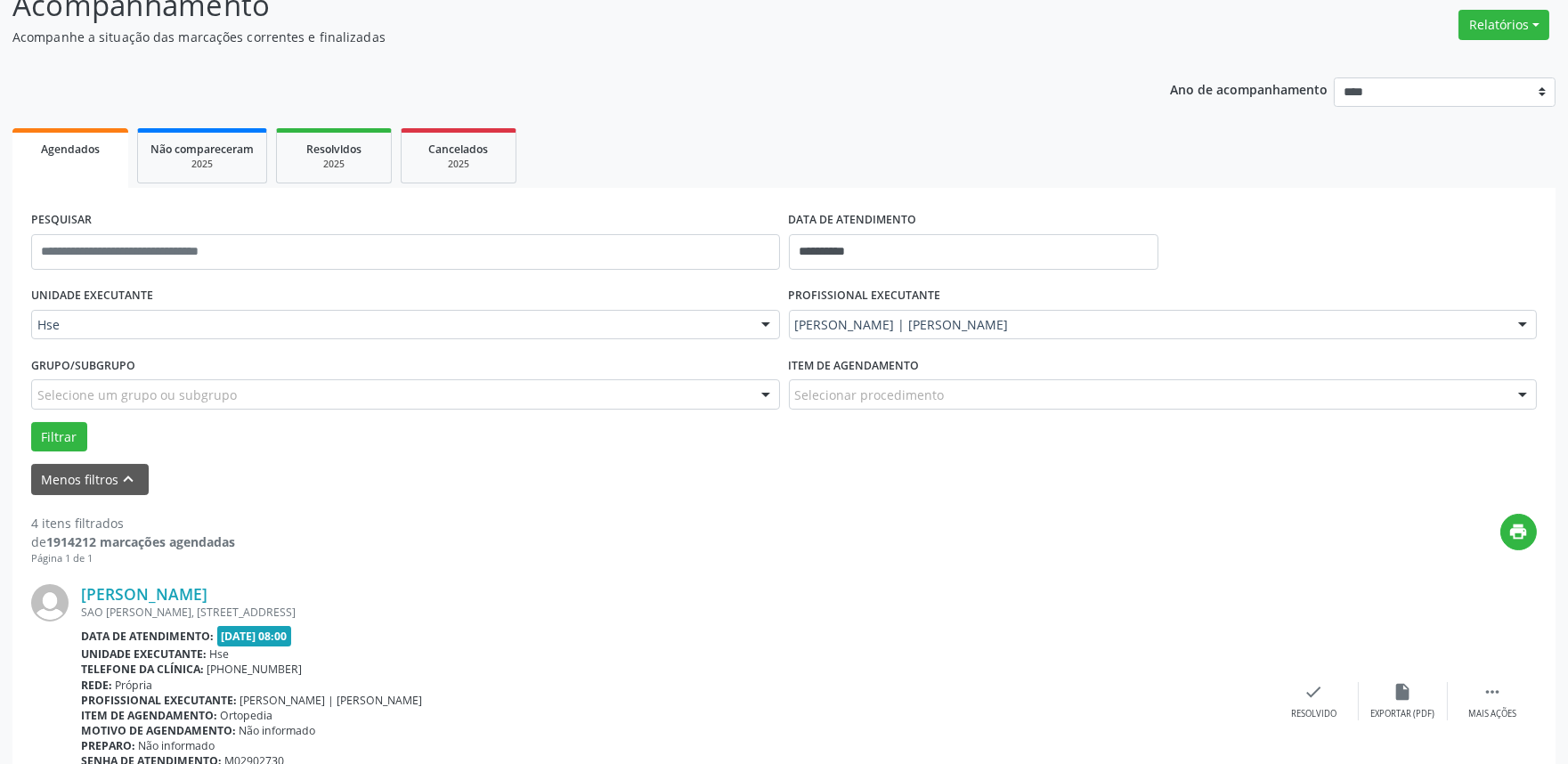
scroll to position [395, 0]
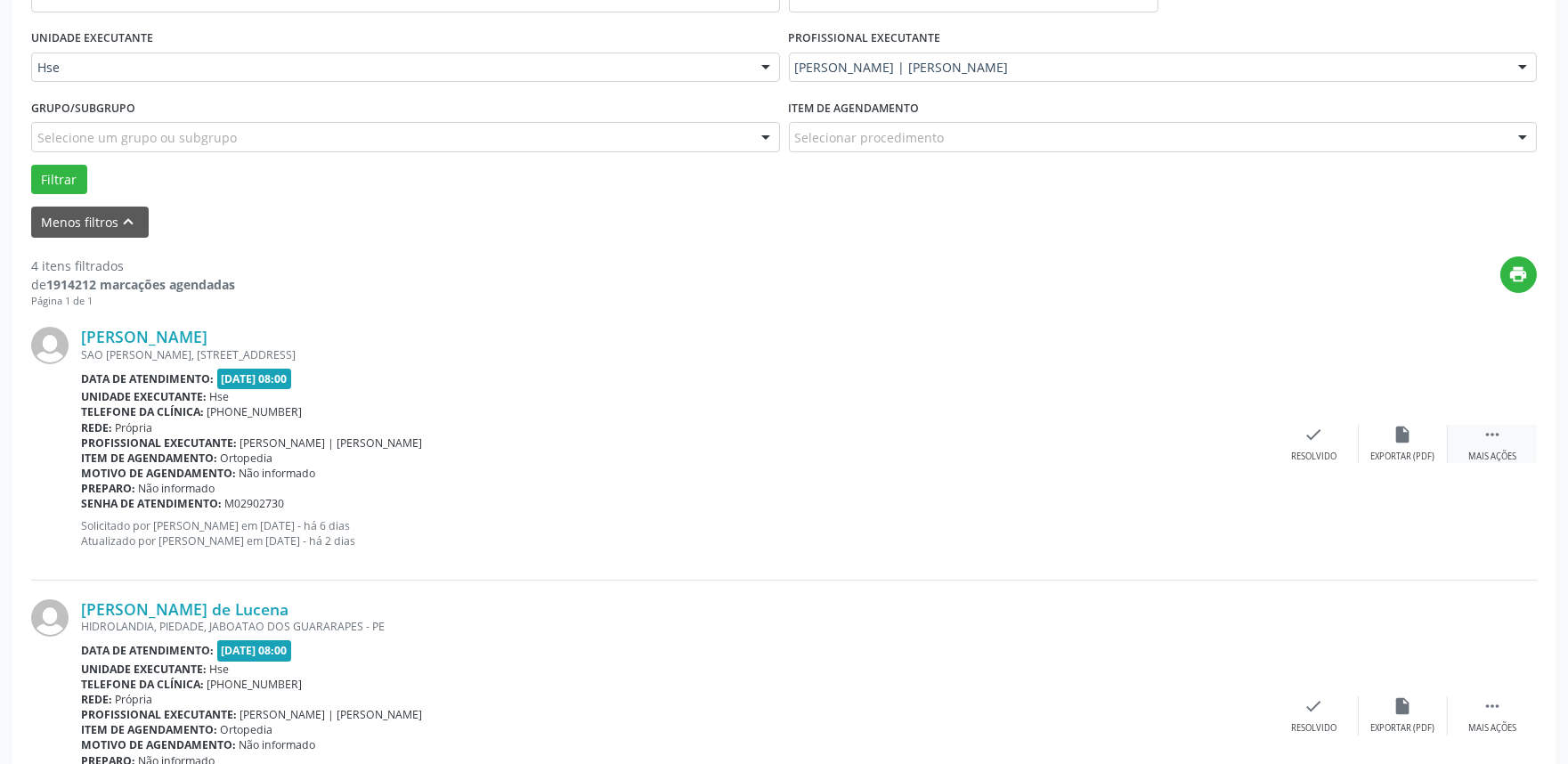
click at [1500, 441] on icon "" at bounding box center [1492, 434] width 20 height 20
click at [1417, 447] on div "alarm_off Não compareceu" at bounding box center [1403, 443] width 89 height 39
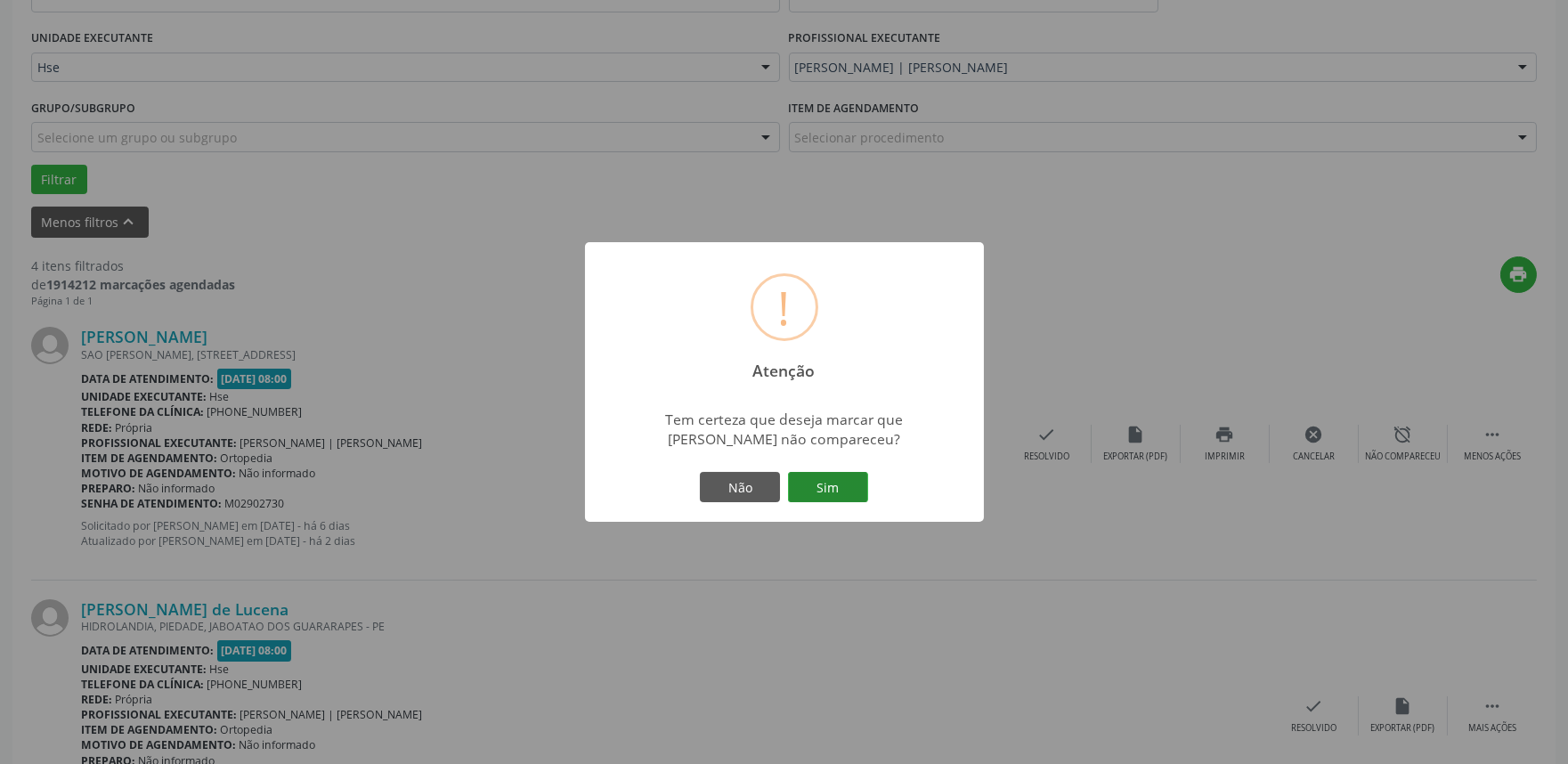
click at [820, 485] on button "Sim" at bounding box center [828, 487] width 80 height 31
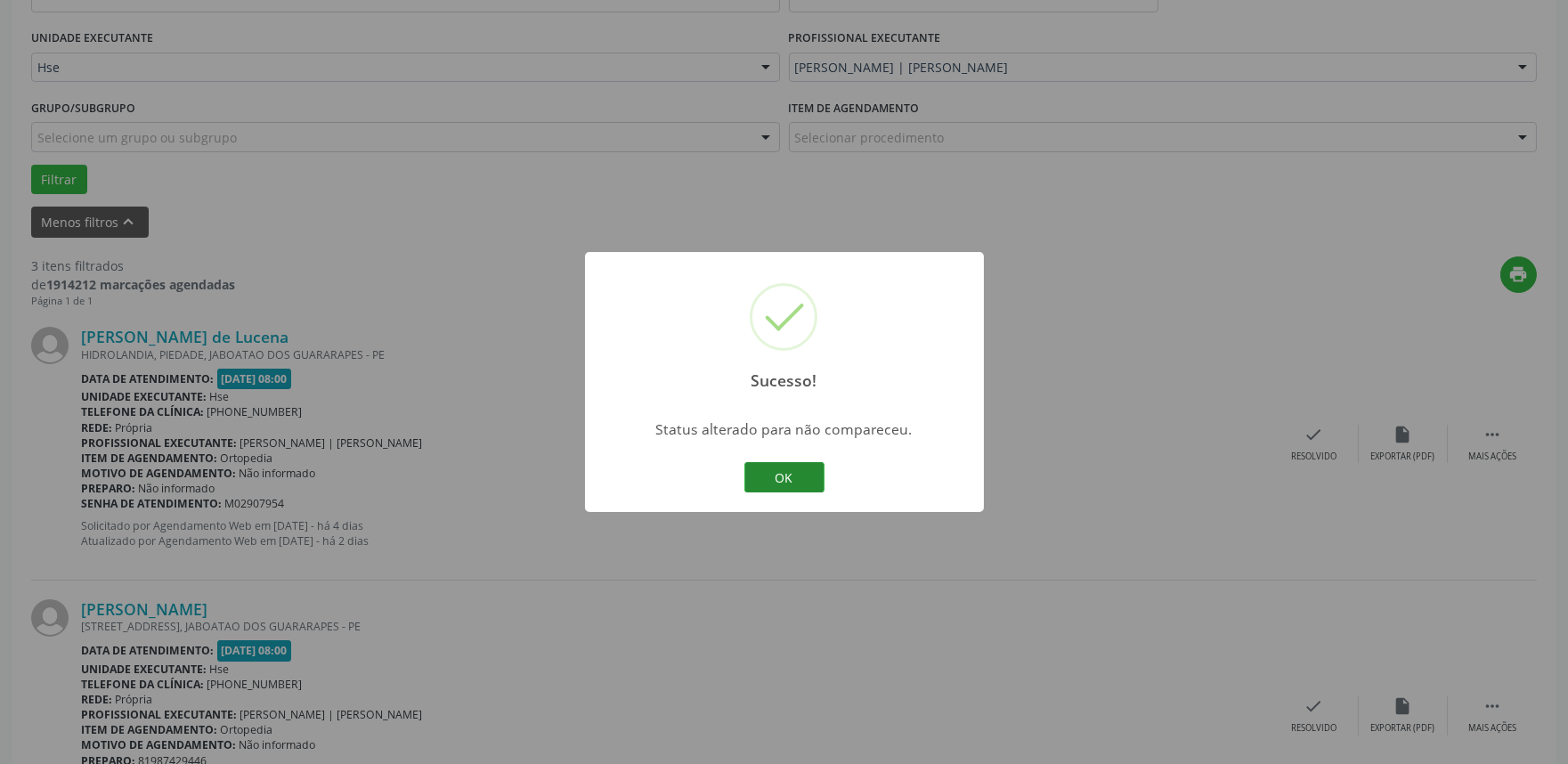
click at [759, 472] on button "OK" at bounding box center [784, 477] width 80 height 31
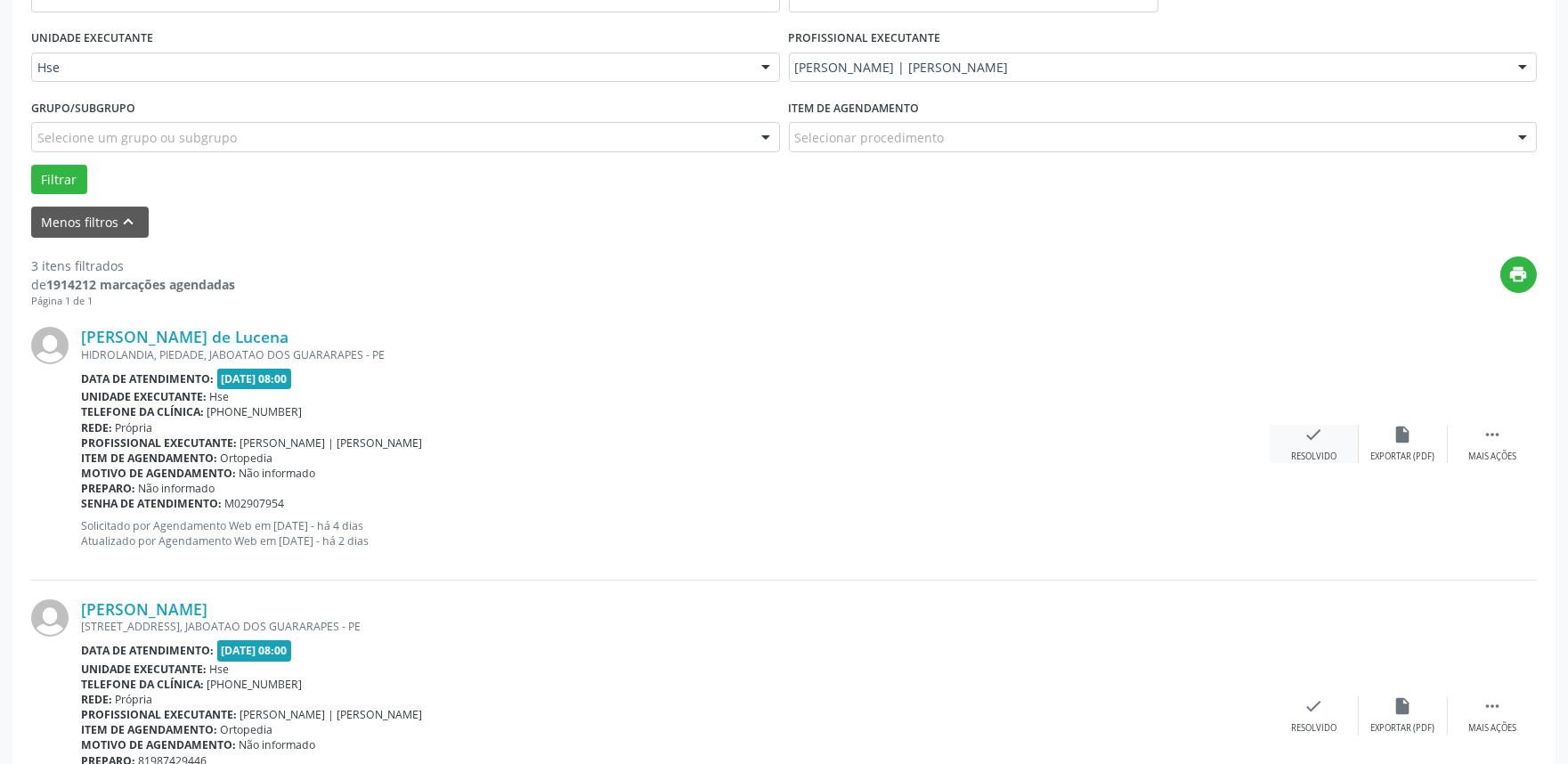
click at [1312, 447] on div "check Resolvido" at bounding box center [1314, 443] width 89 height 39
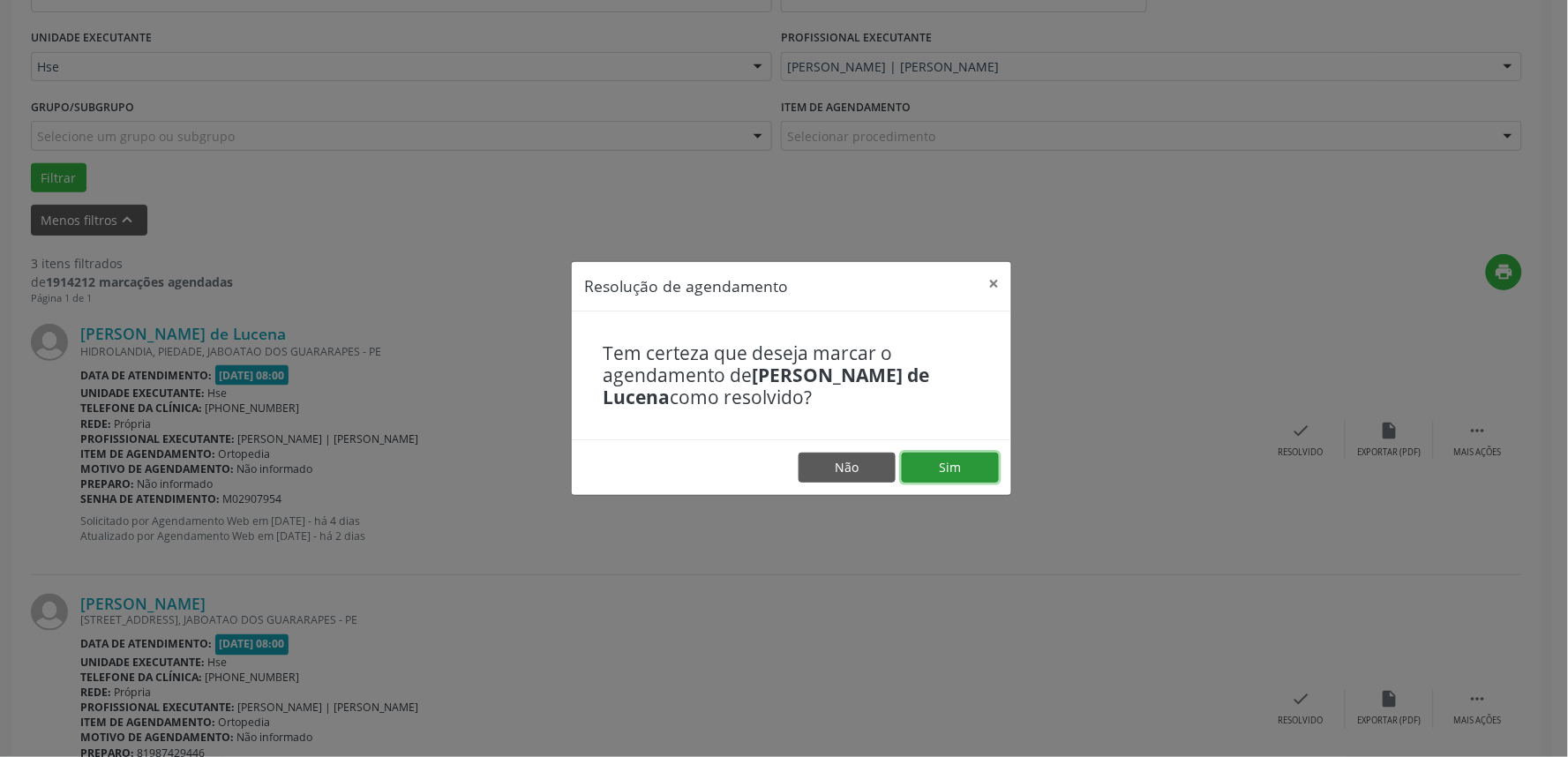
click at [944, 459] on button "Sim" at bounding box center [950, 467] width 97 height 30
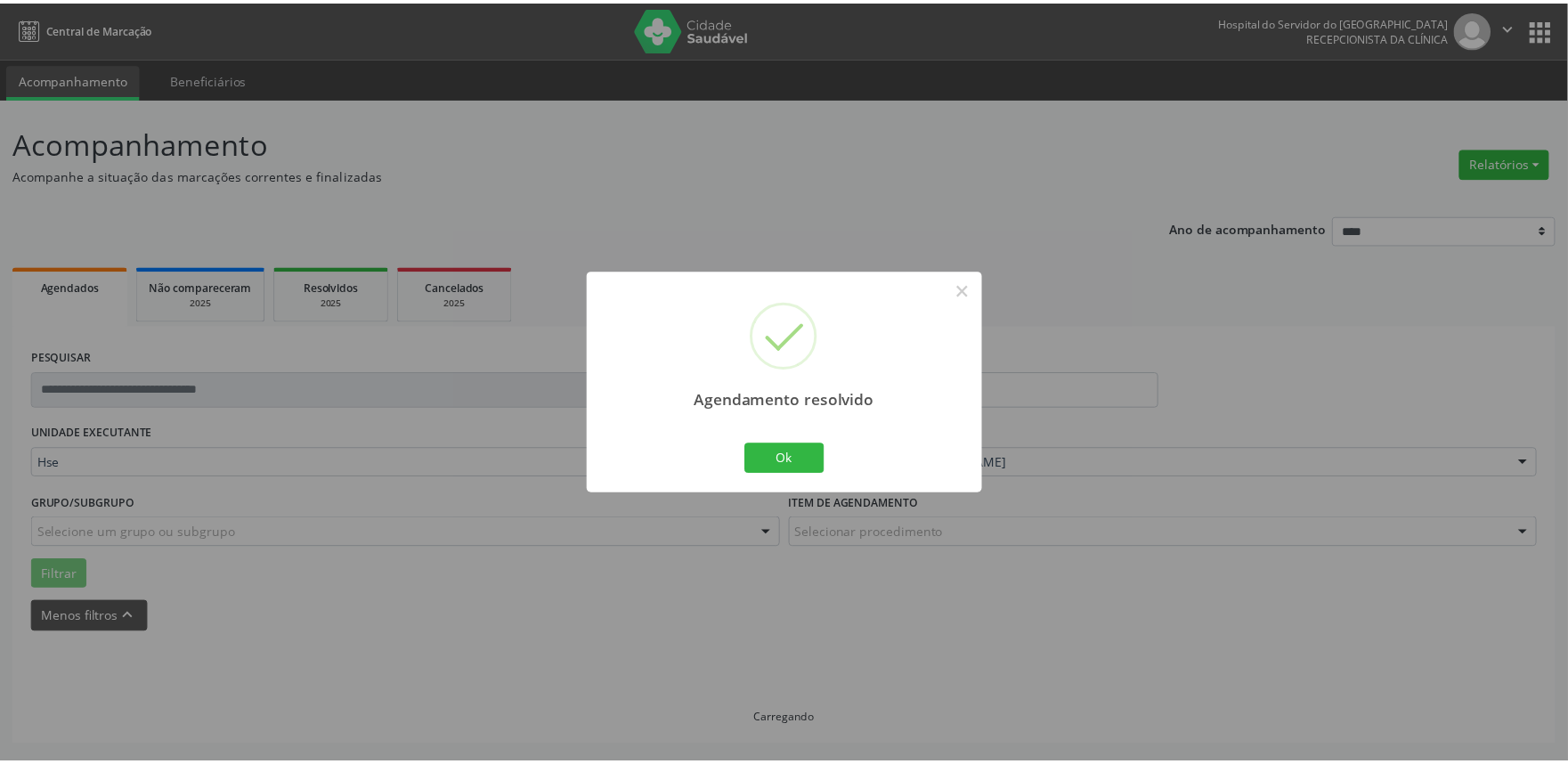
scroll to position [0, 0]
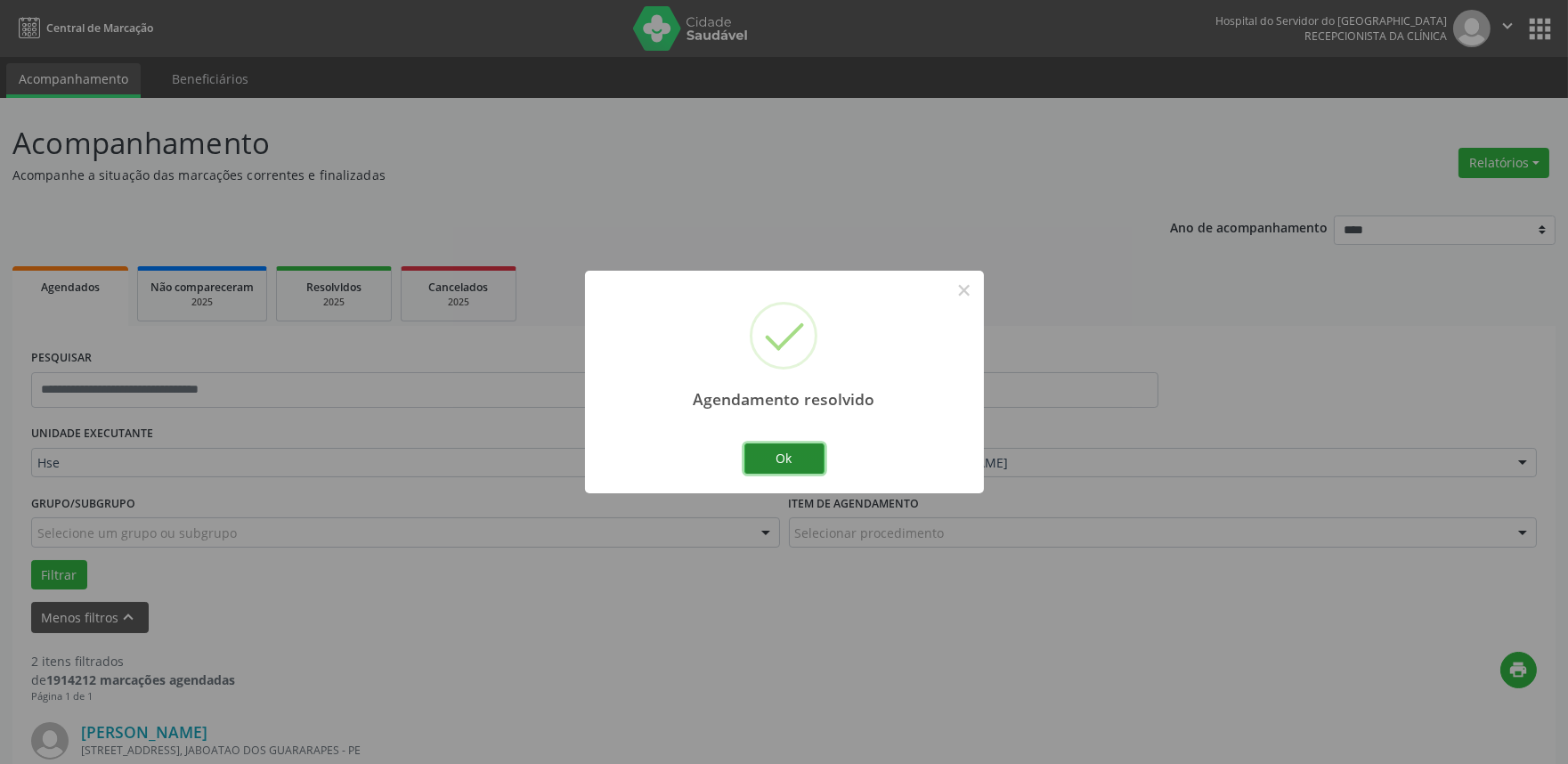
click at [768, 455] on button "Ok" at bounding box center [784, 458] width 80 height 31
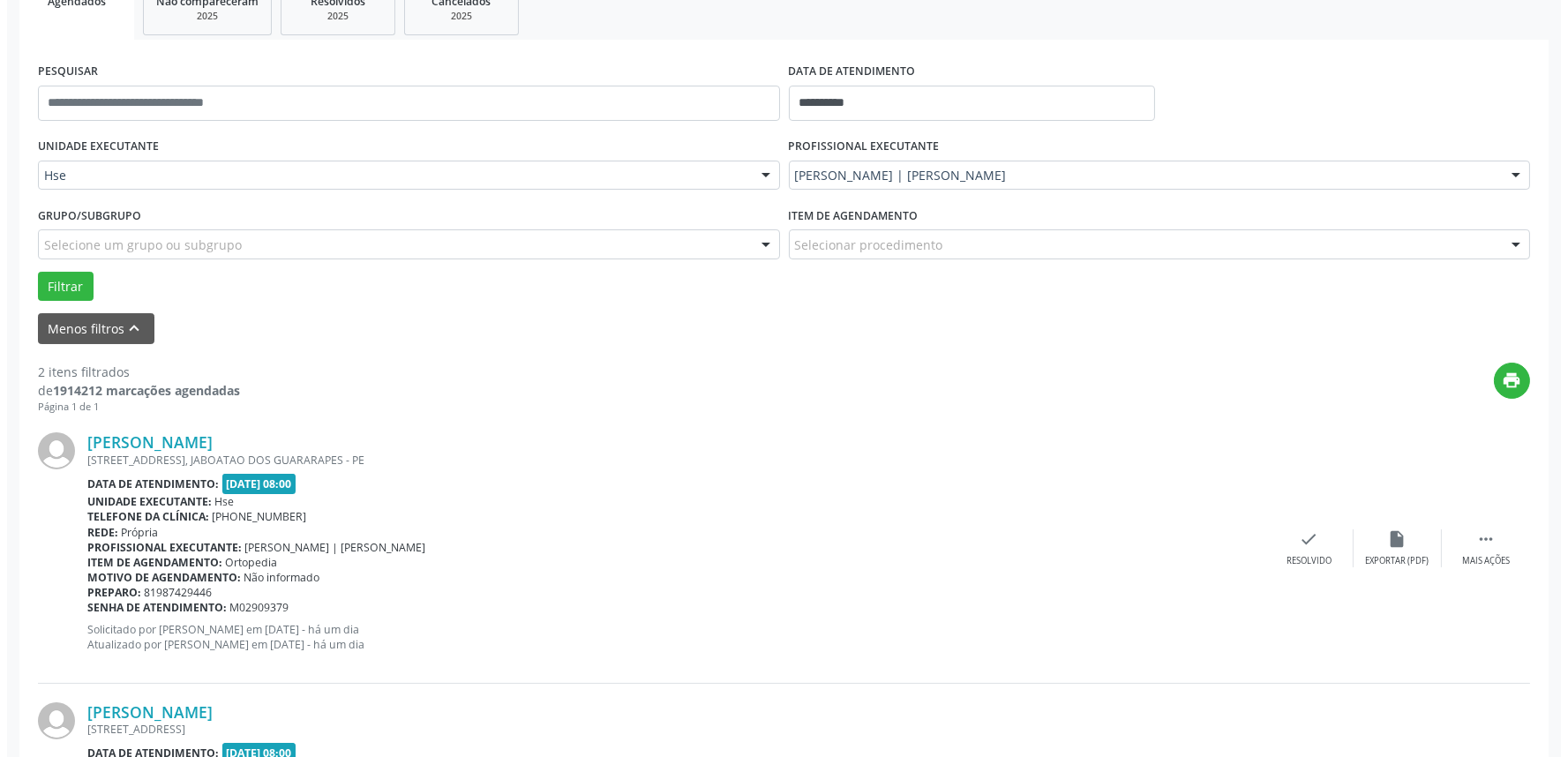
scroll to position [294, 0]
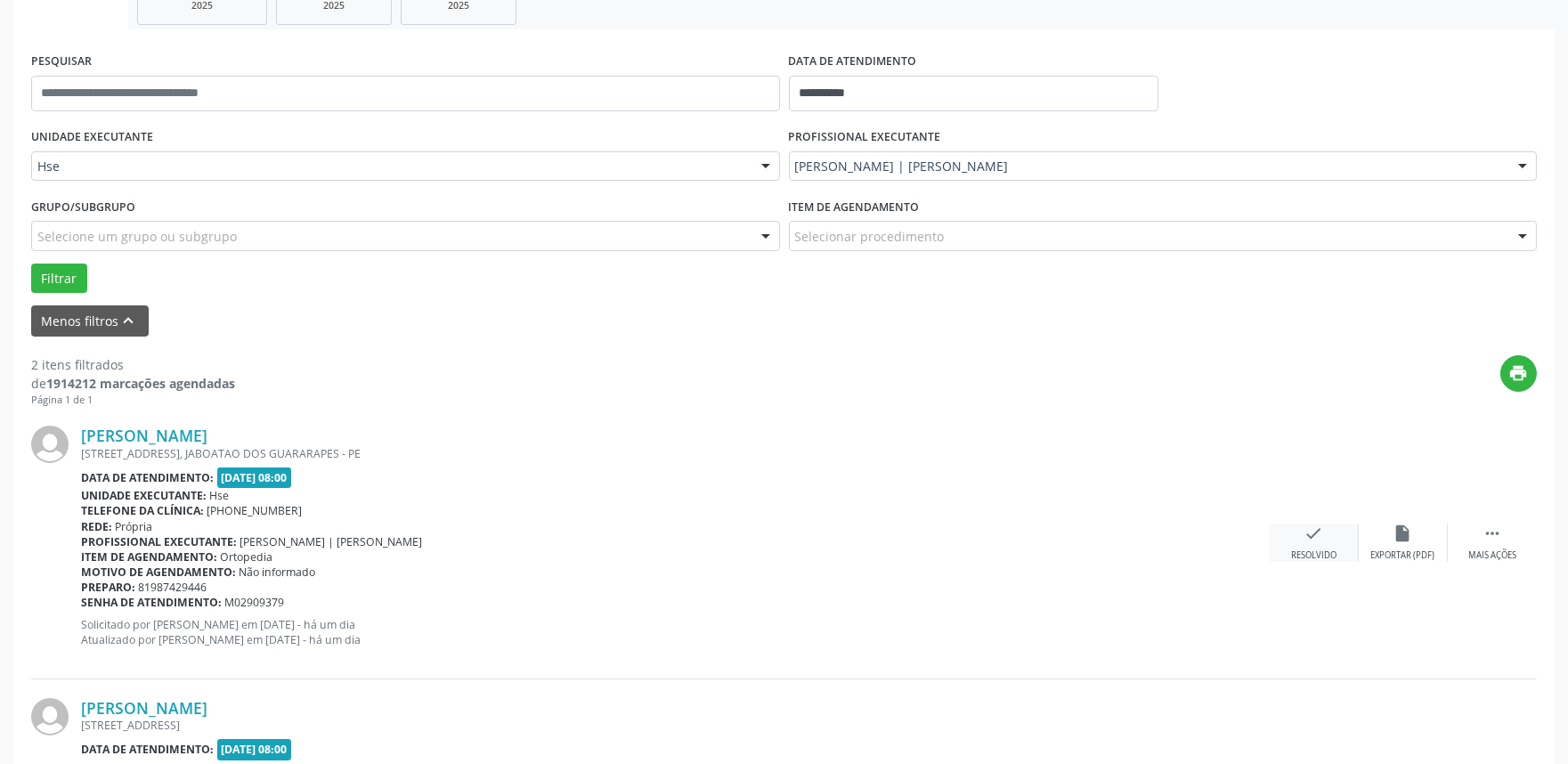
click at [1311, 539] on icon "check" at bounding box center [1314, 533] width 20 height 20
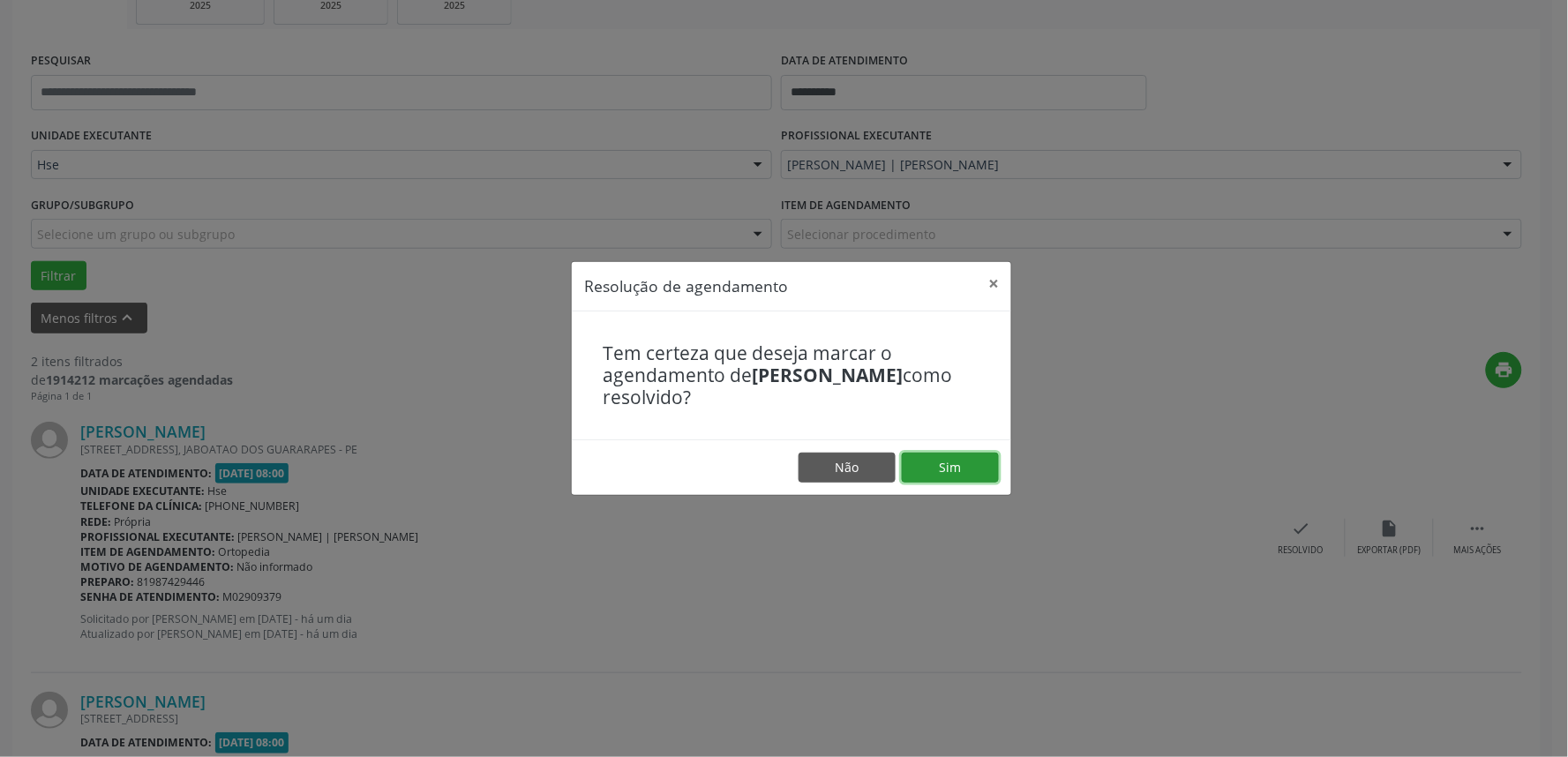
click at [947, 460] on button "Sim" at bounding box center [950, 467] width 97 height 30
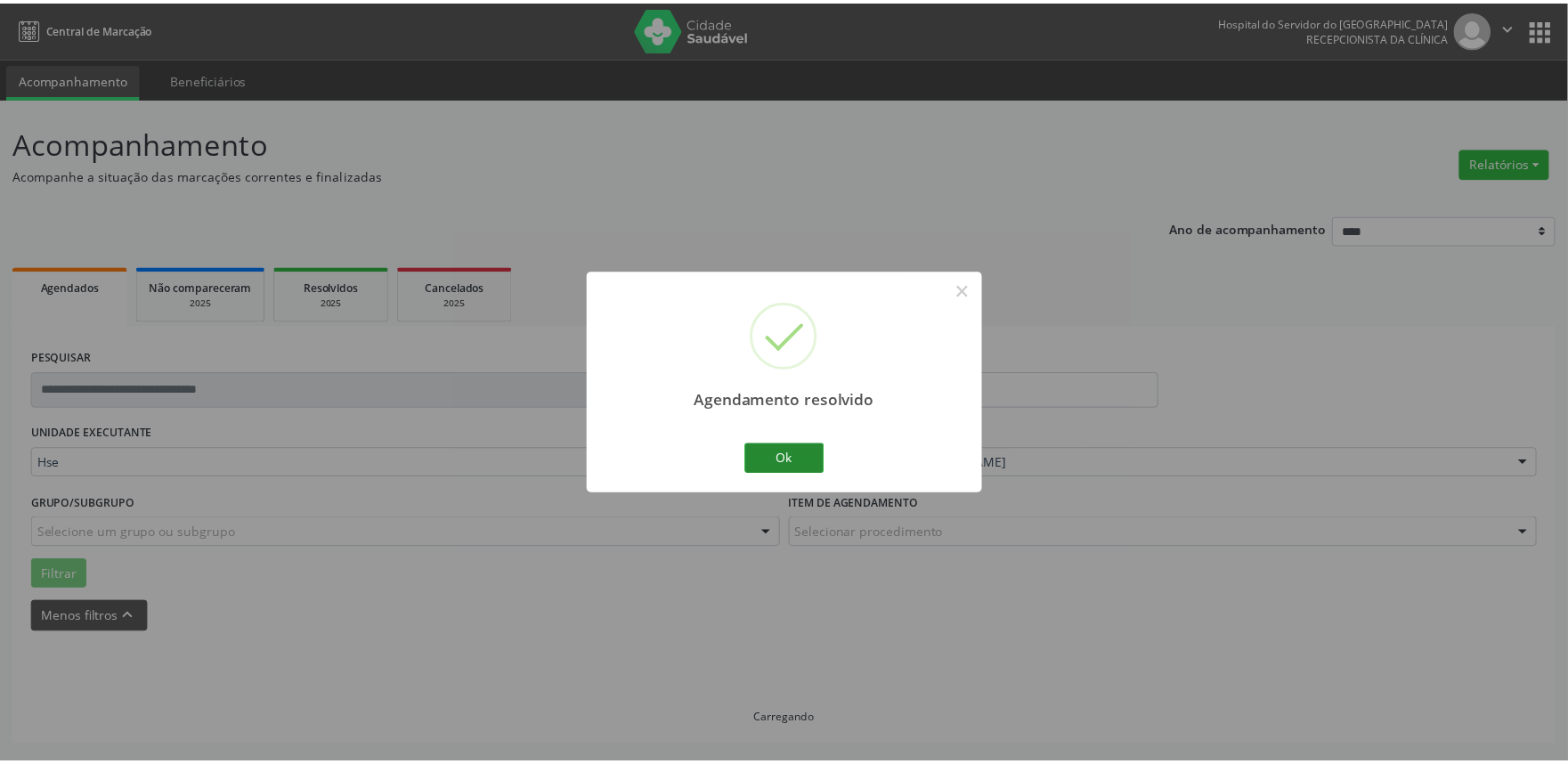
scroll to position [0, 0]
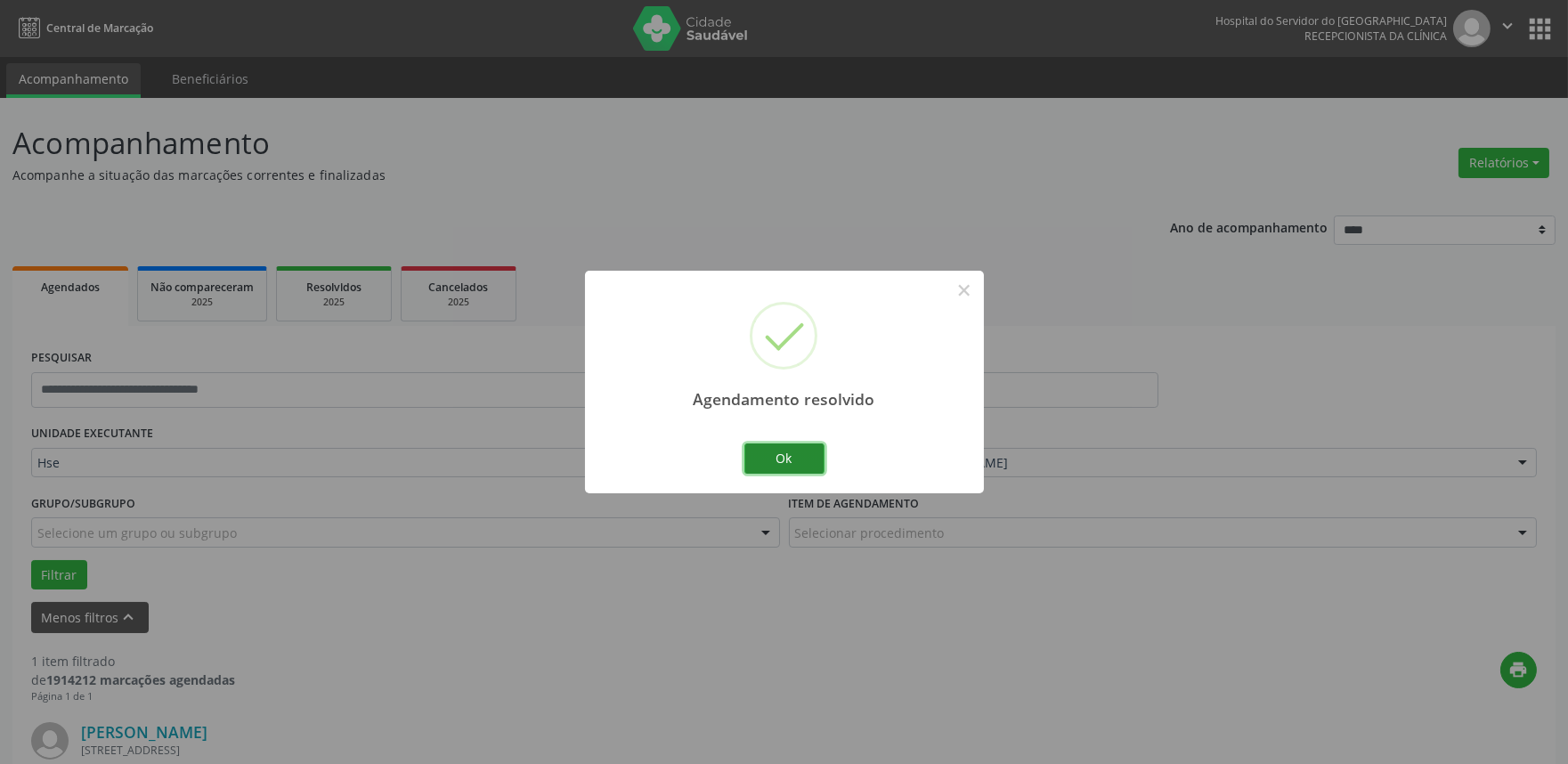
click at [793, 460] on button "Ok" at bounding box center [784, 458] width 80 height 31
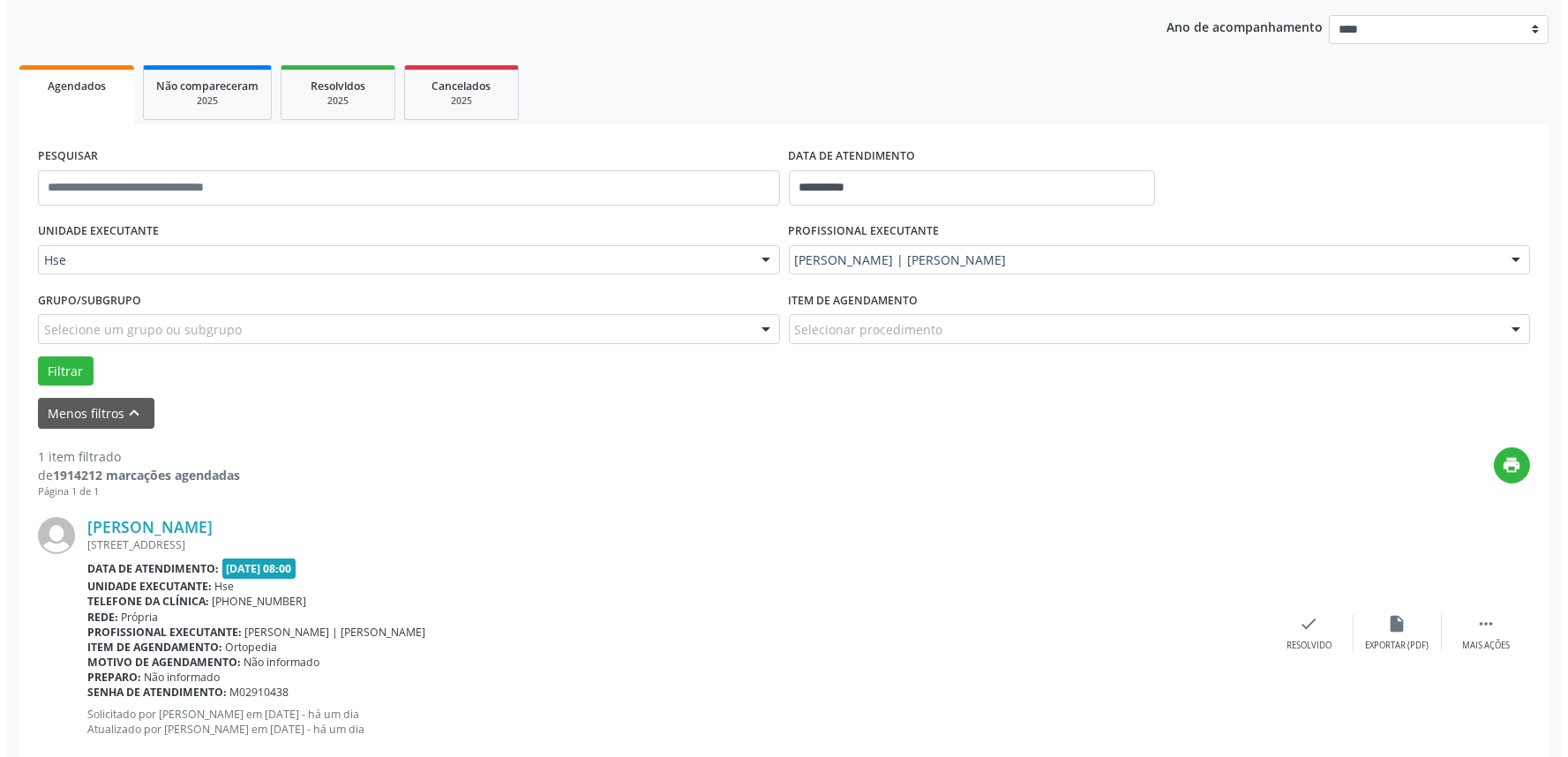
scroll to position [238, 0]
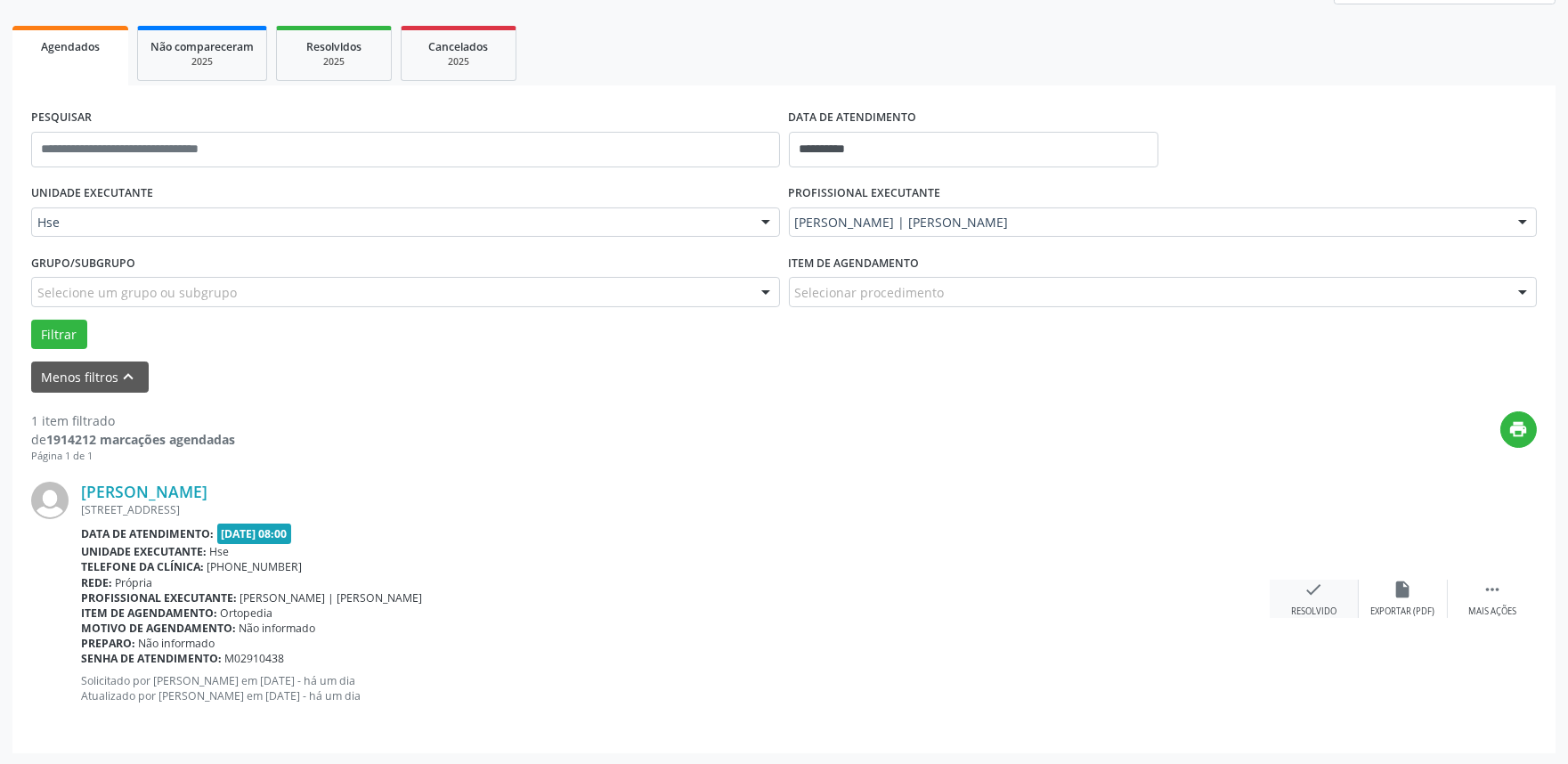
click at [1310, 593] on icon "check" at bounding box center [1314, 590] width 20 height 20
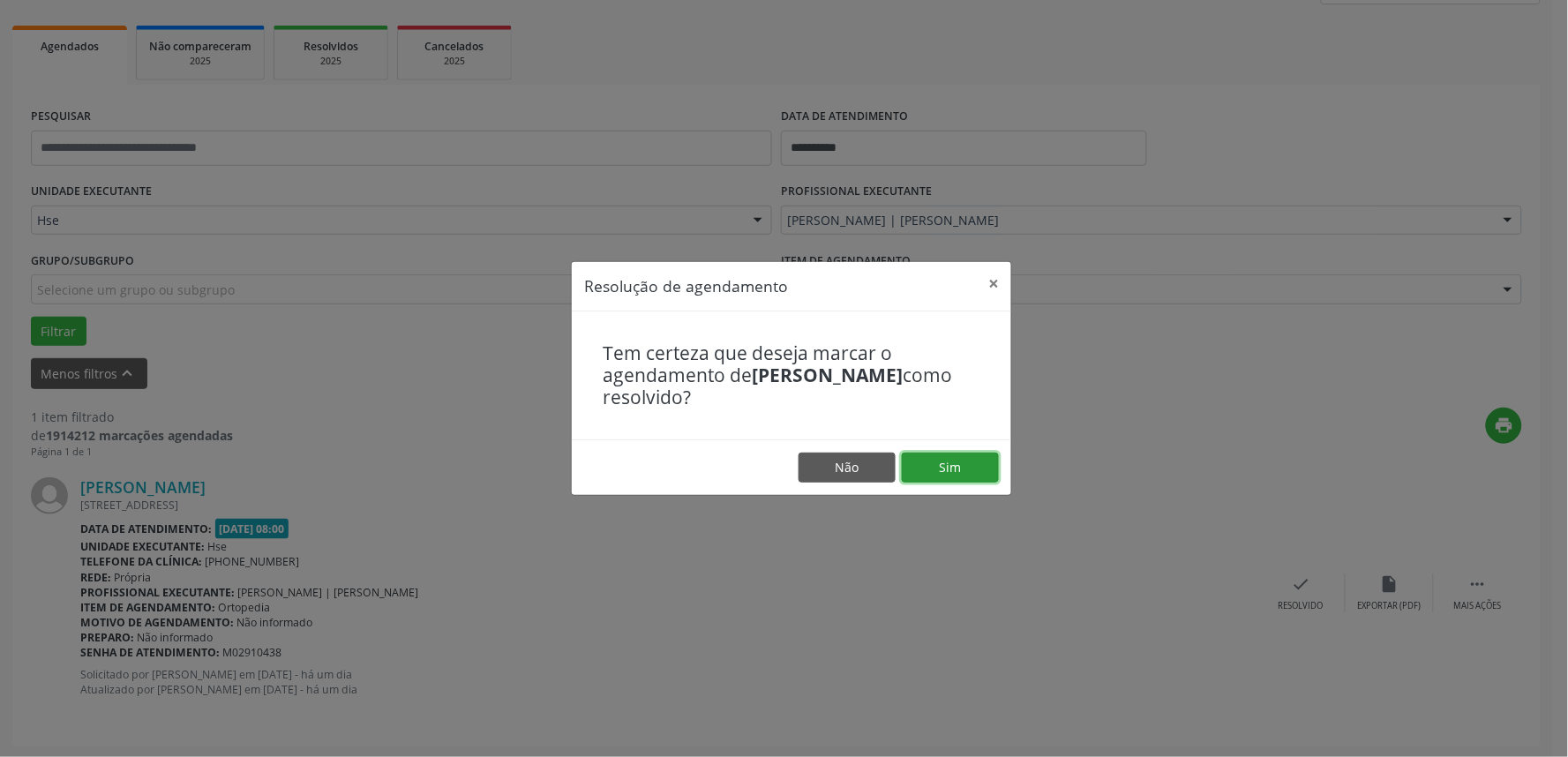
click at [938, 463] on button "Sim" at bounding box center [950, 467] width 97 height 30
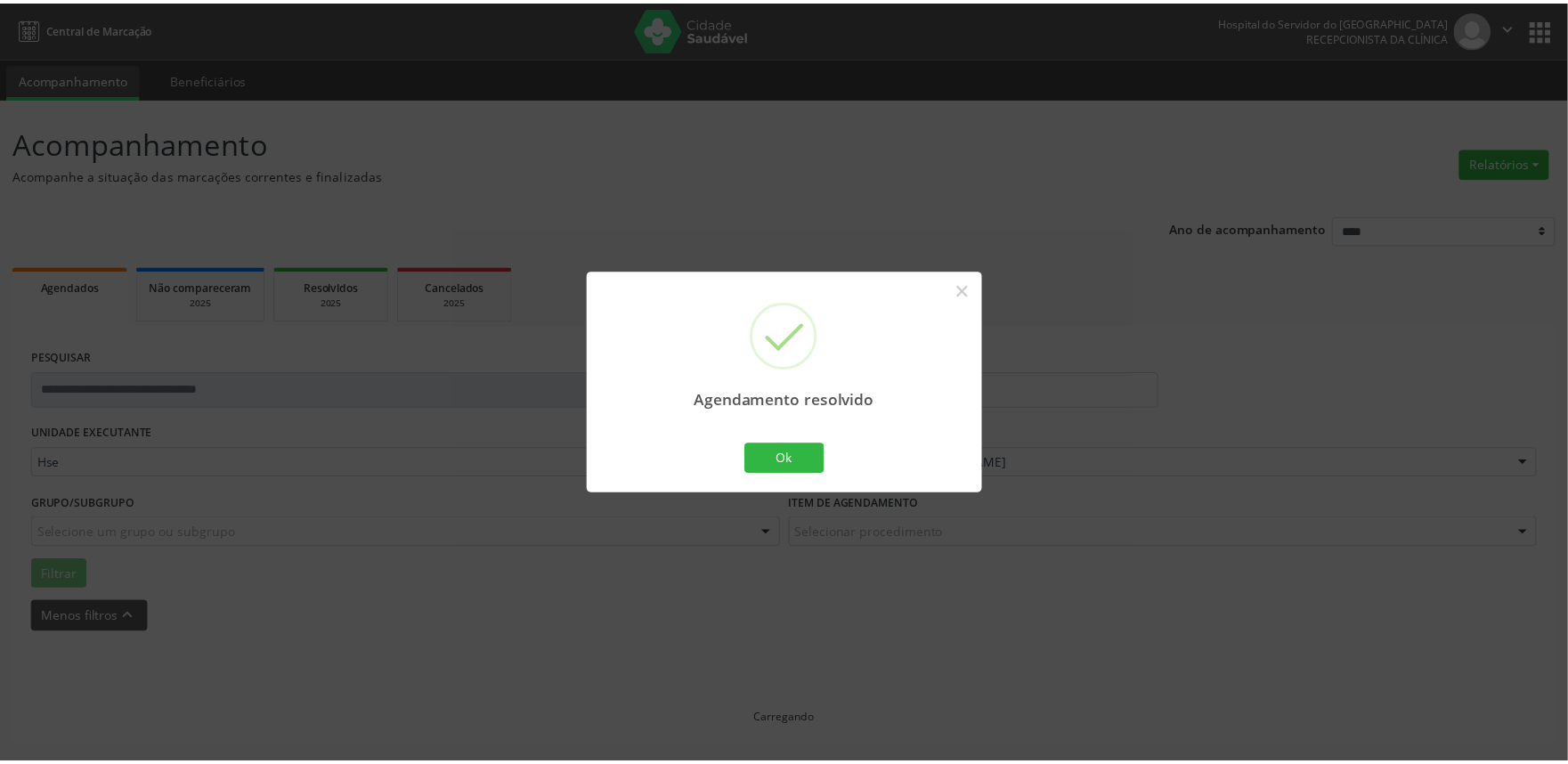
scroll to position [0, 0]
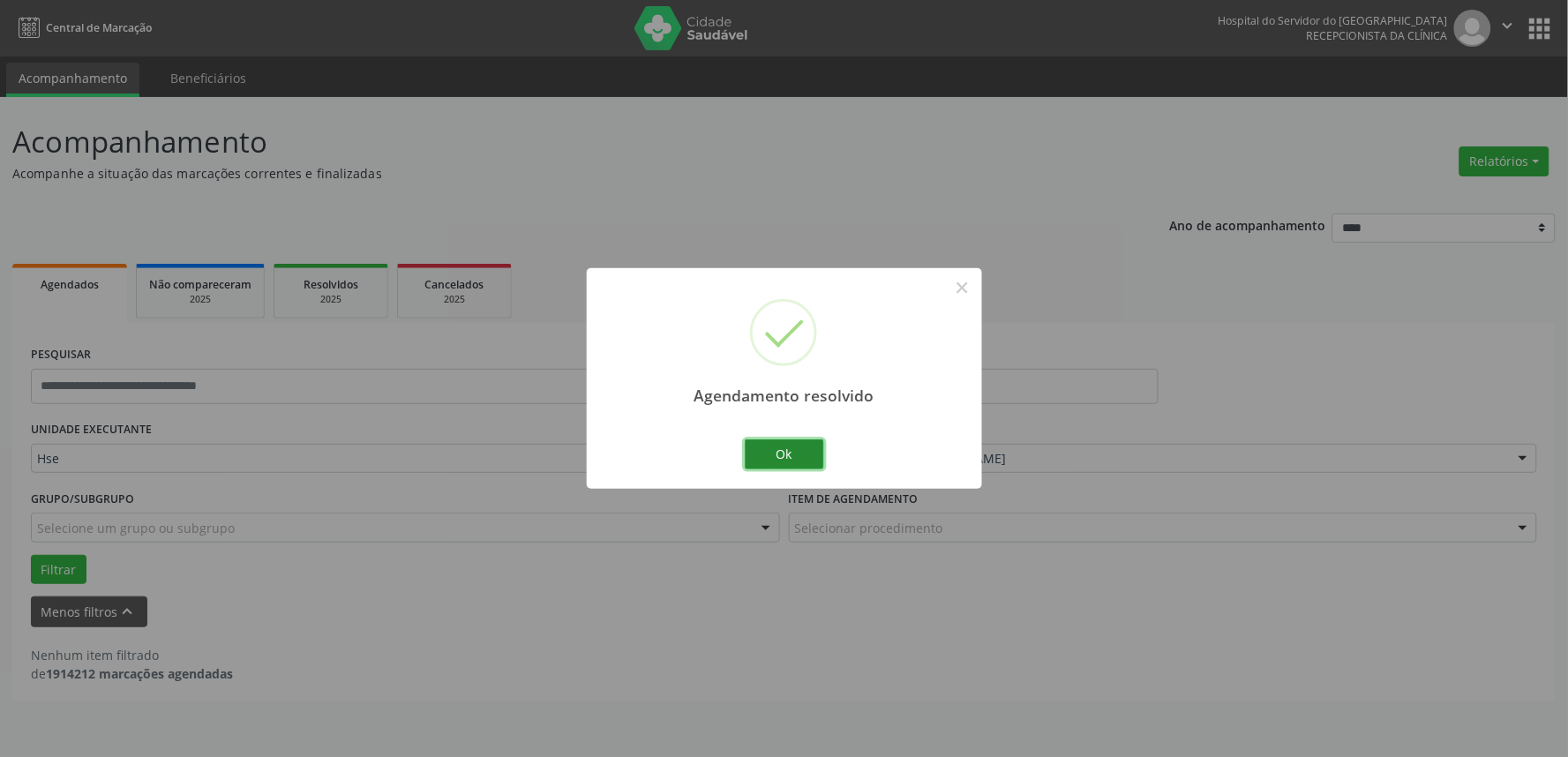
click at [779, 445] on button "Ok" at bounding box center [784, 454] width 80 height 30
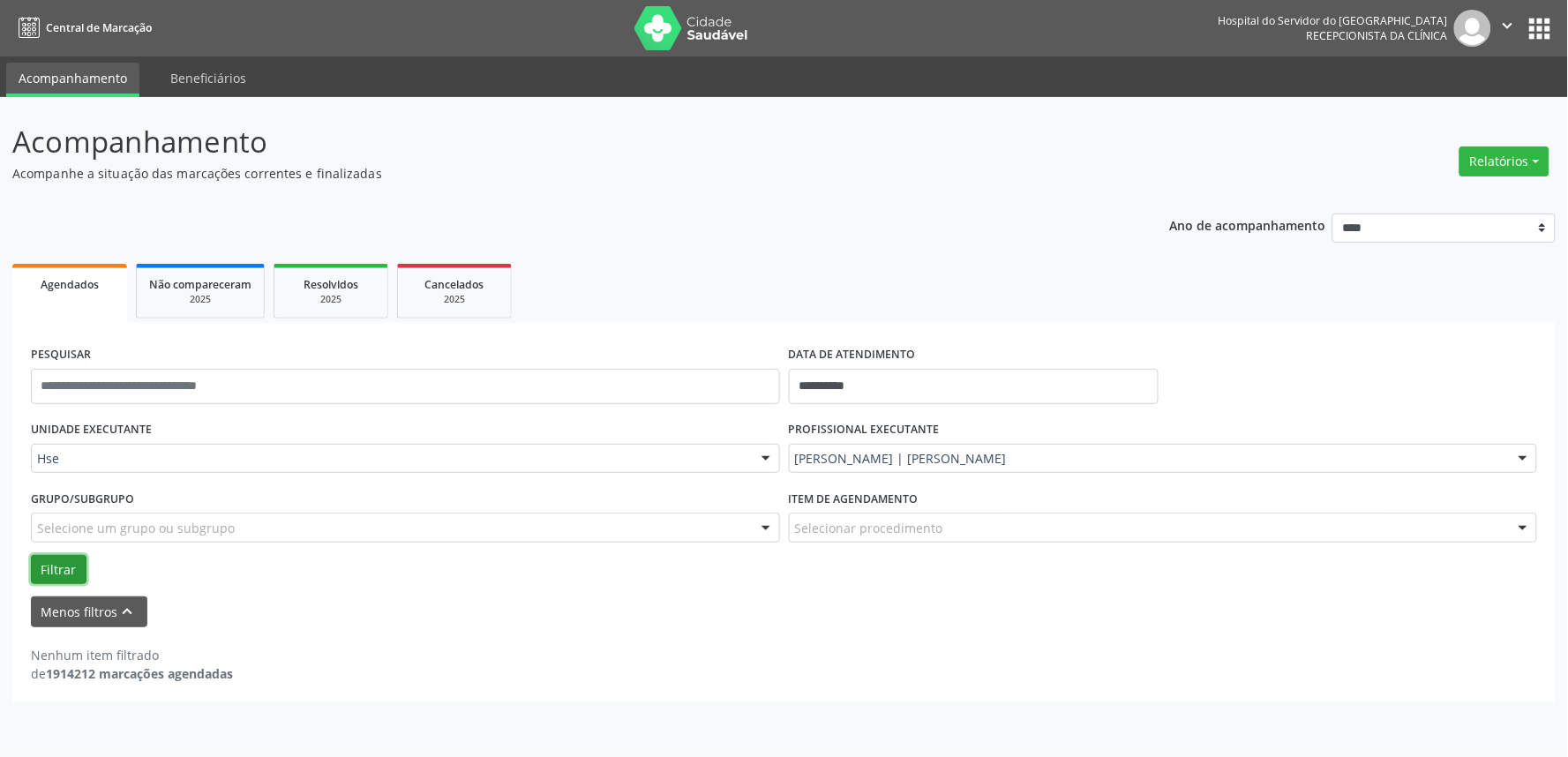
click at [54, 573] on button "Filtrar" at bounding box center [58, 569] width 56 height 30
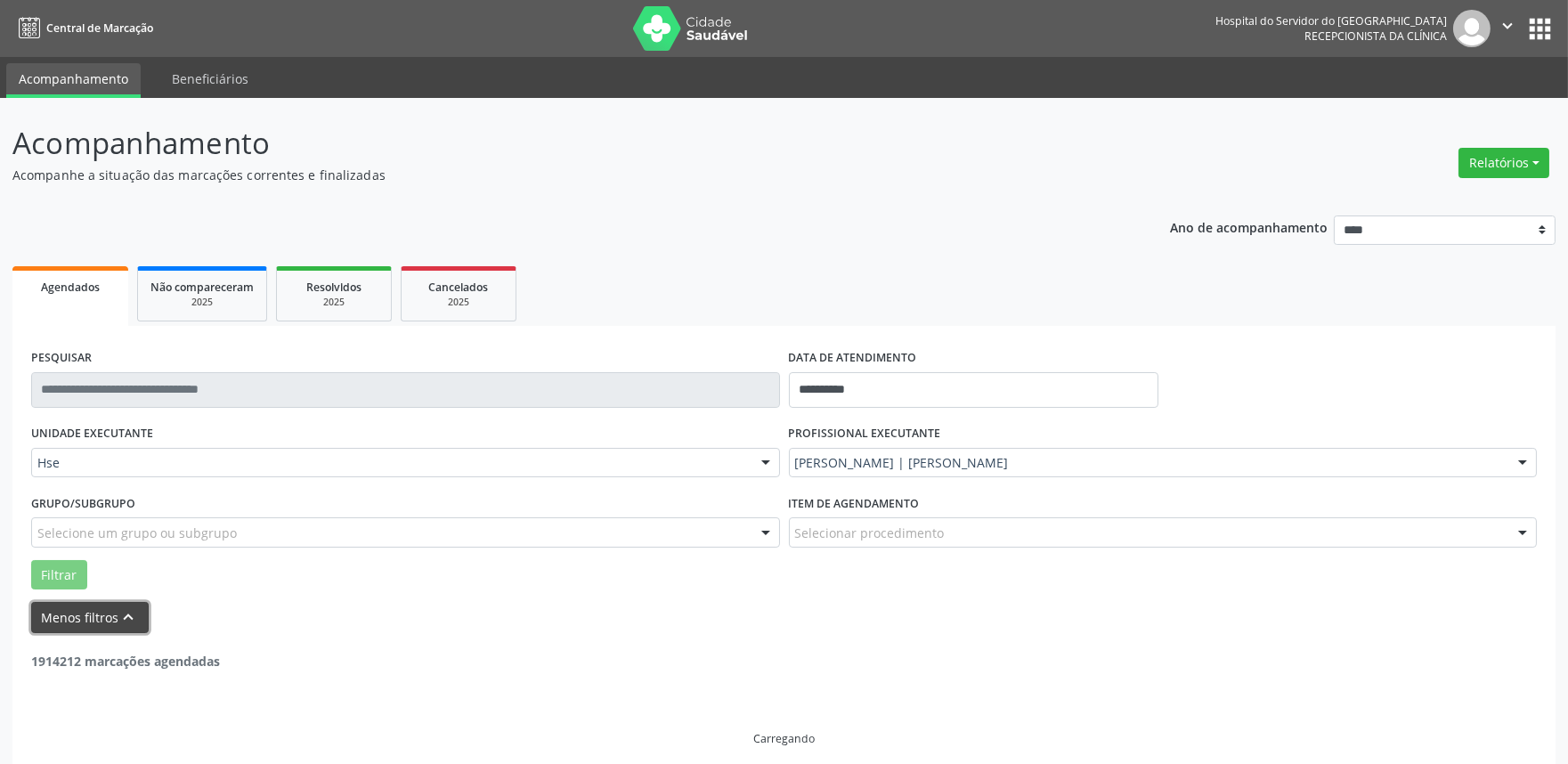
click at [64, 617] on button "Menos filtros keyboard_arrow_up" at bounding box center [89, 616] width 118 height 31
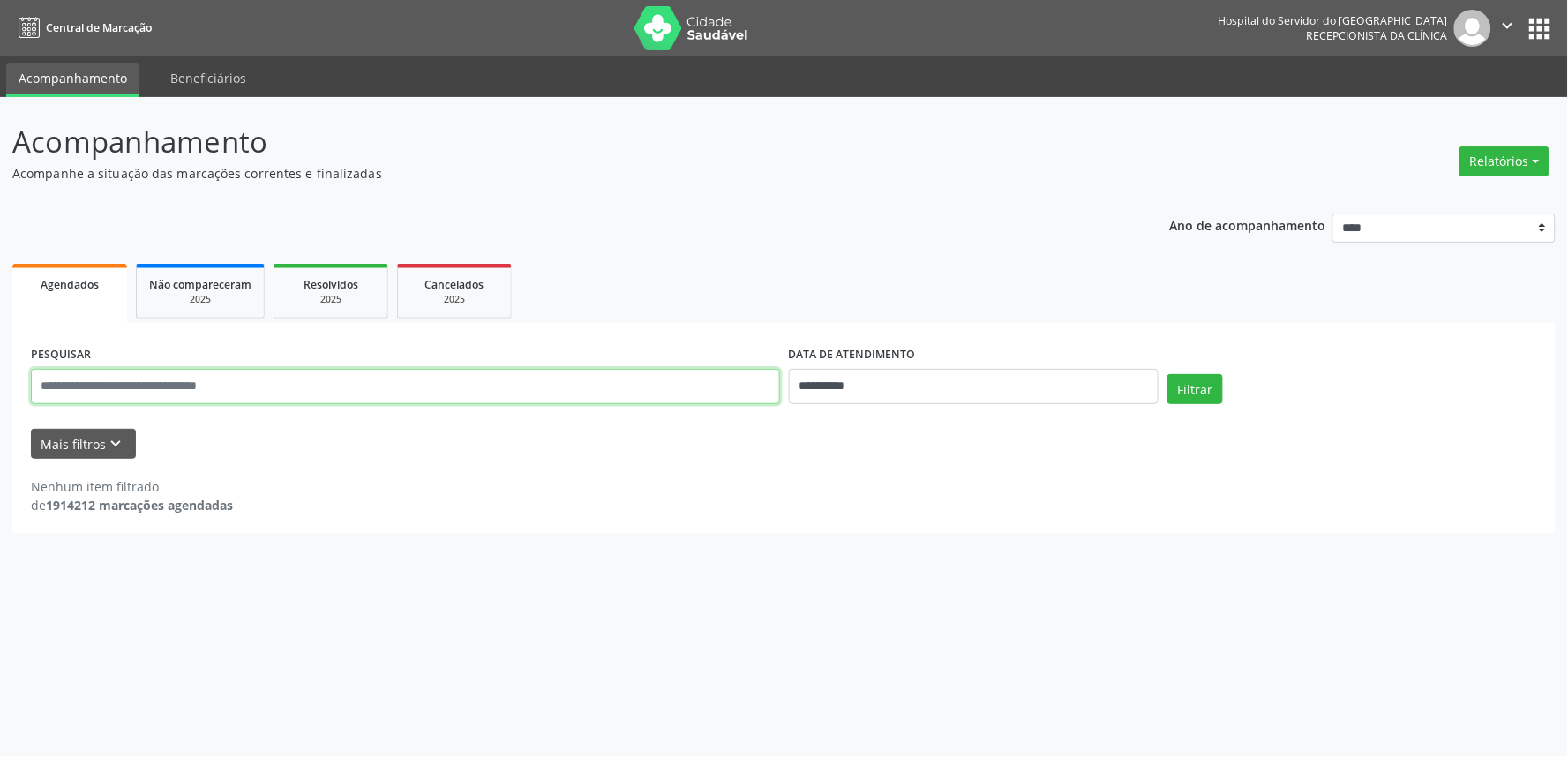
click at [128, 380] on input "text" at bounding box center [405, 386] width 750 height 35
type input "**********"
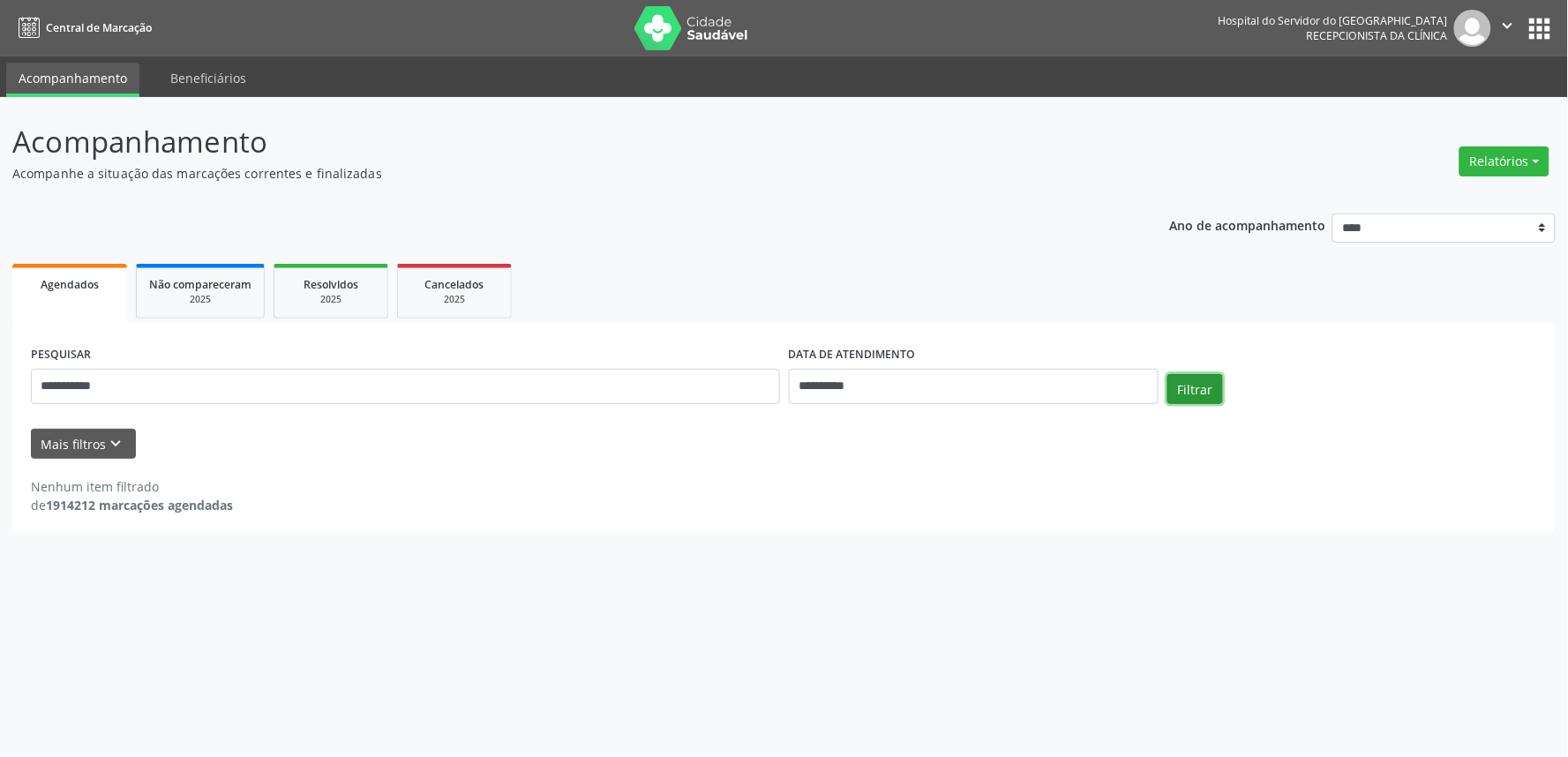
click at [1190, 389] on button "Filtrar" at bounding box center [1195, 389] width 56 height 30
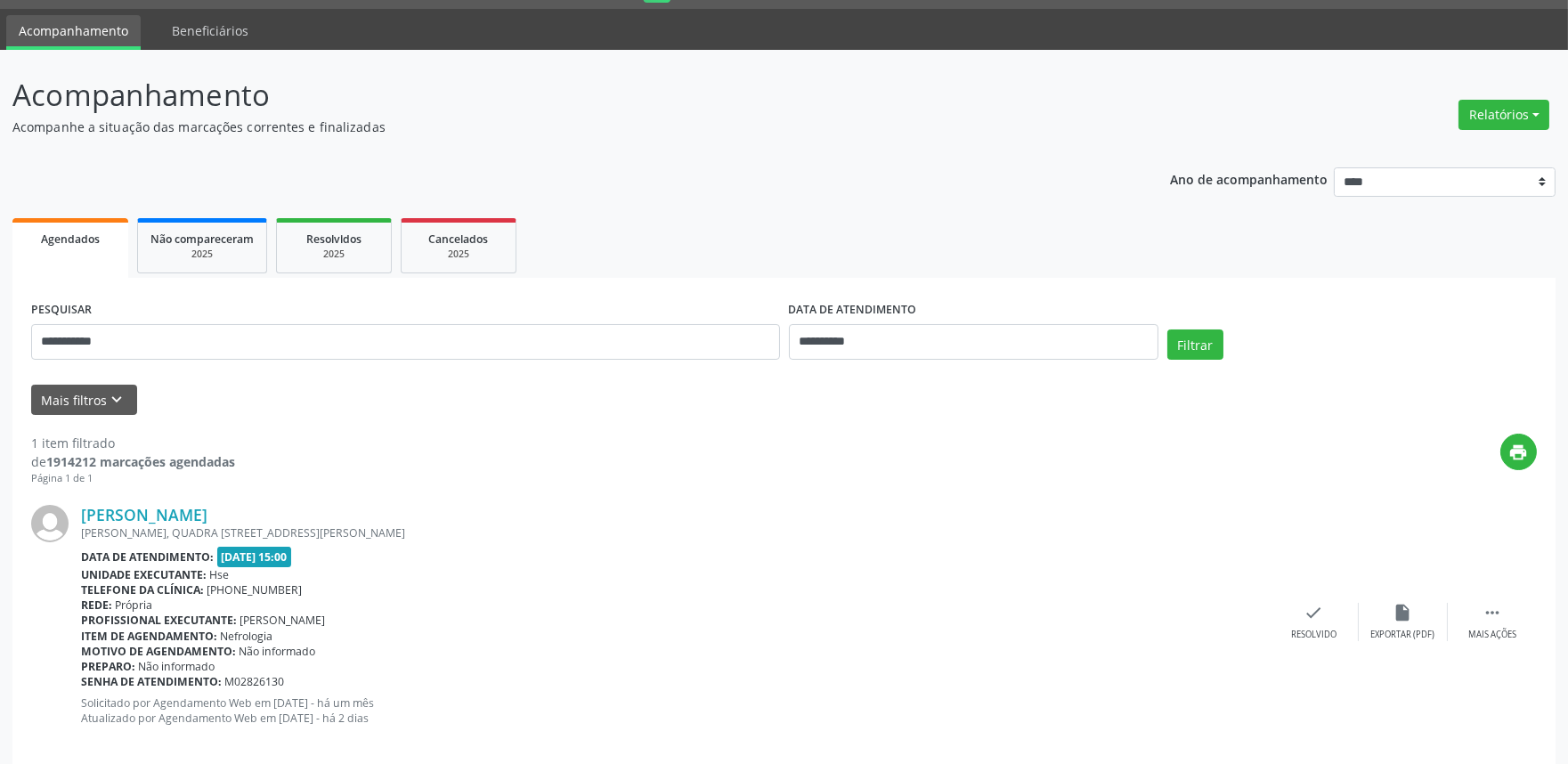
scroll to position [71, 0]
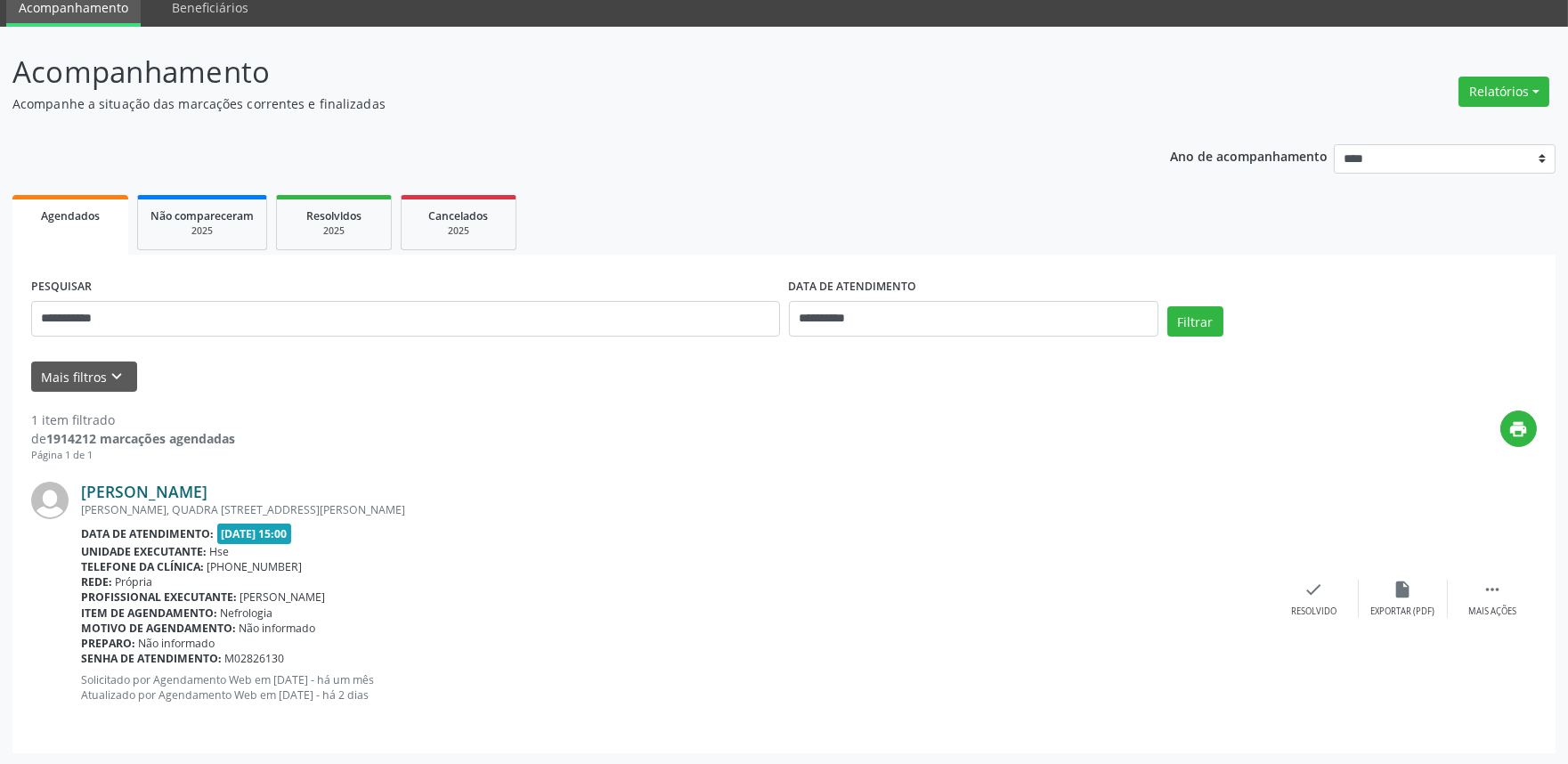
click at [207, 487] on link "[PERSON_NAME]" at bounding box center [145, 491] width 127 height 20
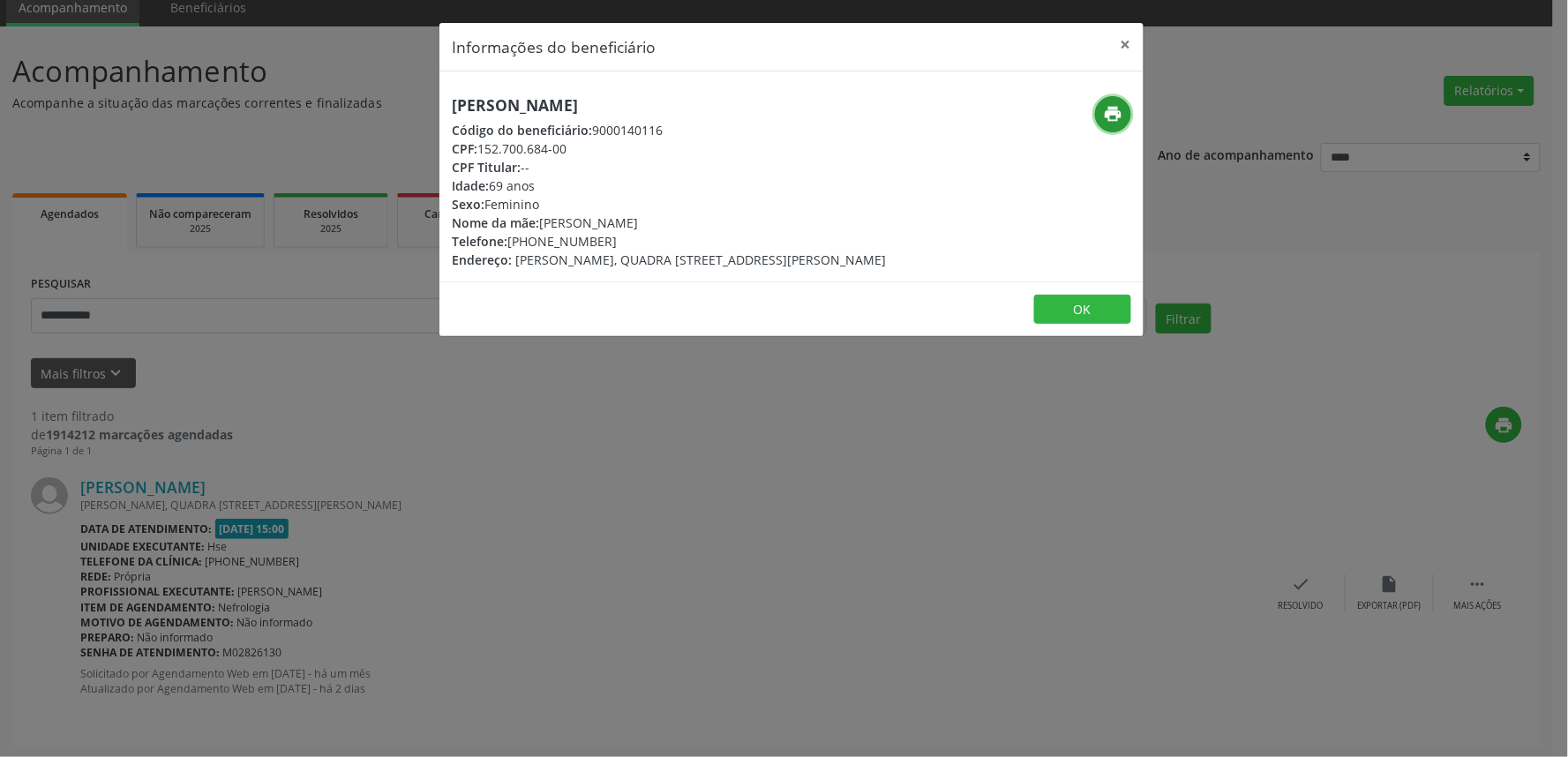
click at [1107, 109] on icon "print" at bounding box center [1114, 114] width 20 height 20
click at [1117, 39] on button "×" at bounding box center [1126, 44] width 35 height 43
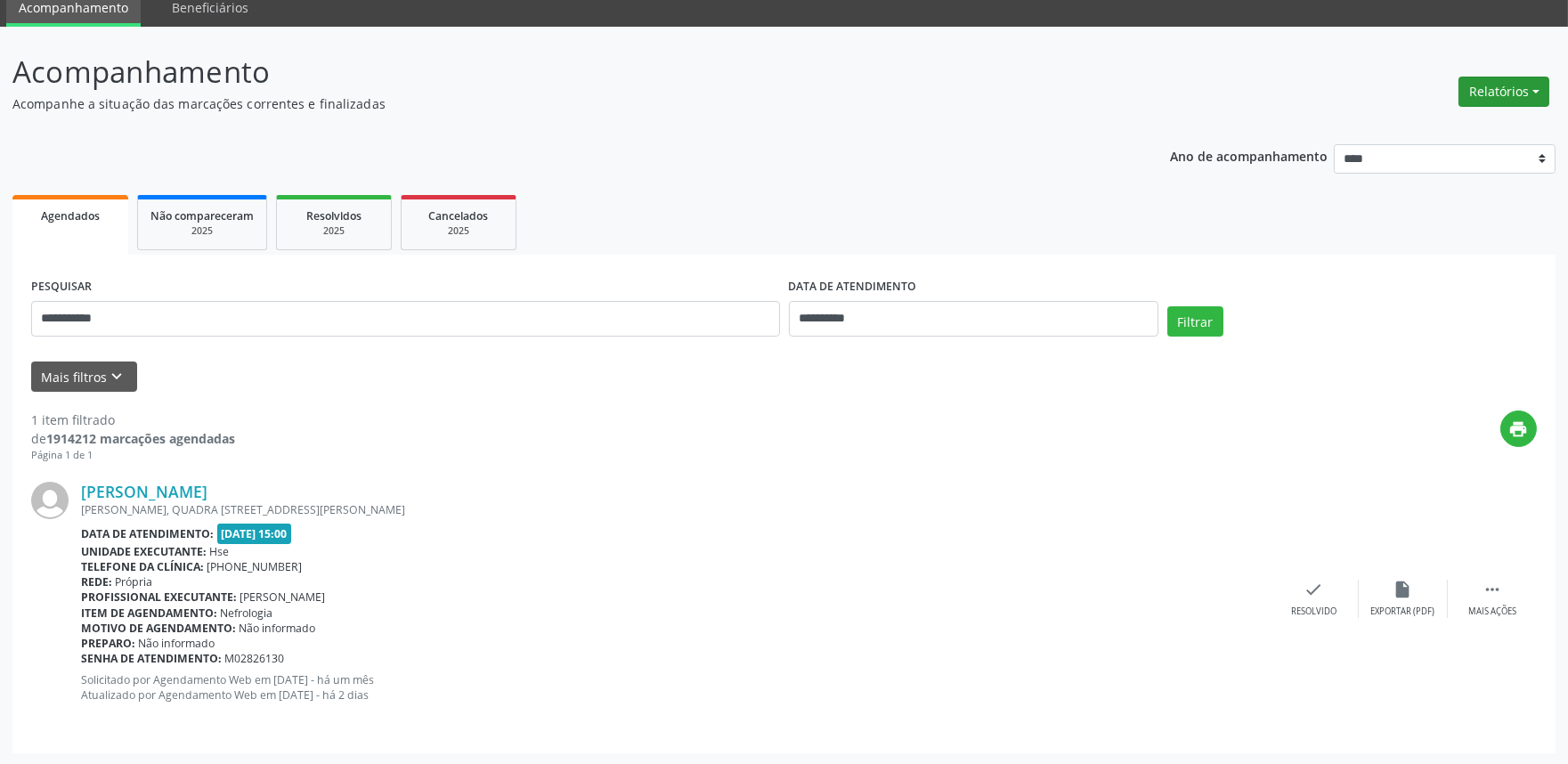
click at [1527, 80] on button "Relatórios" at bounding box center [1504, 91] width 91 height 31
click at [1434, 123] on link "Agendamentos" at bounding box center [1453, 129] width 191 height 25
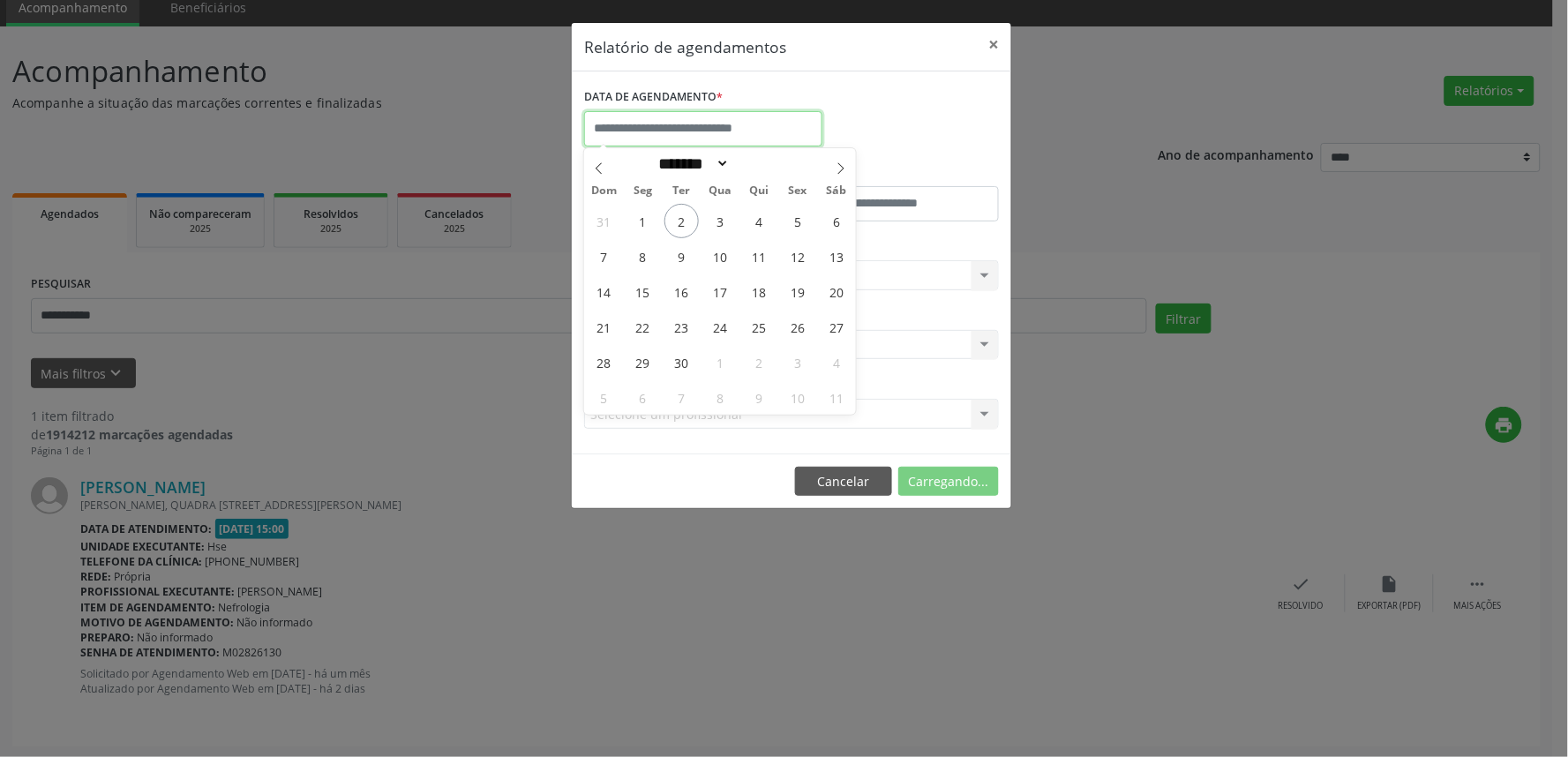
click at [640, 127] on input "text" at bounding box center [703, 129] width 238 height 35
click at [671, 221] on span "2" at bounding box center [681, 220] width 34 height 34
type input "**********"
click at [671, 221] on span "2" at bounding box center [681, 220] width 34 height 34
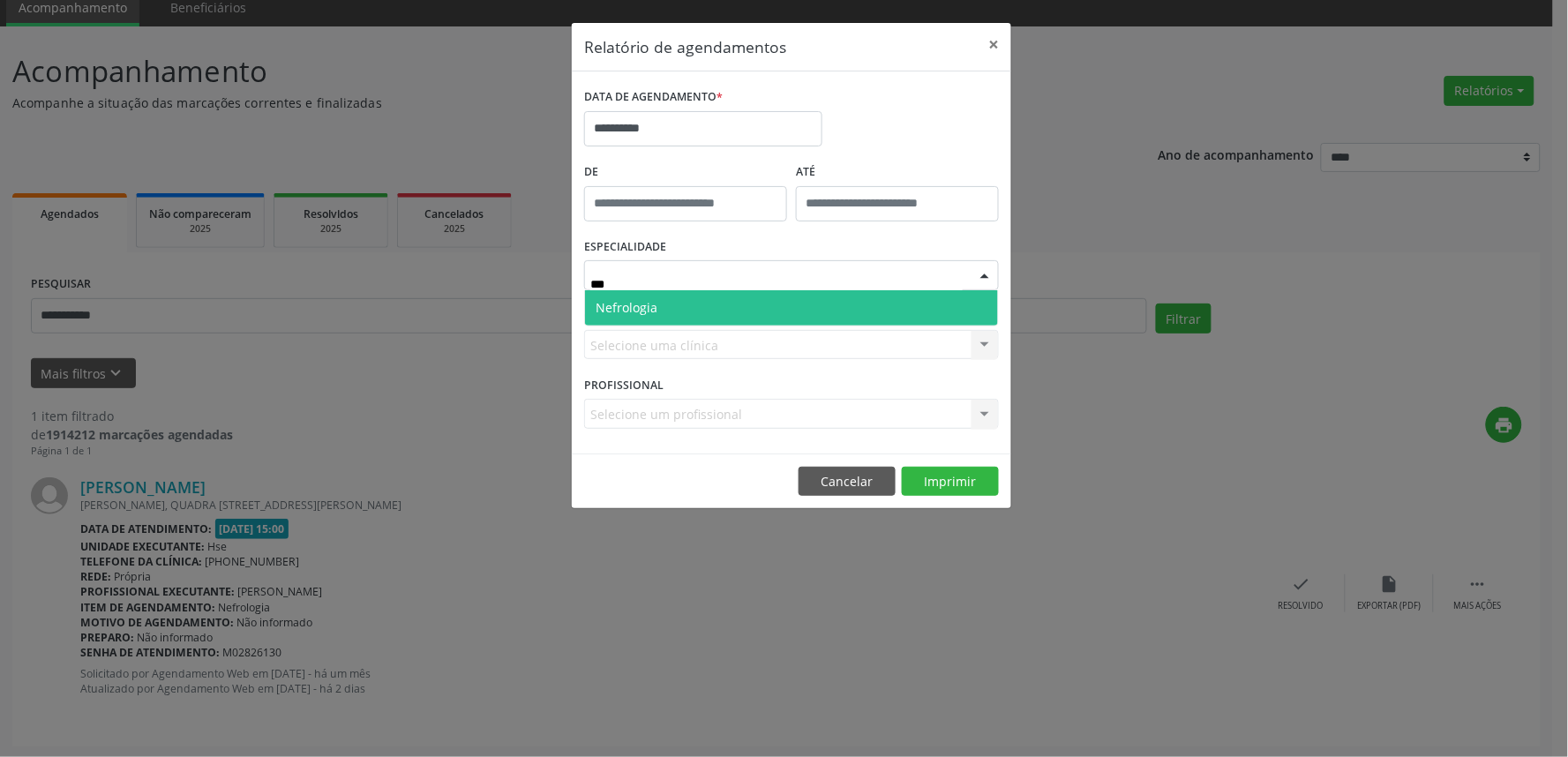
type input "****"
click at [662, 311] on span "Nefrologia" at bounding box center [791, 307] width 413 height 35
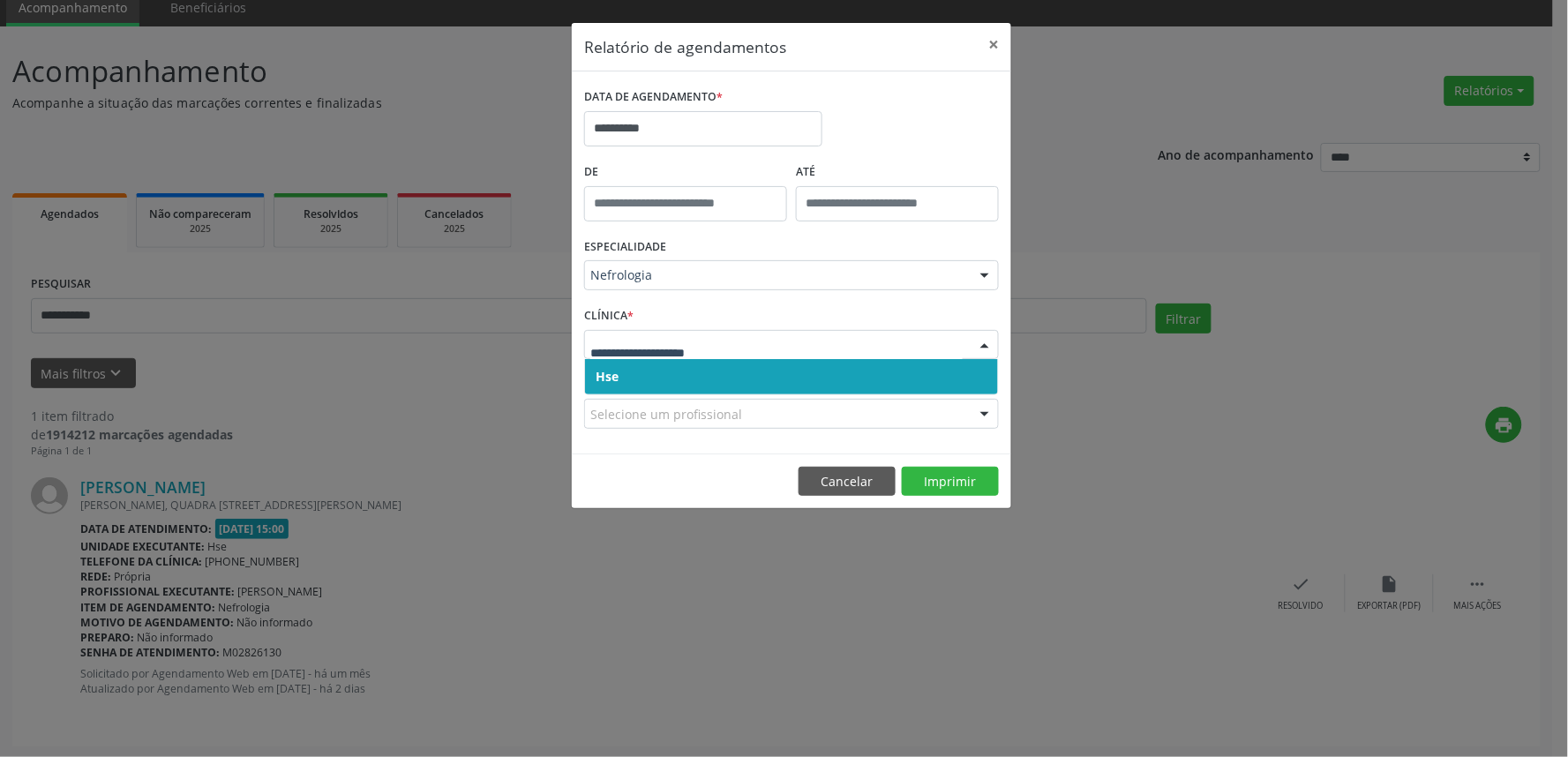
click at [637, 389] on span "Hse" at bounding box center [791, 377] width 413 height 35
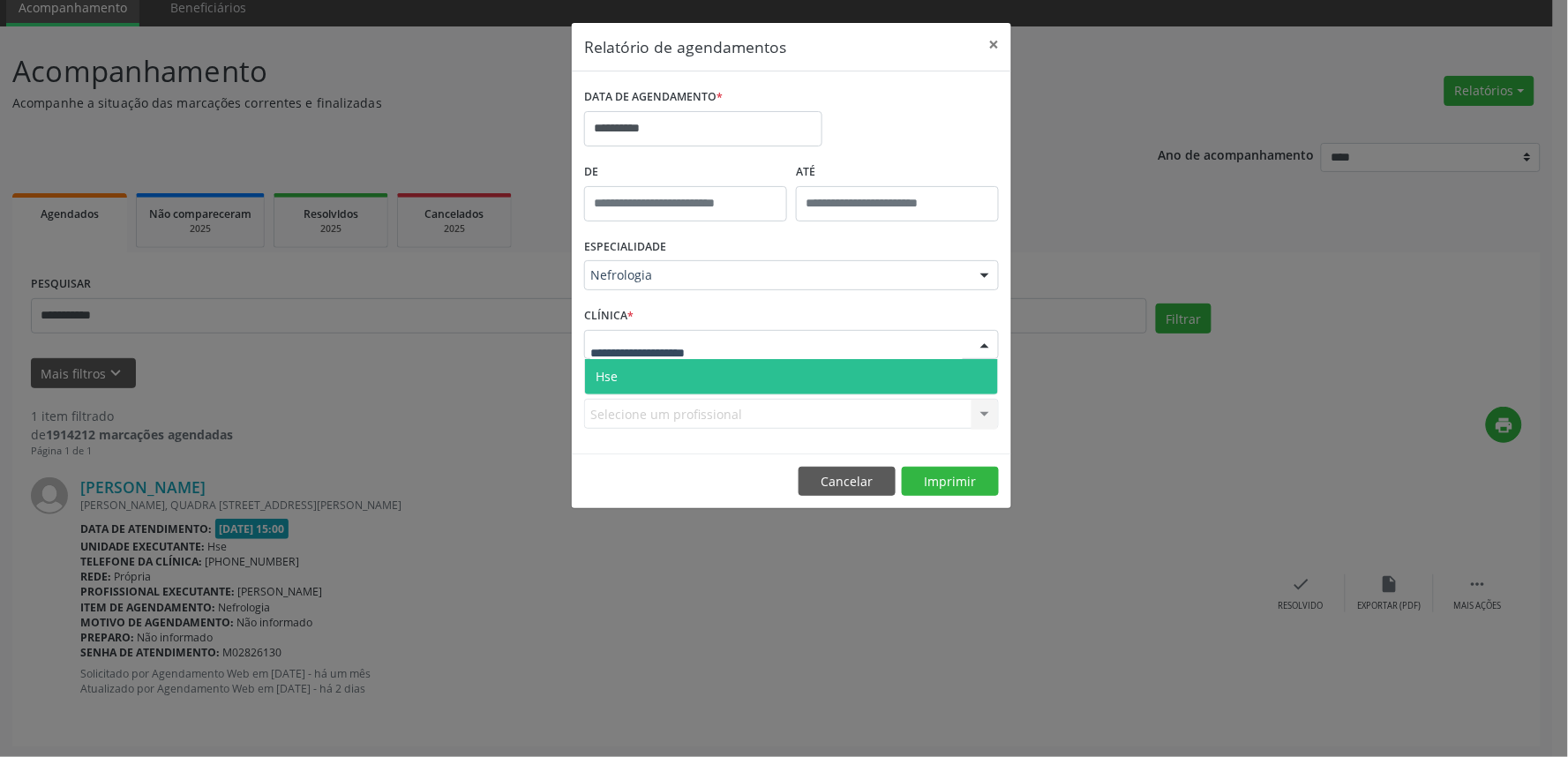
click at [651, 385] on span "Hse" at bounding box center [791, 377] width 413 height 35
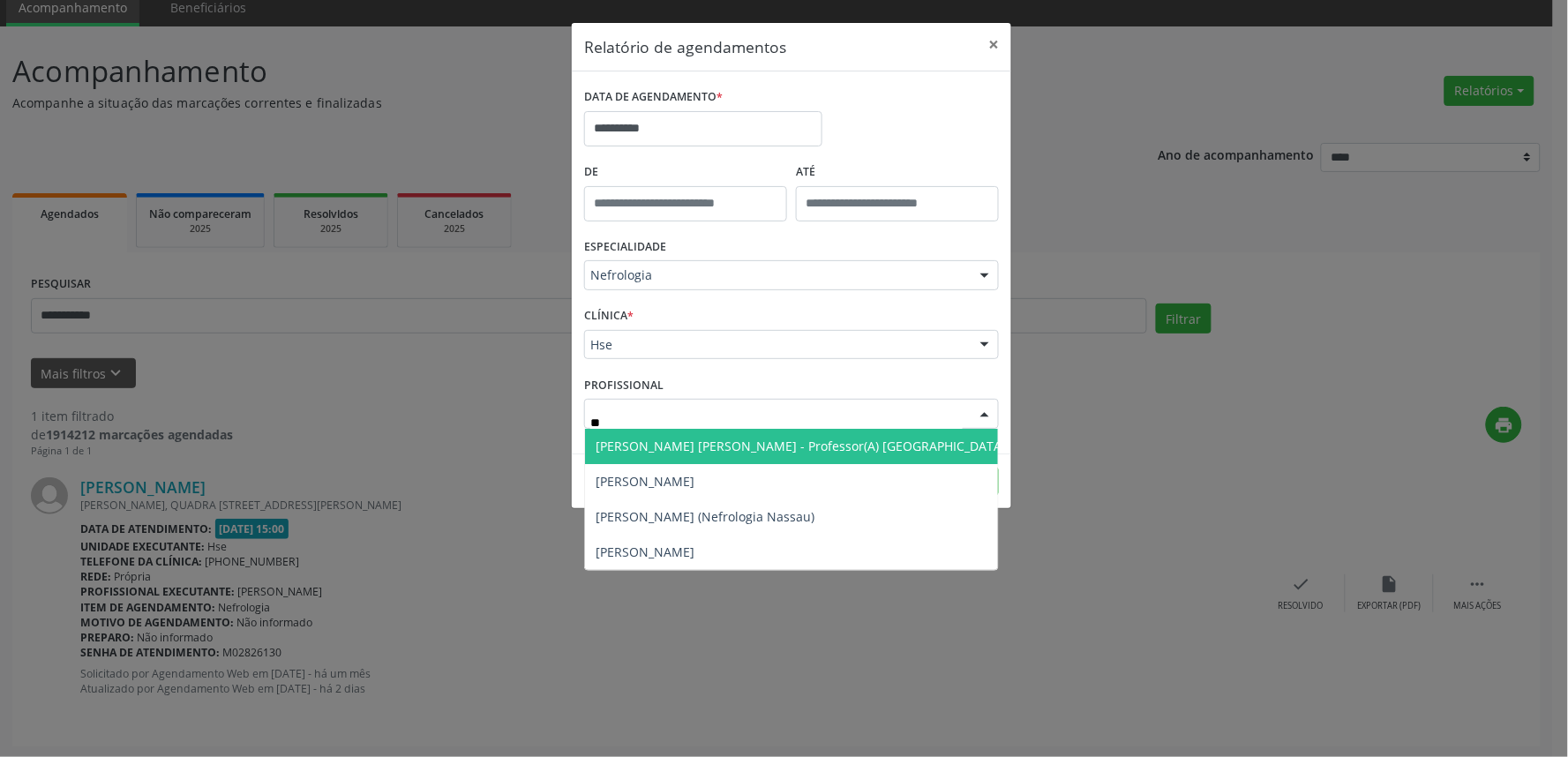
type input "***"
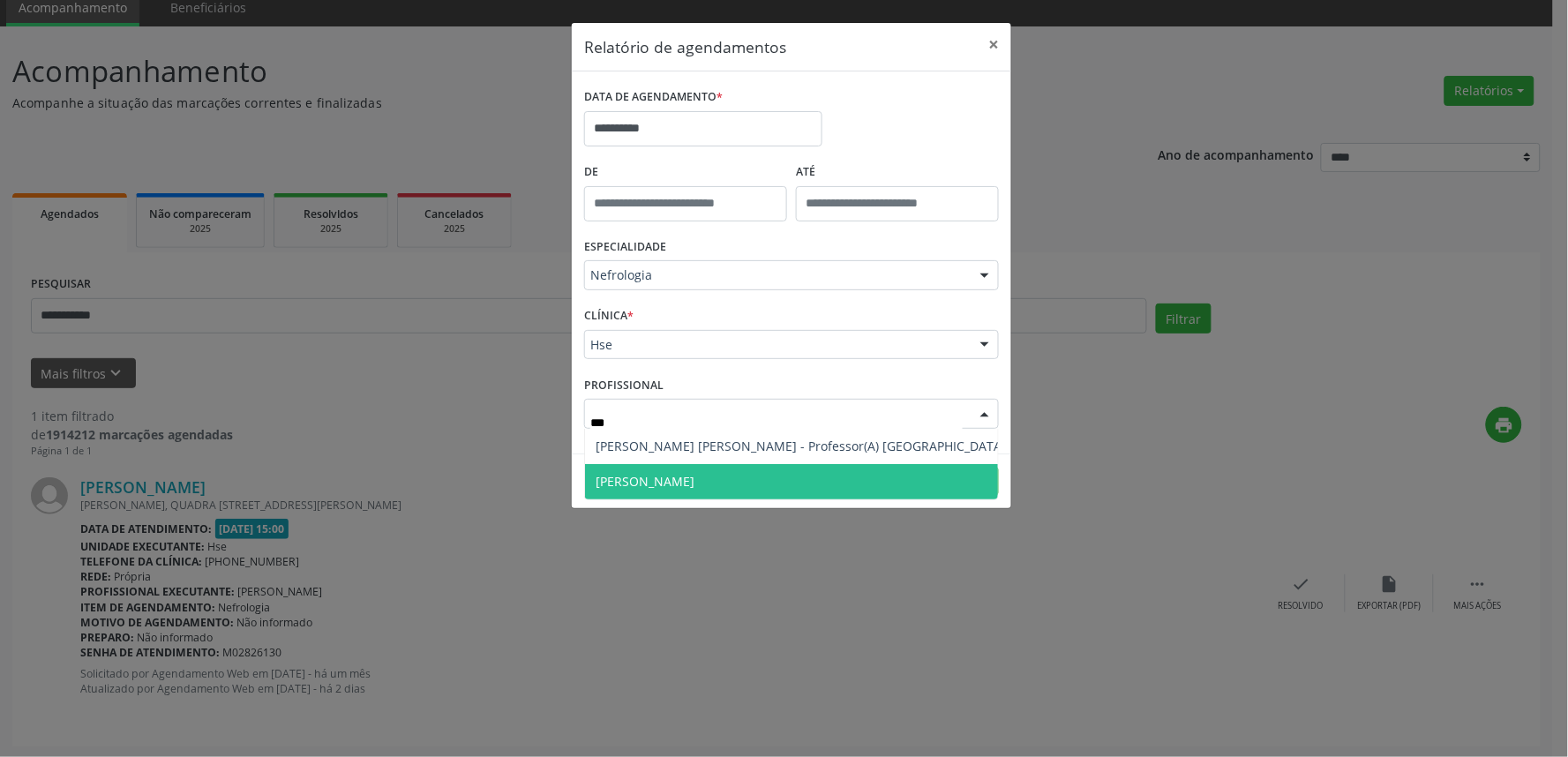
click at [667, 481] on span "[PERSON_NAME]" at bounding box center [644, 480] width 99 height 17
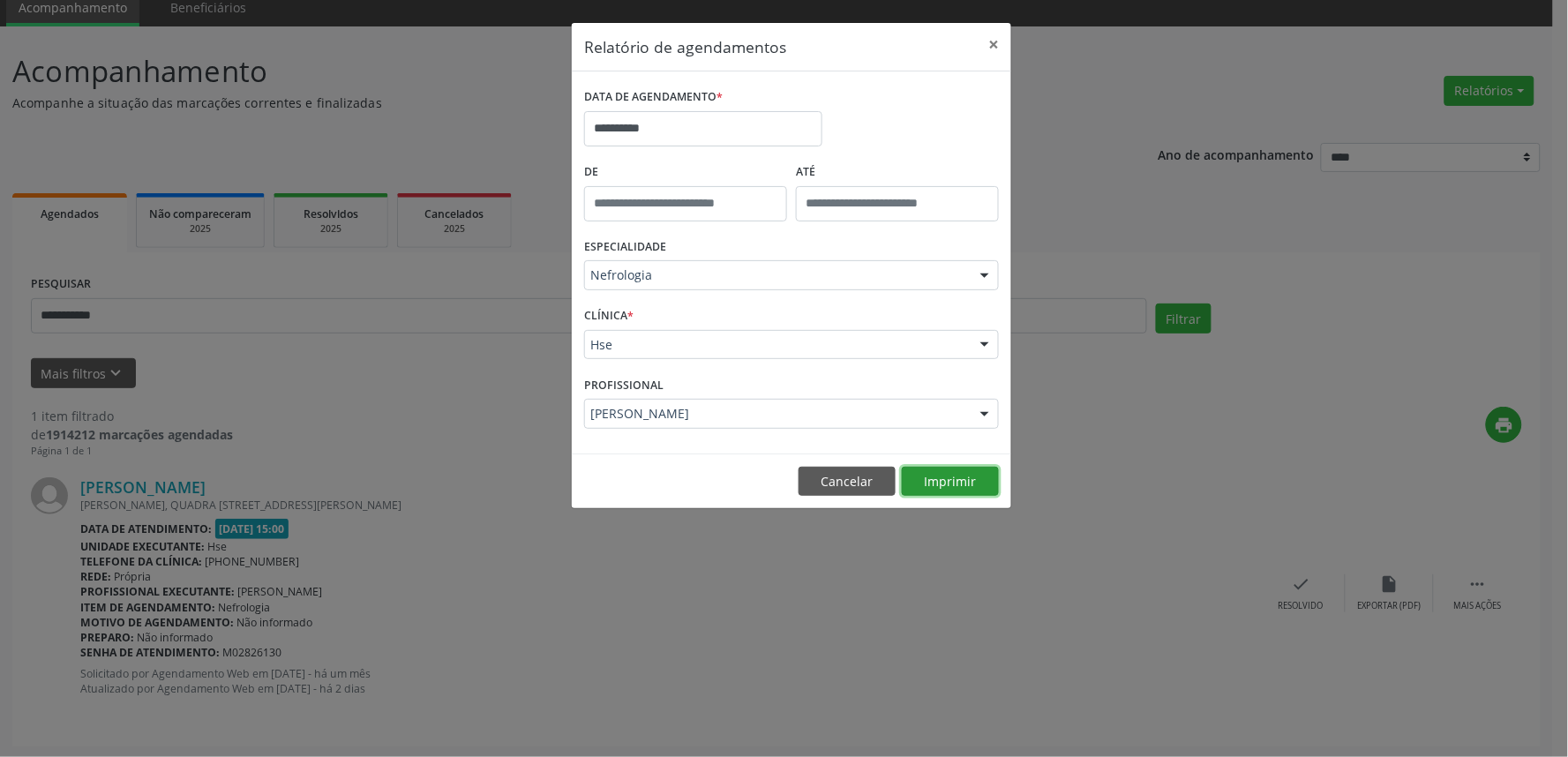
click at [967, 480] on button "Imprimir" at bounding box center [950, 481] width 97 height 30
click at [990, 49] on button "×" at bounding box center [993, 44] width 35 height 43
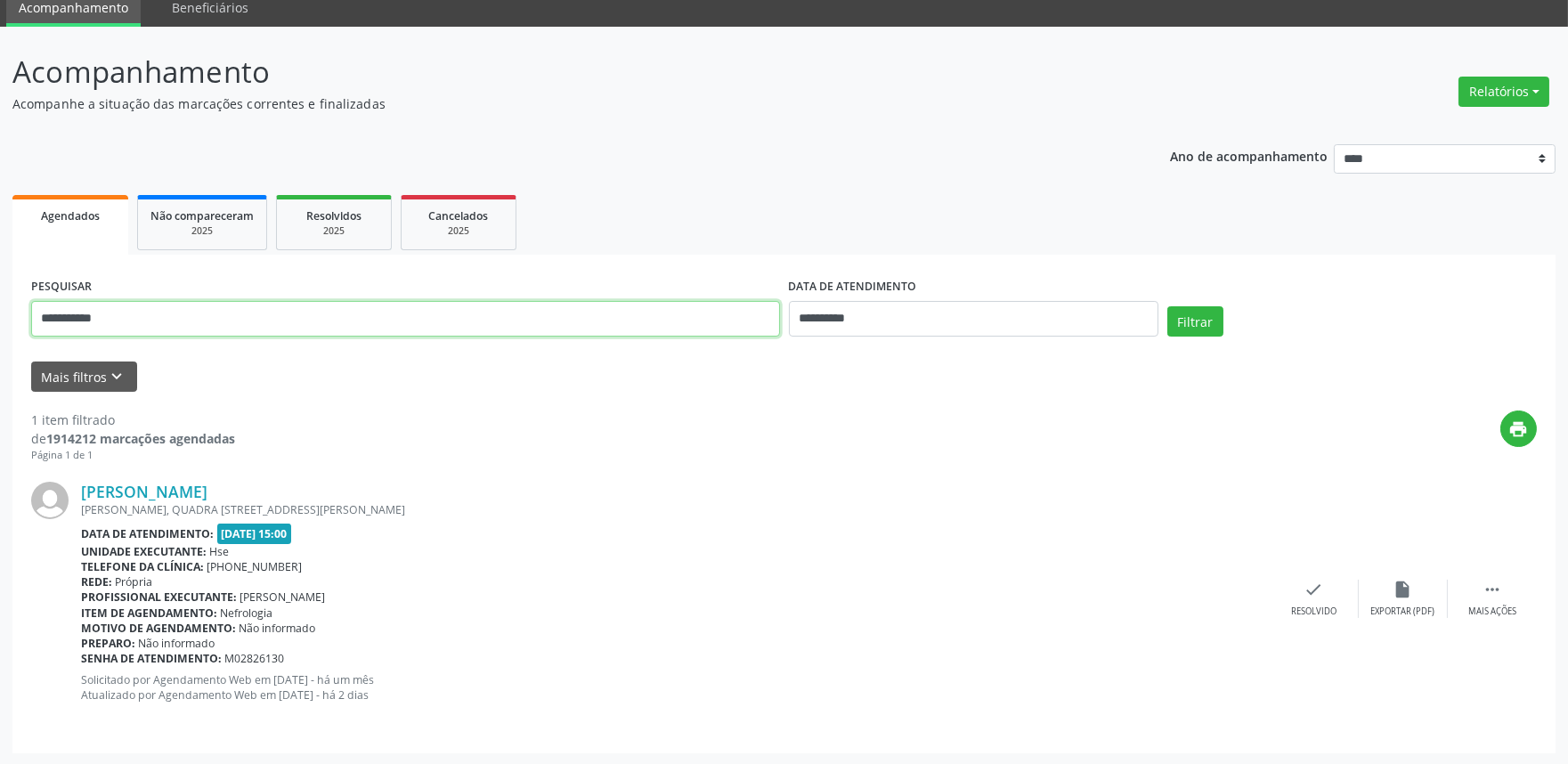
click at [145, 325] on input "**********" at bounding box center [404, 319] width 748 height 36
